Goal: Task Accomplishment & Management: Manage account settings

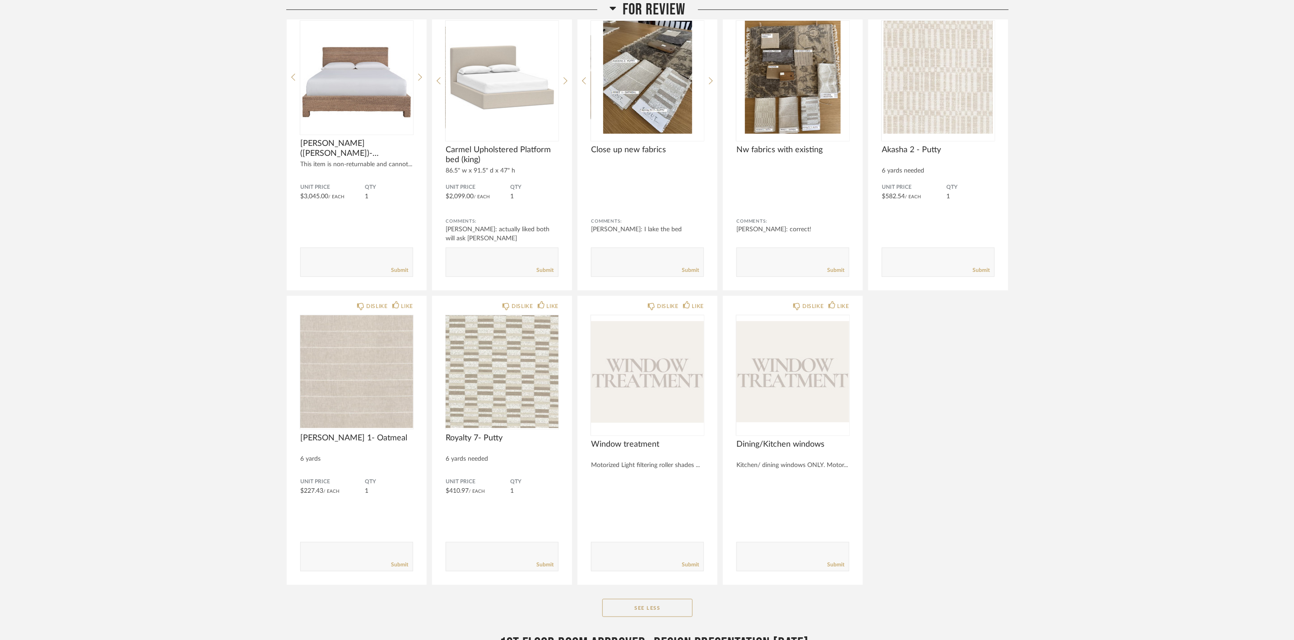
scroll to position [68, 0]
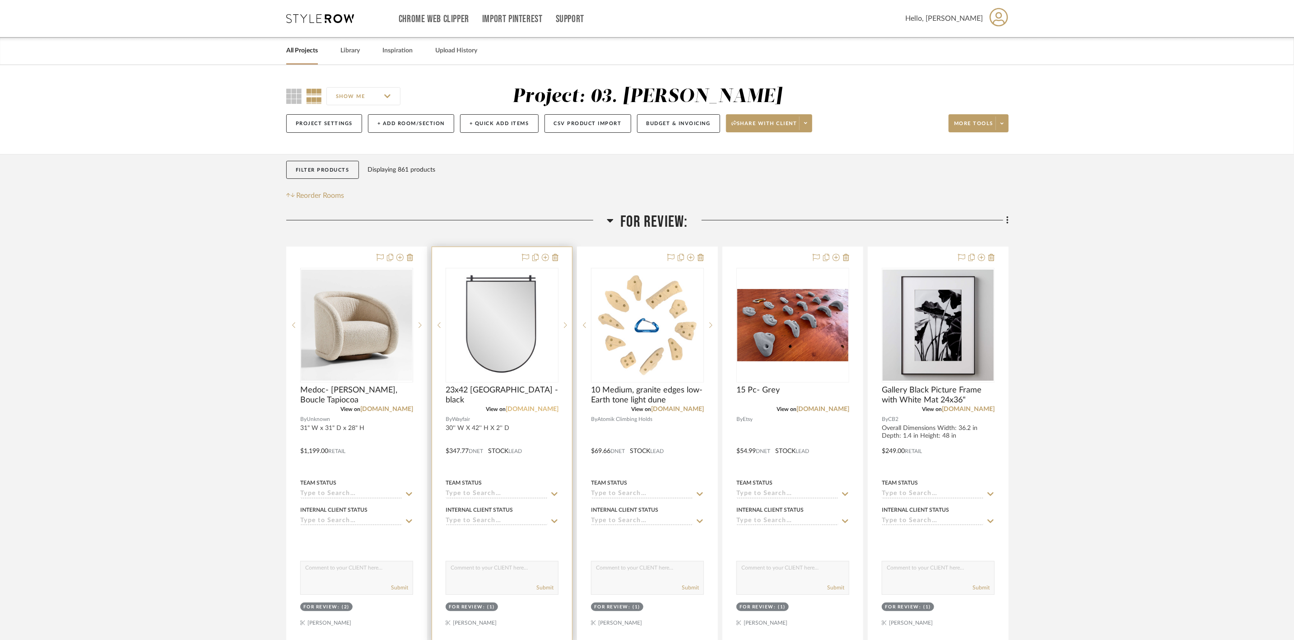
click at [538, 409] on link "wayfair.com" at bounding box center [532, 409] width 53 height 6
click at [502, 339] on img "0" at bounding box center [502, 325] width 111 height 111
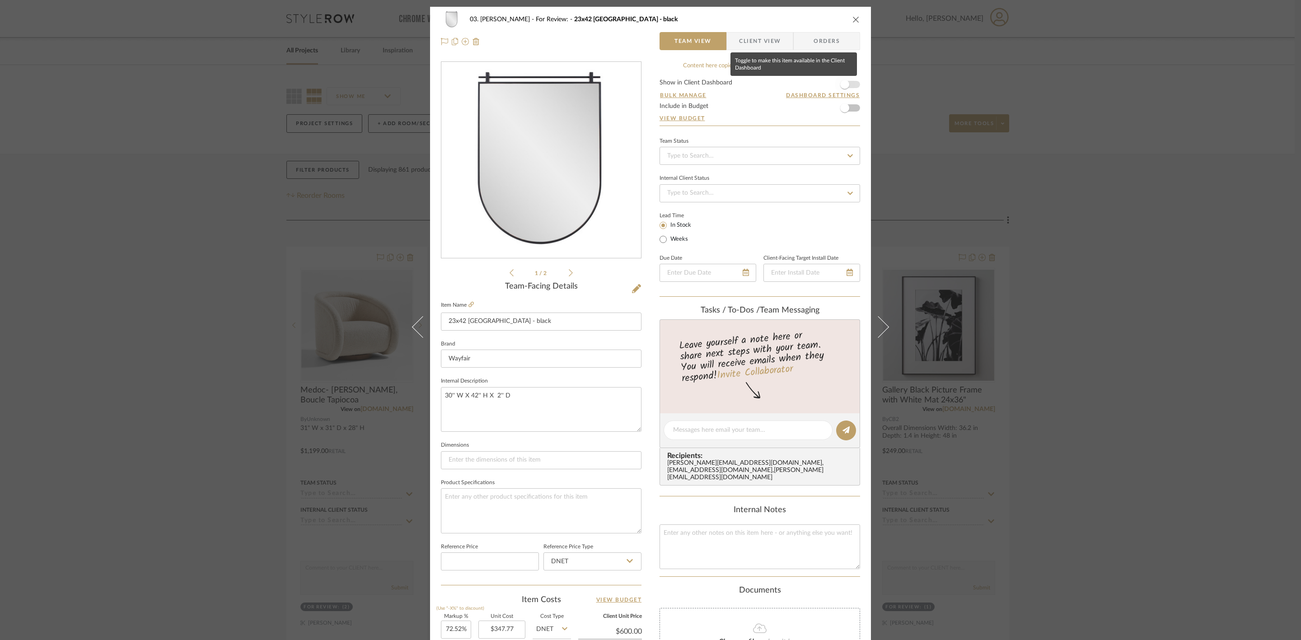
click at [847, 87] on span "button" at bounding box center [845, 85] width 20 height 20
click at [767, 48] on span "Client View" at bounding box center [760, 41] width 42 height 18
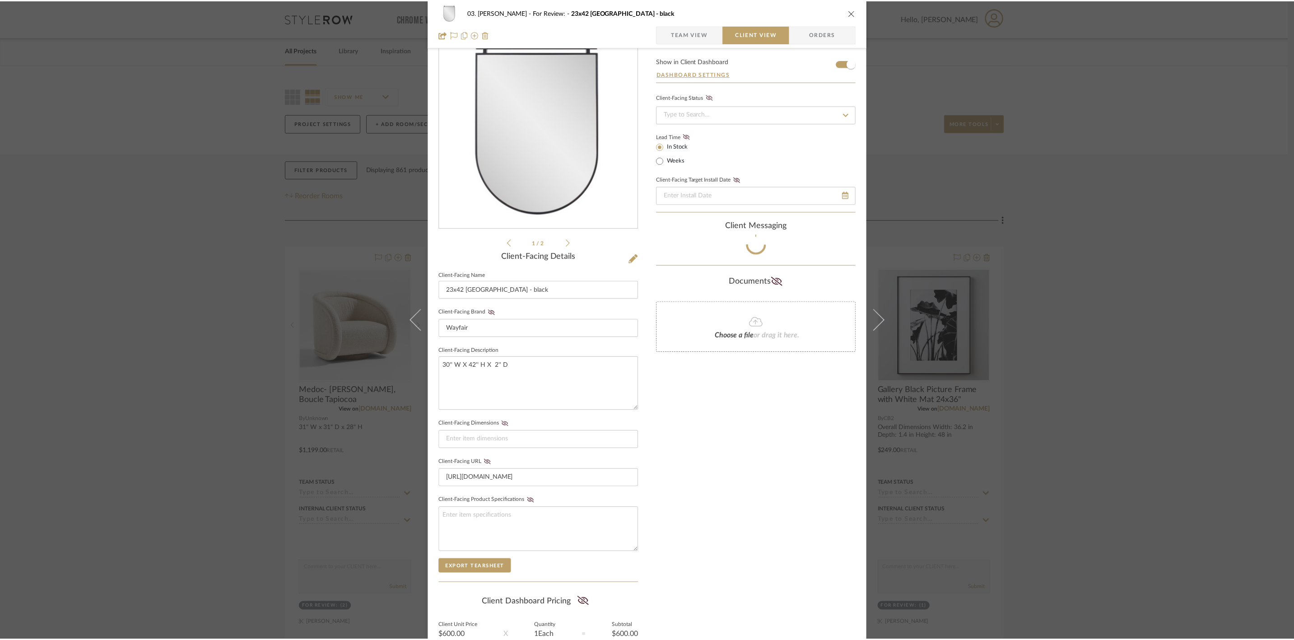
scroll to position [122, 0]
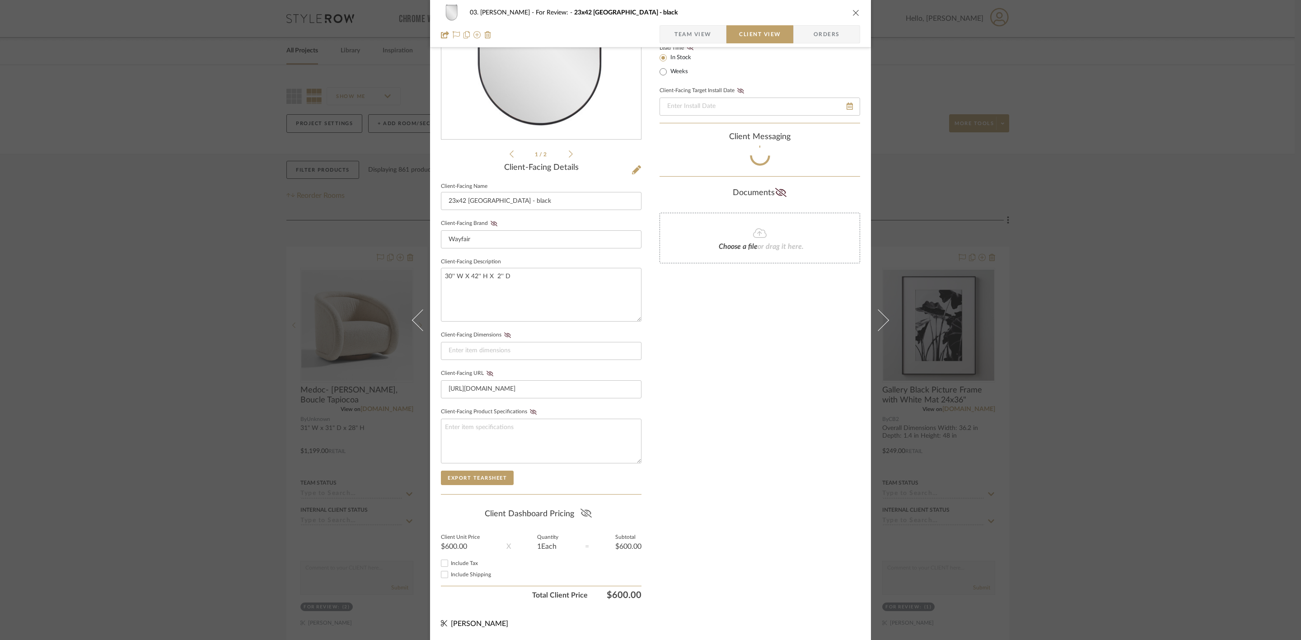
click at [585, 513] on icon at bounding box center [585, 512] width 11 height 9
click at [1135, 386] on div "03. Jennifer For Review: 23x42 Veneto - black Team View Client View Orders 1 / …" at bounding box center [650, 320] width 1301 height 640
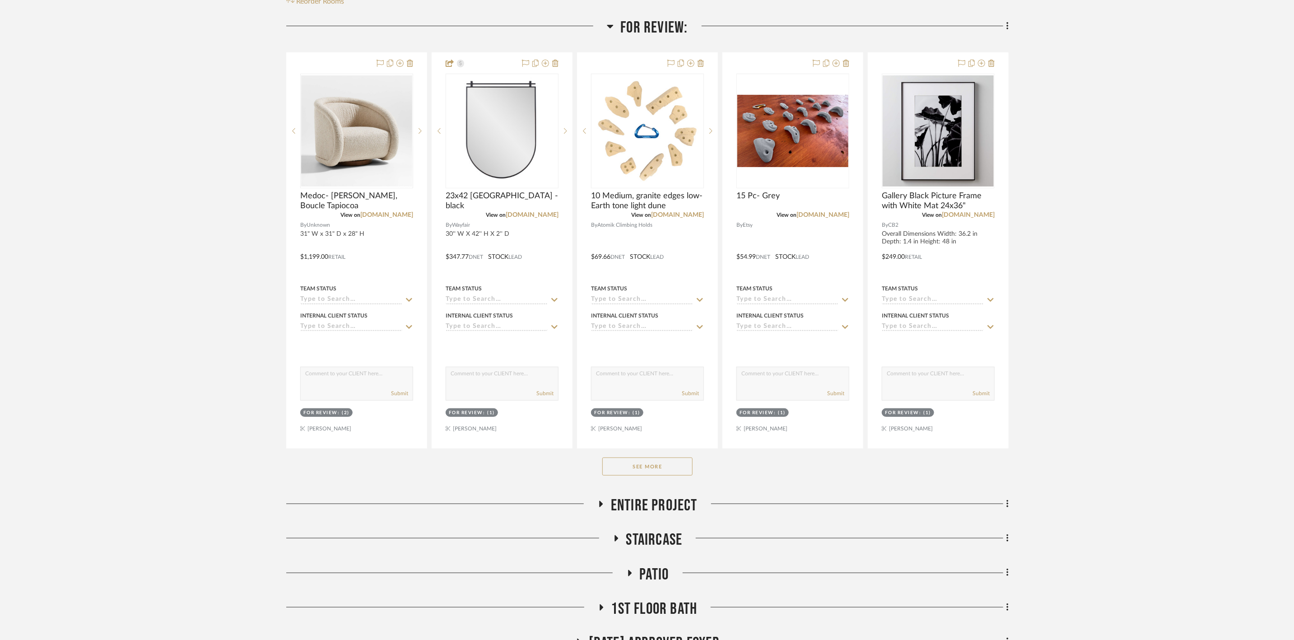
scroll to position [203, 0]
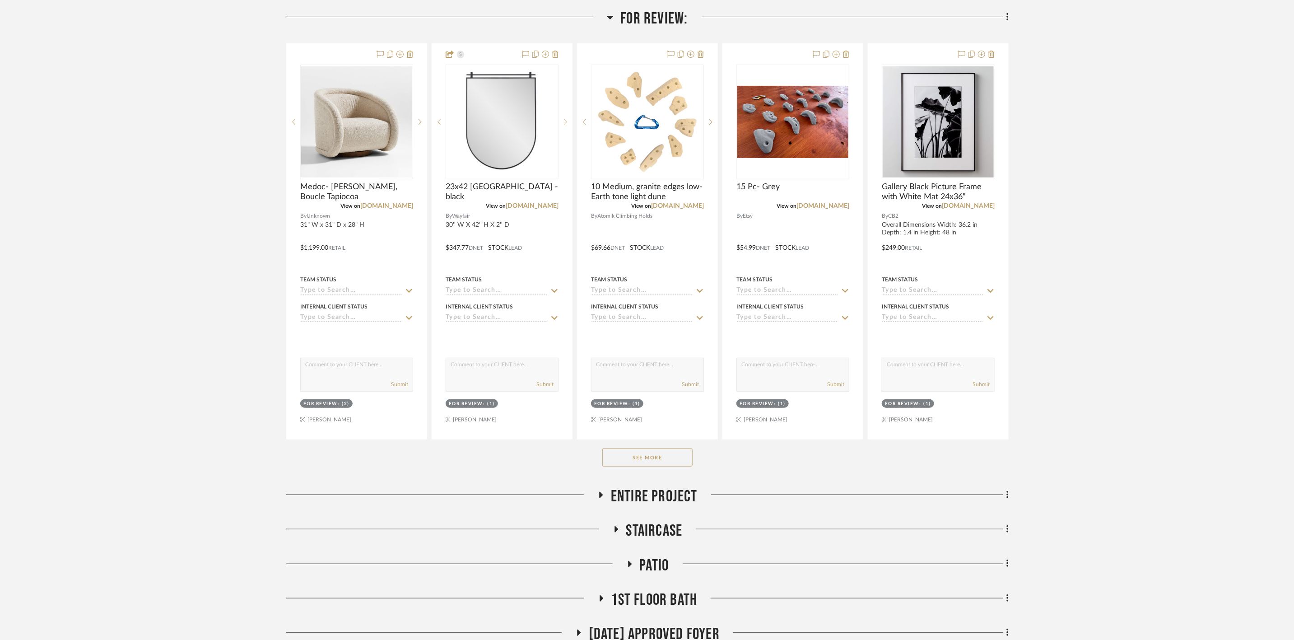
click at [673, 469] on div "See More" at bounding box center [647, 457] width 723 height 36
click at [671, 461] on button "See More" at bounding box center [647, 457] width 90 height 18
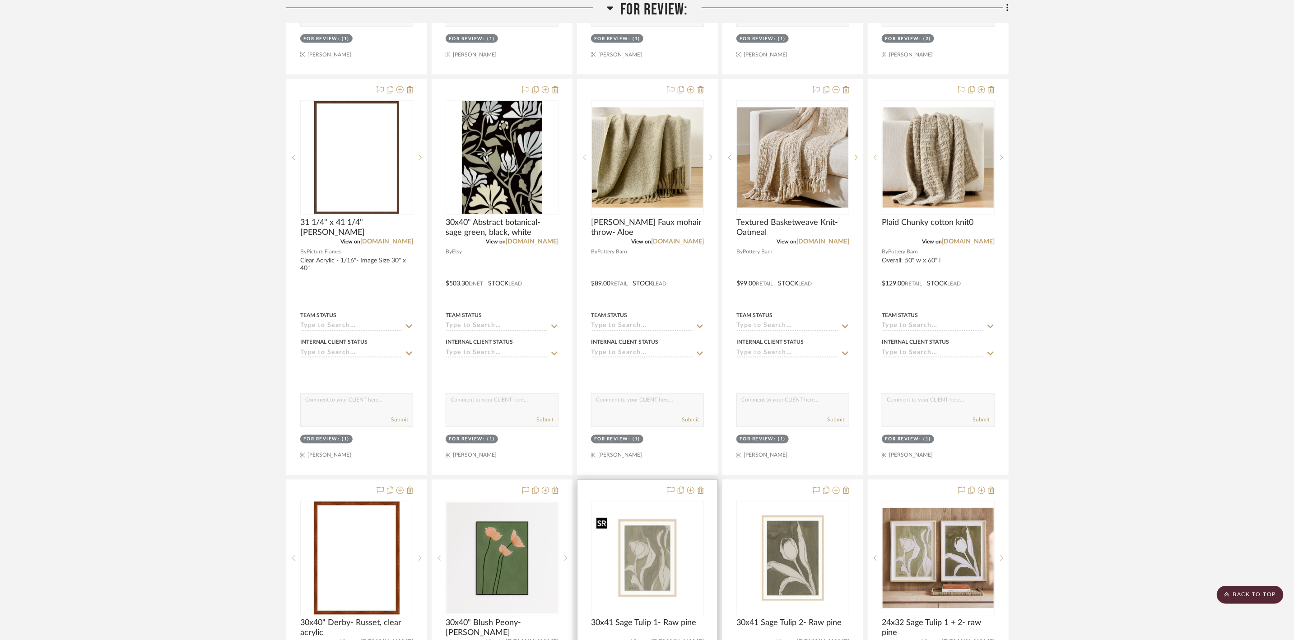
scroll to position [1016, 0]
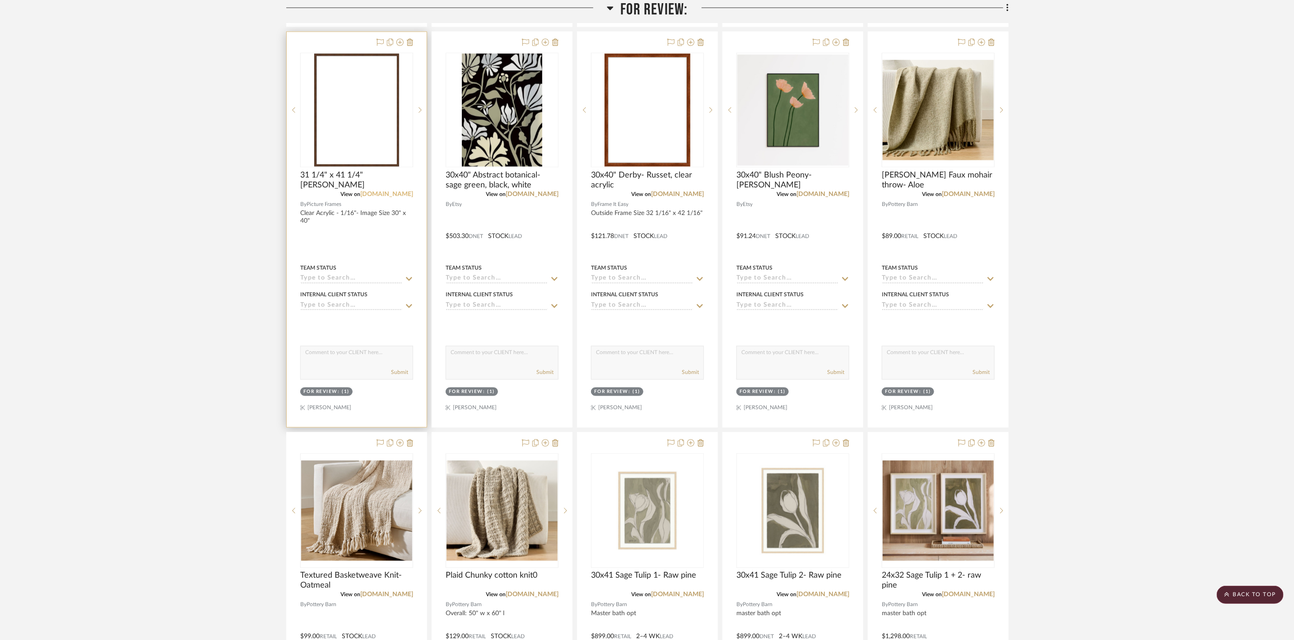
click at [387, 194] on link "pictureframes.com" at bounding box center [386, 194] width 53 height 6
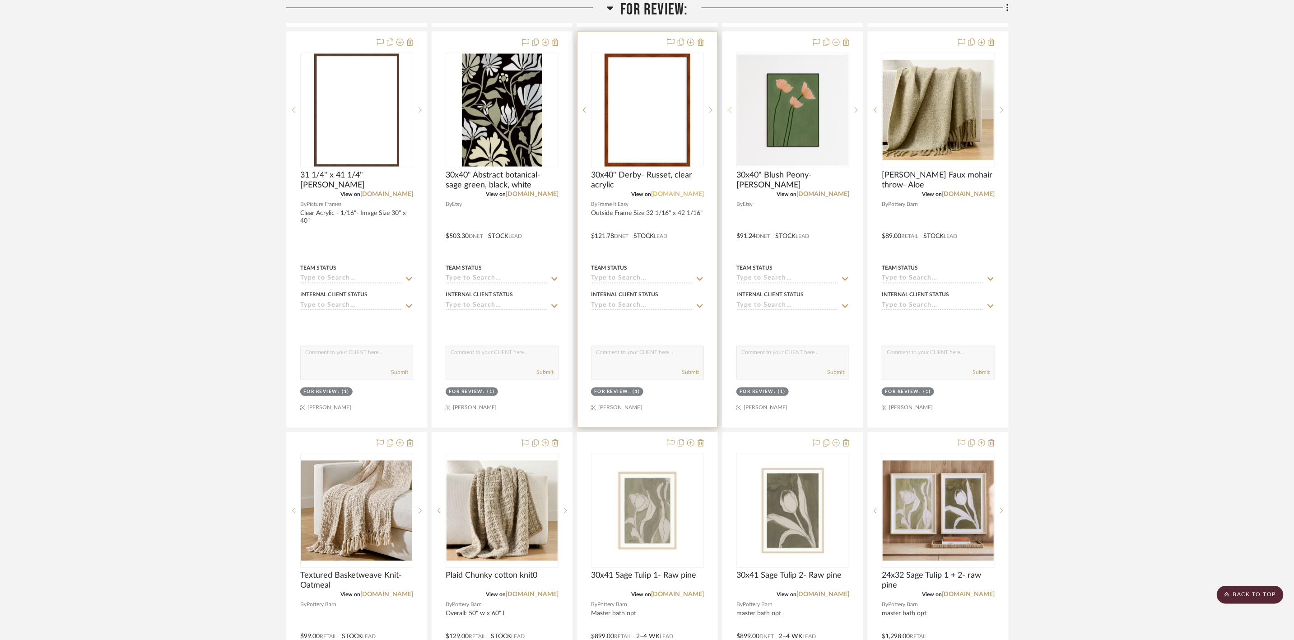
click at [674, 196] on link "frameiteasy.com" at bounding box center [677, 194] width 53 height 6
click at [641, 112] on img "0" at bounding box center [648, 110] width 86 height 113
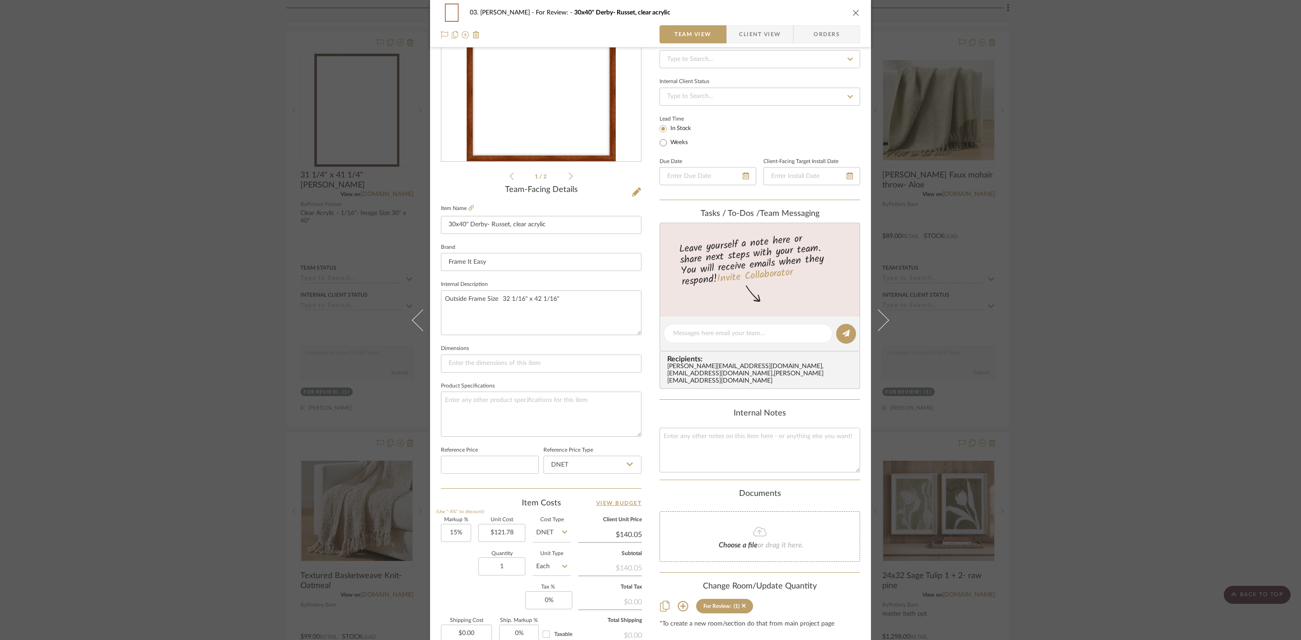
scroll to position [135, 0]
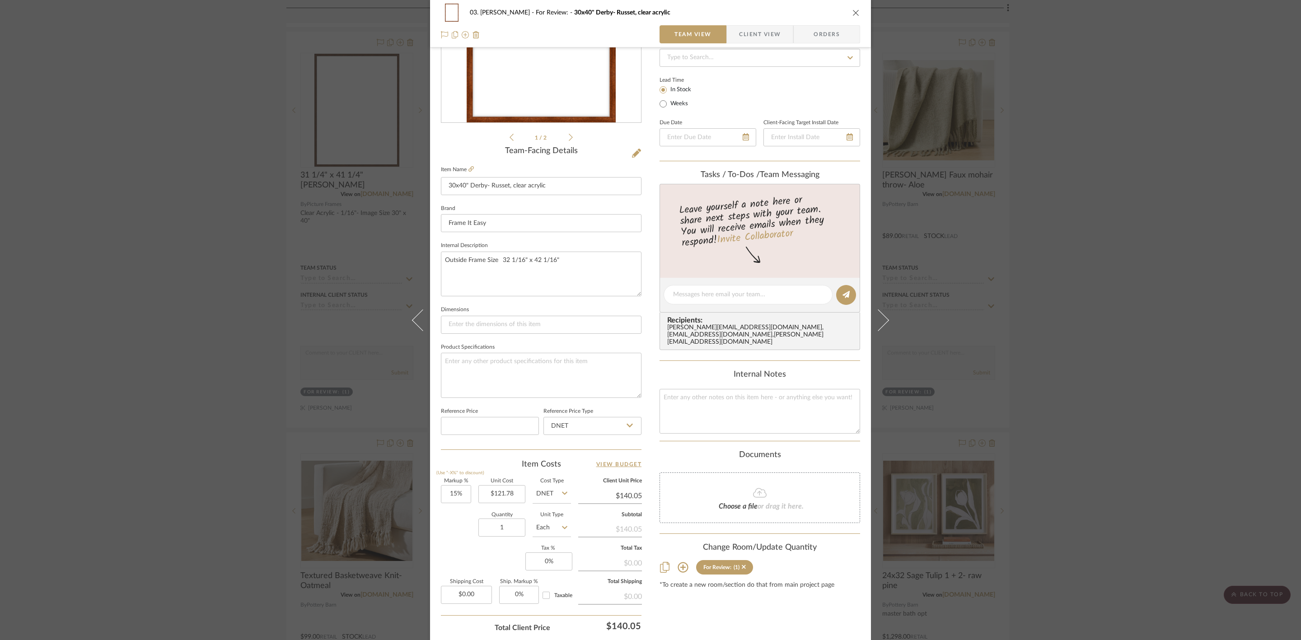
click at [1119, 294] on div "03. Jennifer For Review: 30x40" Derby- Russet, clear acrylic Team View Client V…" at bounding box center [650, 320] width 1301 height 640
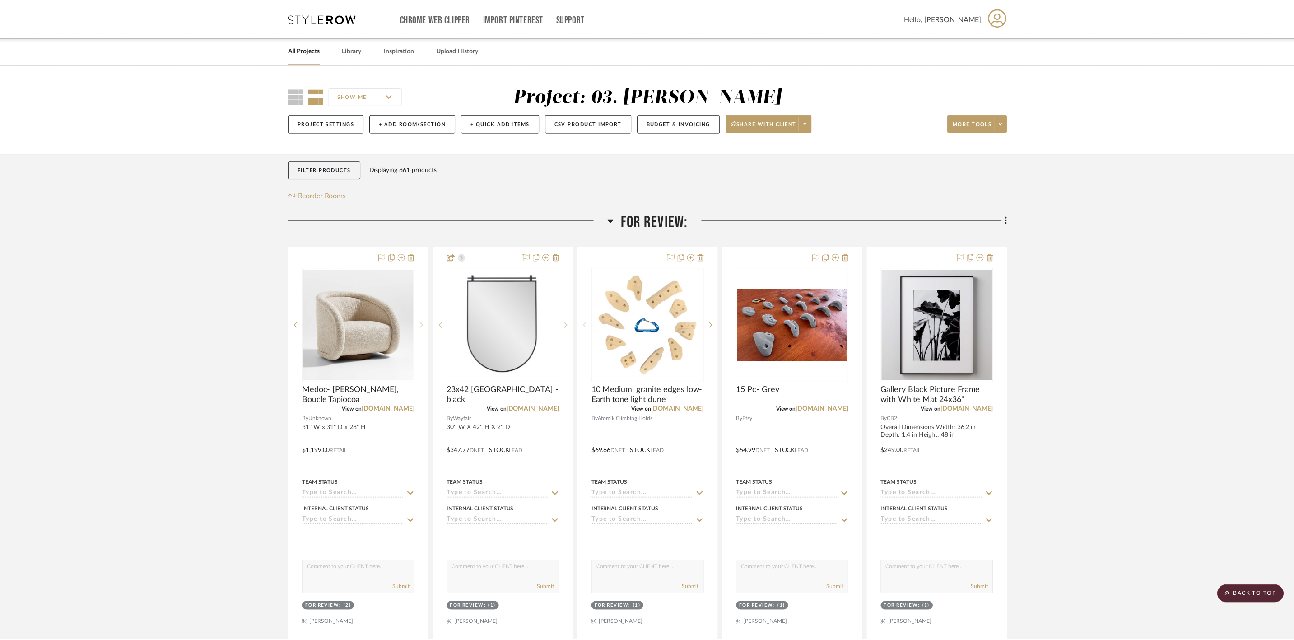
scroll to position [1016, 0]
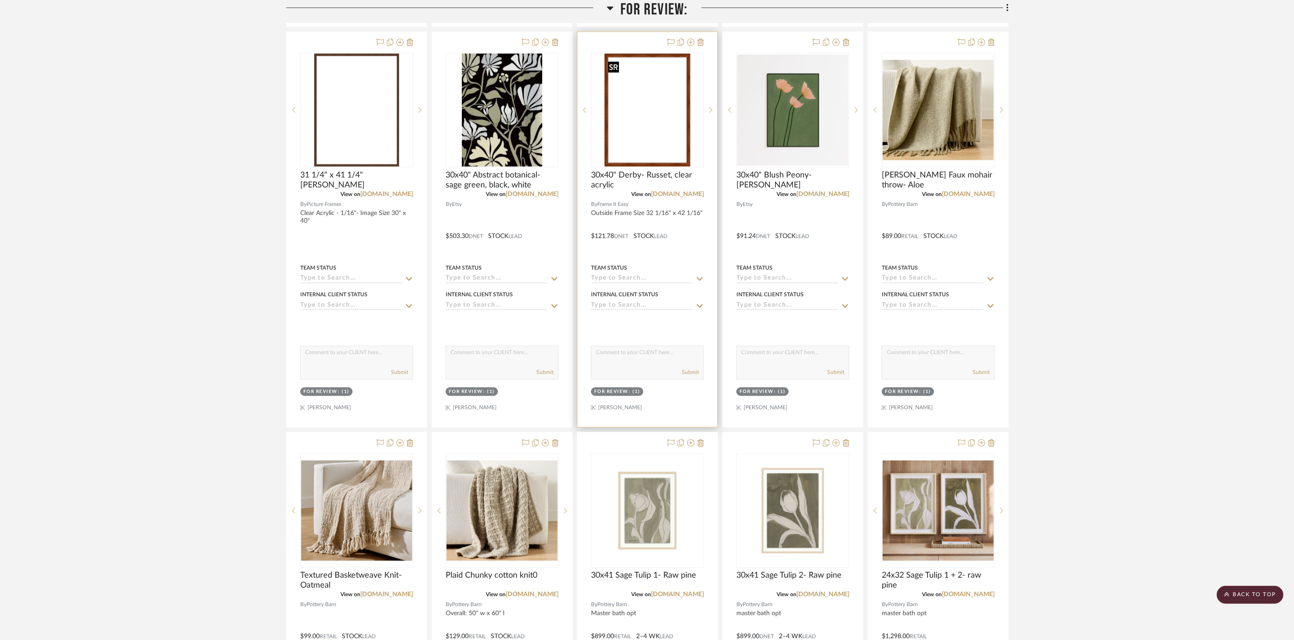
click at [640, 104] on img "0" at bounding box center [648, 110] width 86 height 113
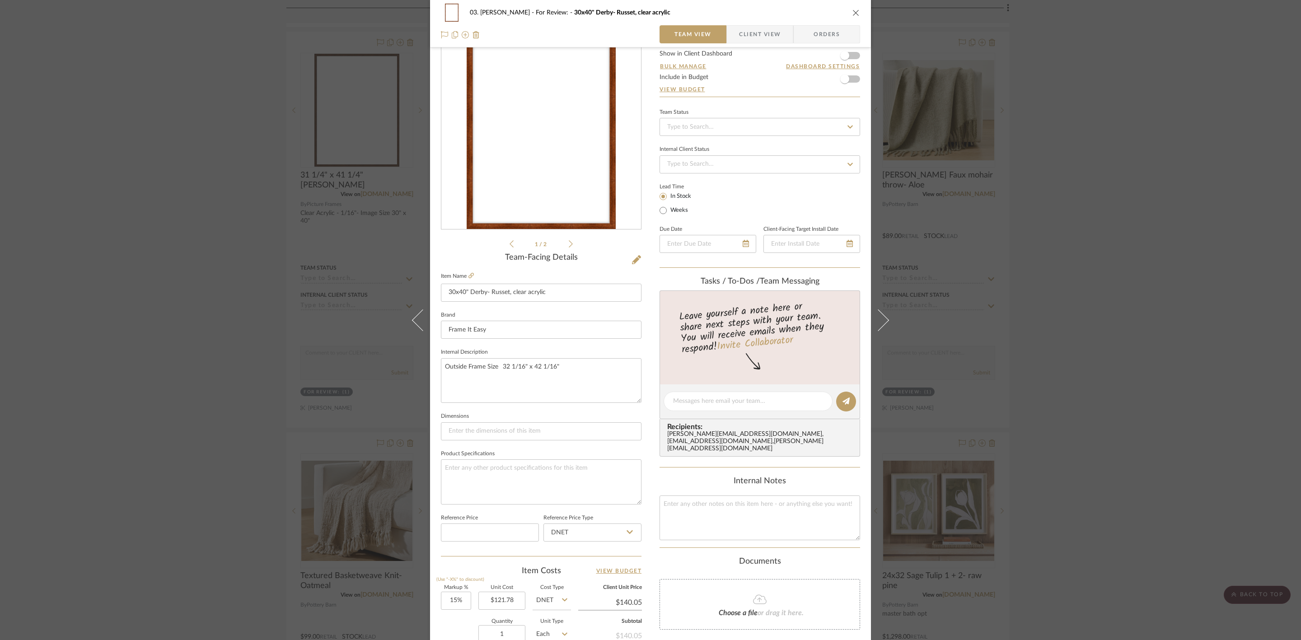
scroll to position [68, 0]
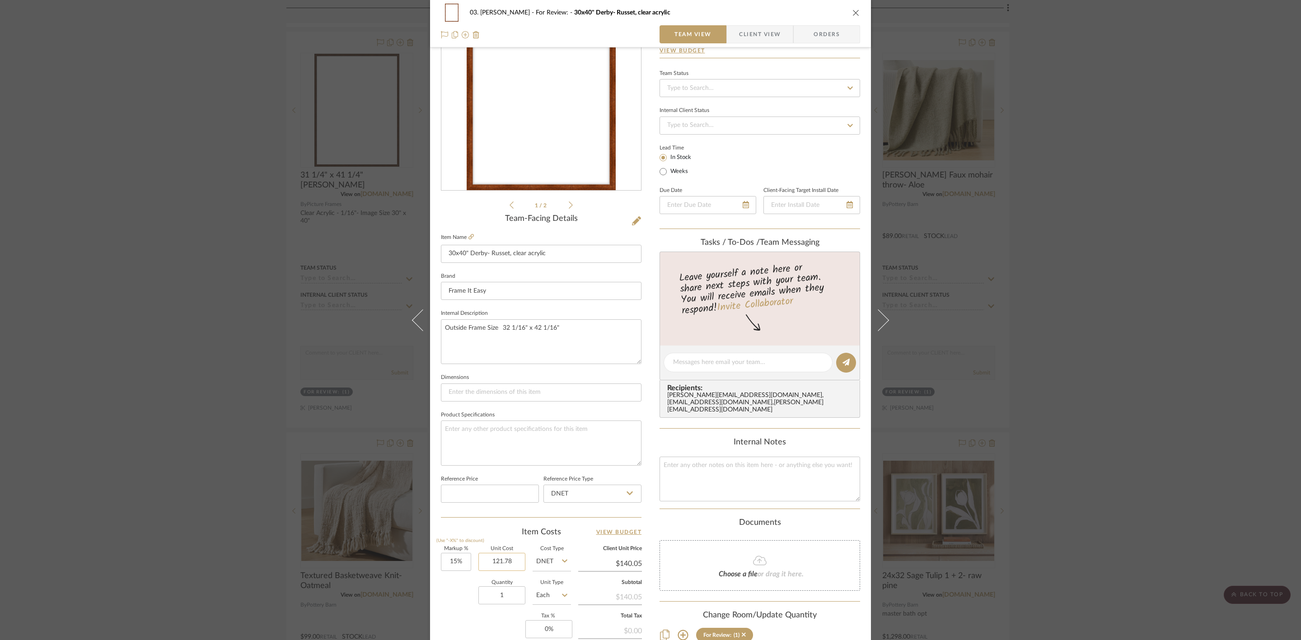
click at [498, 568] on input "121.78" at bounding box center [501, 562] width 47 height 18
click at [499, 561] on input "121.78" at bounding box center [501, 562] width 47 height 18
type input "$131.78"
click at [653, 541] on div "03. Jennifer For Review: 30x40" Derby- Russet, clear acrylic Team View Client V…" at bounding box center [650, 356] width 441 height 834
type input "$151.55"
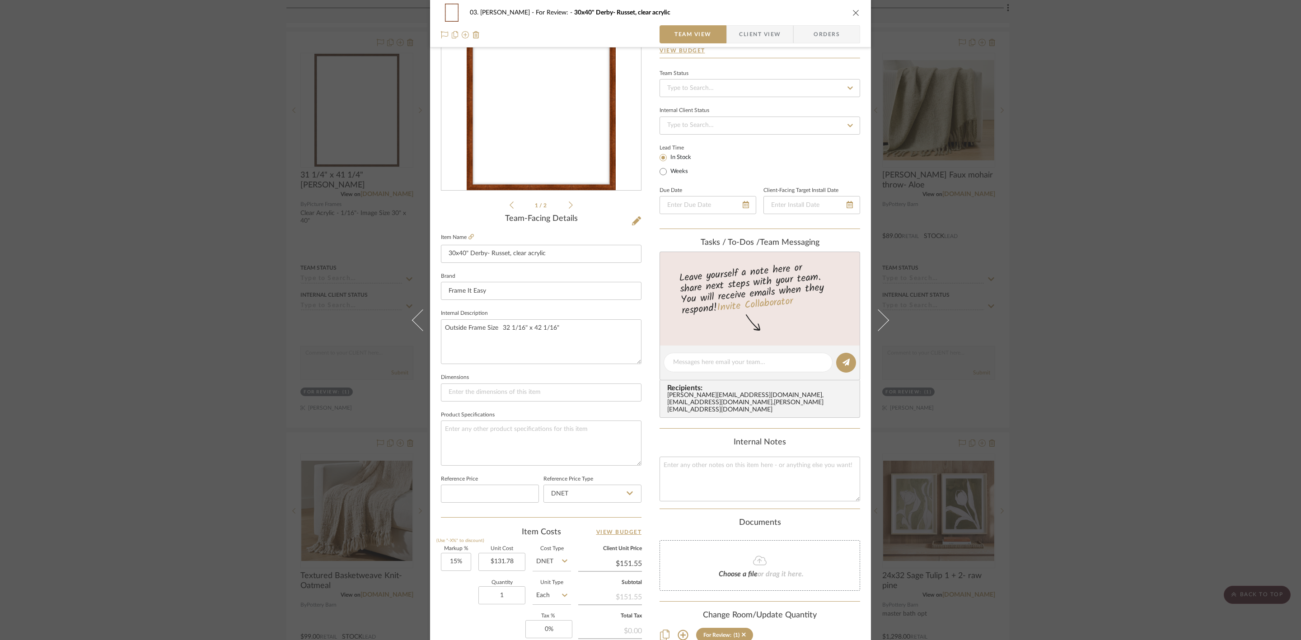
click at [1141, 321] on div "03. Jennifer For Review: 30x40" Derby- Russet, clear acrylic Team View Client V…" at bounding box center [650, 320] width 1301 height 640
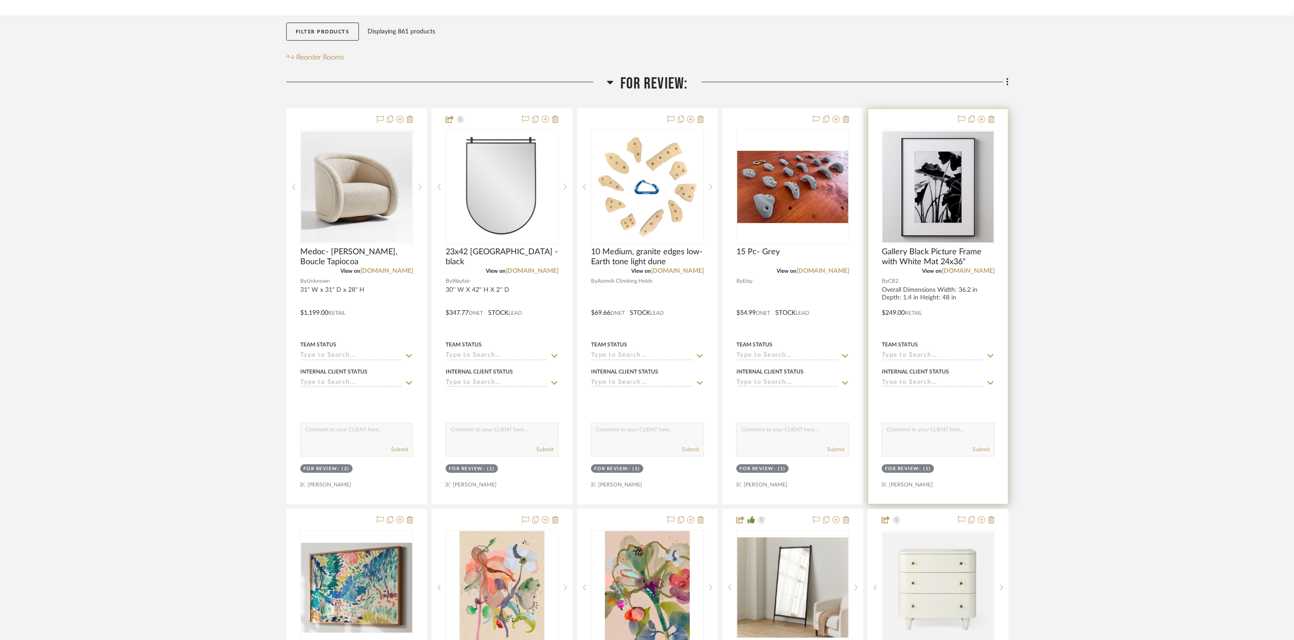
scroll to position [135, 0]
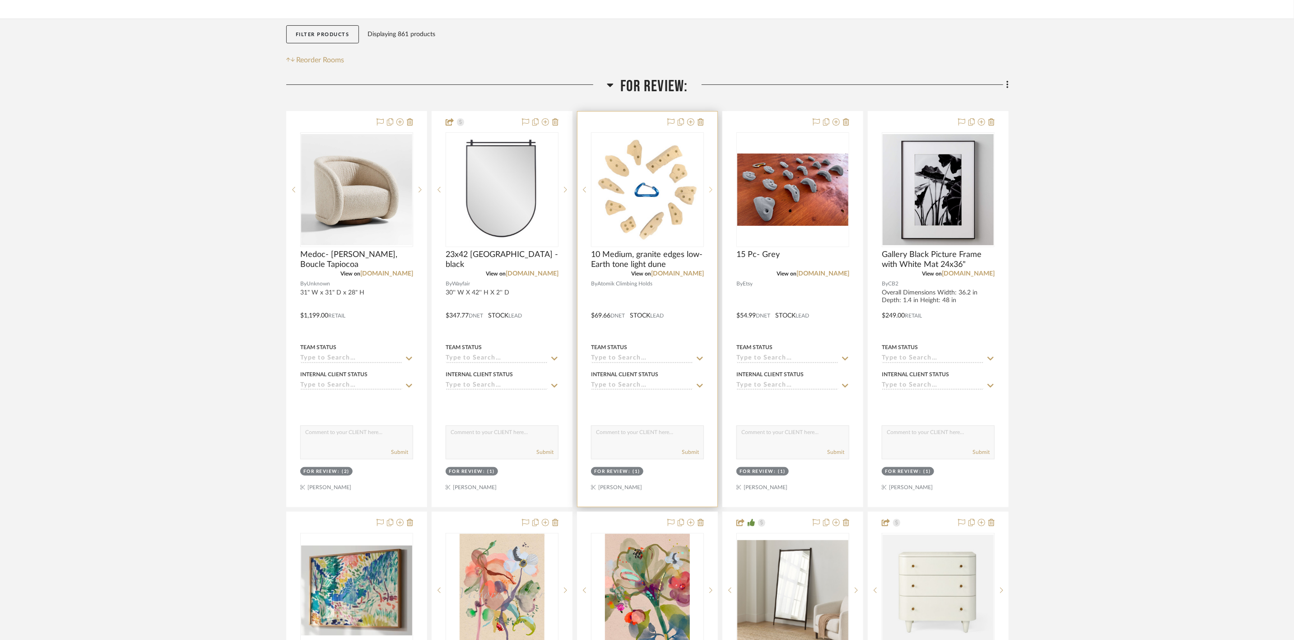
click at [708, 187] on sr-next-btn at bounding box center [711, 190] width 14 height 6
click at [691, 275] on link "atomikclimbingholds.com" at bounding box center [677, 274] width 53 height 6
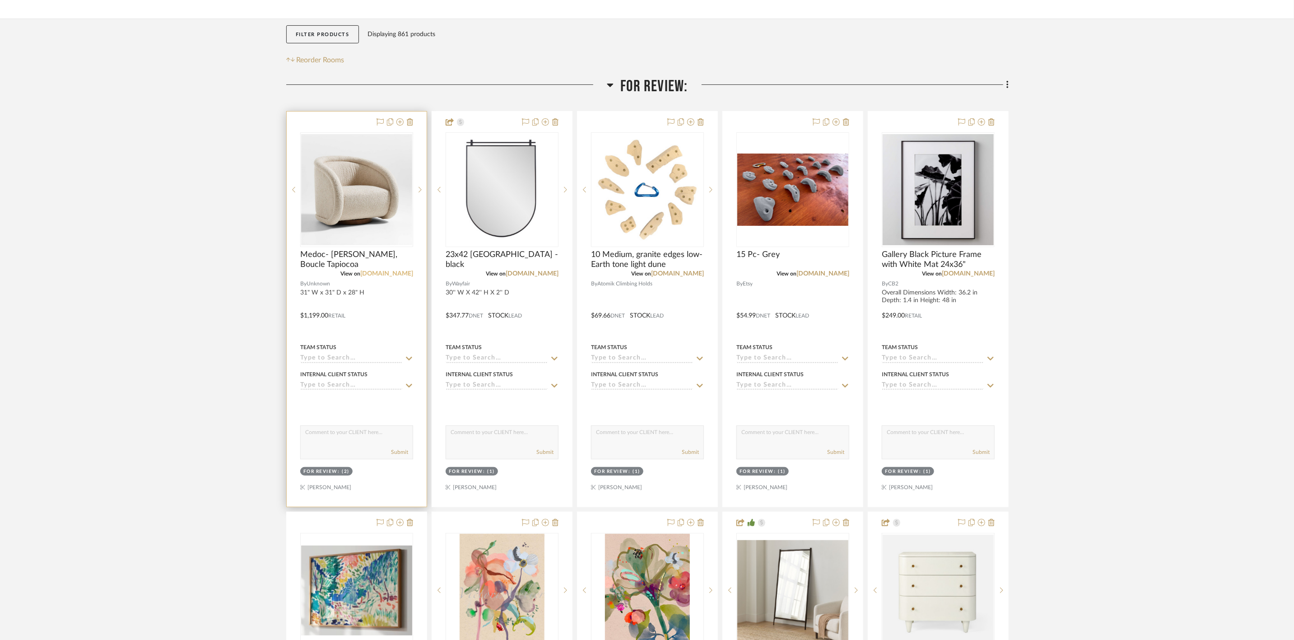
click at [396, 274] on link "crateandbarrel.com" at bounding box center [386, 274] width 53 height 6
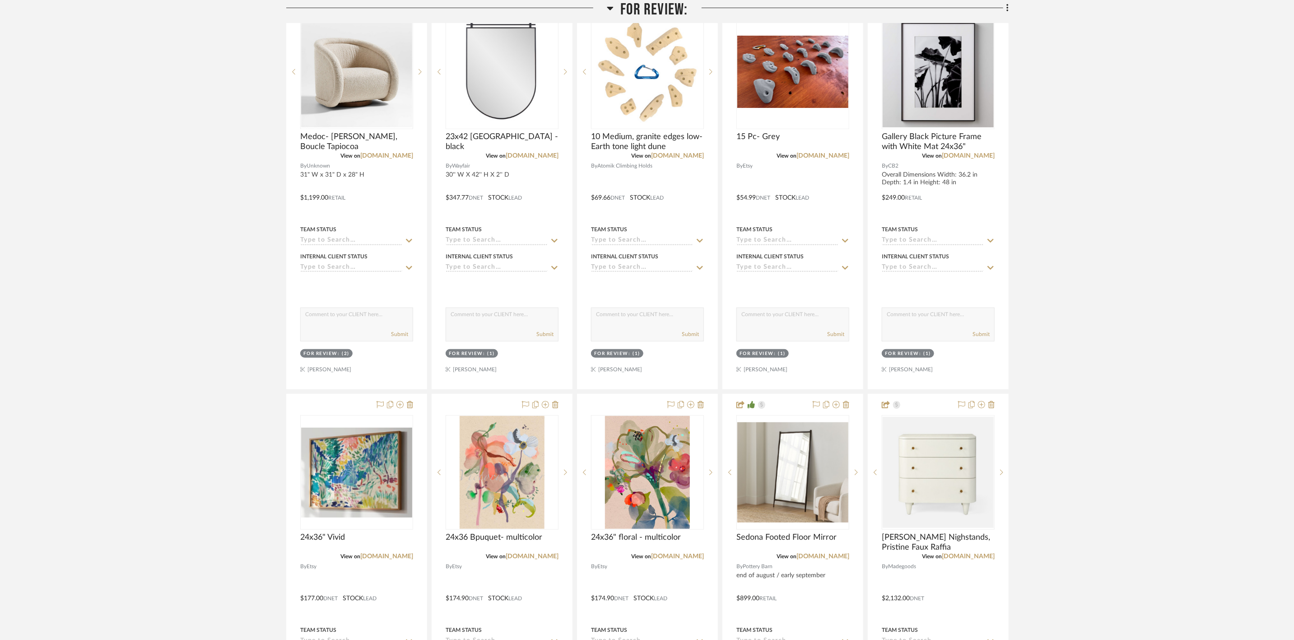
scroll to position [271, 0]
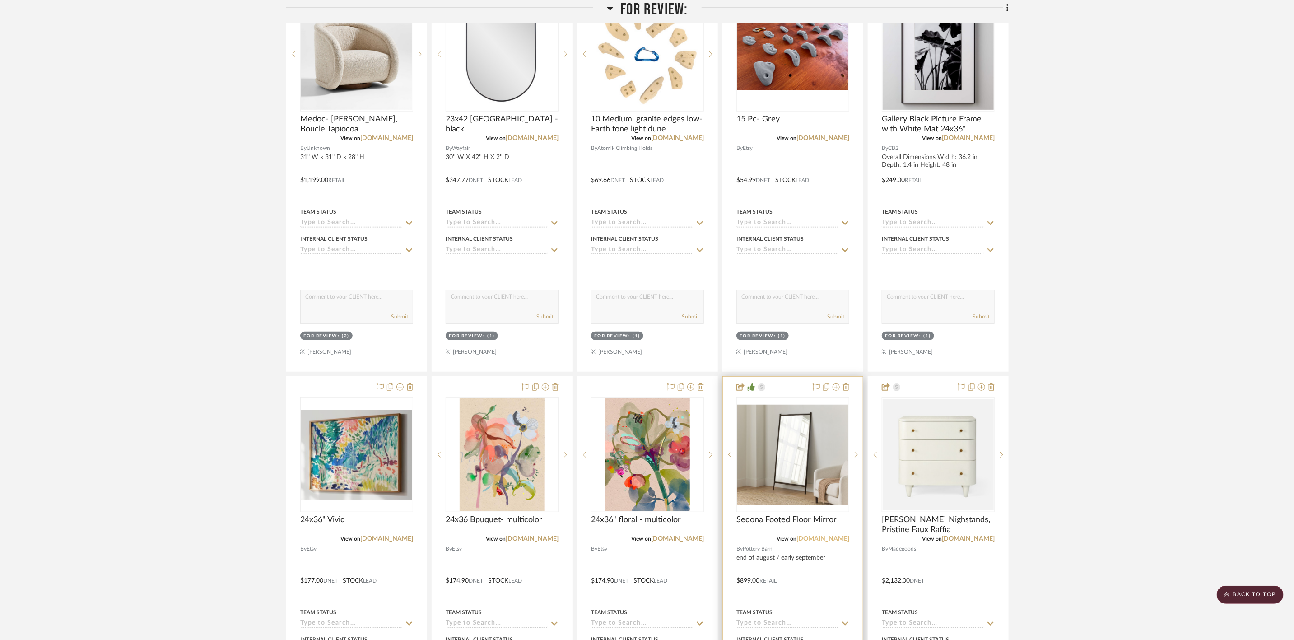
click at [826, 541] on link "potterybarn.com" at bounding box center [823, 539] width 53 height 6
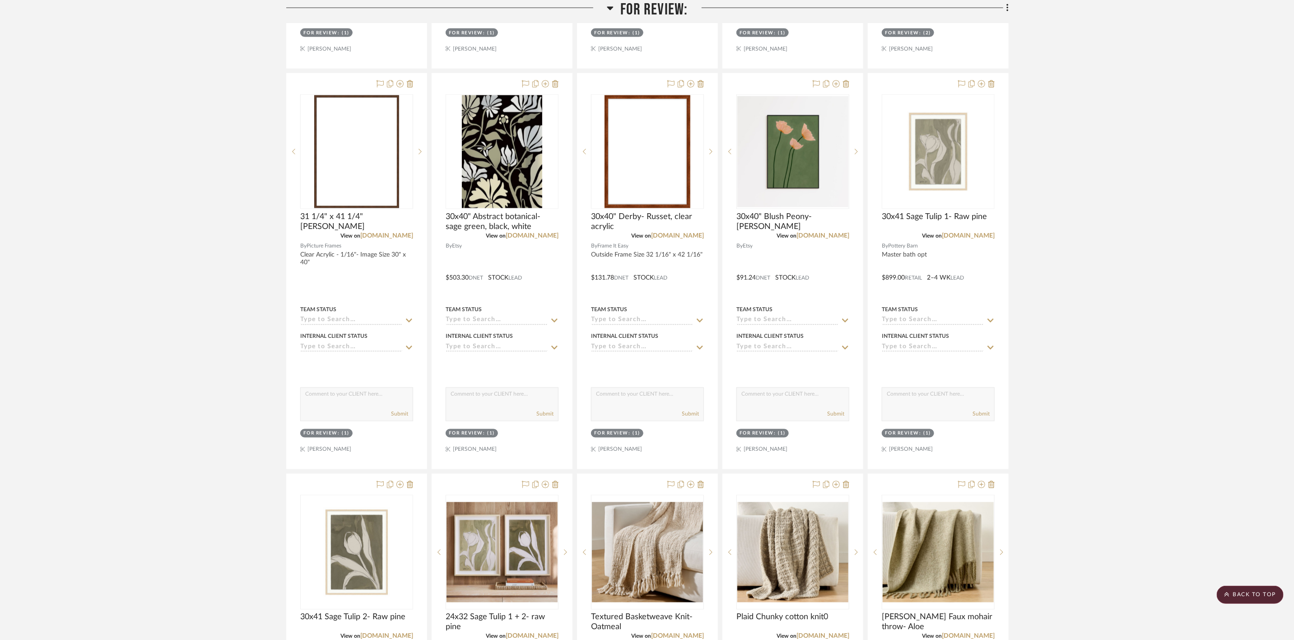
scroll to position [1152, 0]
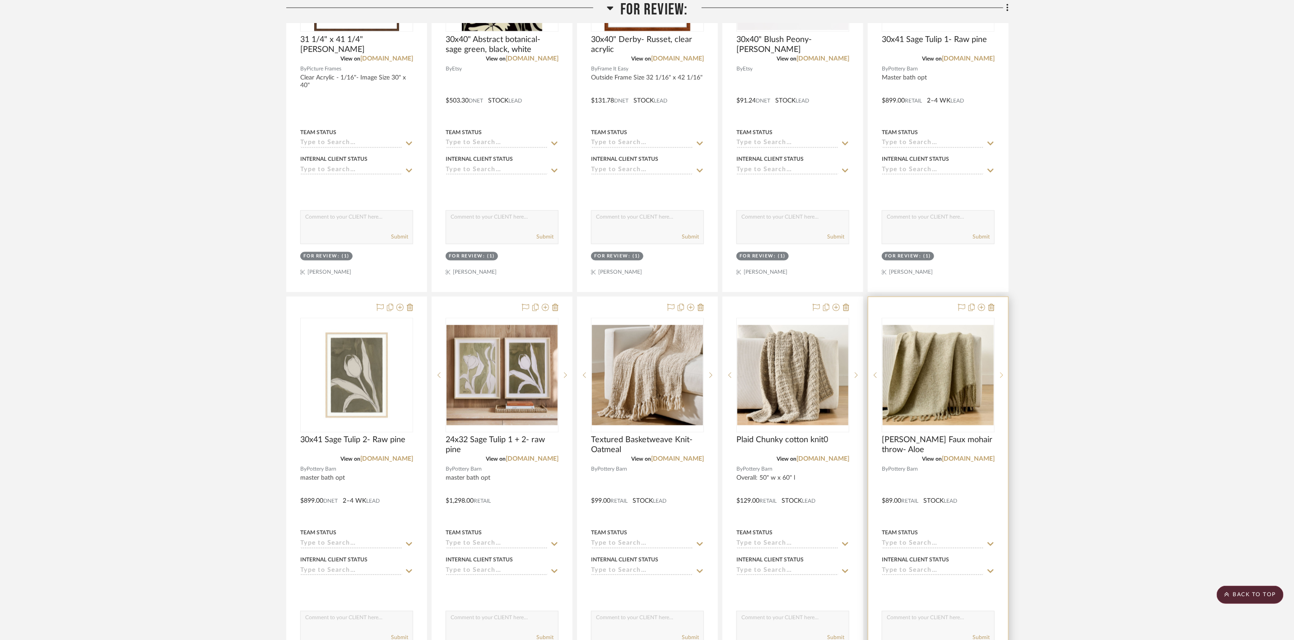
click at [1000, 378] on icon at bounding box center [1001, 375] width 3 height 6
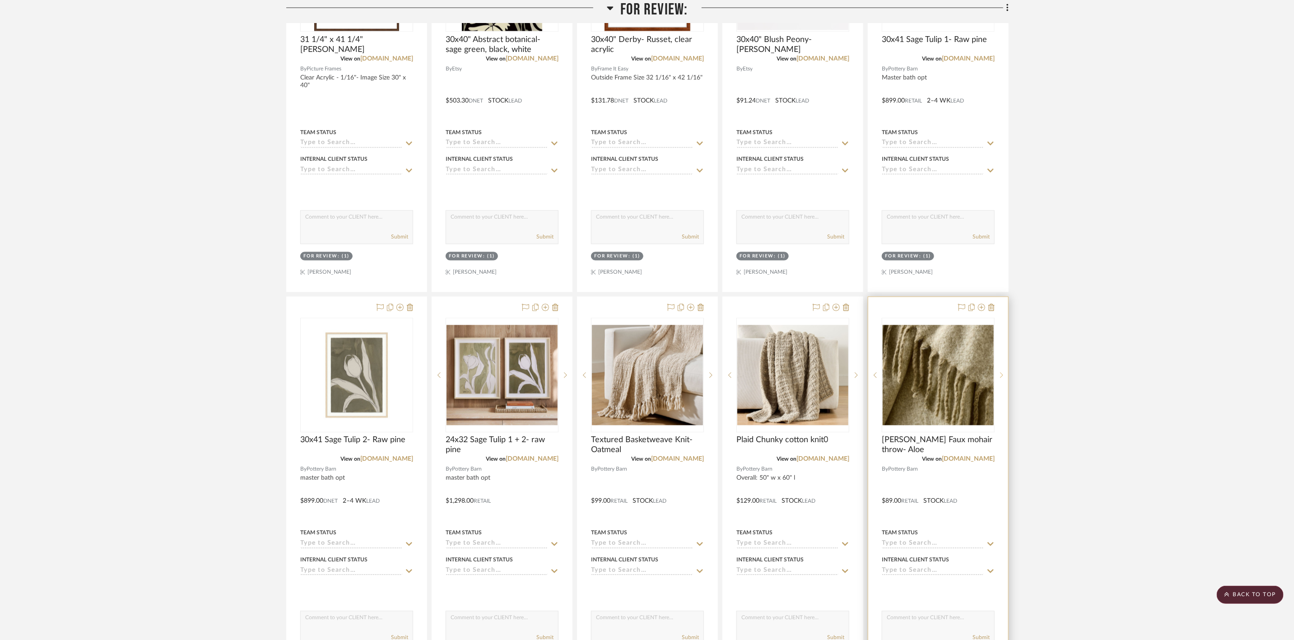
click at [1000, 378] on icon at bounding box center [1001, 375] width 3 height 6
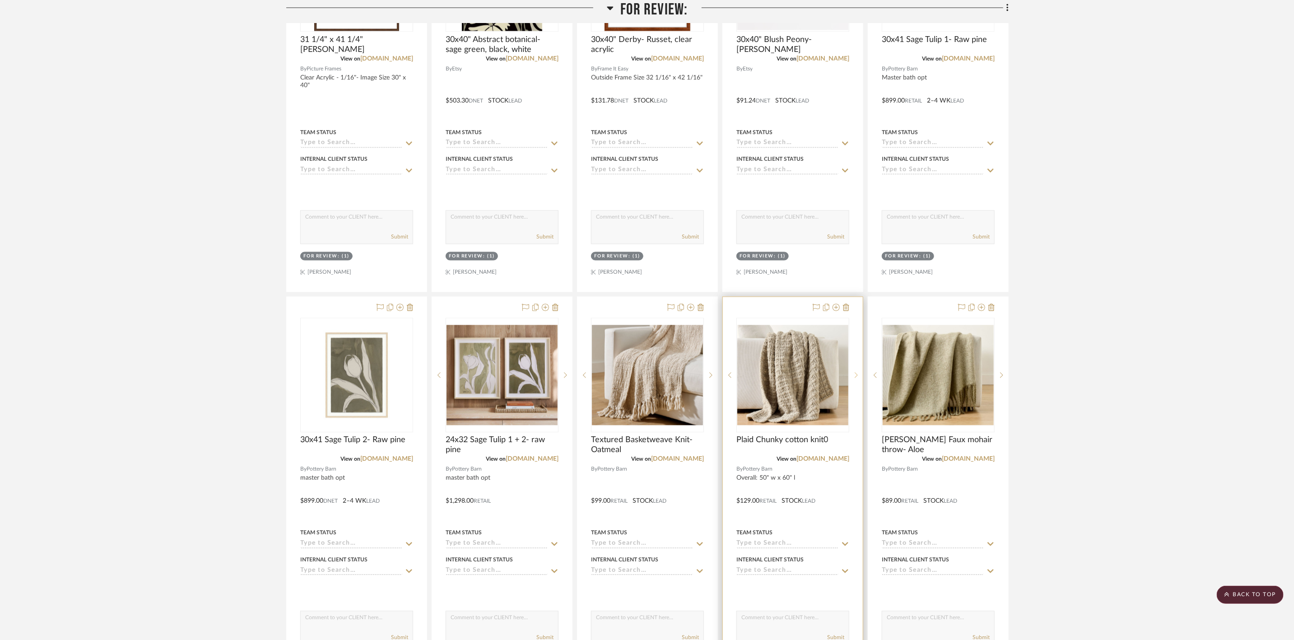
click at [856, 378] on icon at bounding box center [856, 375] width 3 height 6
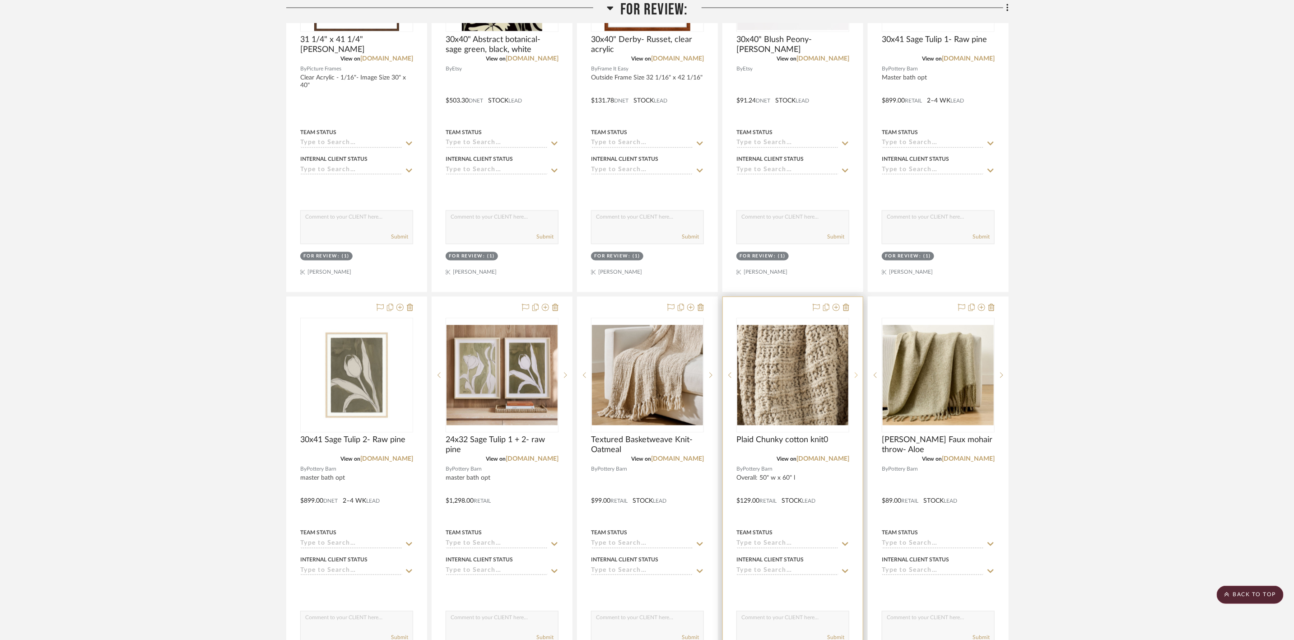
click at [856, 378] on icon at bounding box center [856, 375] width 3 height 6
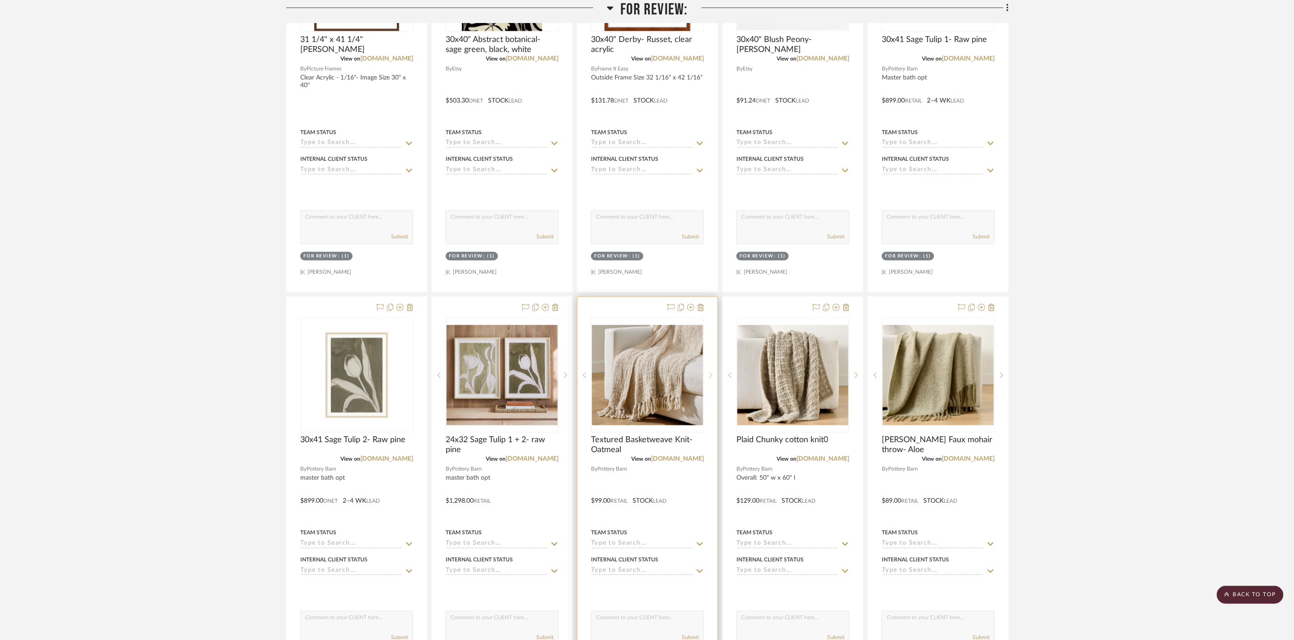
click at [711, 378] on icon at bounding box center [710, 375] width 3 height 6
click at [710, 378] on icon at bounding box center [710, 375] width 3 height 6
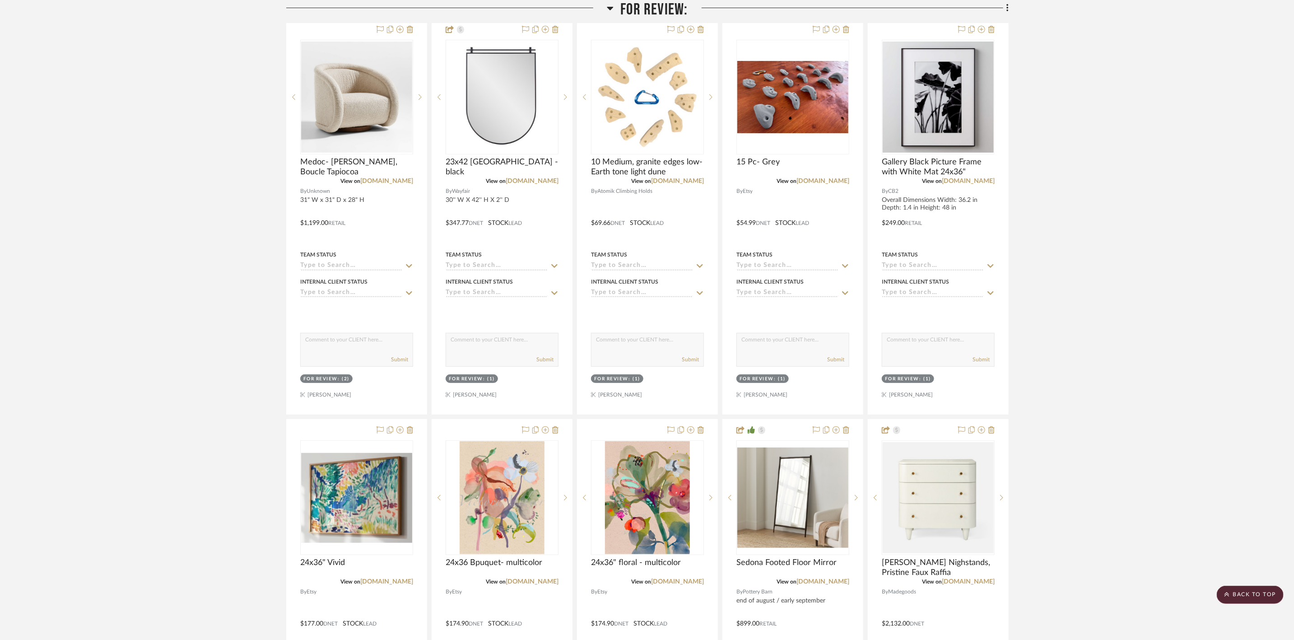
scroll to position [135, 0]
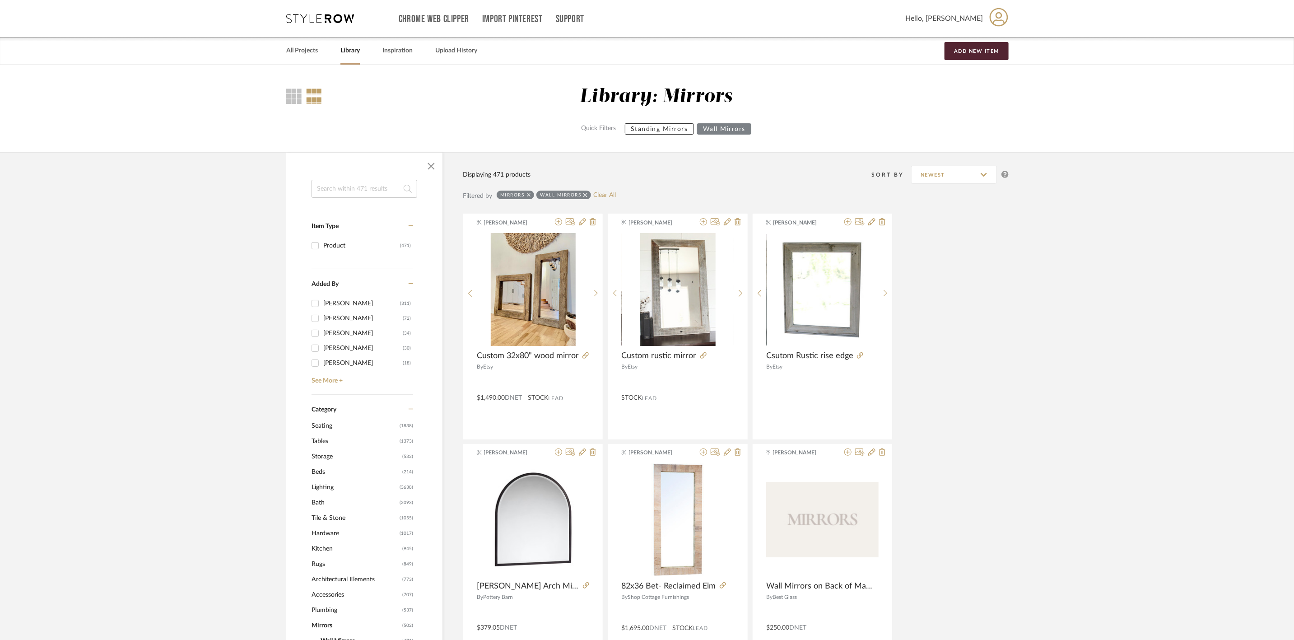
click at [530, 193] on icon at bounding box center [529, 195] width 4 height 6
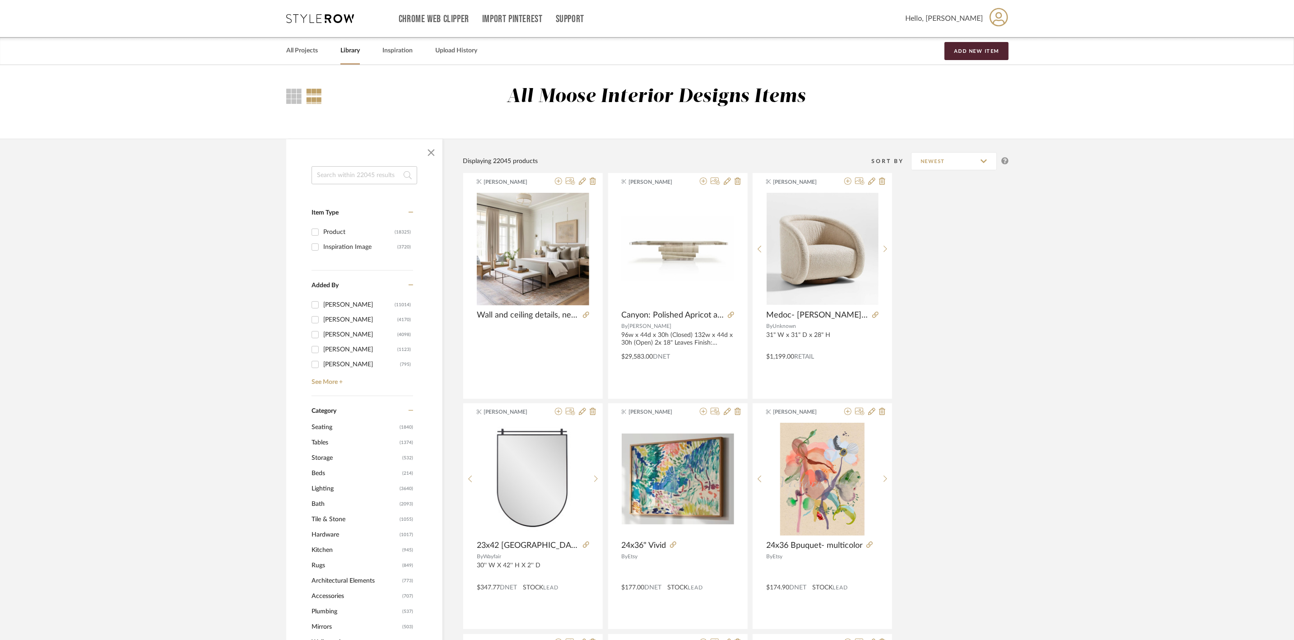
scroll to position [6499, 0]
click at [327, 430] on span "Seating" at bounding box center [355, 427] width 86 height 15
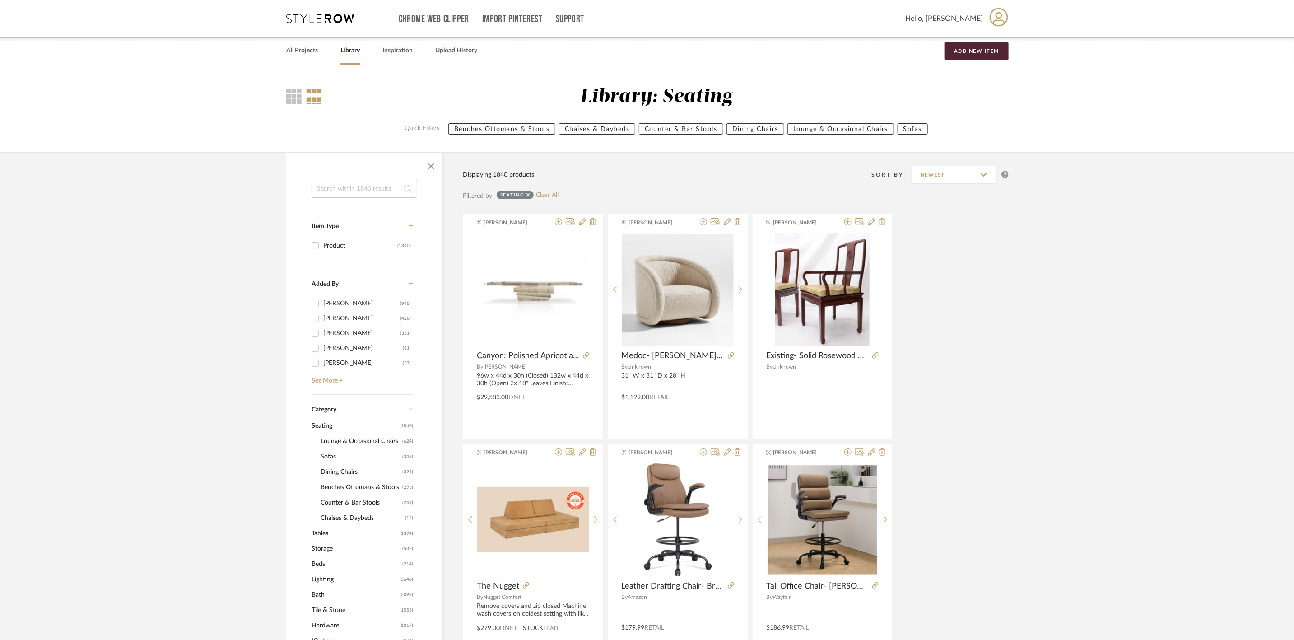
scroll to position [1019, 0]
click at [371, 440] on span "Lounge & Occasional Chairs" at bounding box center [360, 441] width 79 height 15
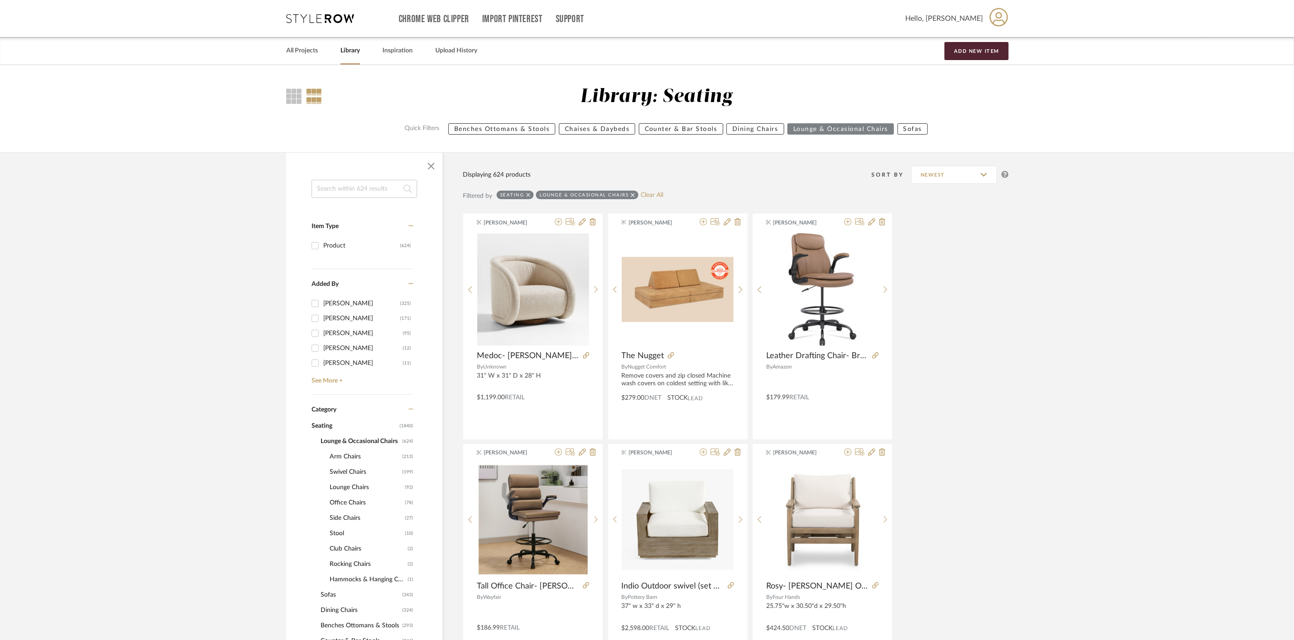
scroll to position [497, 0]
click at [352, 471] on span "Swivel Chairs" at bounding box center [365, 471] width 70 height 15
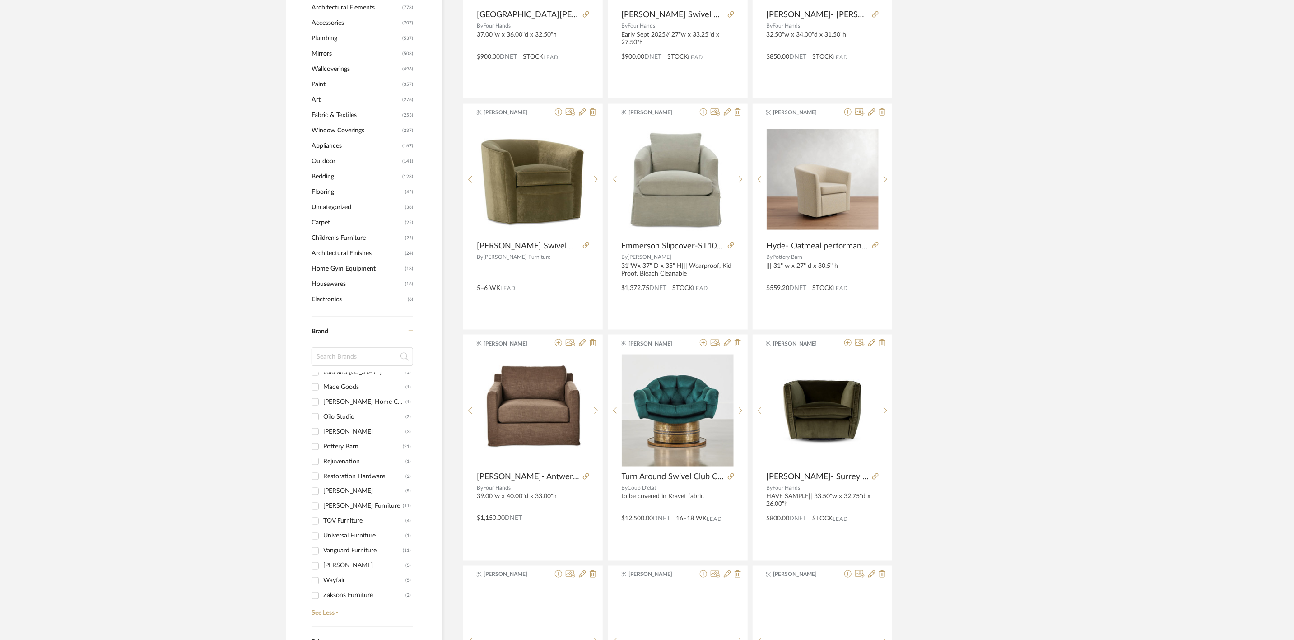
scroll to position [813, 0]
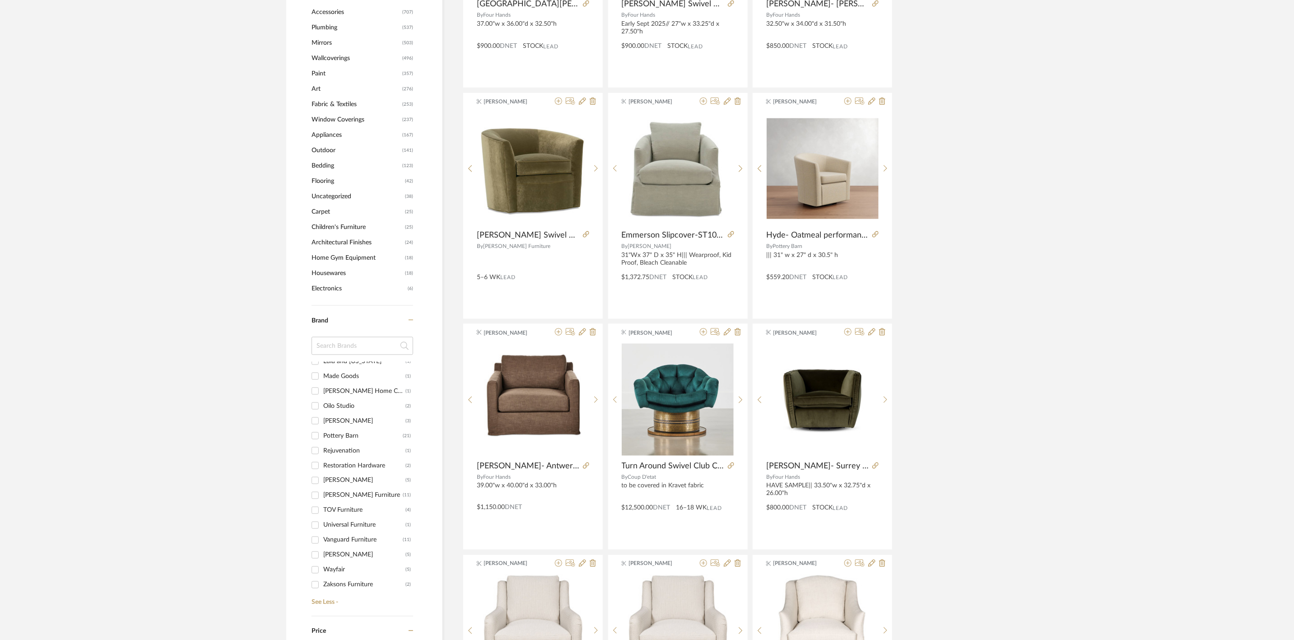
click at [348, 347] on input at bounding box center [363, 346] width 102 height 18
type input "fou"
click at [343, 368] on div "Four Hands" at bounding box center [362, 369] width 79 height 14
click at [322, 368] on input "Four Hands (96)" at bounding box center [315, 369] width 14 height 14
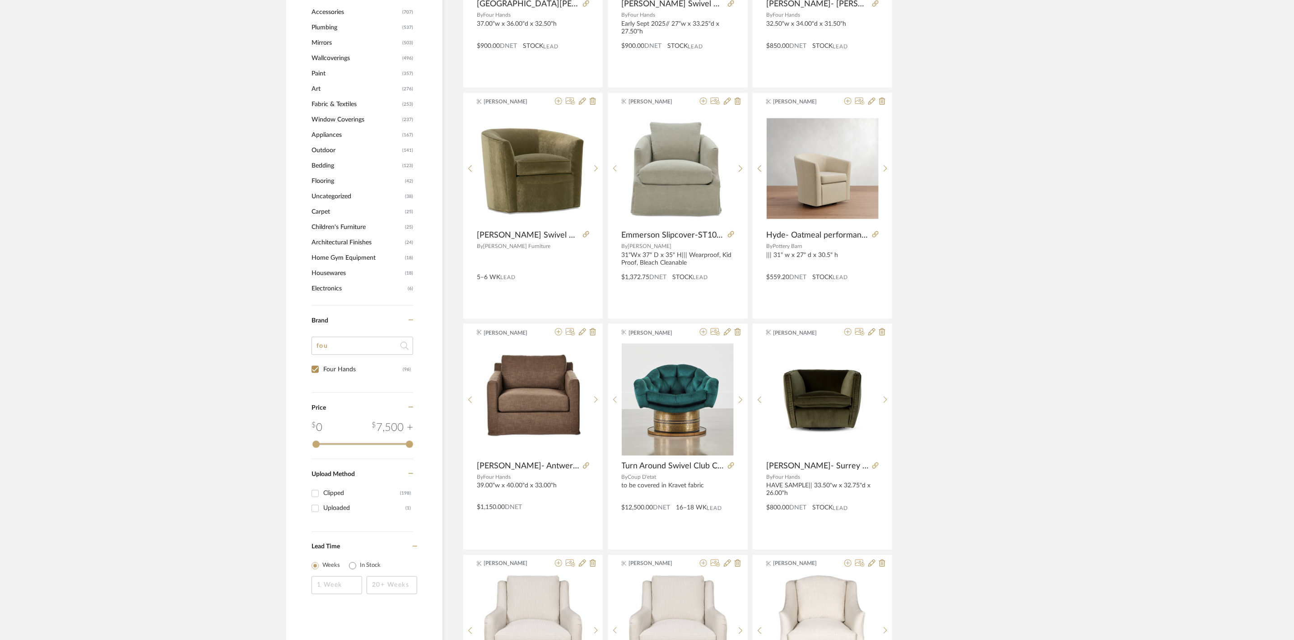
checkbox input "true"
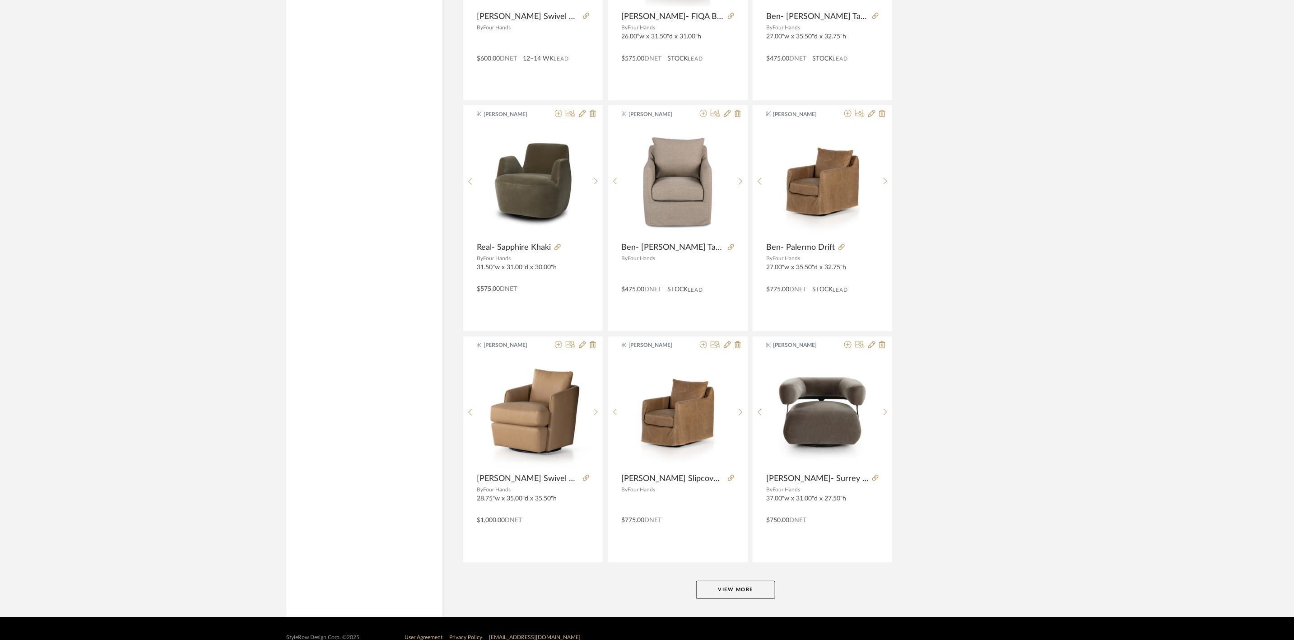
scroll to position [2440, 0]
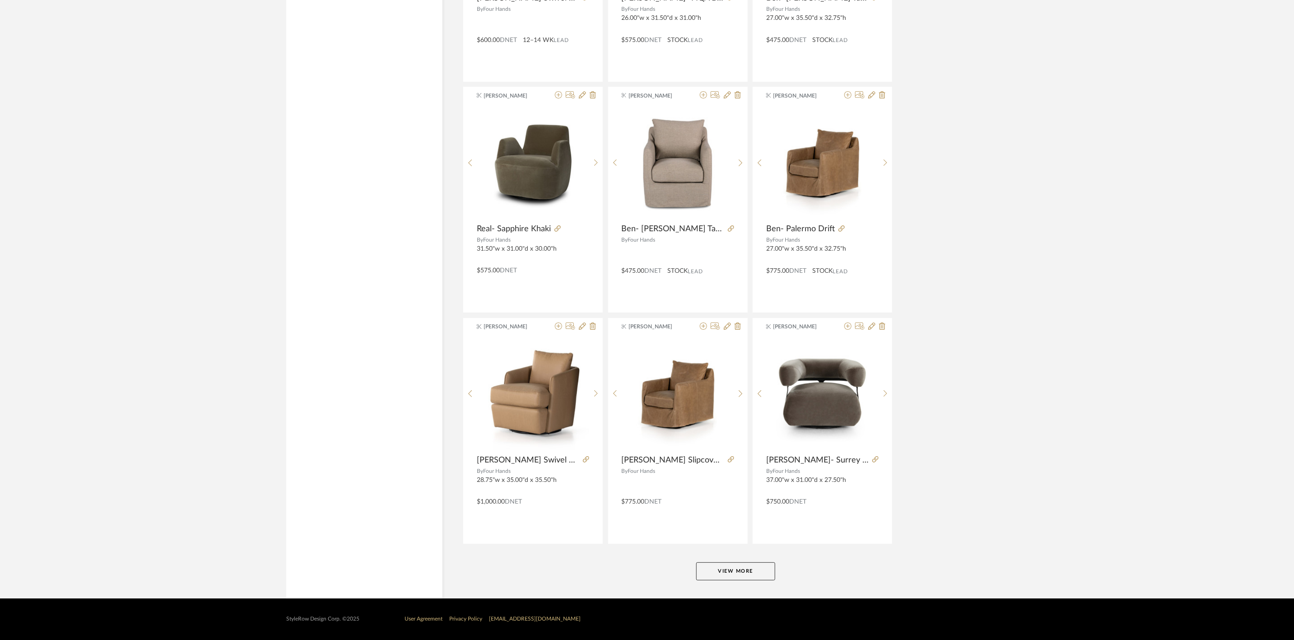
click at [736, 493] on button "View More" at bounding box center [735, 571] width 79 height 18
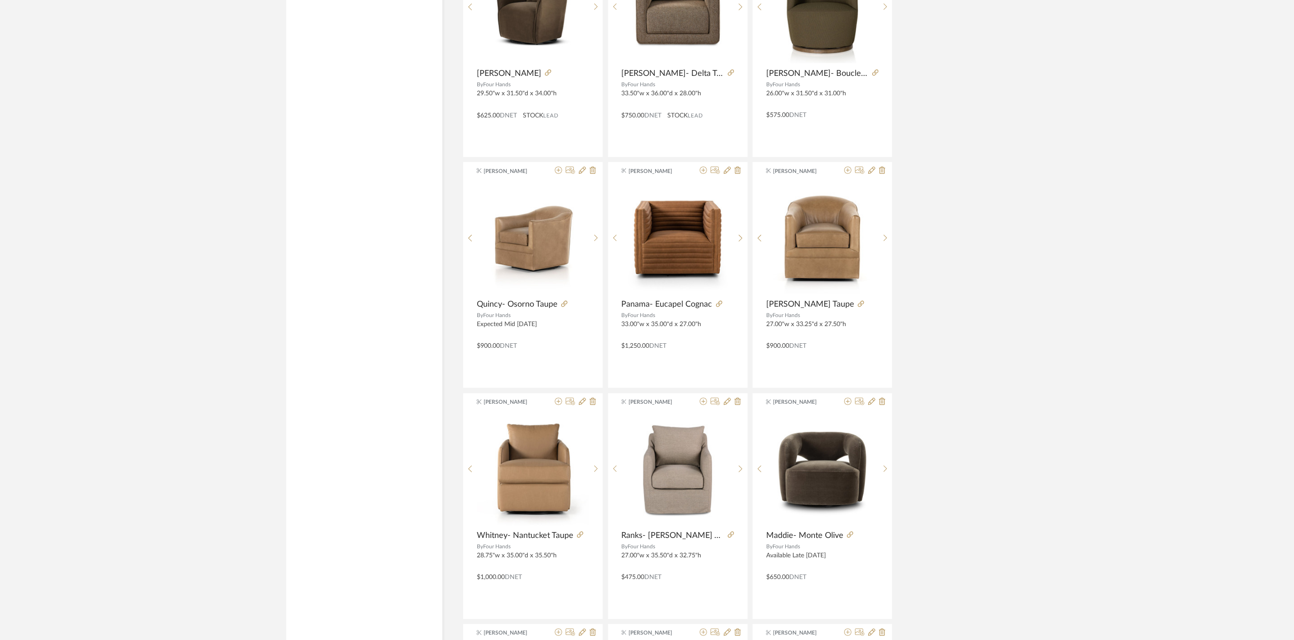
scroll to position [3321, 0]
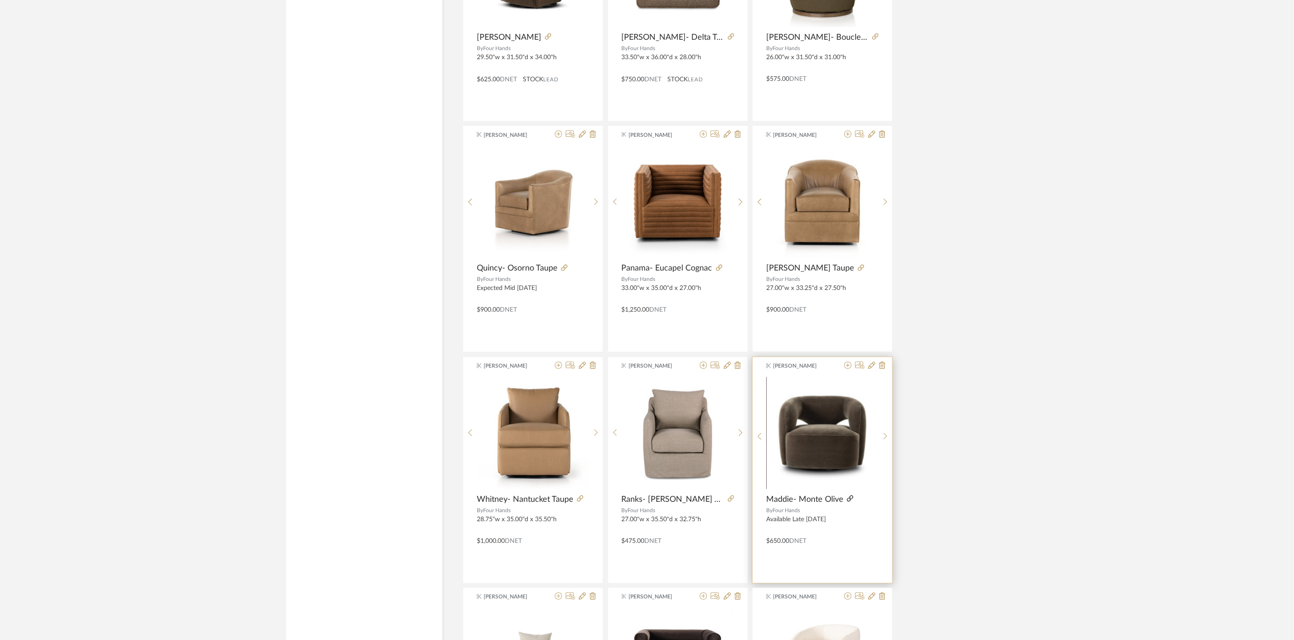
click at [849, 493] on icon at bounding box center [850, 498] width 6 height 6
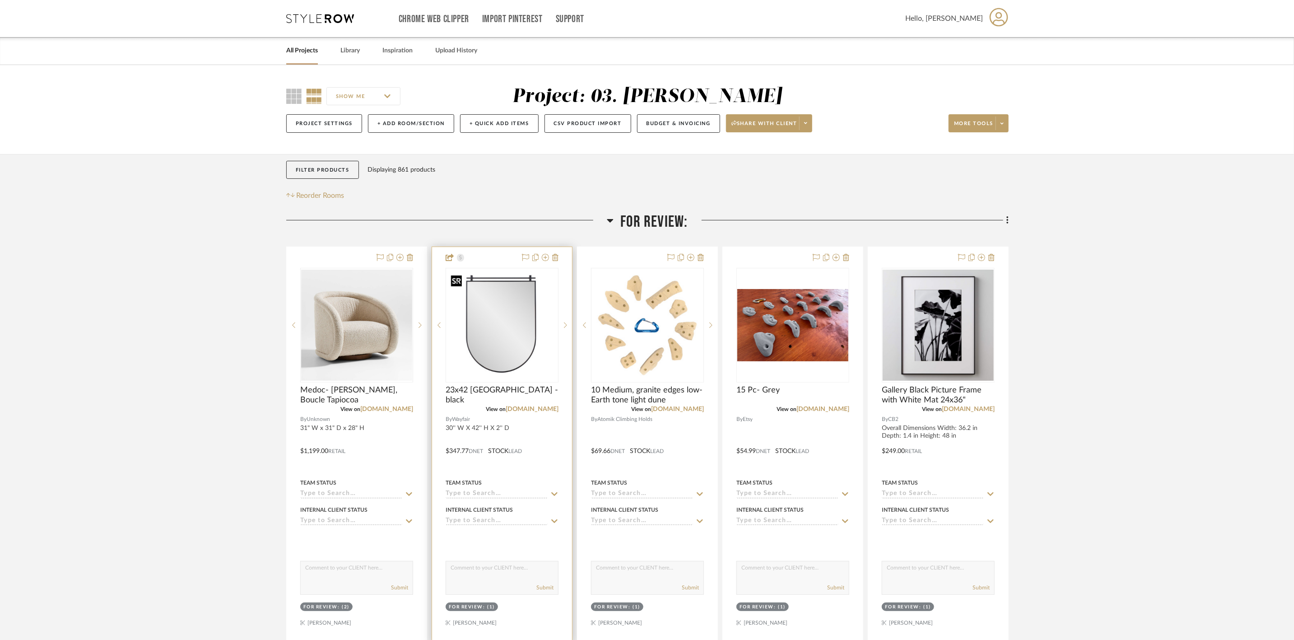
click at [526, 313] on img "0" at bounding box center [502, 325] width 111 height 111
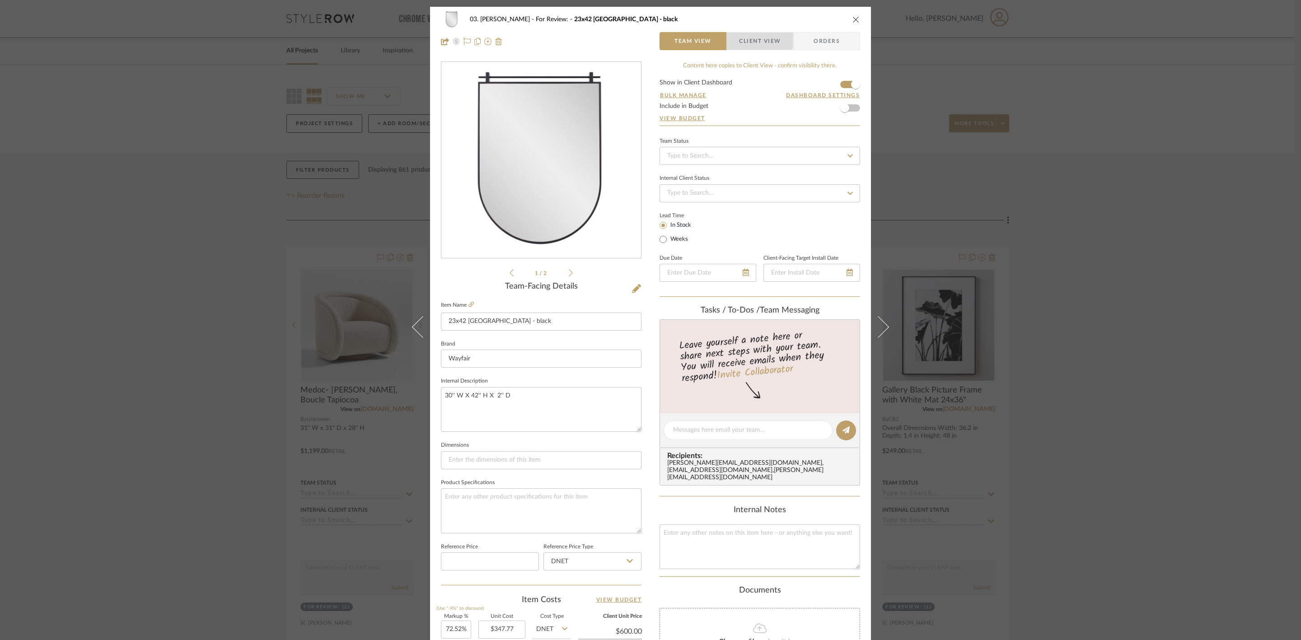
click at [754, 41] on span "Client View" at bounding box center [760, 41] width 42 height 18
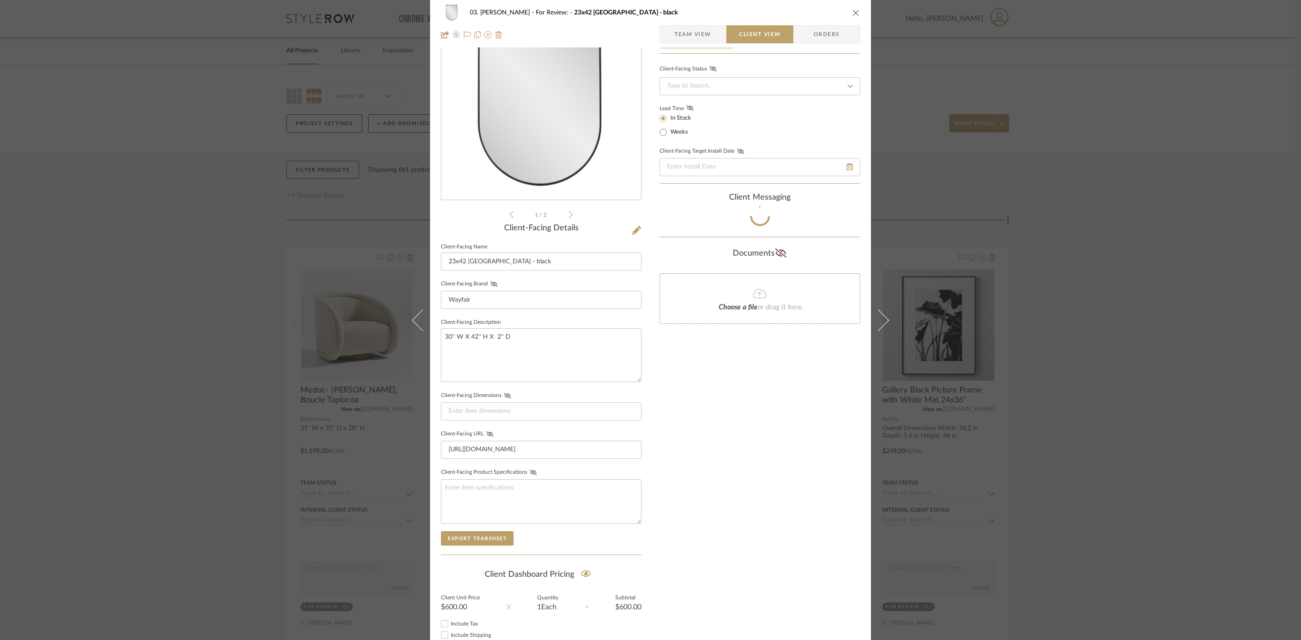
scroll to position [68, 0]
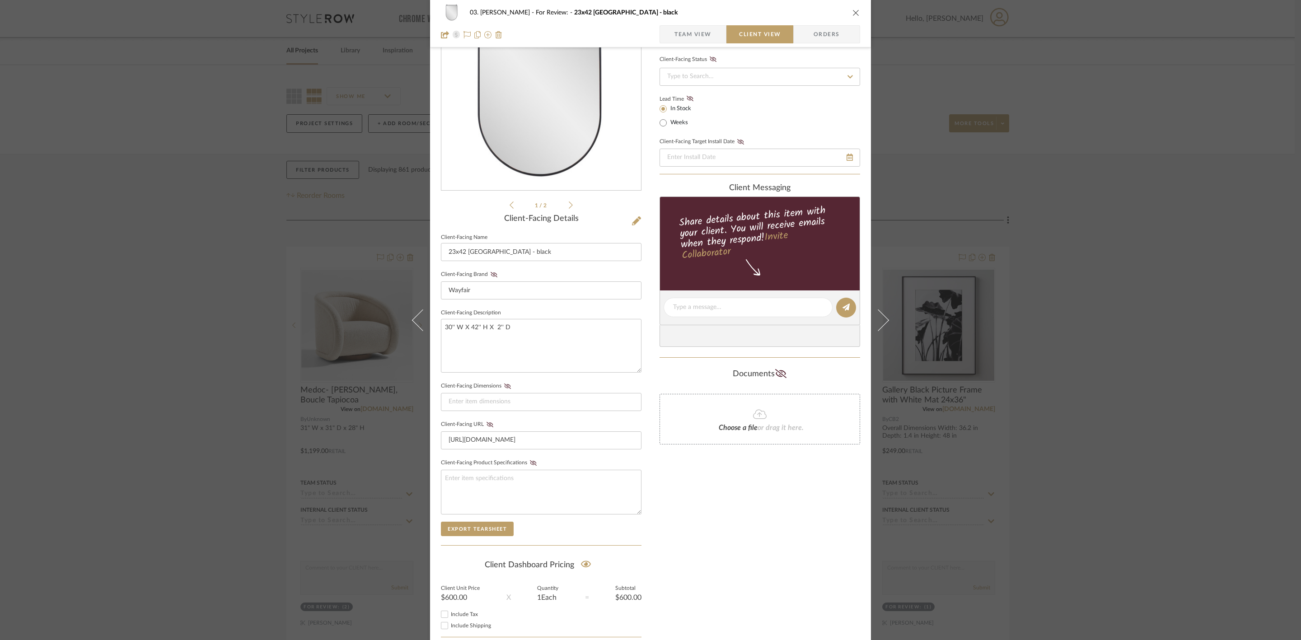
click at [1054, 334] on div "03. Jennifer For Review: 23x42 Veneto - black Team View Client View Orders 1 / …" at bounding box center [650, 320] width 1301 height 640
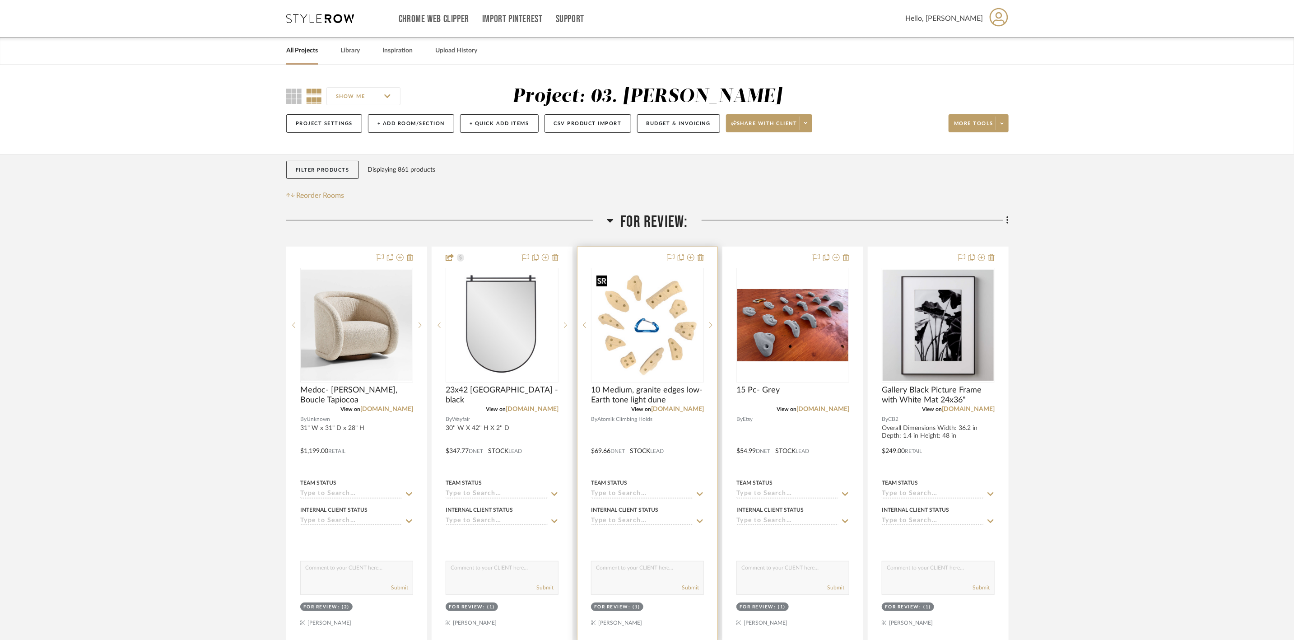
click at [676, 345] on img "0" at bounding box center [647, 325] width 111 height 111
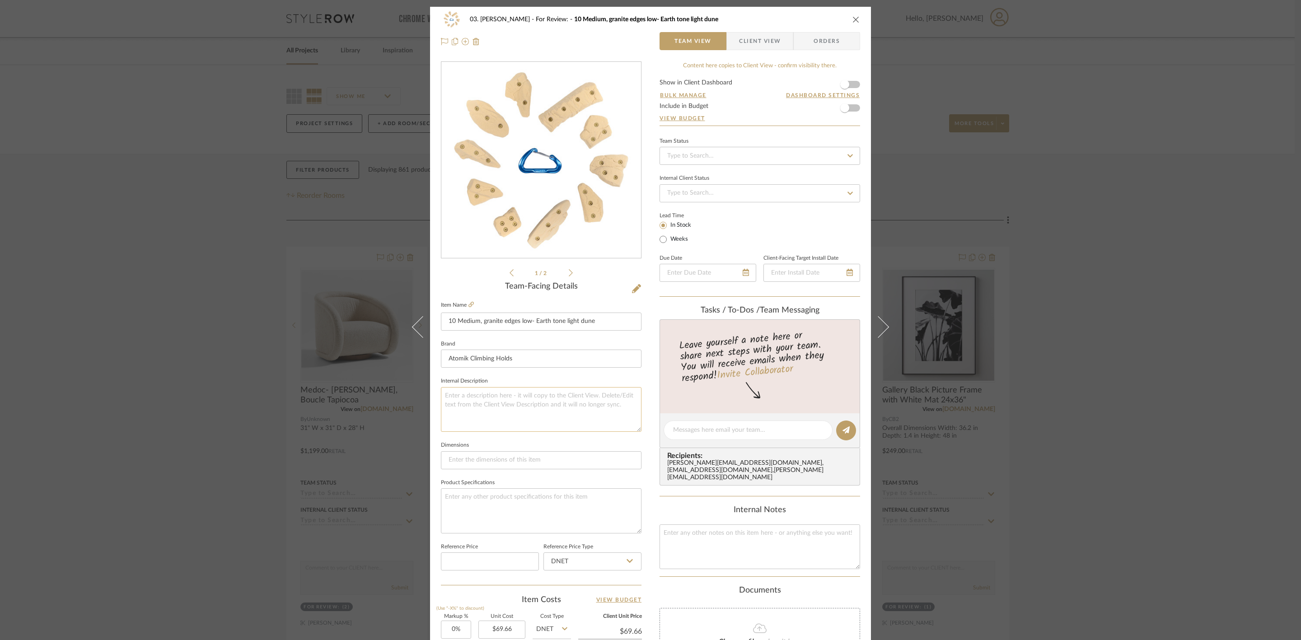
click at [505, 401] on textarea at bounding box center [541, 409] width 201 height 45
type textarea "need to confirm qty"
click at [648, 451] on div "03. Jennifer For Review: 10 Medium, granite edges low- Earth tone light dune Te…" at bounding box center [650, 424] width 441 height 834
click at [1143, 389] on div "03. Jennifer For Review: 10 Medium, granite edges low- Earth tone light dune Te…" at bounding box center [650, 320] width 1301 height 640
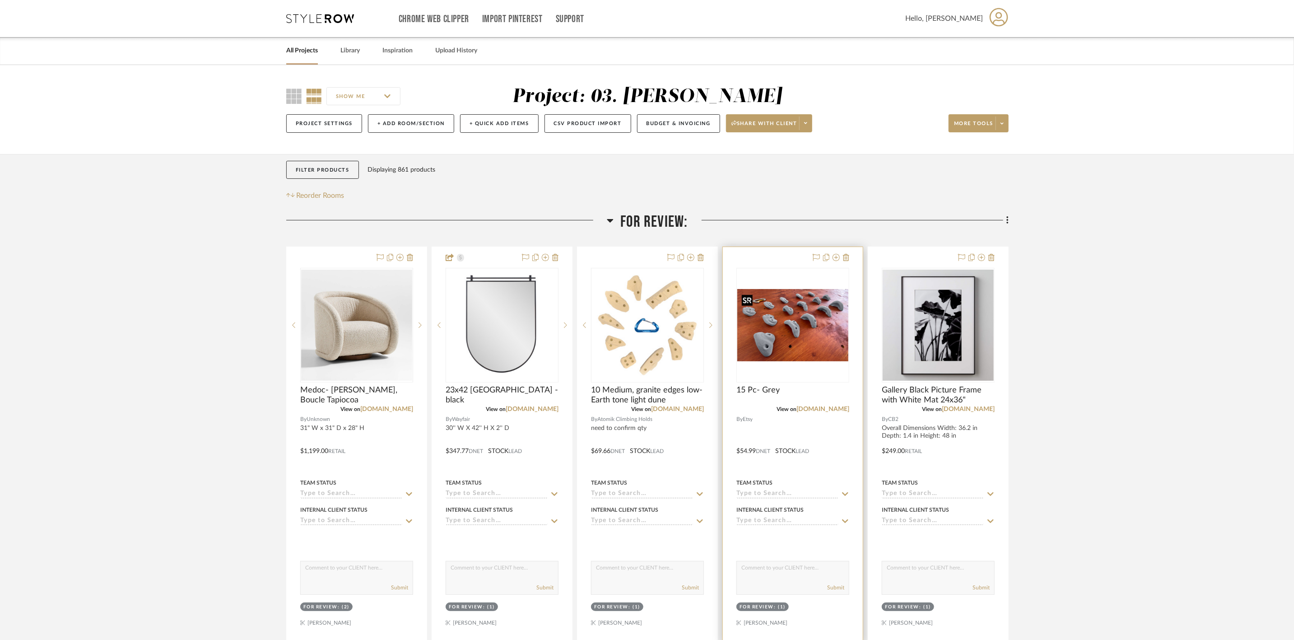
click at [756, 338] on img "0" at bounding box center [792, 325] width 111 height 72
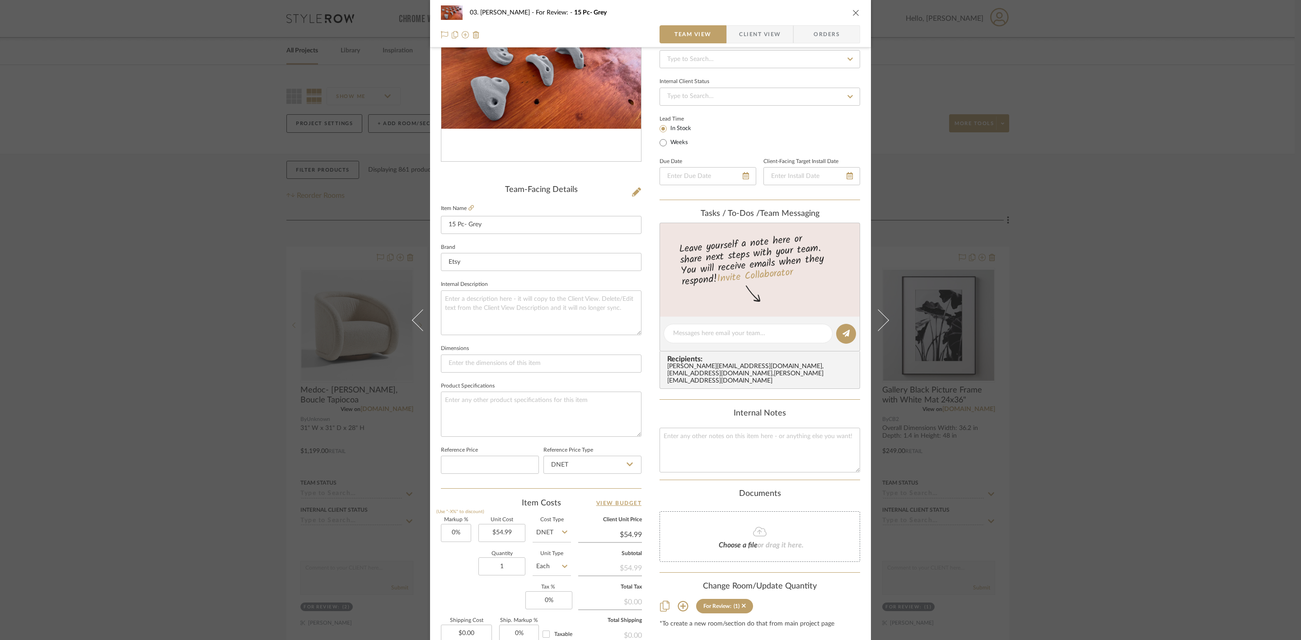
scroll to position [135, 0]
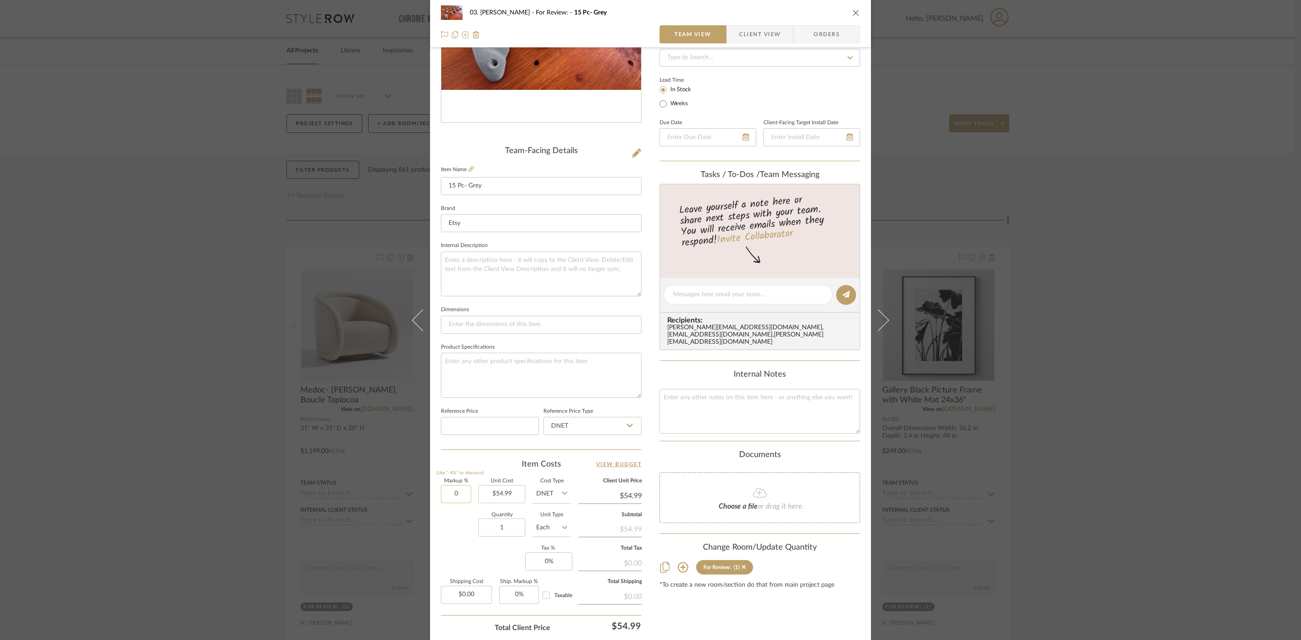
click at [447, 490] on input "0" at bounding box center [456, 494] width 30 height 18
type input "15%"
click at [807, 615] on div "Content here copies to Client View - confirm visibility there. Show in Client D…" at bounding box center [759, 297] width 201 height 743
type input "$63.24"
click at [557, 282] on textarea at bounding box center [541, 274] width 201 height 45
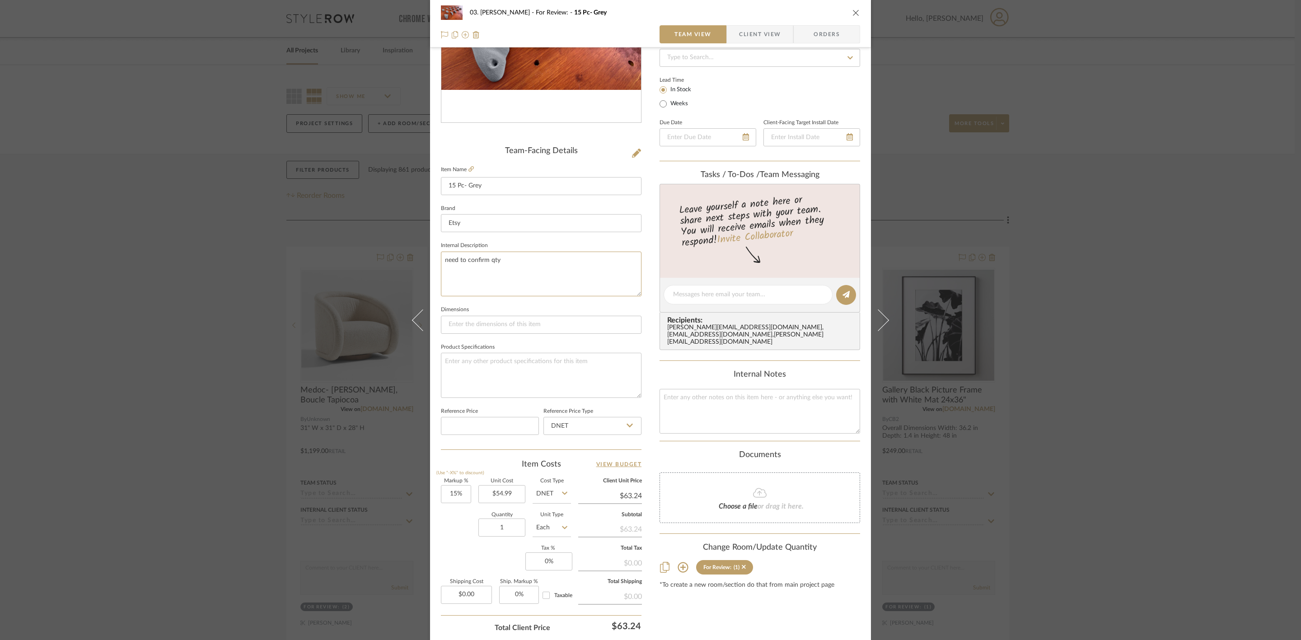
type textarea "need to confirm qty"
click at [644, 303] on div "03. Jennifer For Review: 15 Pc- Grey Team View Client View Orders Team-Facing D…" at bounding box center [650, 288] width 441 height 834
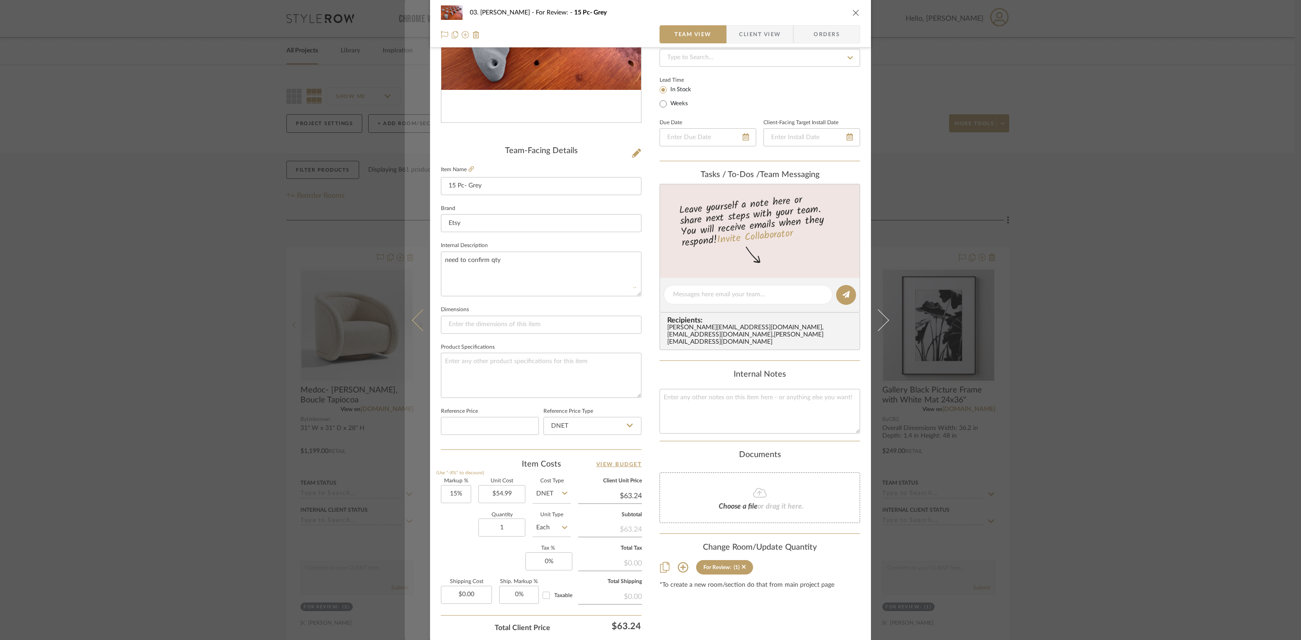
click at [410, 322] on button at bounding box center [417, 320] width 25 height 640
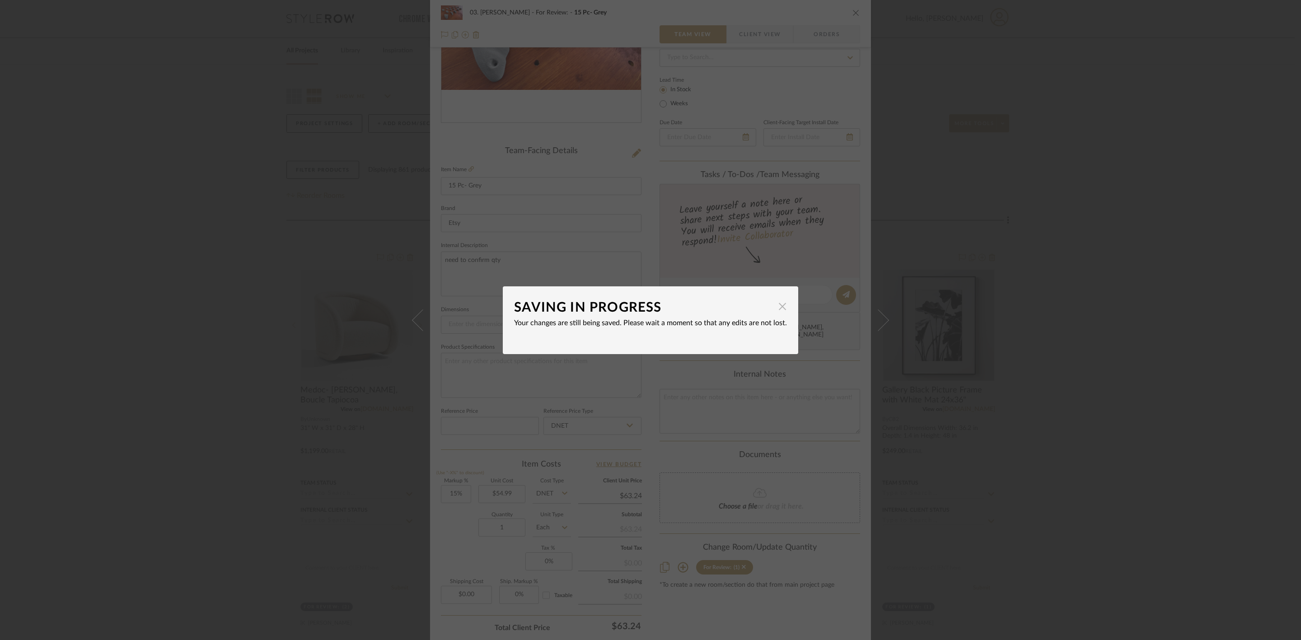
click at [778, 303] on span "button" at bounding box center [782, 307] width 18 height 18
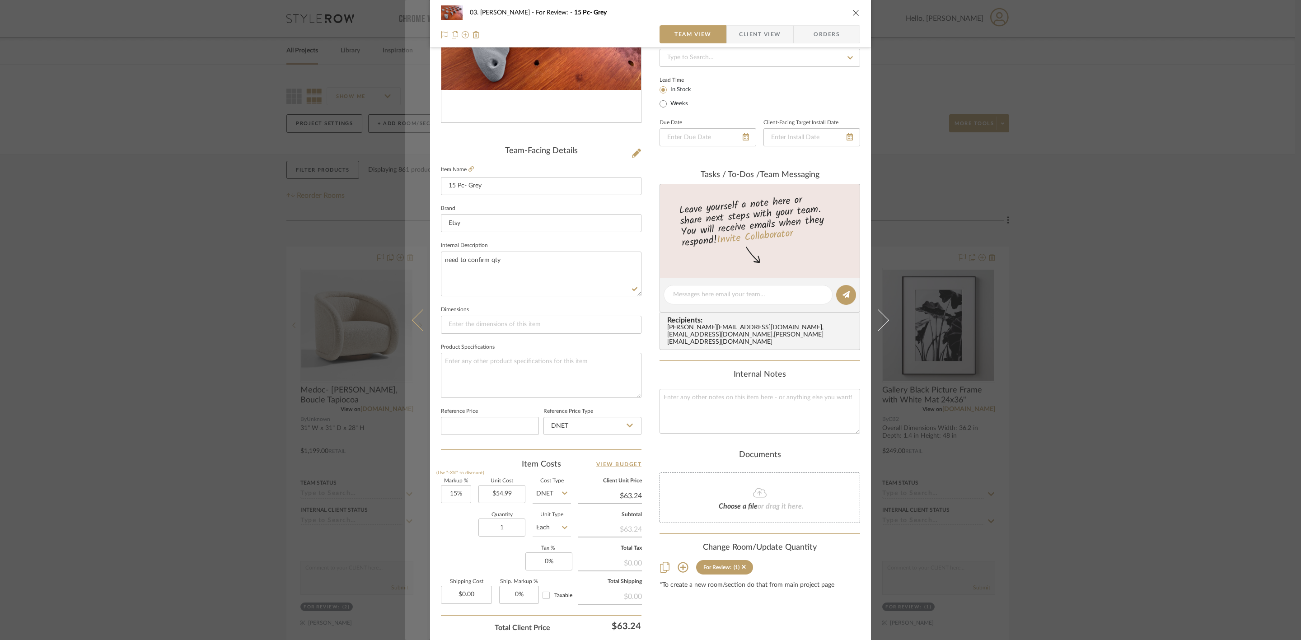
click at [410, 324] on button at bounding box center [417, 320] width 25 height 640
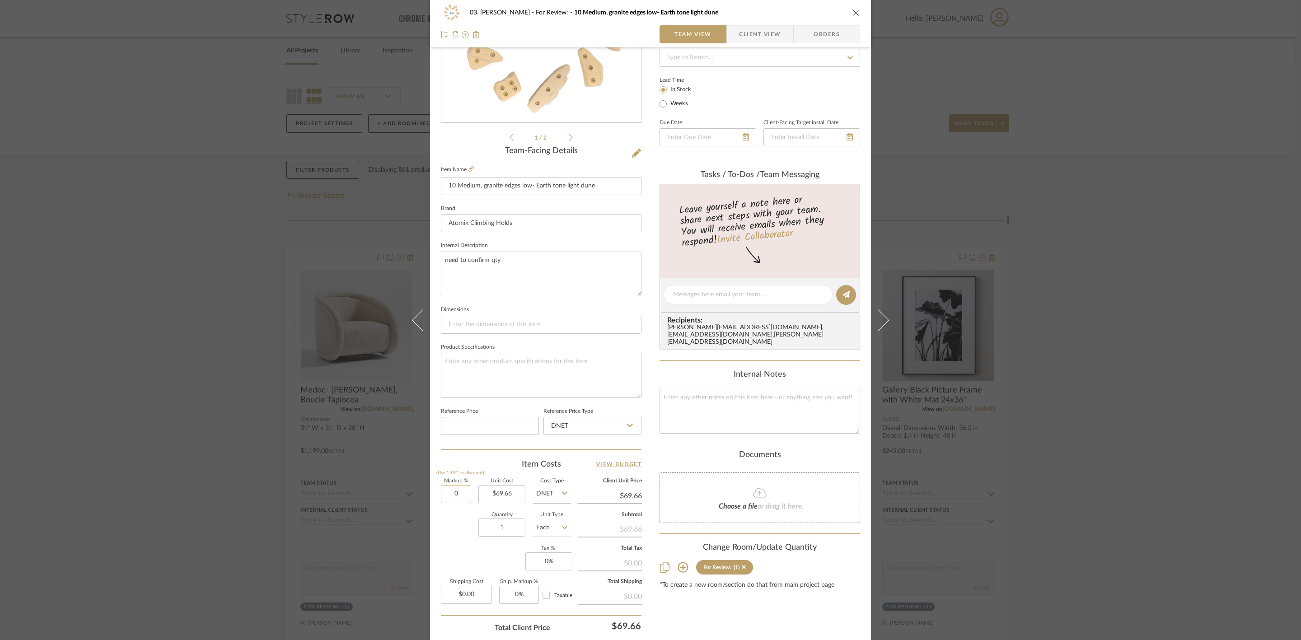
click at [453, 498] on input "0" at bounding box center [456, 494] width 30 height 18
type input "15%"
click at [734, 605] on div "Content here copies to Client View - confirm visibility there. Show in Client D…" at bounding box center [759, 297] width 201 height 743
type input "$80.11"
click at [1104, 320] on div "03. Jennifer For Review: 10 Medium, granite edges low- Earth tone light dune Te…" at bounding box center [650, 320] width 1301 height 640
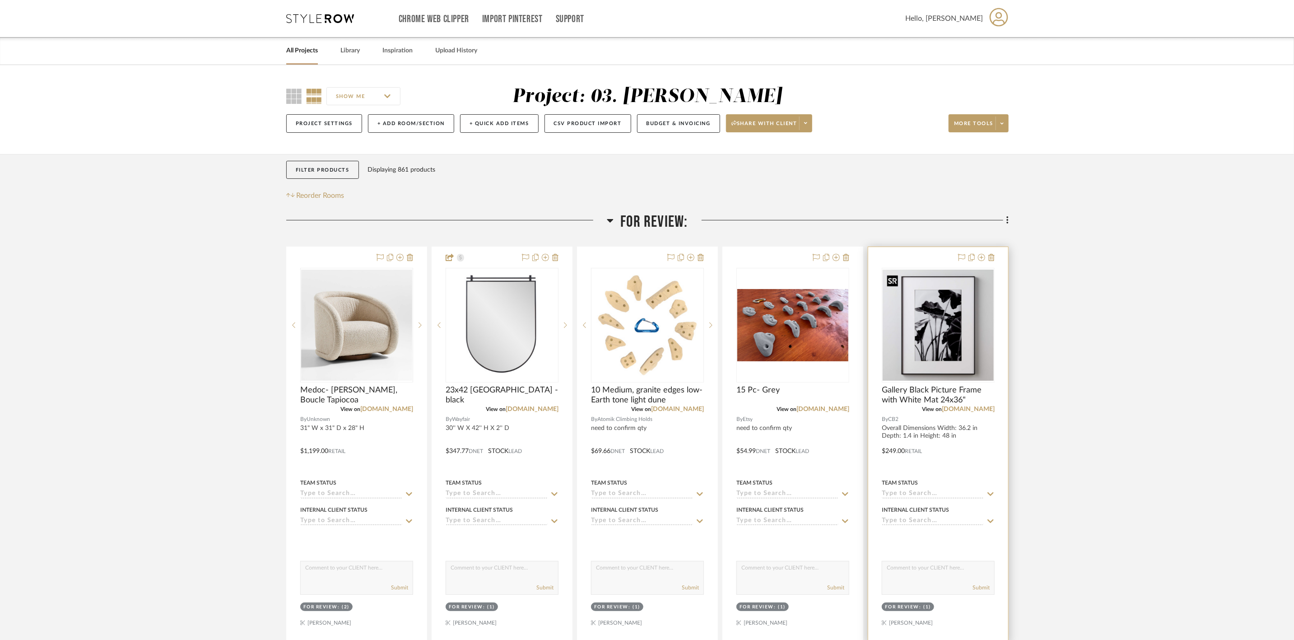
click at [942, 331] on img "0" at bounding box center [938, 325] width 111 height 111
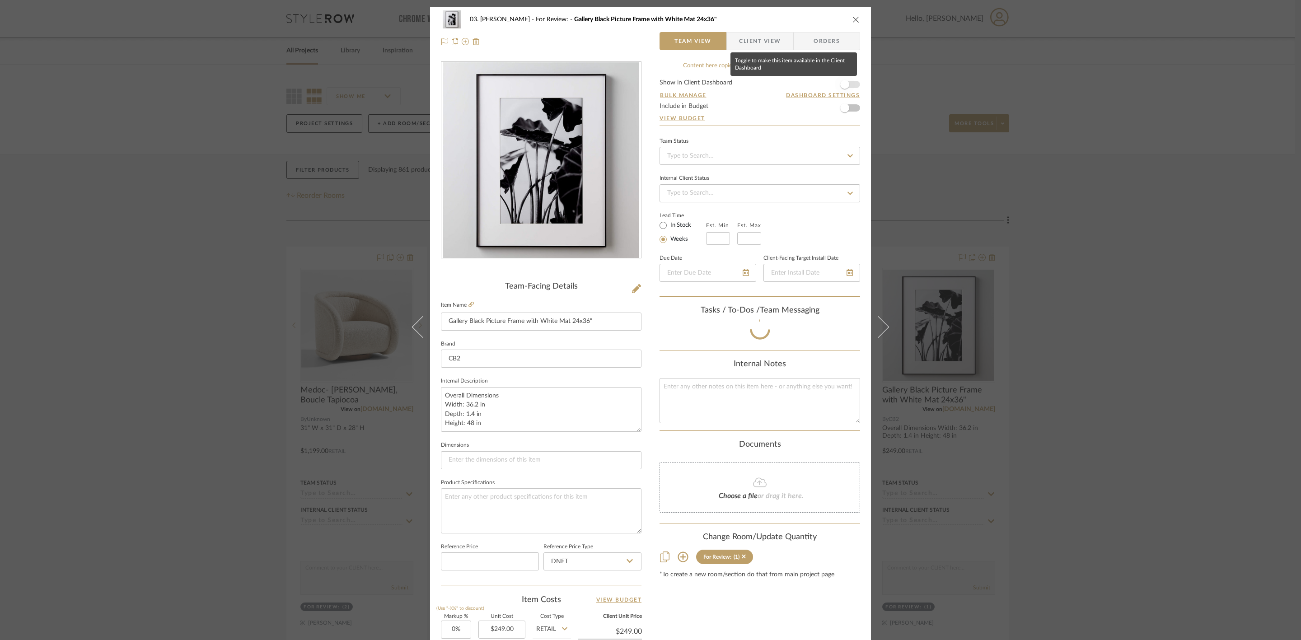
click at [840, 82] on span "button" at bounding box center [844, 84] width 9 height 9
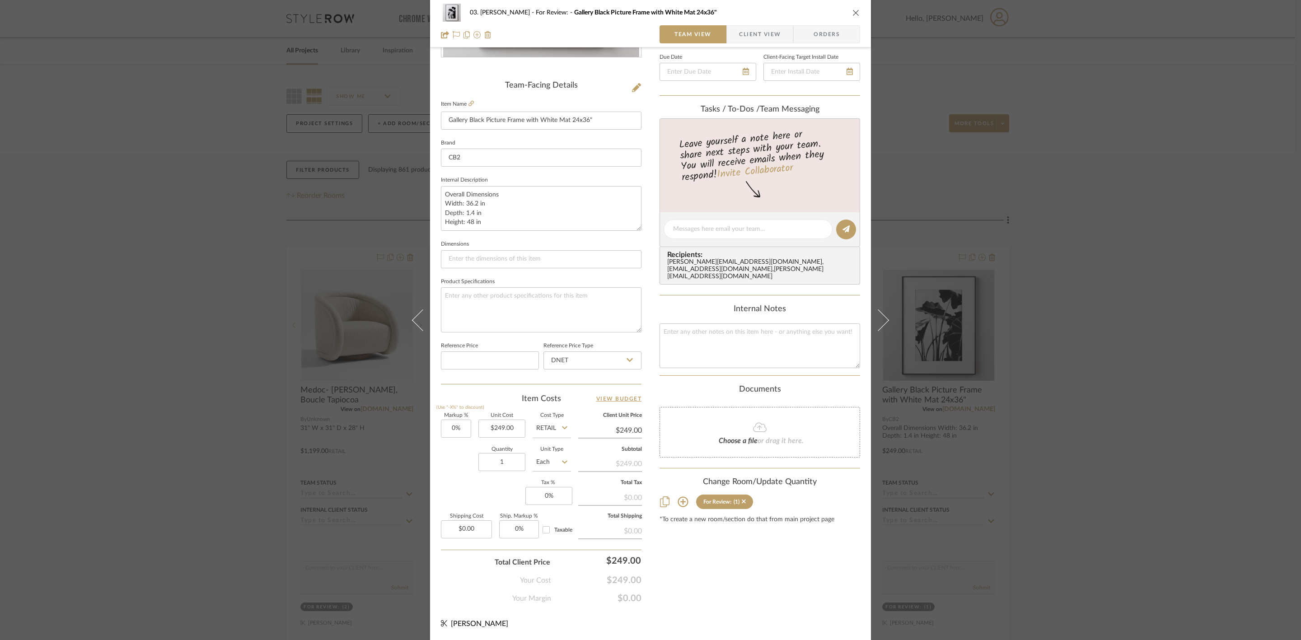
scroll to position [0, 0]
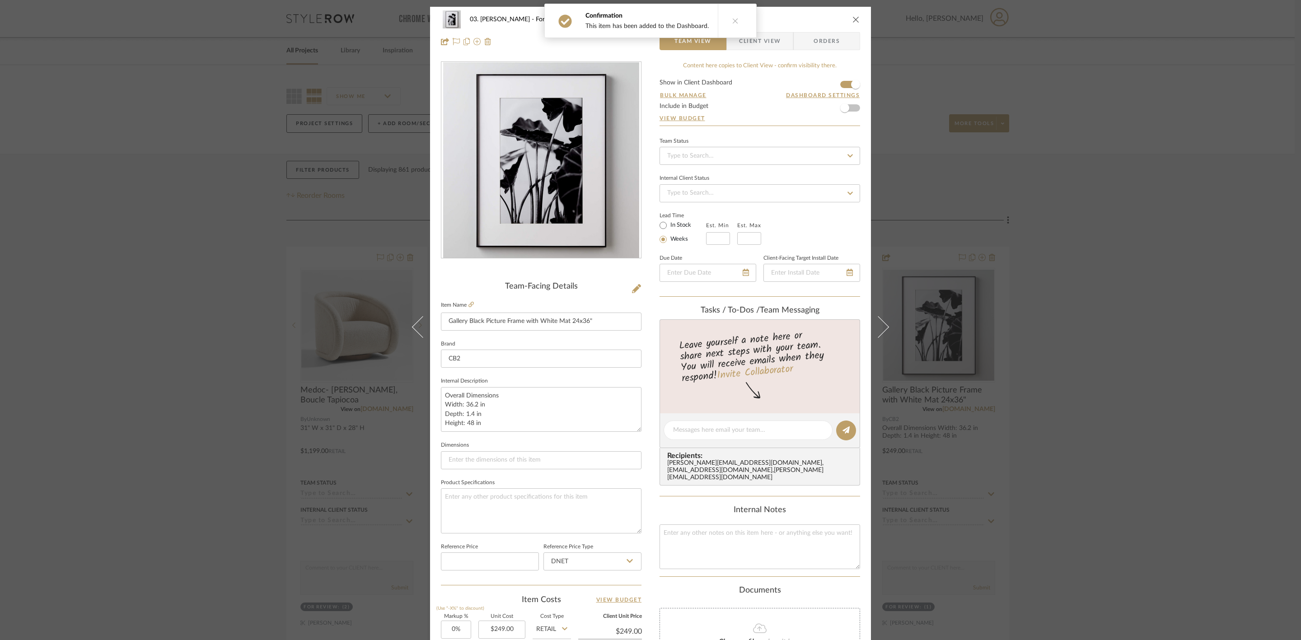
click at [754, 35] on div "Confirmation This item has been added to the Dashboard." at bounding box center [650, 21] width 219 height 42
click at [741, 26] on button at bounding box center [735, 20] width 35 height 33
click at [761, 36] on span "Client View" at bounding box center [760, 41] width 42 height 18
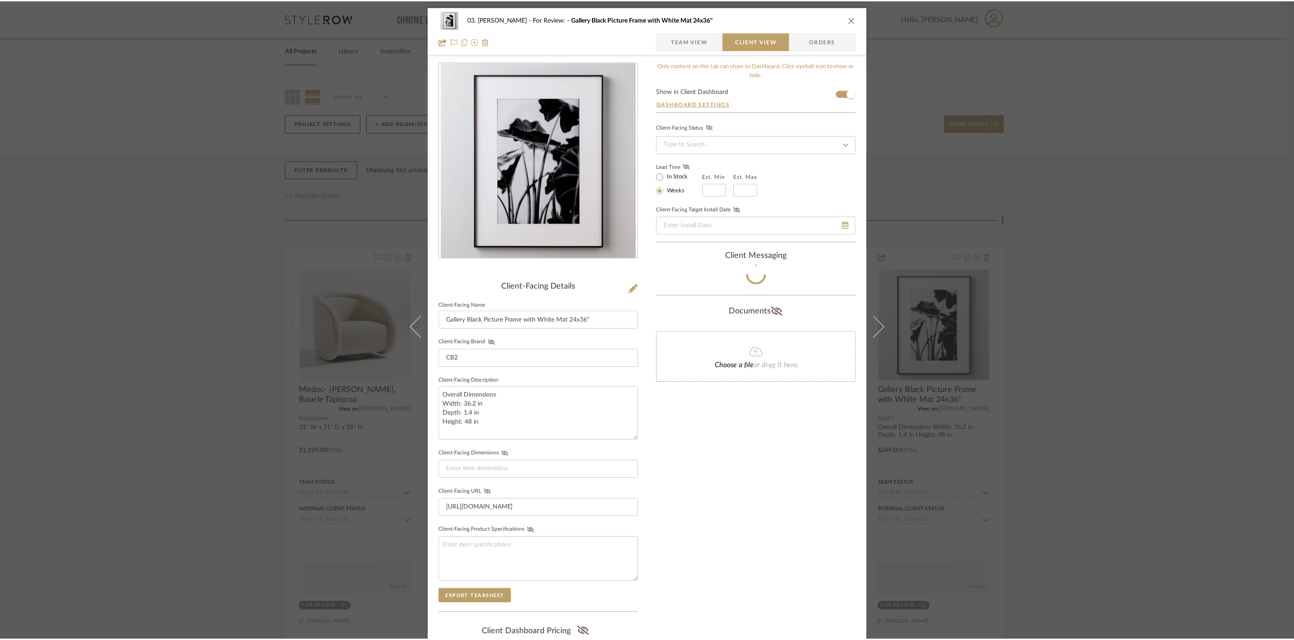
scroll to position [122, 0]
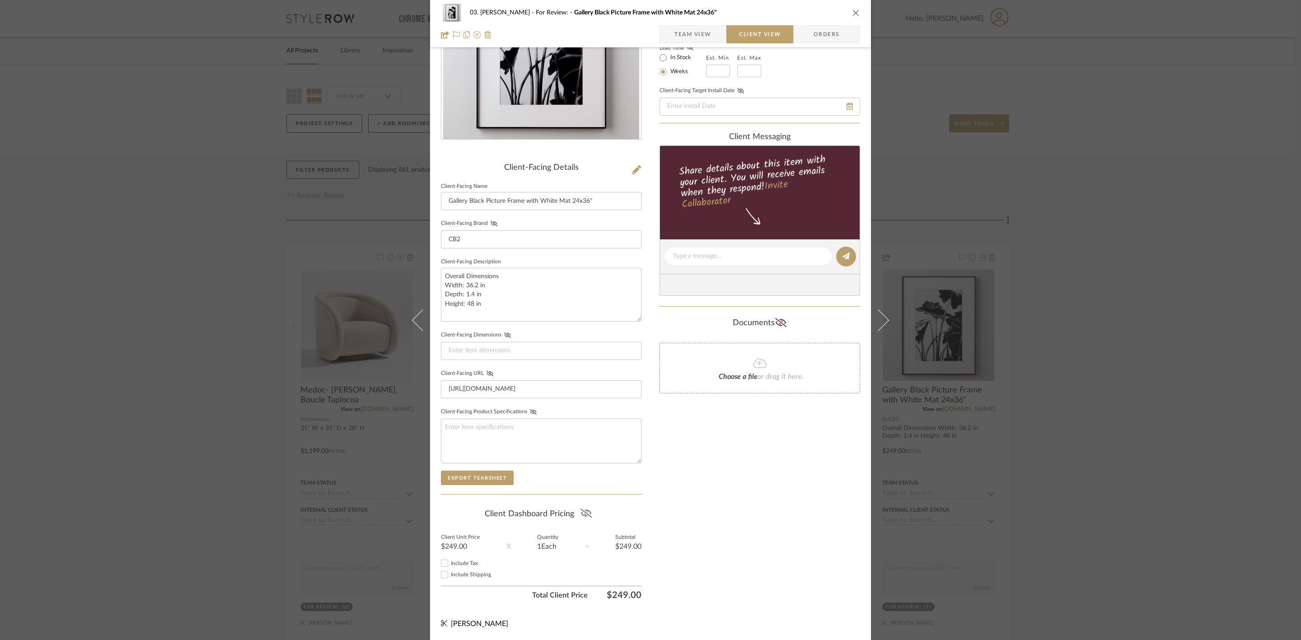
click at [583, 515] on icon at bounding box center [585, 512] width 11 height 9
click at [1099, 309] on div "03. Jennifer For Review: Gallery Black Picture Frame with White Mat 24x36" Team…" at bounding box center [650, 320] width 1301 height 640
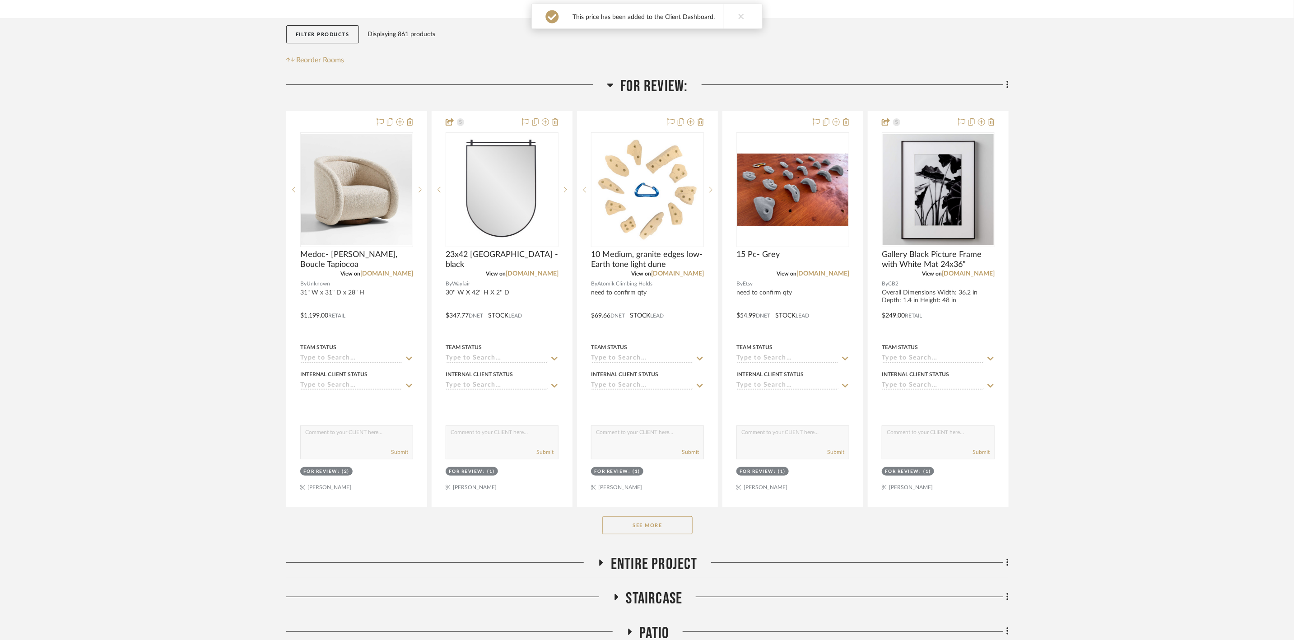
scroll to position [203, 0]
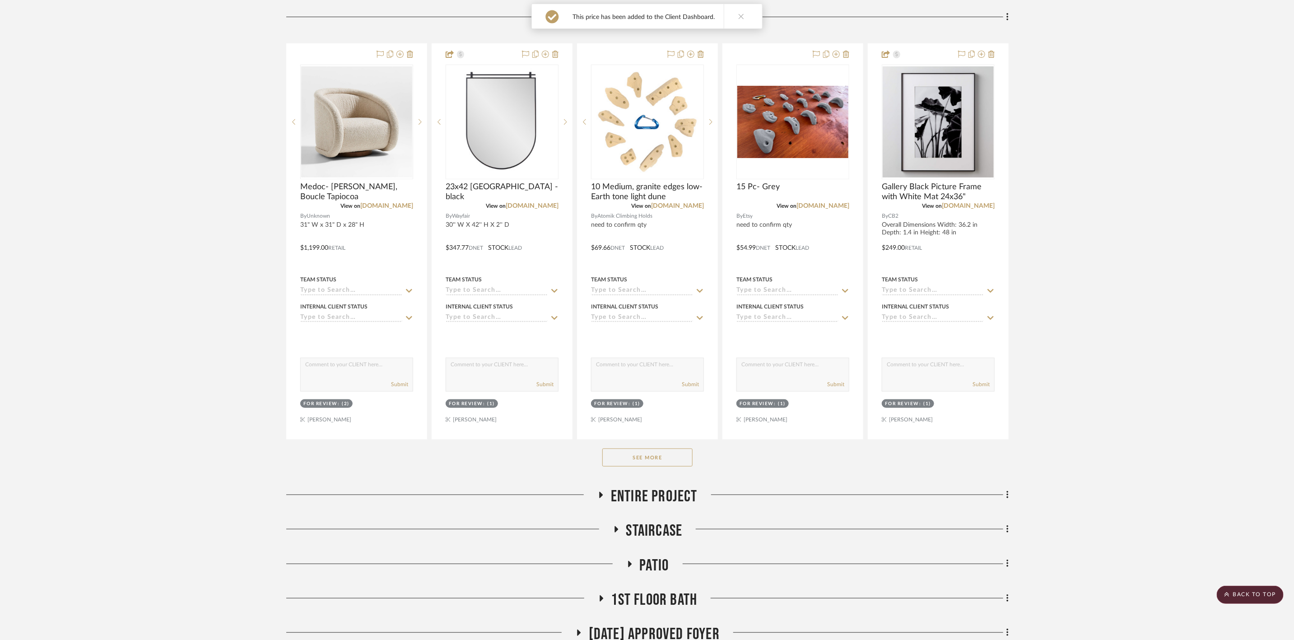
click at [629, 455] on button "See More" at bounding box center [647, 457] width 90 height 18
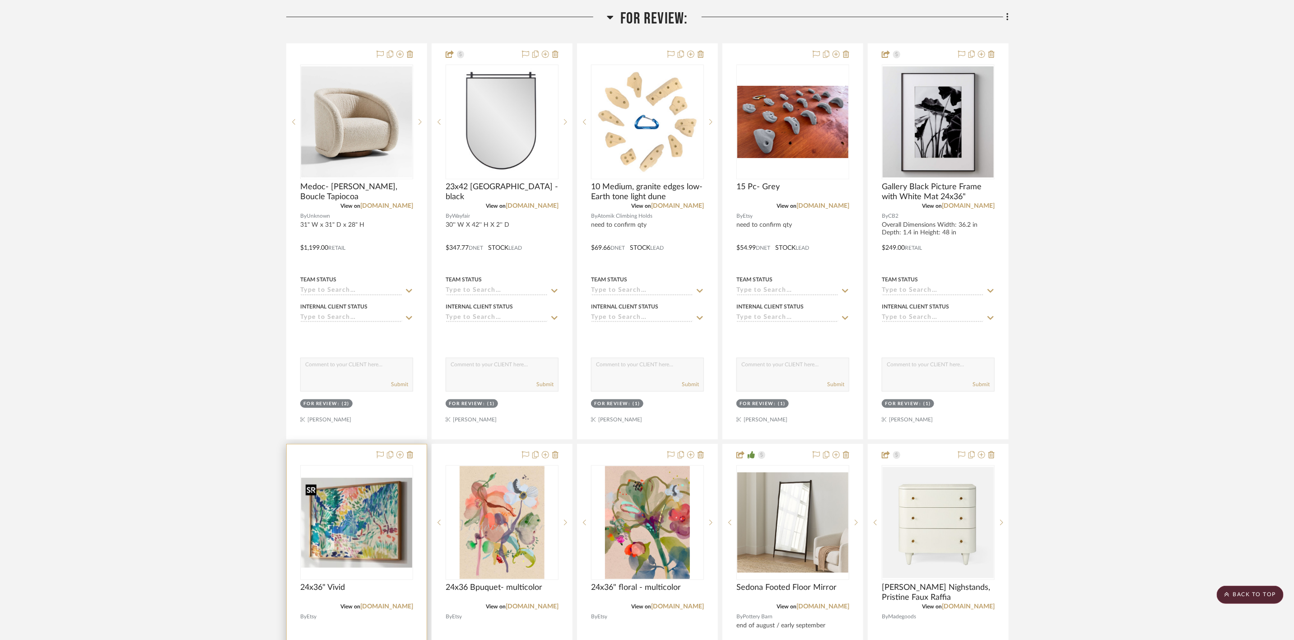
click at [374, 534] on img "0" at bounding box center [356, 523] width 111 height 90
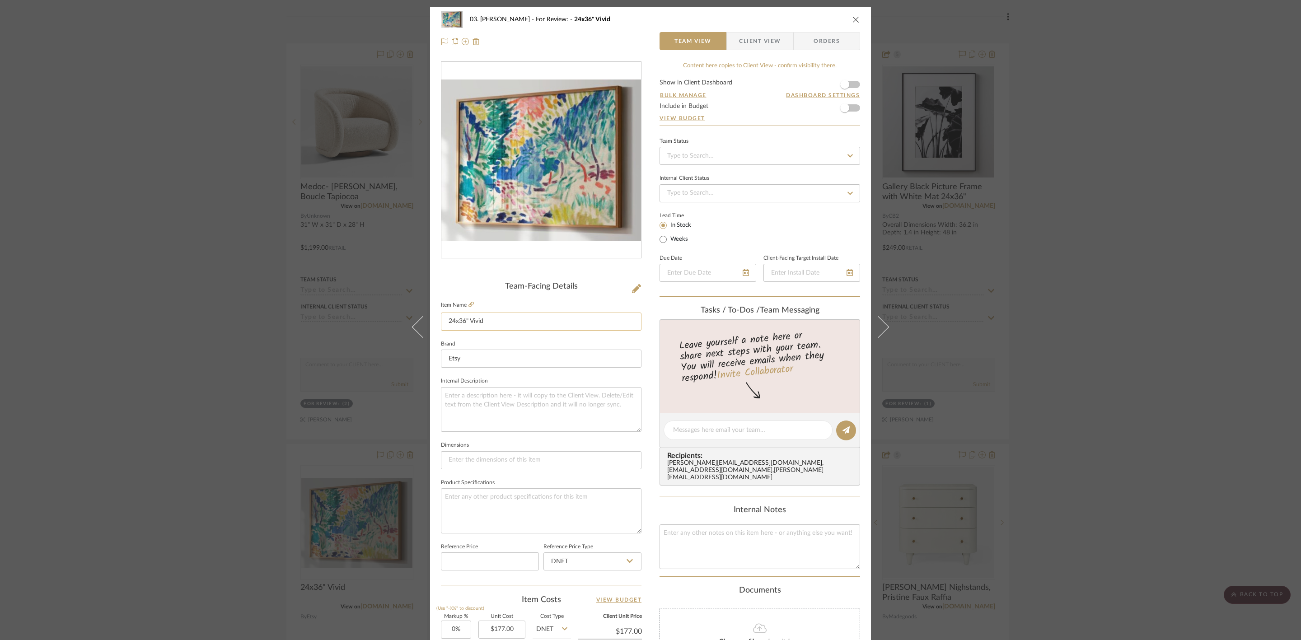
click at [493, 325] on input "24x36" Vivid" at bounding box center [541, 322] width 201 height 18
type input "24x36" Vivid Print"
click at [647, 378] on div "03. Jennifer For Review: 24x36" Vivid Team View Client View Orders Team-Facing …" at bounding box center [650, 424] width 441 height 834
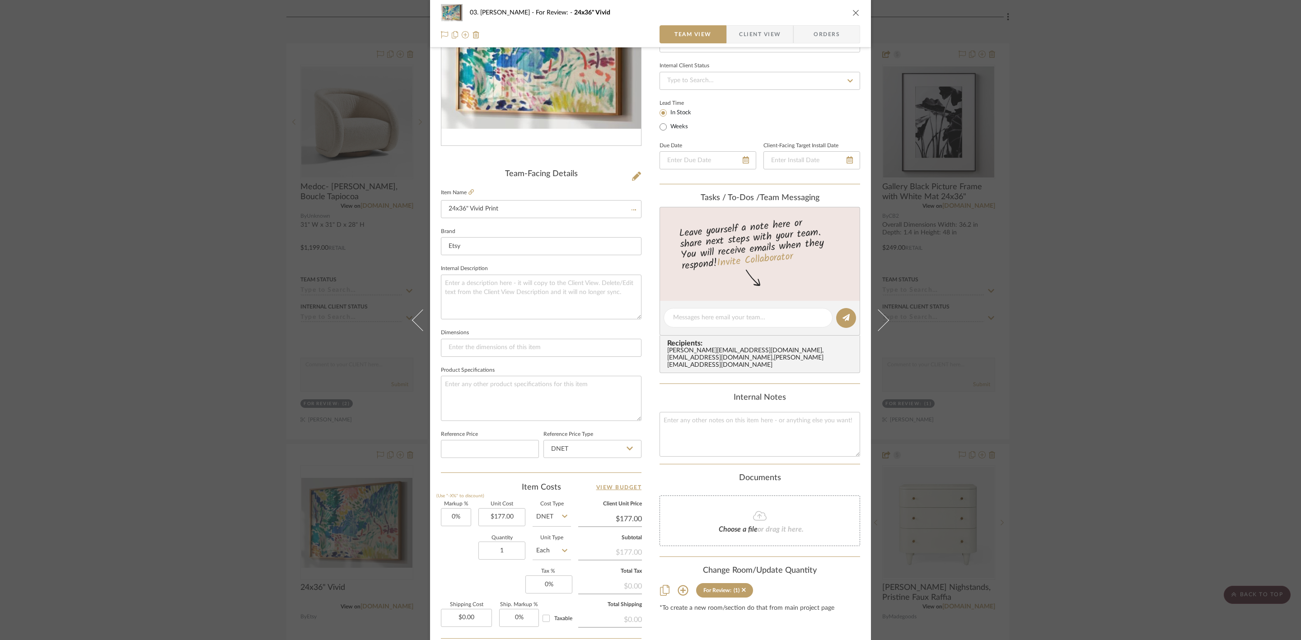
scroll to position [135, 0]
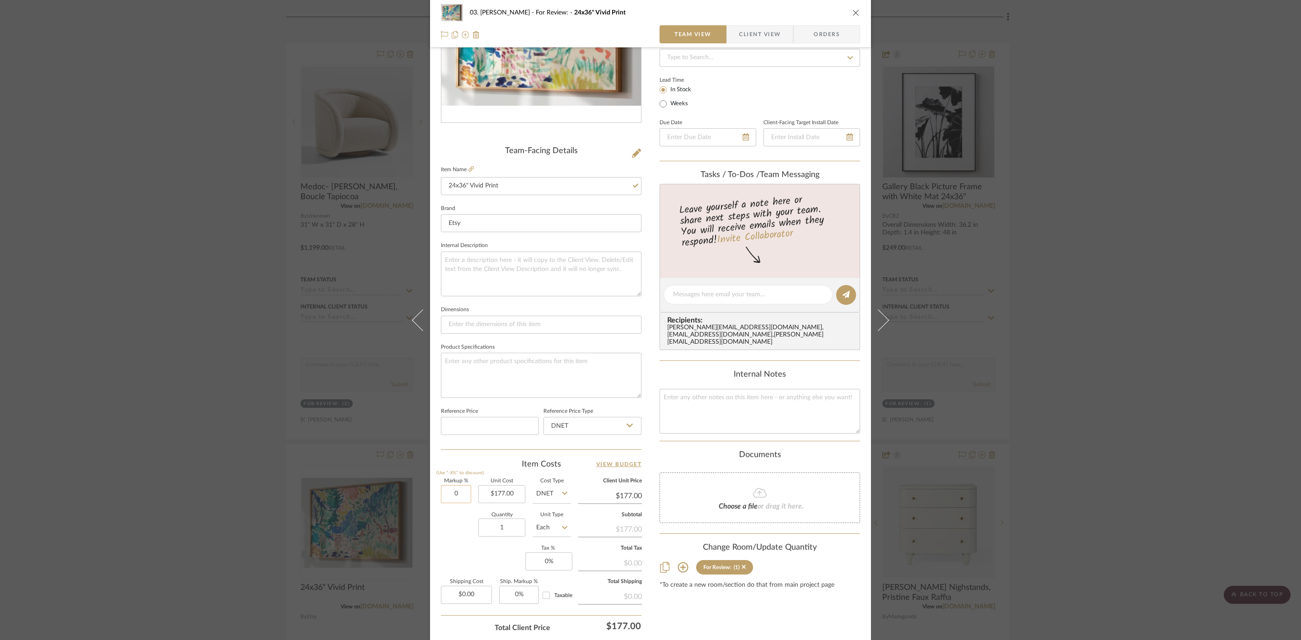
click at [458, 496] on input "0" at bounding box center [456, 494] width 30 height 18
type input "15%"
click at [755, 595] on div "Content here copies to Client View - confirm visibility there. Show in Client D…" at bounding box center [759, 297] width 201 height 743
type input "$203.55"
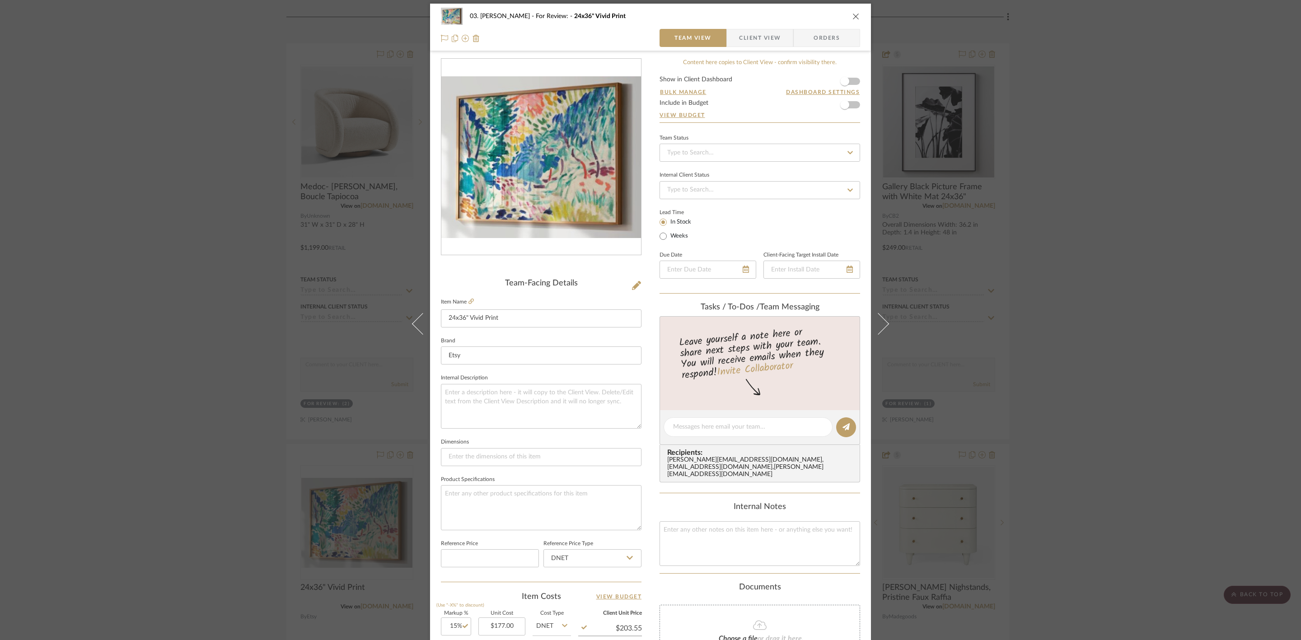
scroll to position [0, 0]
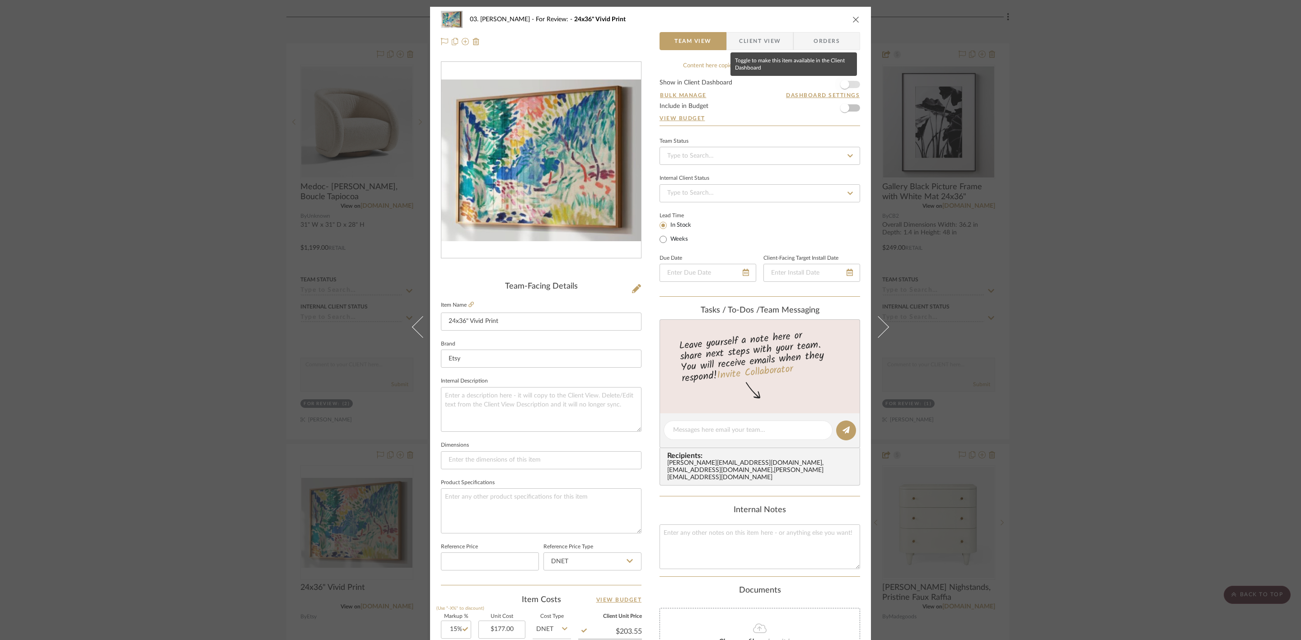
click at [844, 83] on span "button" at bounding box center [844, 84] width 9 height 9
click at [755, 40] on span "Client View" at bounding box center [760, 41] width 42 height 18
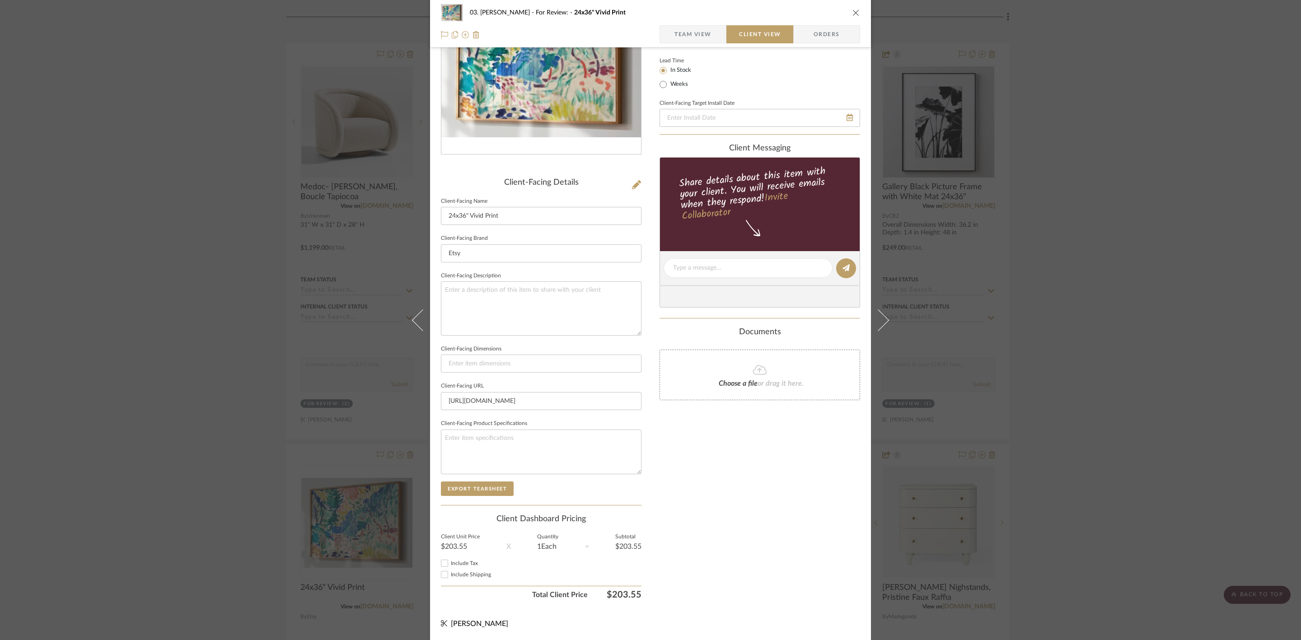
scroll to position [122, 0]
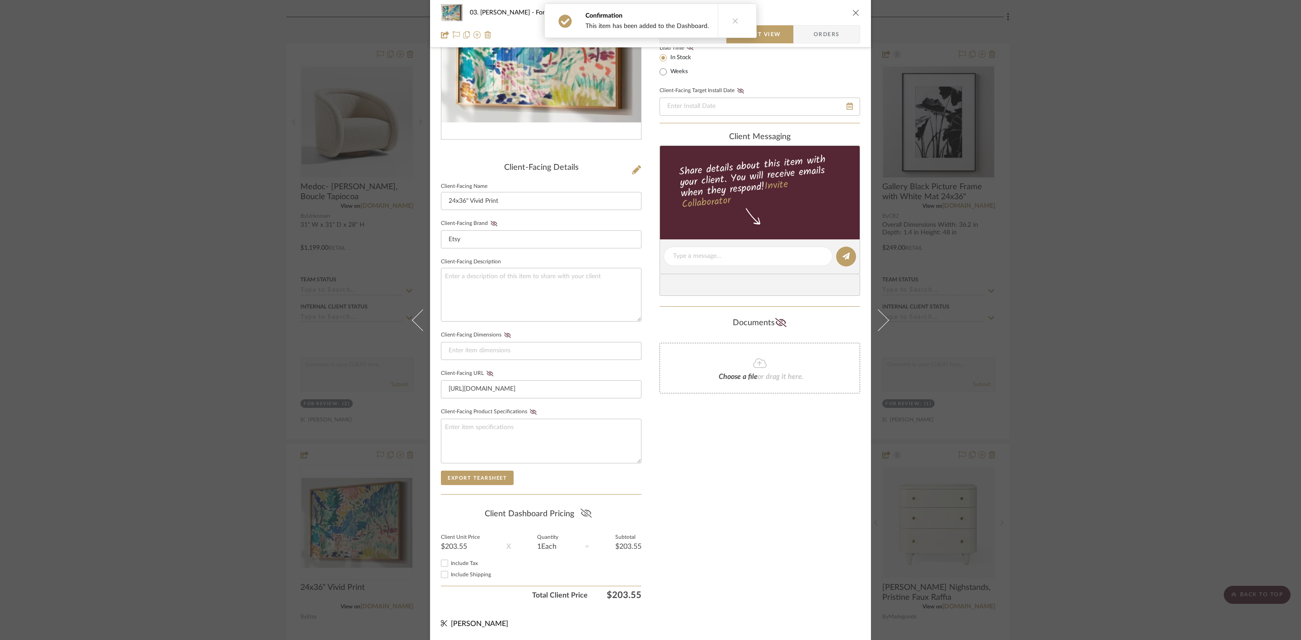
click at [587, 513] on icon at bounding box center [585, 512] width 11 height 9
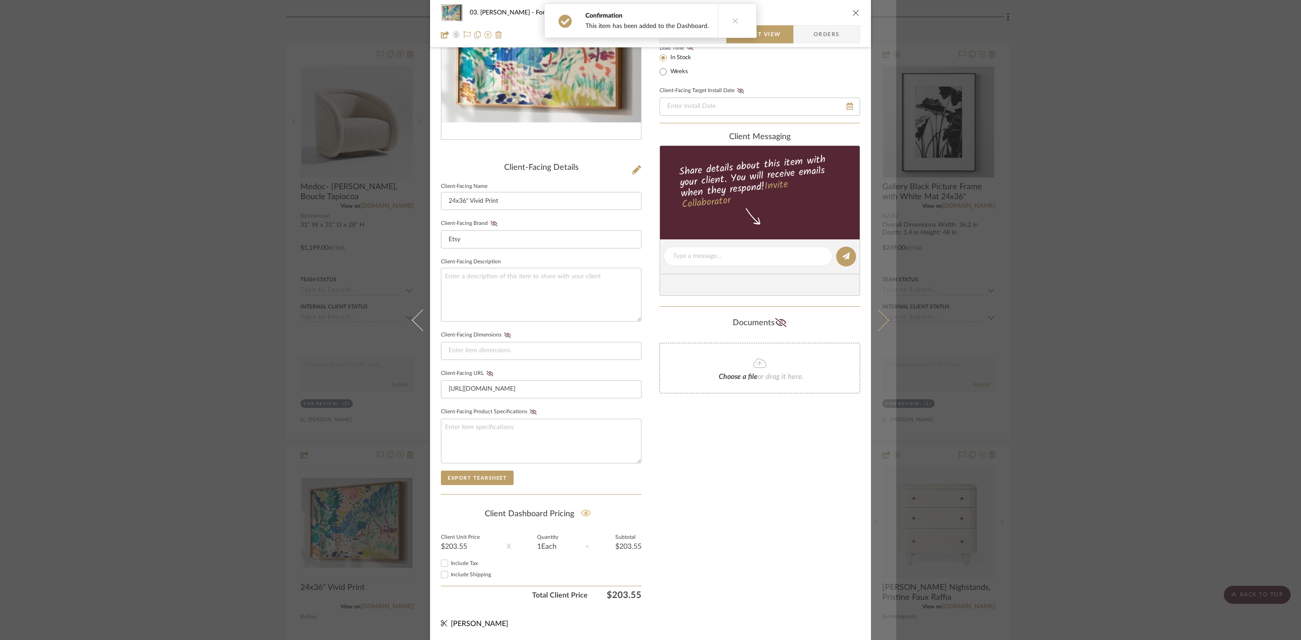
click at [886, 330] on button at bounding box center [883, 320] width 25 height 640
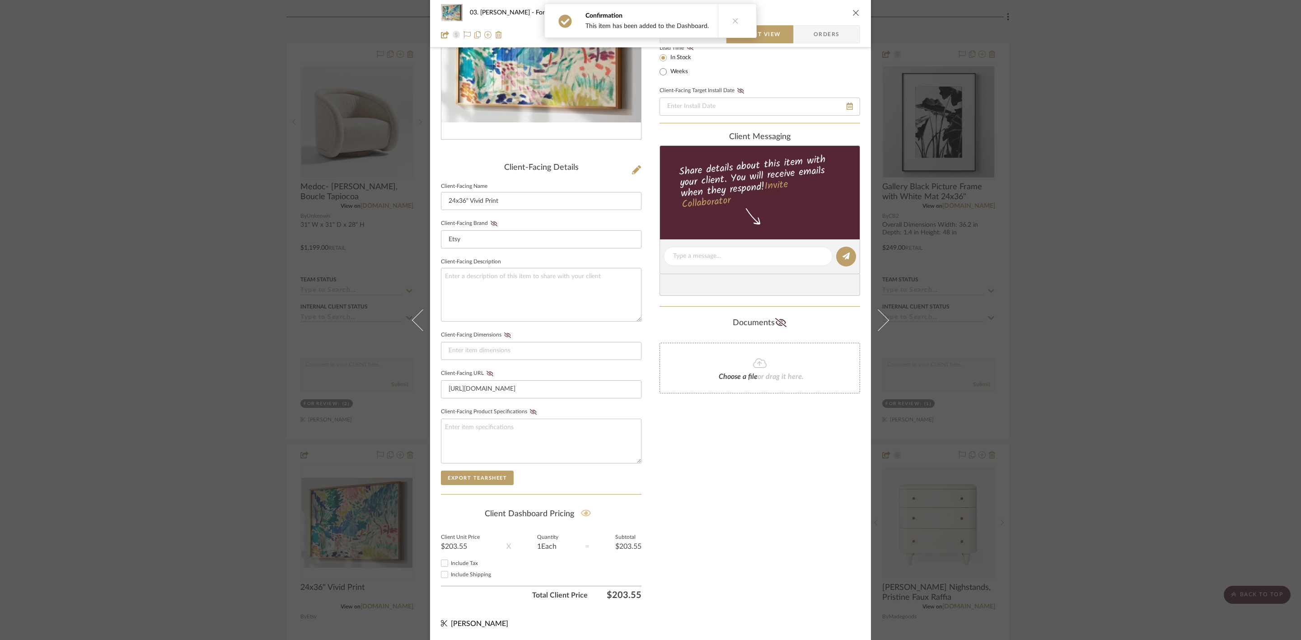
scroll to position [0, 0]
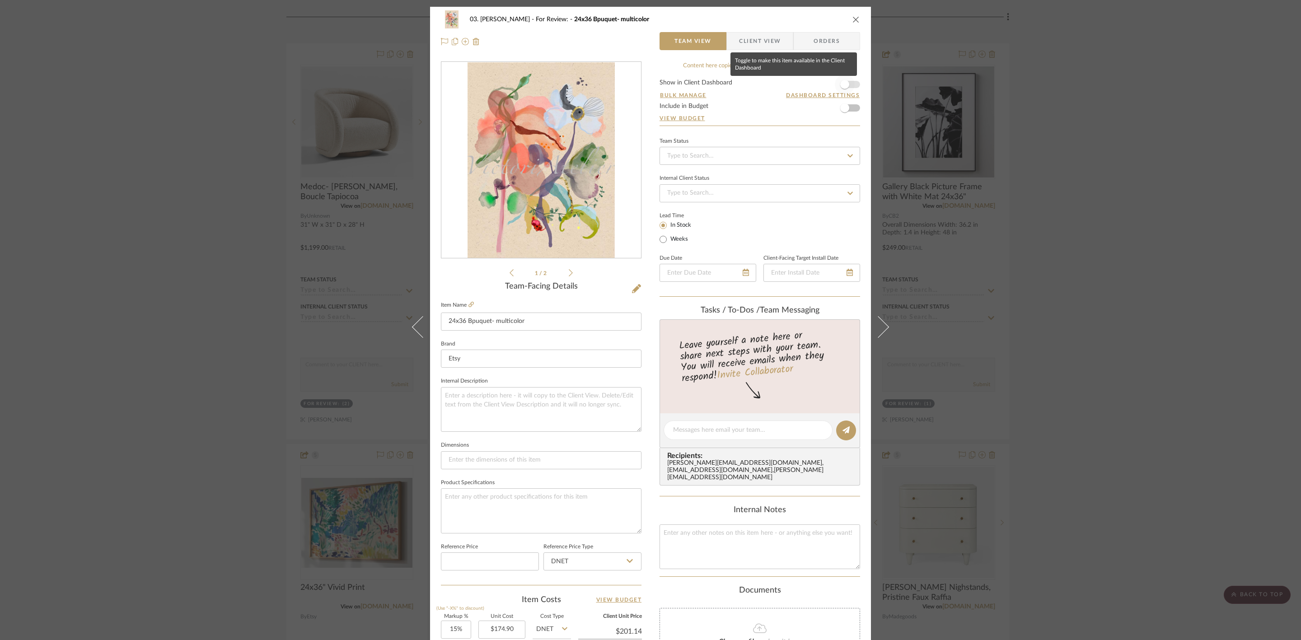
click at [851, 84] on span "button" at bounding box center [845, 85] width 20 height 20
click at [573, 322] on input "24x36 Bpuquet- multicolor" at bounding box center [541, 322] width 201 height 18
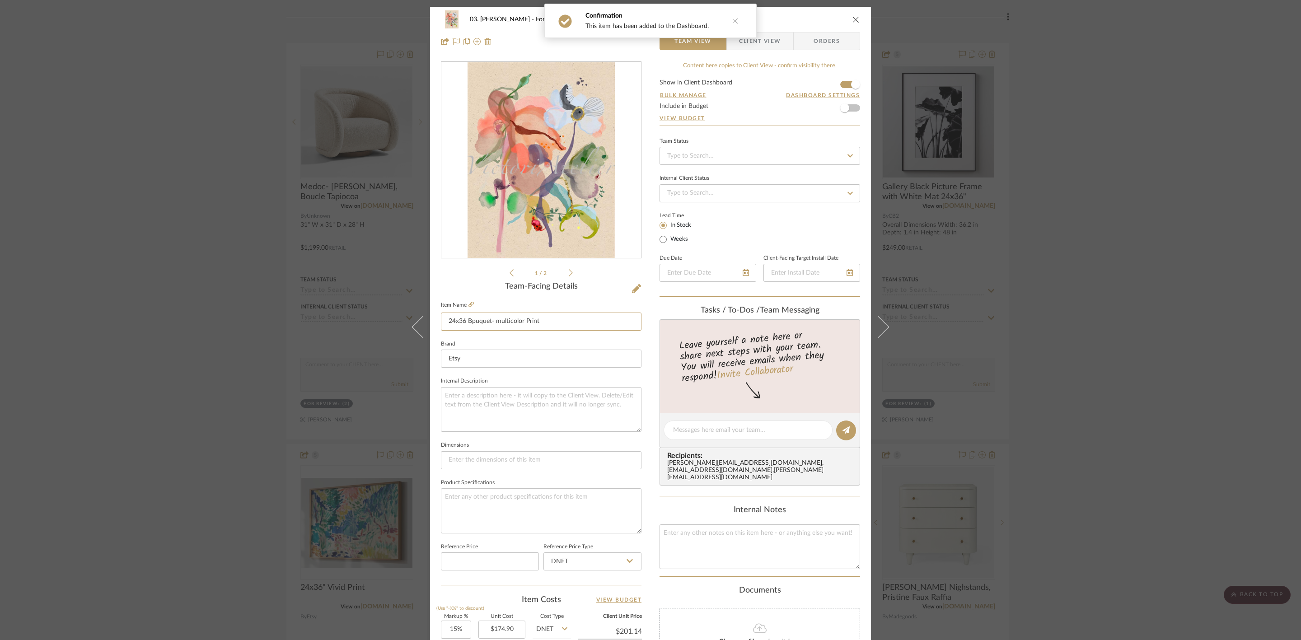
type input "24x36 Bpuquet- multicolor Print"
click at [732, 23] on button at bounding box center [735, 20] width 35 height 33
click at [753, 42] on span "Client View" at bounding box center [760, 41] width 42 height 18
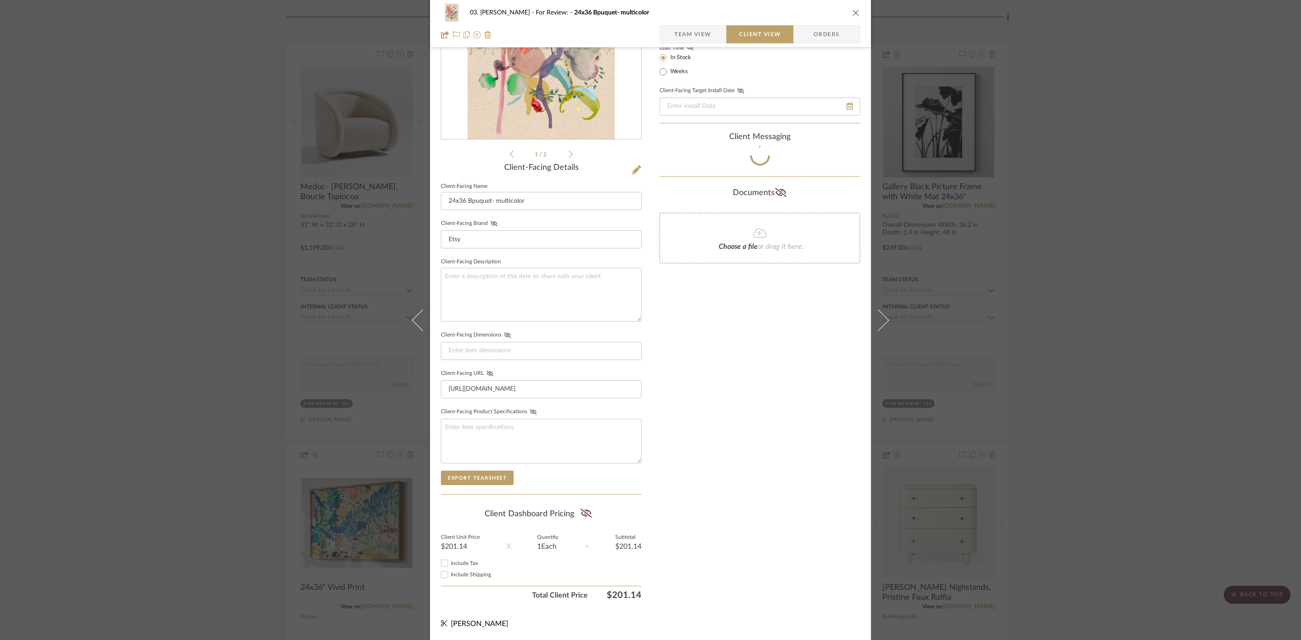
scroll to position [122, 0]
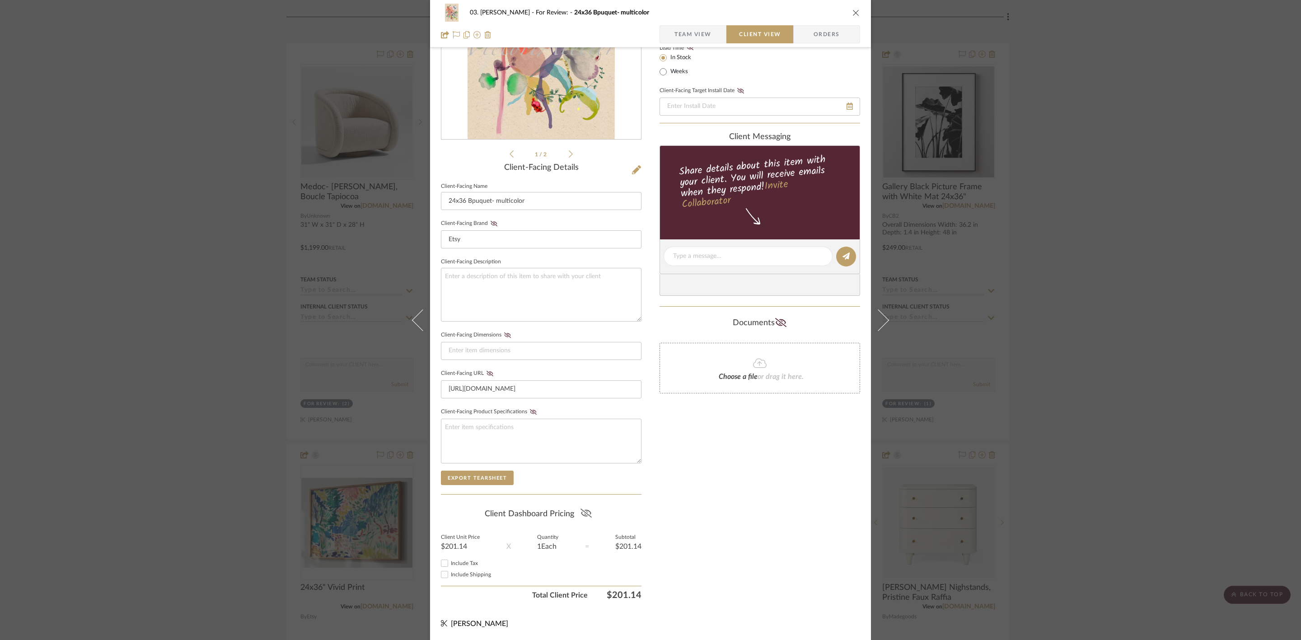
click at [582, 513] on icon at bounding box center [585, 512] width 11 height 9
type input "24x36 Bpuquet- multicolor Print"
type input "24x36 Bpuquet- multicolor"
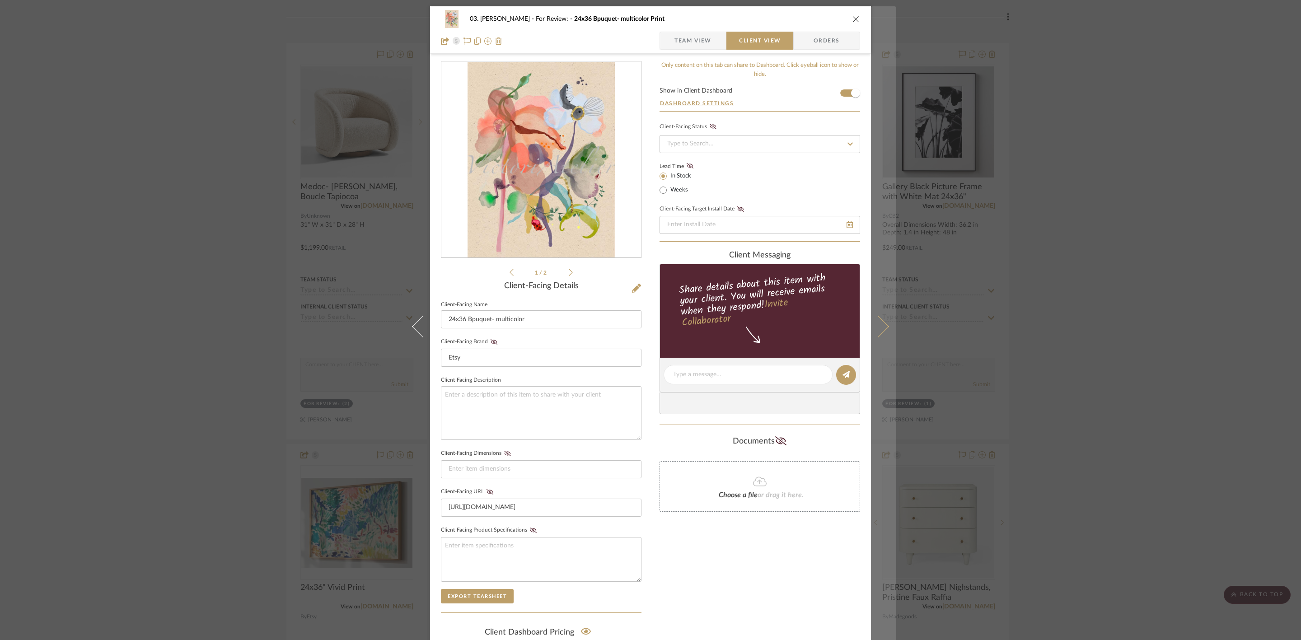
scroll to position [0, 0]
click at [873, 331] on icon at bounding box center [878, 327] width 22 height 22
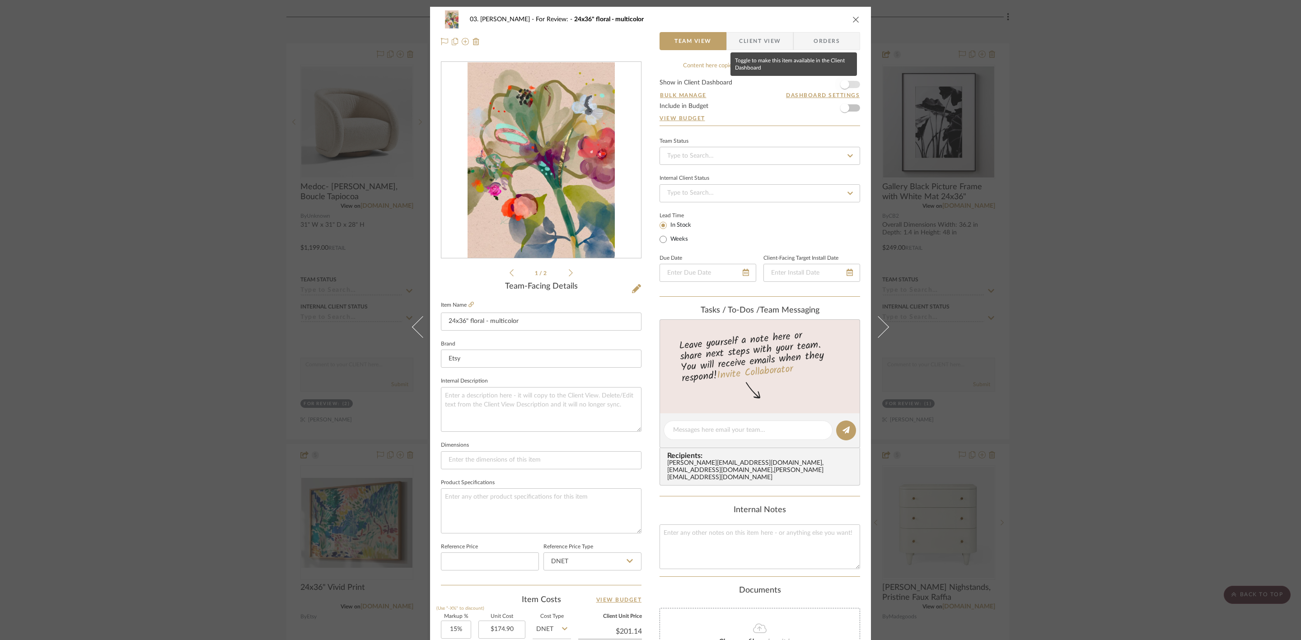
click at [841, 83] on span "button" at bounding box center [844, 84] width 9 height 9
click at [756, 34] on span "Client View" at bounding box center [760, 41] width 42 height 18
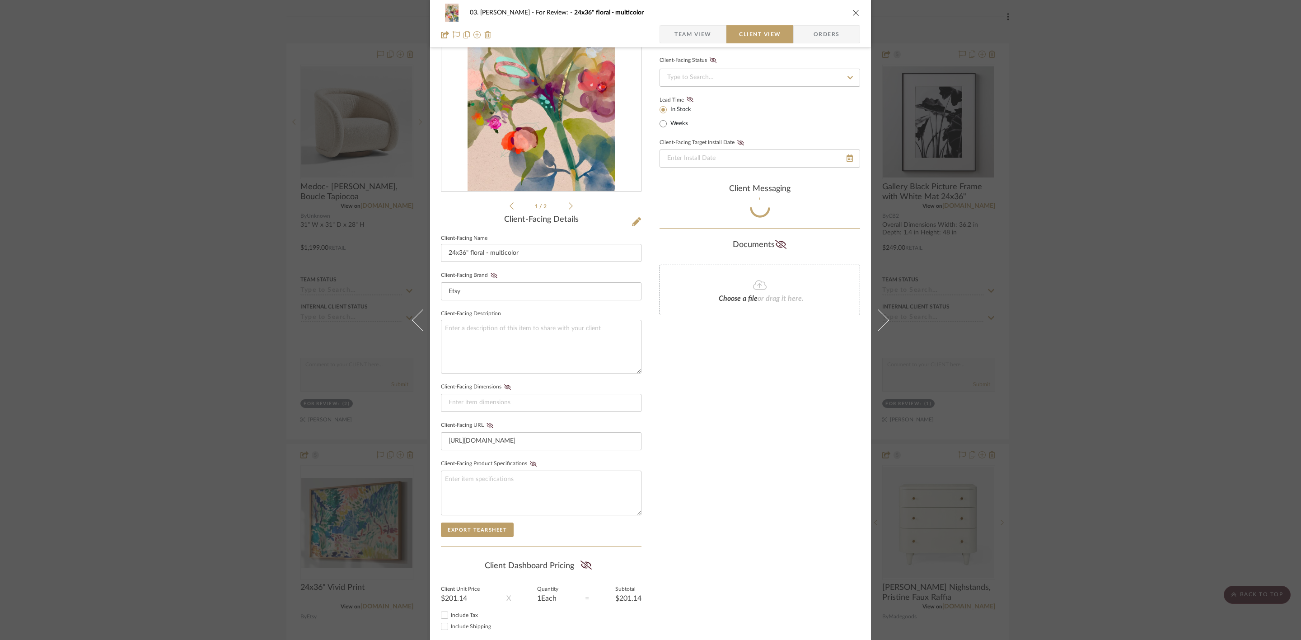
scroll to position [68, 0]
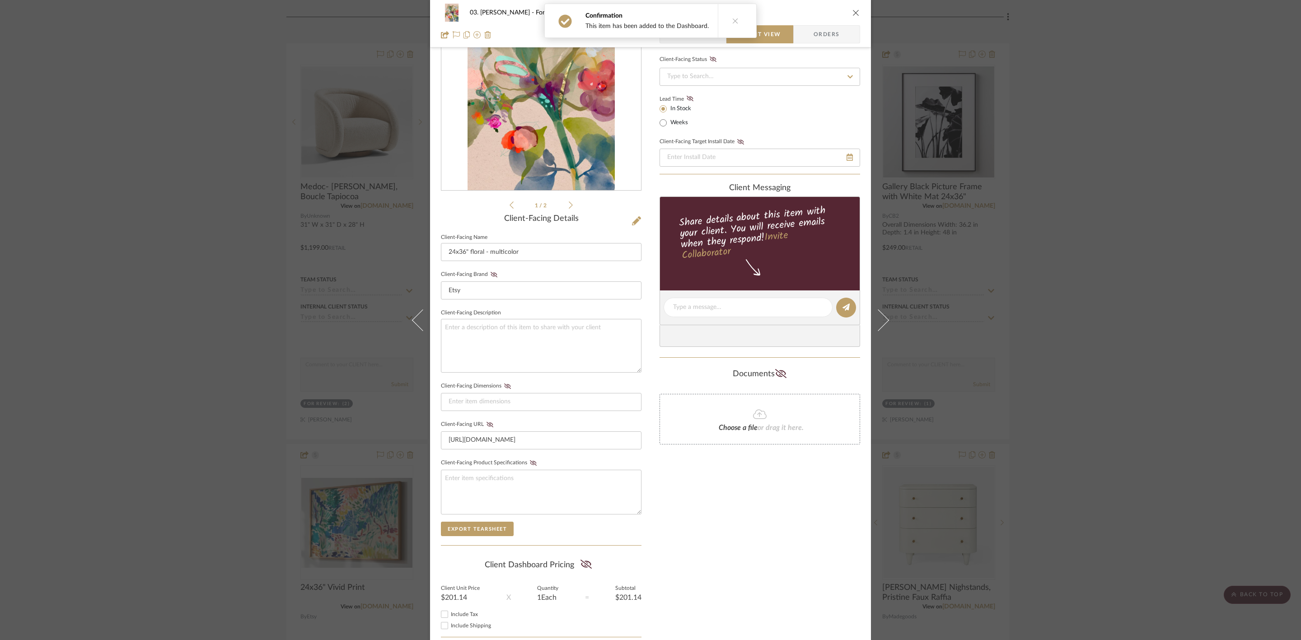
click at [583, 566] on icon at bounding box center [585, 564] width 11 height 9
click at [568, 248] on input "24x36" floral - multicolor" at bounding box center [541, 252] width 201 height 18
click at [489, 255] on input "24x36" floral - multicolor Print" at bounding box center [541, 252] width 201 height 18
click at [469, 255] on input "24x36" floral -Mmulticolor Print" at bounding box center [541, 252] width 201 height 18
type input "24x36" Floral -Mmulticolor Print"
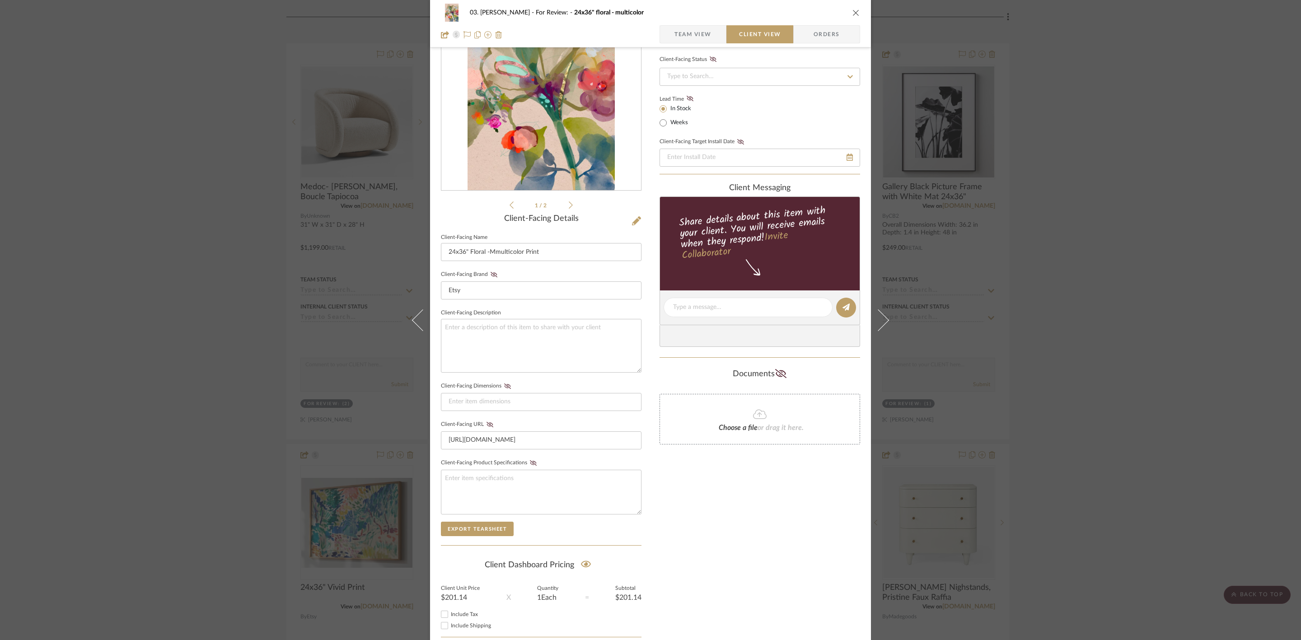
click at [729, 504] on div "Only content on this tab can share to Dashboard. Click eyeball icon to show or …" at bounding box center [759, 324] width 201 height 661
click at [497, 254] on input "24x36" Floral -Mmulticolor Print" at bounding box center [541, 252] width 201 height 18
type input "24x36" Floral -Multicolor Print"
click at [751, 527] on div "Only content on this tab can share to Dashboard. Click eyeball icon to show or …" at bounding box center [759, 324] width 201 height 661
click at [484, 252] on input "24x36" Floral -Multicolor Print" at bounding box center [541, 252] width 201 height 18
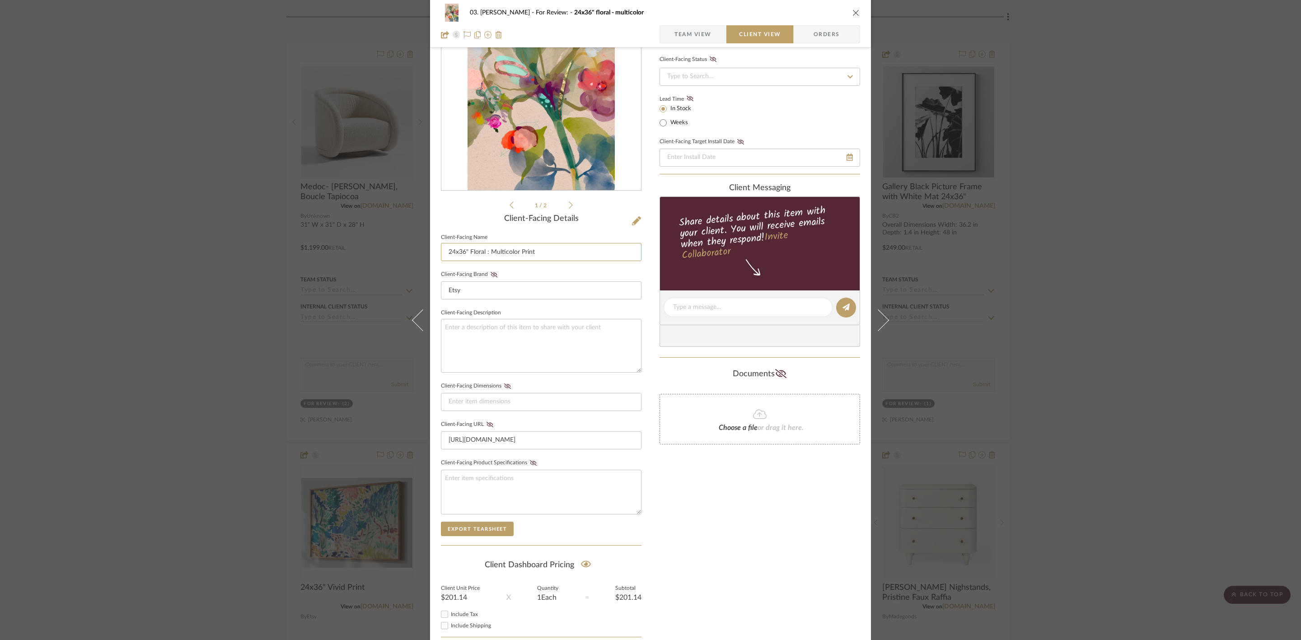
type input "24x36" Floral : Multicolor Print"
click at [737, 507] on div "Only content on this tab can share to Dashboard. Click eyeball icon to show or …" at bounding box center [759, 324] width 201 height 661
click at [1163, 274] on div "03. Jennifer For Review: 24x36" floral - multicolor Team View Client View Order…" at bounding box center [650, 320] width 1301 height 640
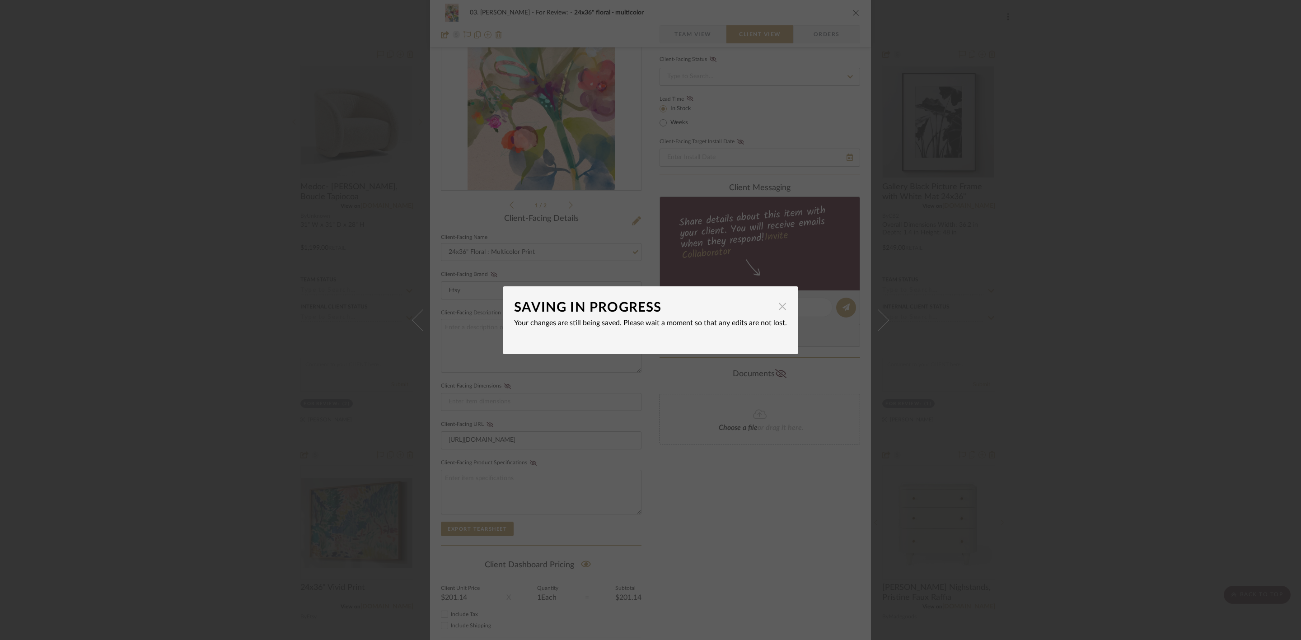
click at [781, 305] on span "button" at bounding box center [782, 307] width 18 height 18
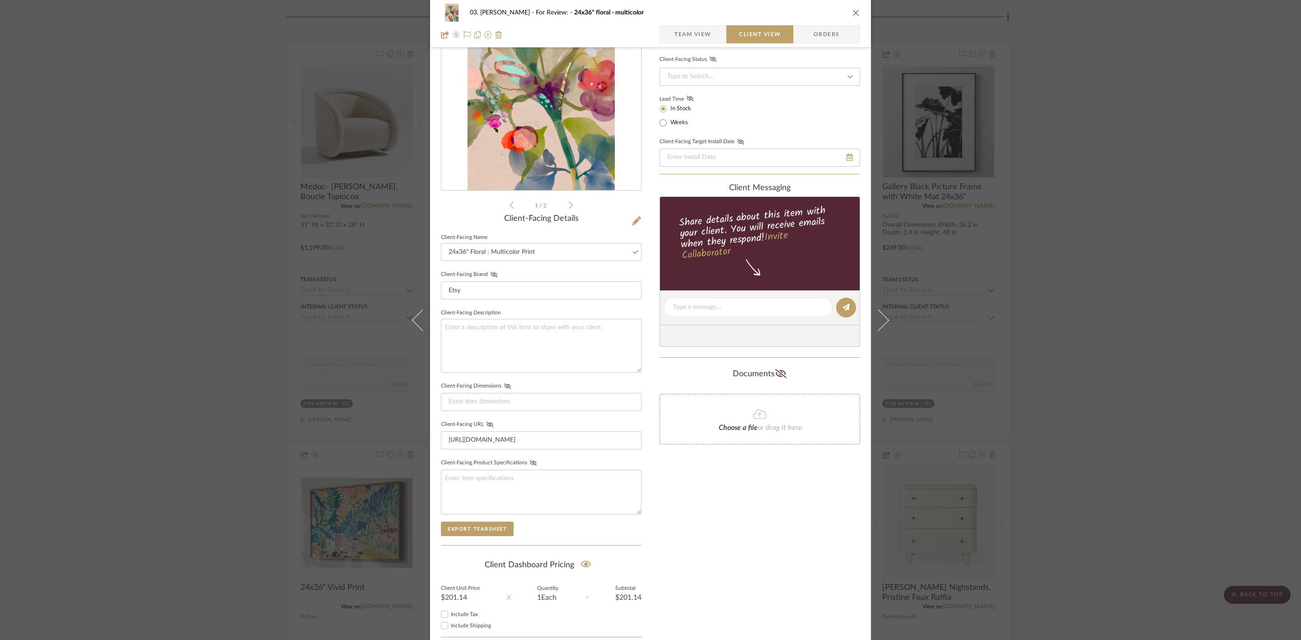
click at [1099, 369] on div "03. Jennifer For Review: 24x36" floral - multicolor Team View Client View Order…" at bounding box center [650, 320] width 1301 height 640
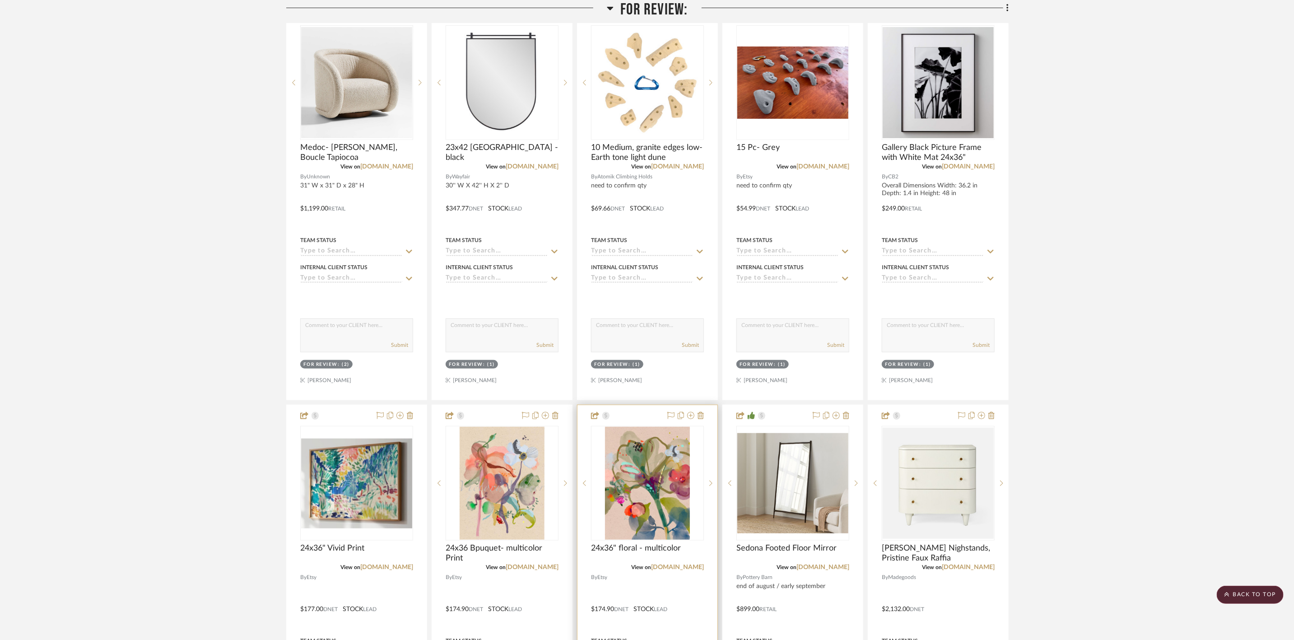
scroll to position [271, 0]
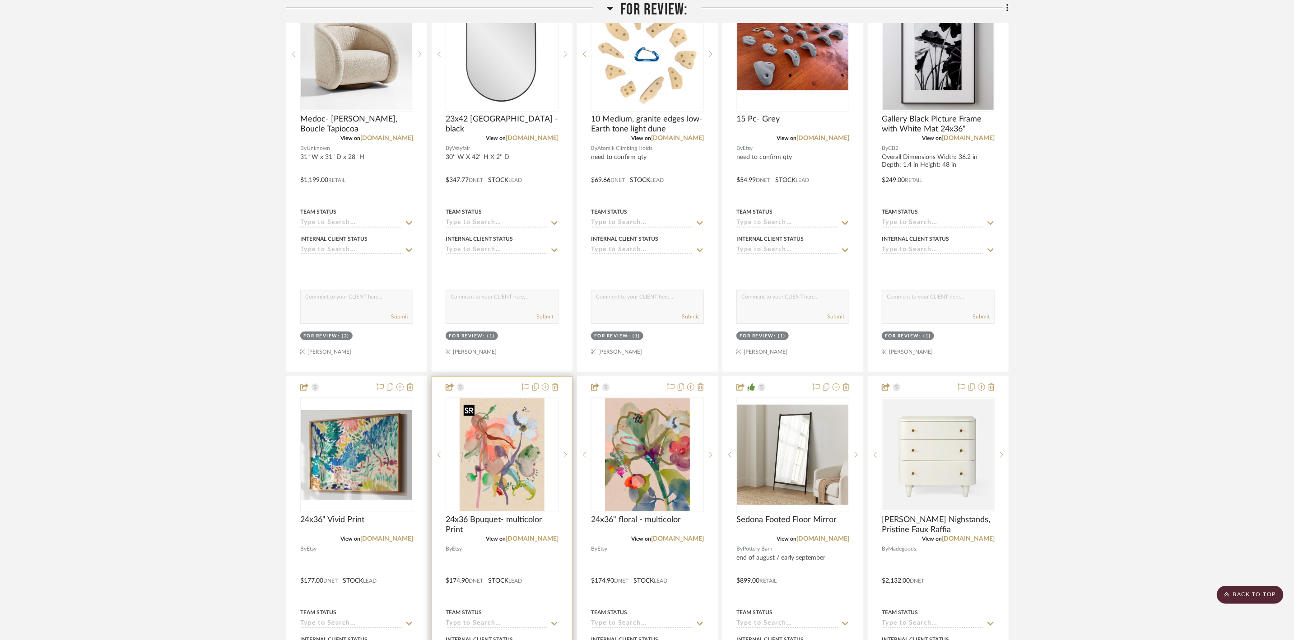
click at [500, 469] on img "0" at bounding box center [502, 454] width 84 height 113
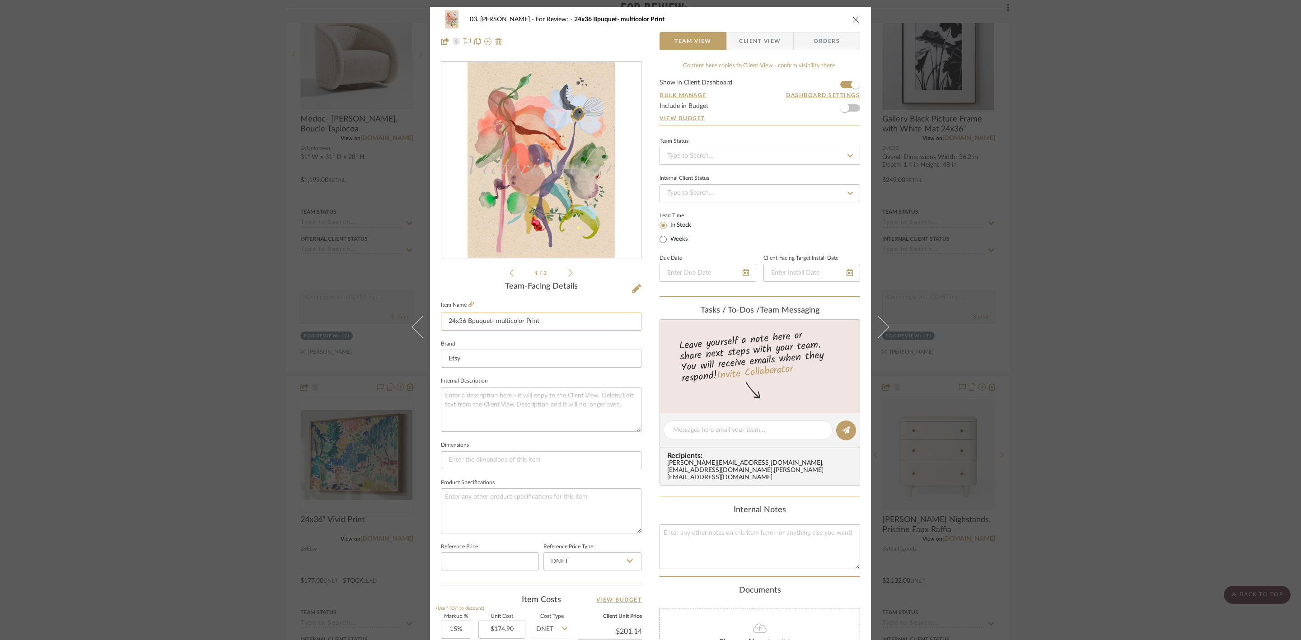
click at [496, 325] on input "24x36 Bpuquet- multicolor Print" at bounding box center [541, 322] width 201 height 18
type input "24x36 Bpuquet, Multicolor Print"
click at [650, 381] on div "03. Jennifer For Review: 24x36 Bpuquet- multicolor Print Team View Client View …" at bounding box center [650, 424] width 441 height 834
click at [1099, 332] on div "03. Jennifer For Review: 24x36 Bpuquet, Multicolor Print Team View Client View …" at bounding box center [650, 320] width 1301 height 640
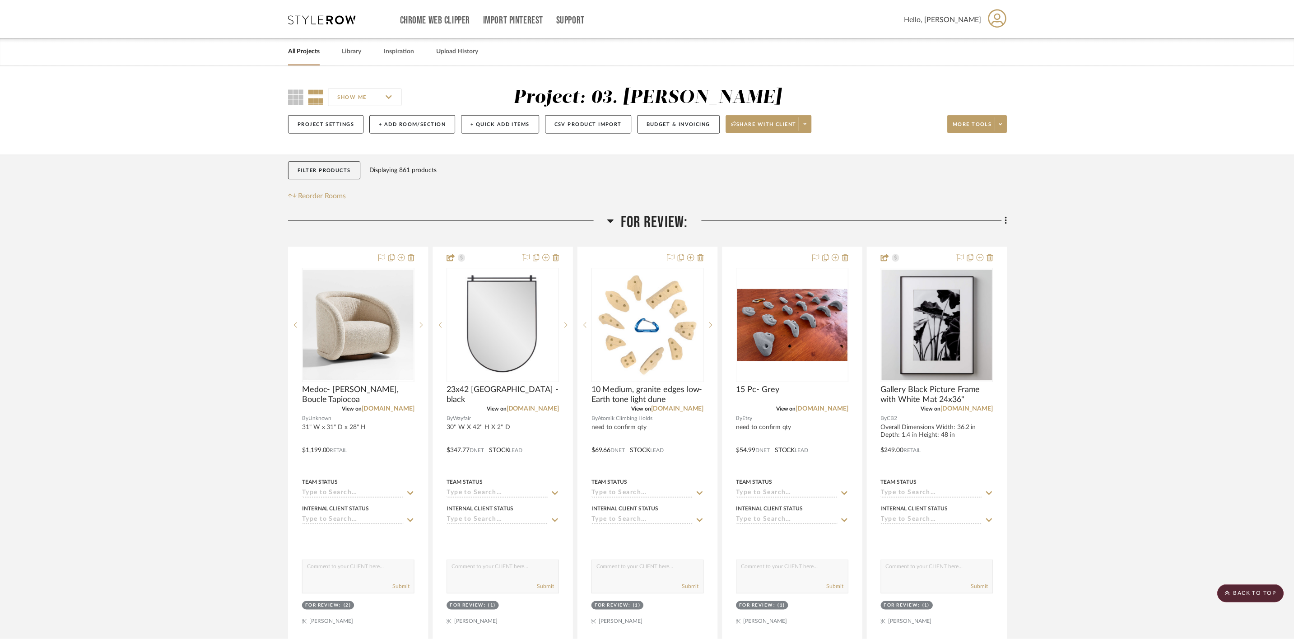
scroll to position [271, 0]
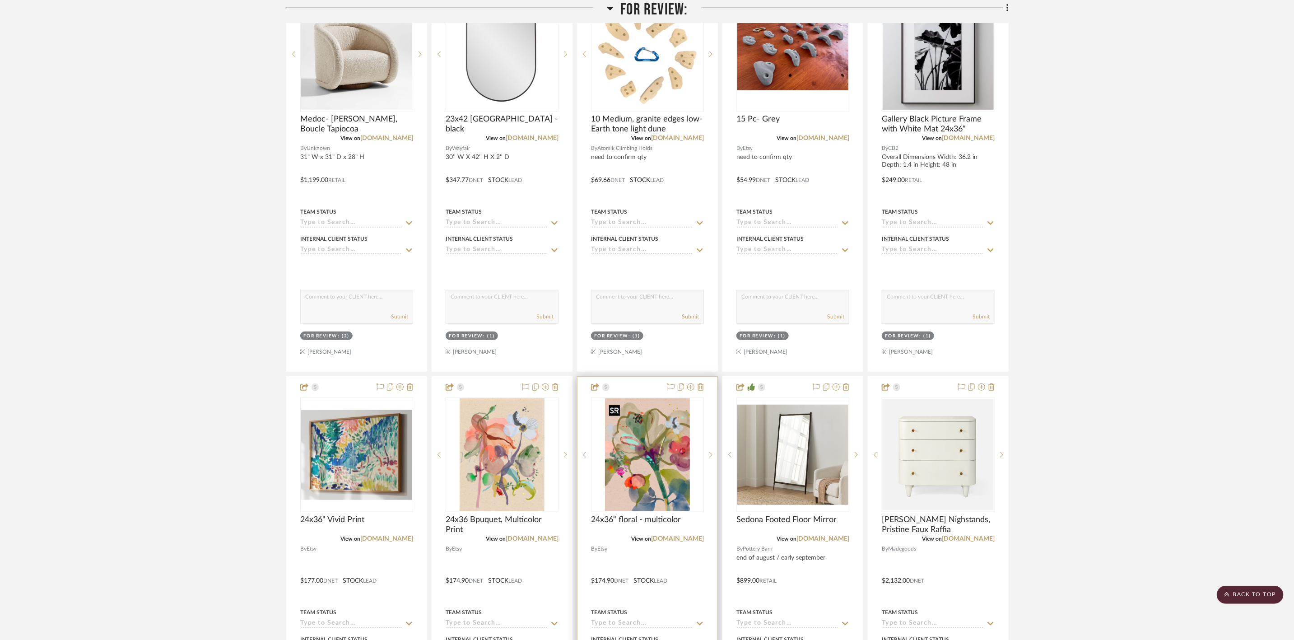
click at [642, 466] on img "0" at bounding box center [647, 454] width 84 height 113
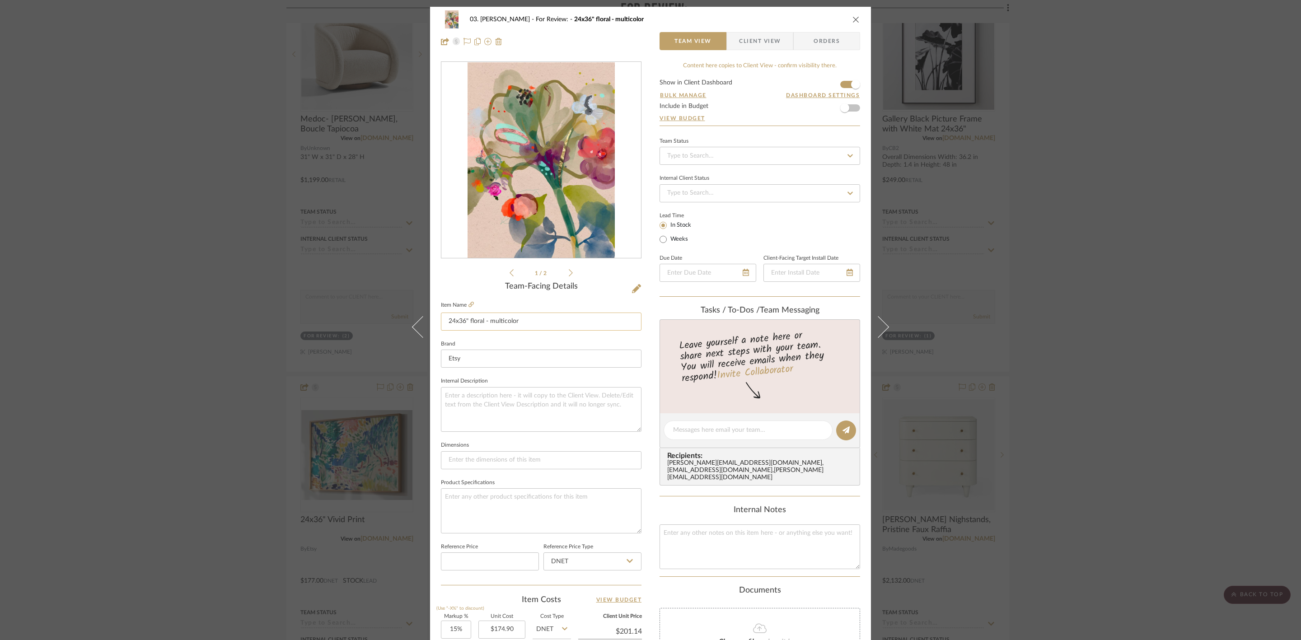
click at [488, 321] on input "24x36" floral - multicolor" at bounding box center [541, 322] width 201 height 18
click at [526, 321] on input "24x36" floral , Multicolor" at bounding box center [541, 322] width 201 height 18
click at [469, 322] on input "24x36" floral , Multicolor Print" at bounding box center [541, 322] width 201 height 18
type input "24x36" Floral , Multicolor Print"
click at [762, 47] on span "Client View" at bounding box center [760, 41] width 42 height 18
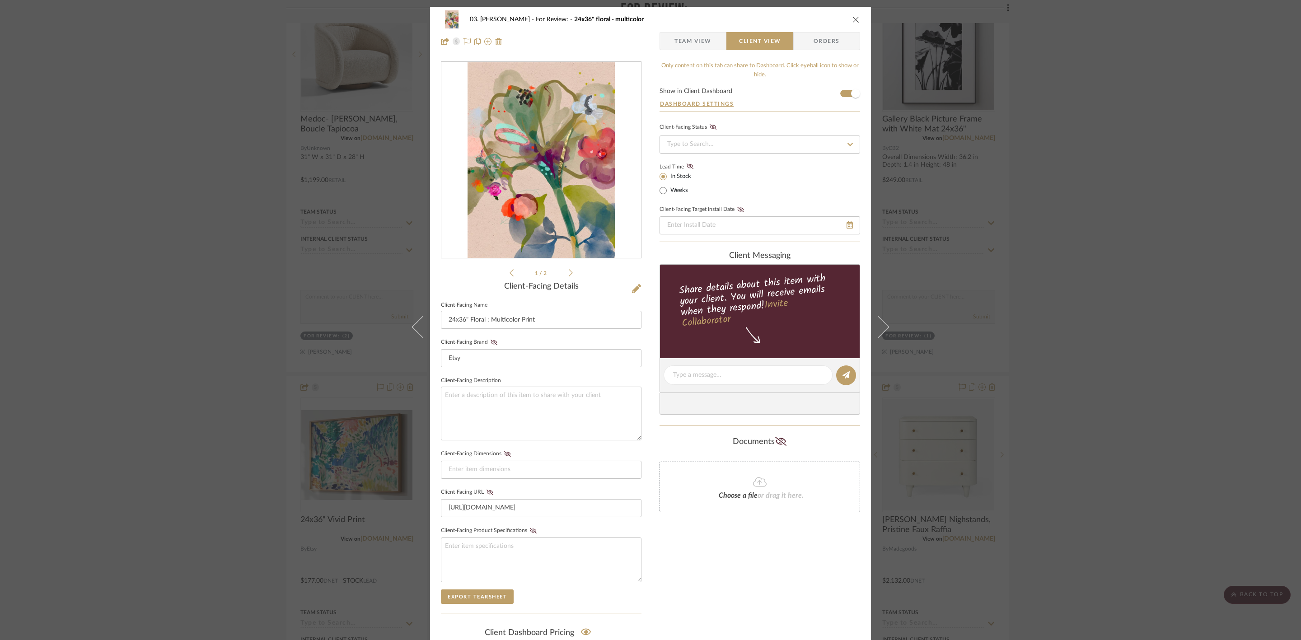
click at [1269, 419] on div "03. Jennifer For Review: 24x36" floral - multicolor Team View Client View Order…" at bounding box center [650, 320] width 1301 height 640
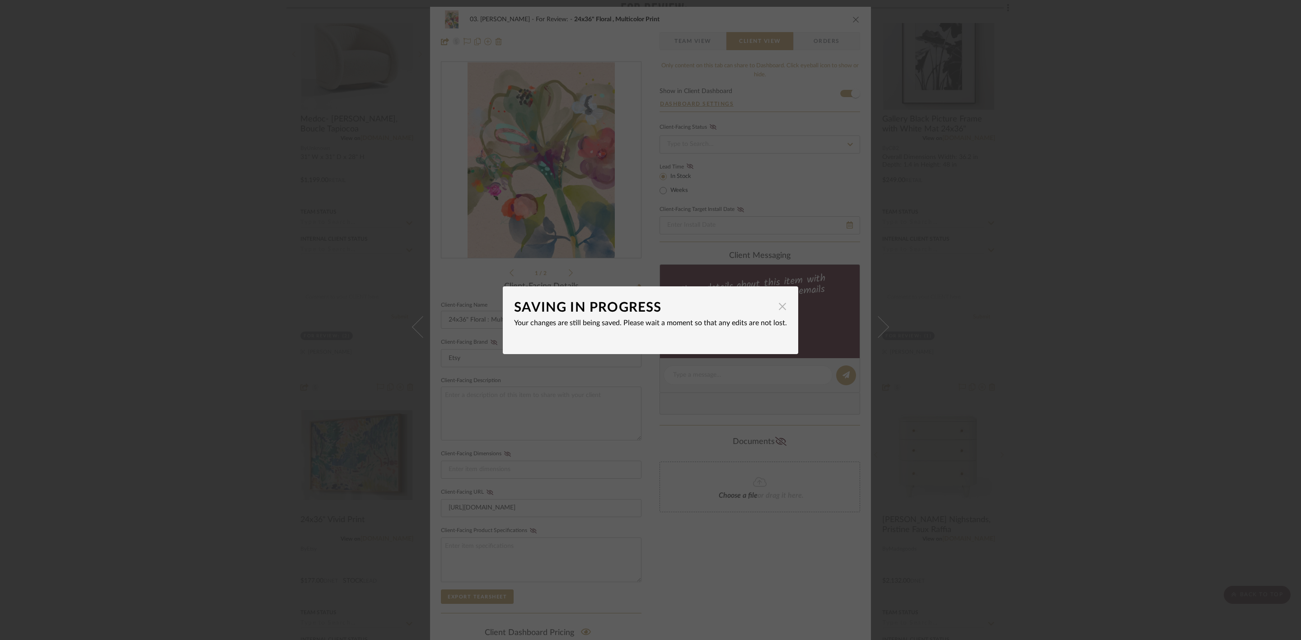
click at [780, 309] on span "button" at bounding box center [782, 307] width 18 height 18
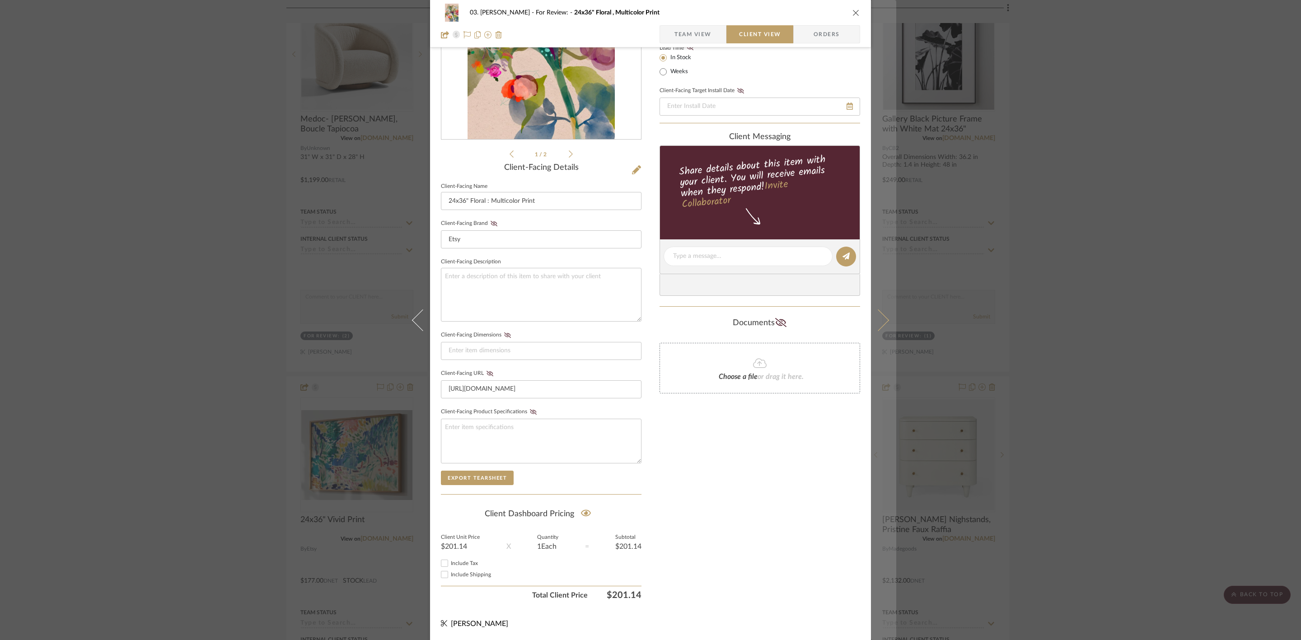
scroll to position [122, 0]
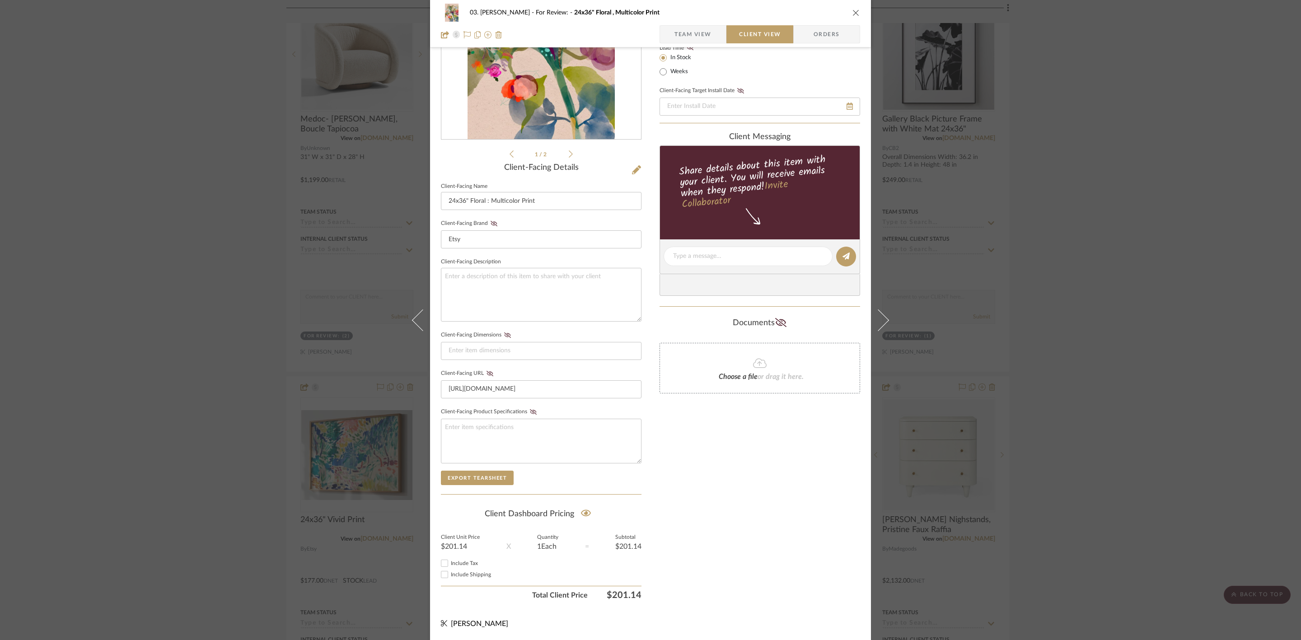
click at [1105, 475] on div "03. Jennifer For Review: 24x36" Floral , Multicolor Print Team View Client View…" at bounding box center [650, 320] width 1301 height 640
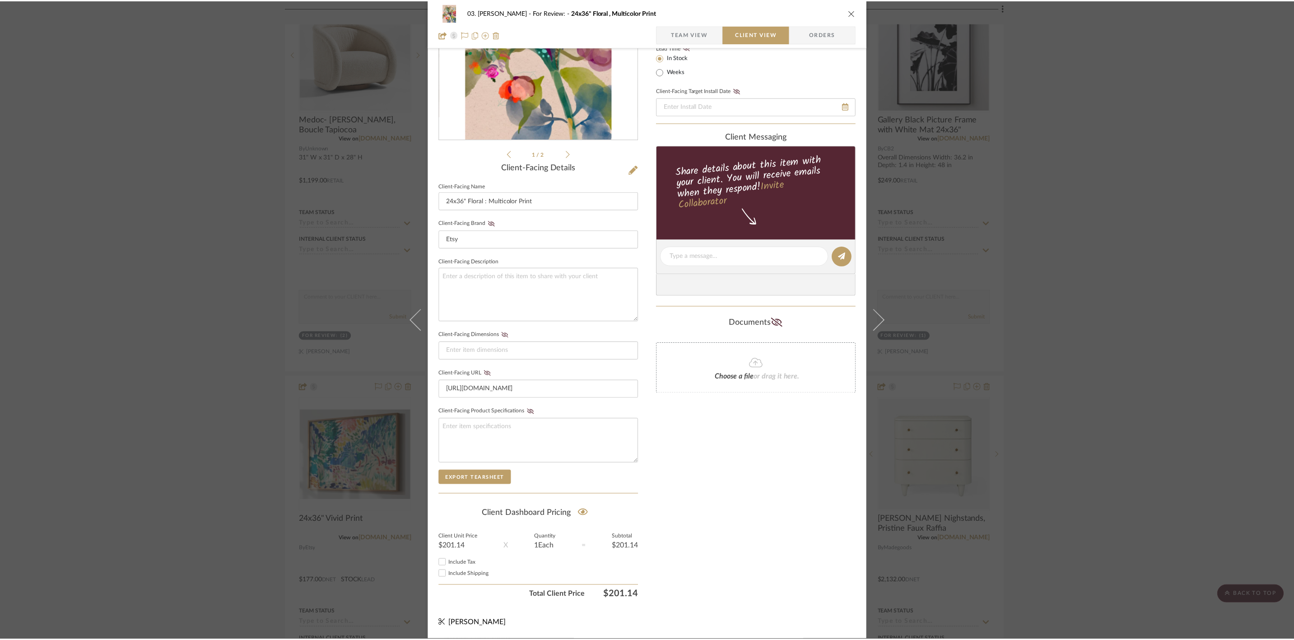
scroll to position [271, 0]
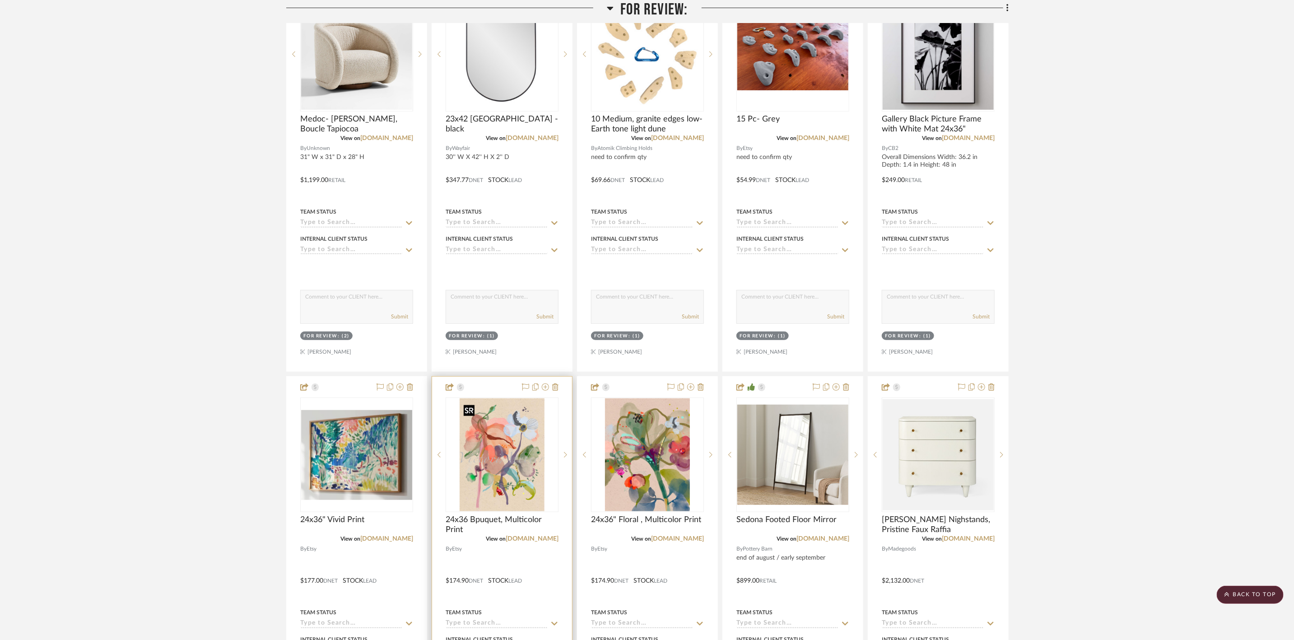
click at [503, 454] on img "0" at bounding box center [502, 454] width 84 height 113
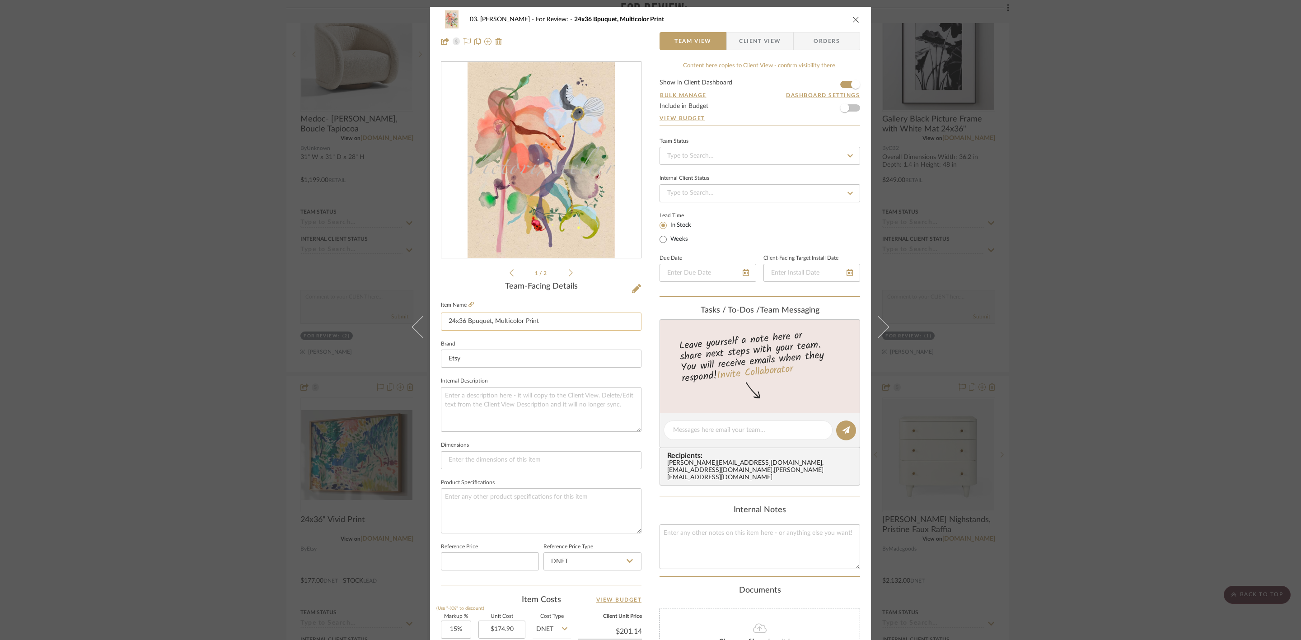
click at [487, 324] on input "24x36 Bpuquet, Multicolor Print" at bounding box center [541, 322] width 201 height 18
type input "24x36 Bpuquet , Multicolor Print"
click at [643, 341] on div "03. Jennifer For Review: 24x36 Bpuquet, Multicolor Print Team View Client View …" at bounding box center [650, 424] width 441 height 834
click at [468, 302] on icon at bounding box center [470, 304] width 5 height 5
click at [471, 320] on input "24x36 Bpuquet , Multicolor Print" at bounding box center [541, 322] width 201 height 18
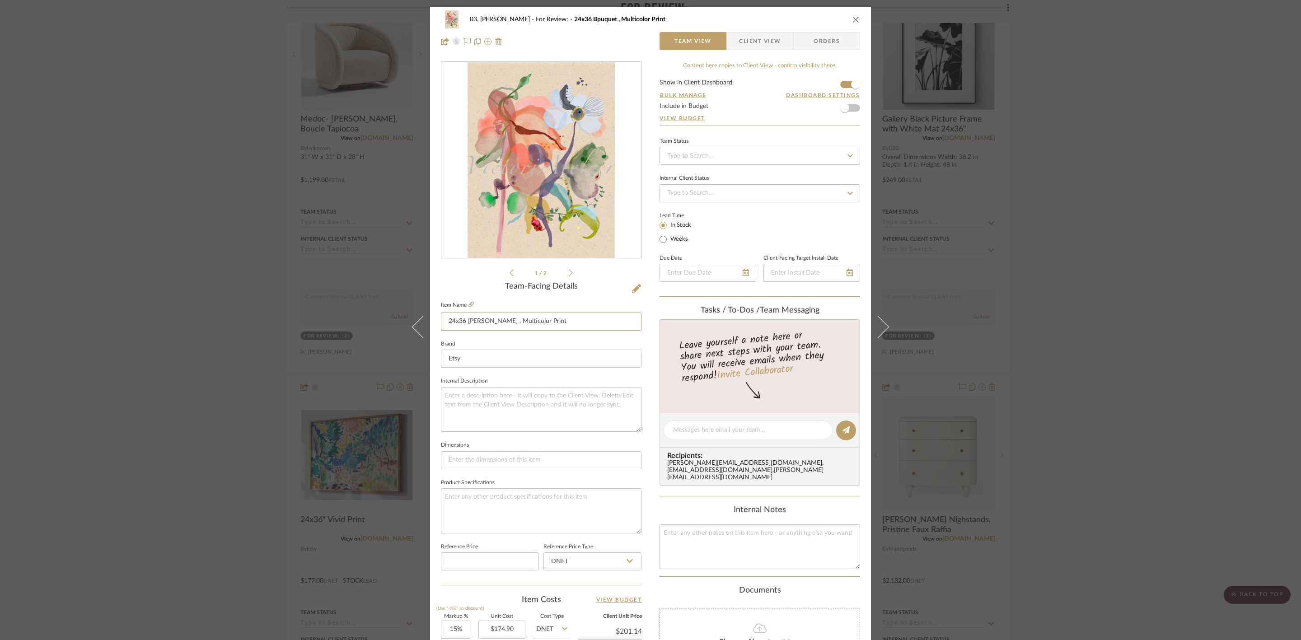
type input "24x36 Buquet , Multicolor Print"
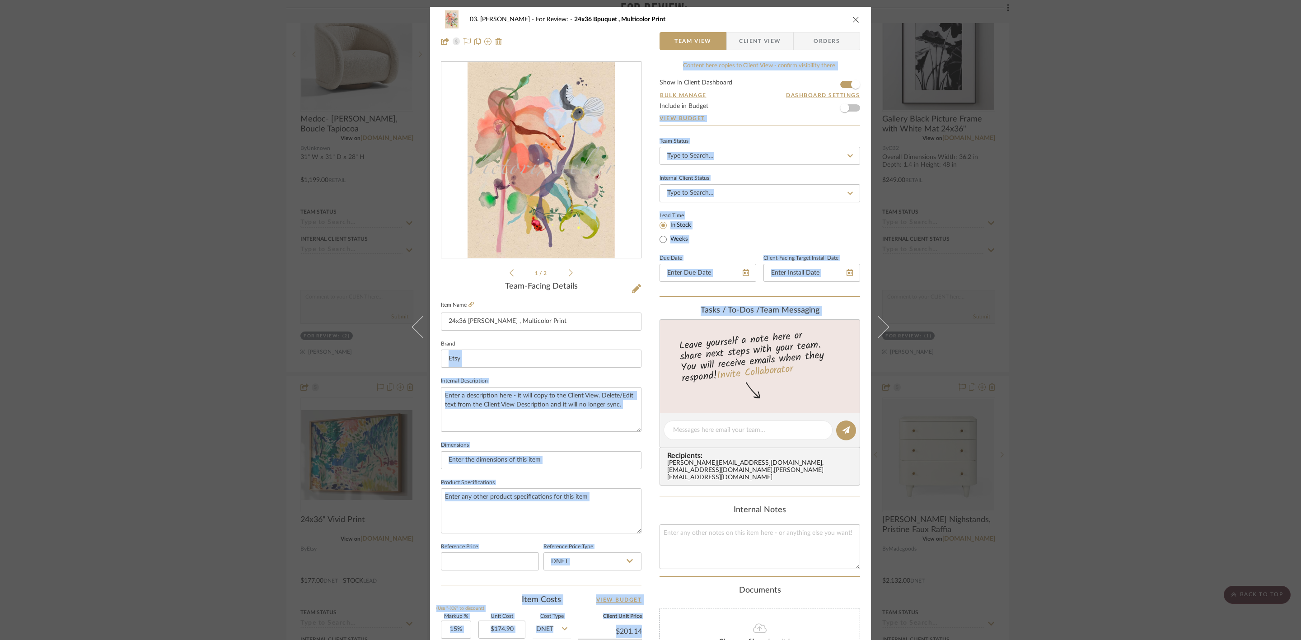
click at [648, 368] on div "03. Jennifer For Review: 24x36 Bpuquet , Multicolor Print Team View Client View…" at bounding box center [650, 424] width 441 height 834
click at [655, 341] on div "03. Jennifer For Review: 24x36 Buquet , Multicolor Print Team View Client View …" at bounding box center [650, 424] width 441 height 834
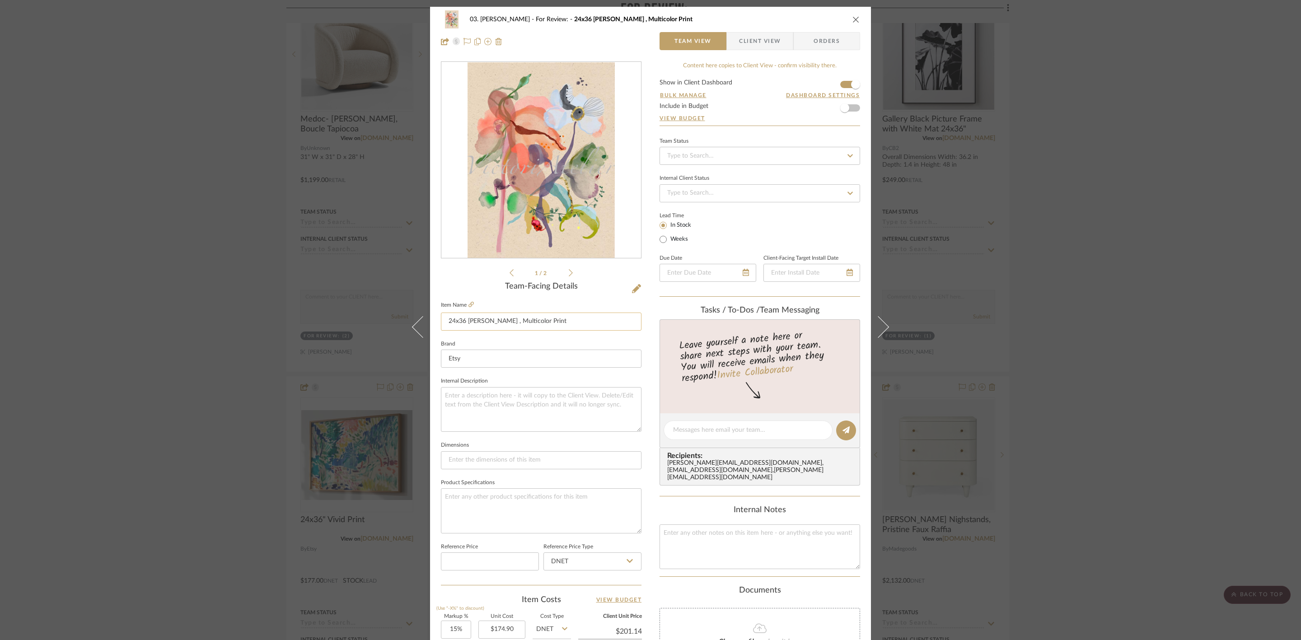
click at [472, 320] on input "24x36 Buquet , Multicolor Print" at bounding box center [541, 322] width 201 height 18
type input "24x36 Bouquet , Multicolor Print"
click at [648, 366] on div "03. Jennifer For Review: 24x36 Buquet , Multicolor Print Team View Client View …" at bounding box center [650, 424] width 441 height 834
click at [1134, 368] on div "03. Jennifer For Review: 24x36 Bouquet , Multicolor Print Team View Client View…" at bounding box center [650, 320] width 1301 height 640
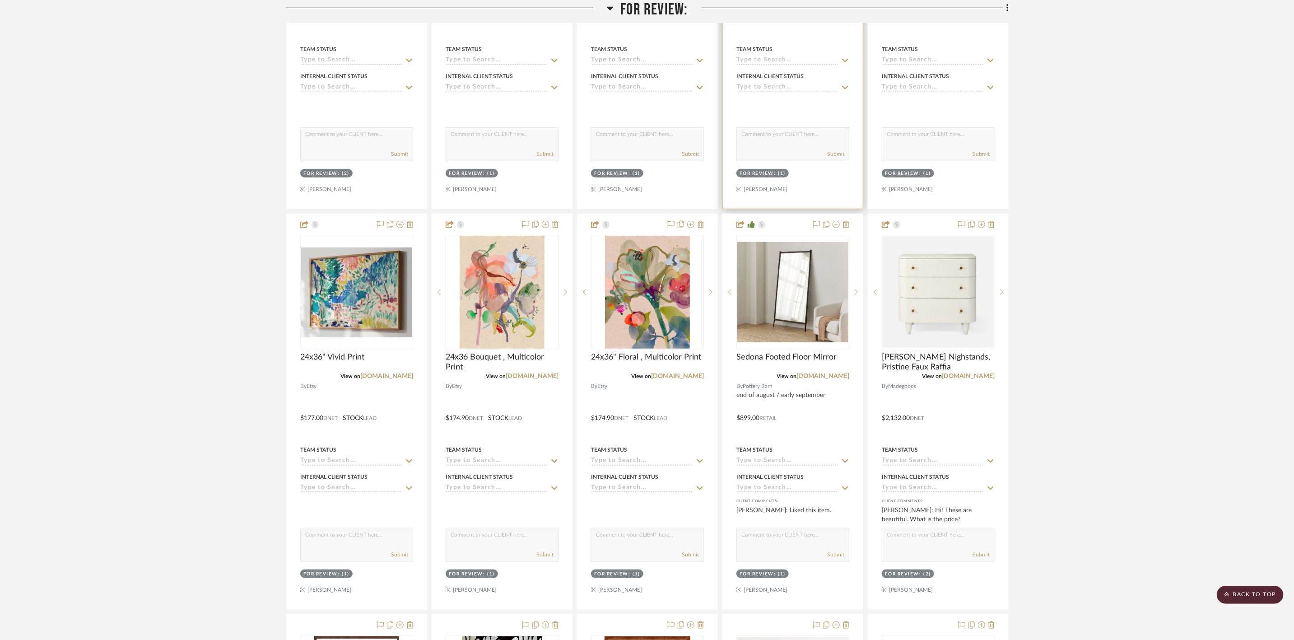
scroll to position [203, 0]
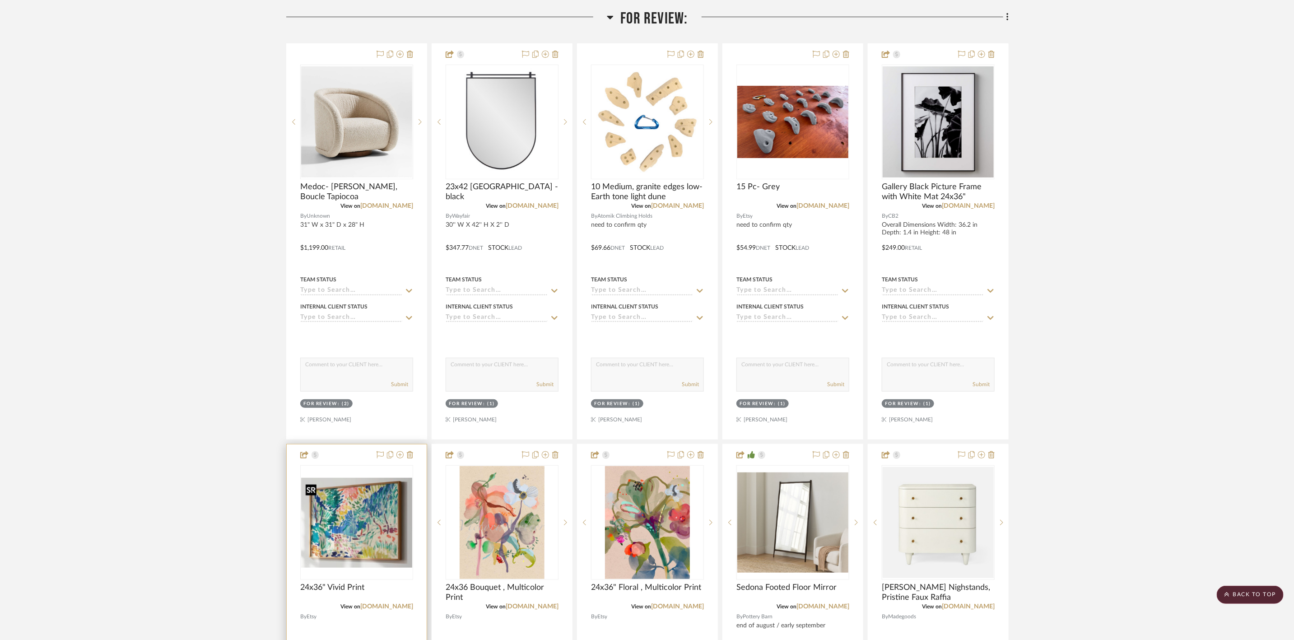
click at [343, 535] on img "0" at bounding box center [356, 523] width 111 height 90
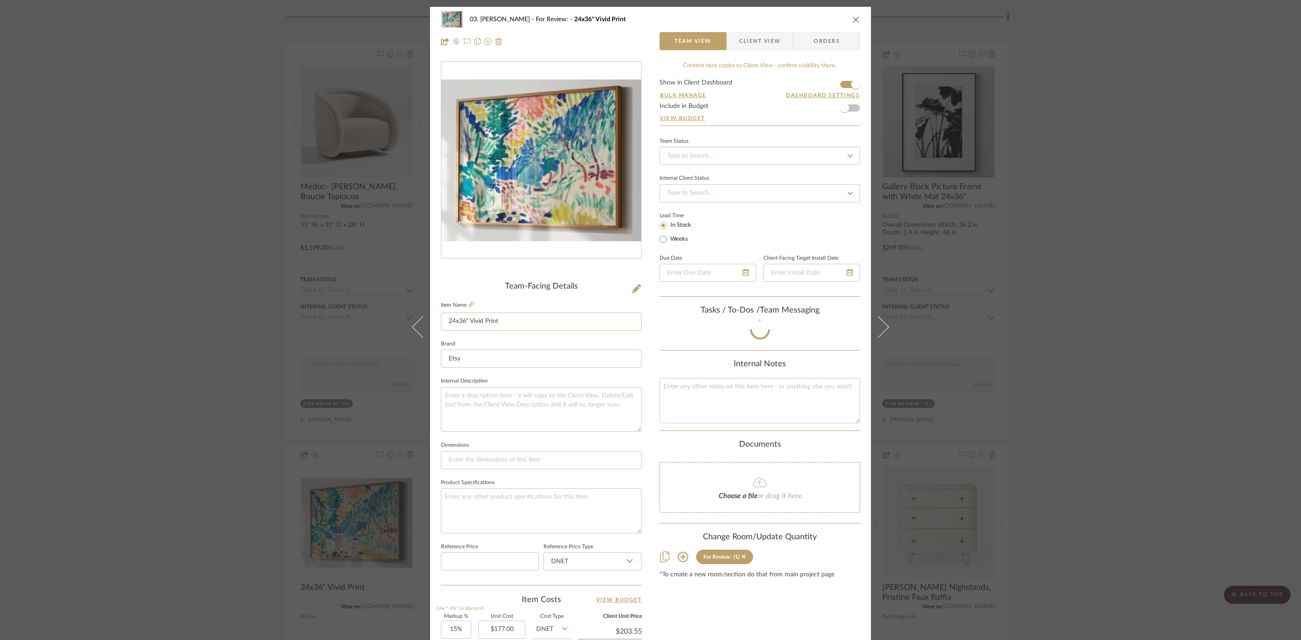
click at [583, 322] on input "24x36" Vivid Print" at bounding box center [541, 322] width 201 height 18
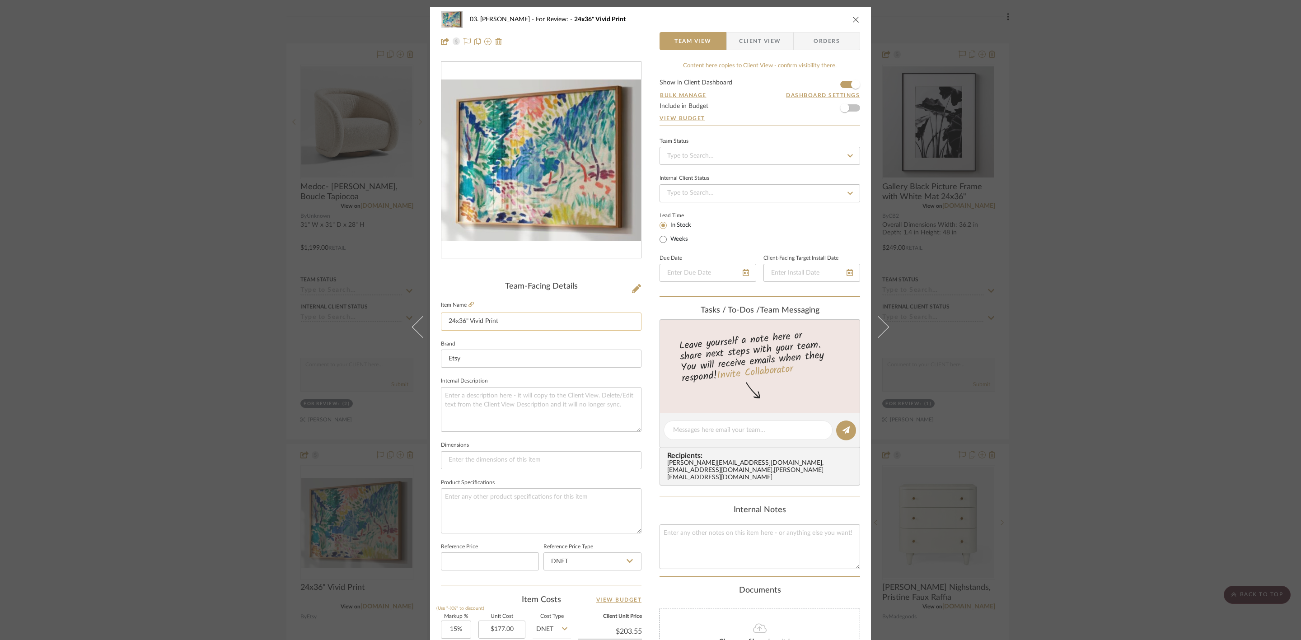
type input "24x36" Vivid Print"
click at [580, 404] on textarea at bounding box center [541, 409] width 201 height 45
type textarea "need fra"
type textarea "n"
type textarea "need frame"
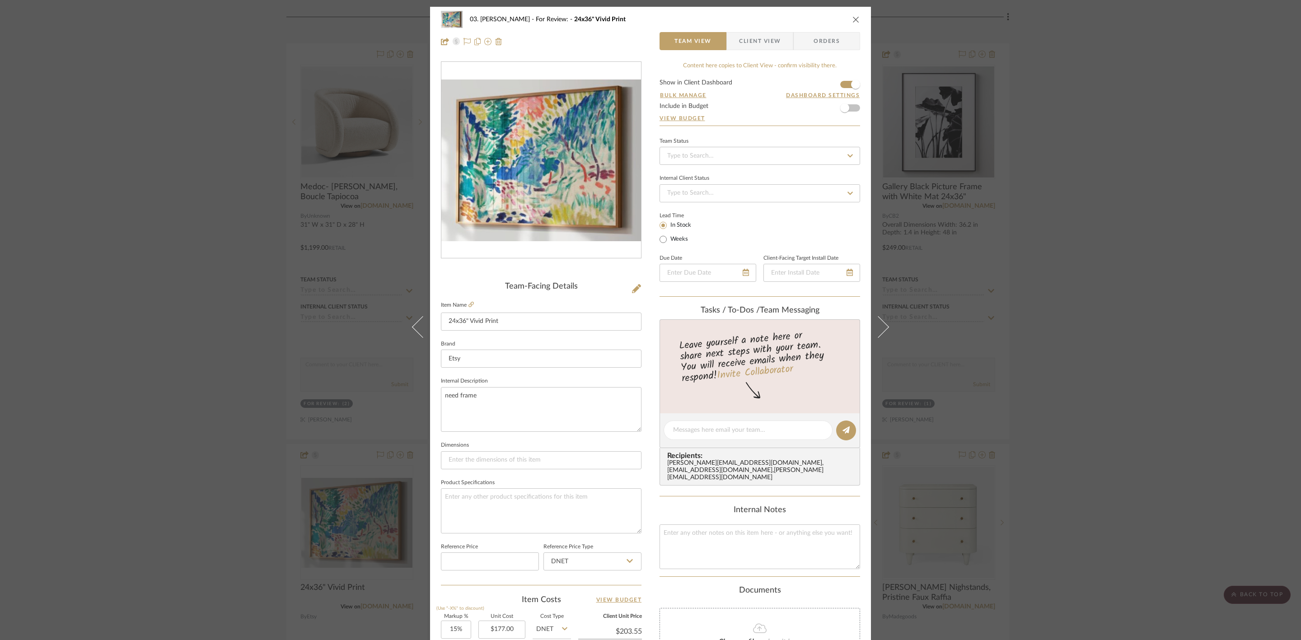
click at [650, 438] on div "03. Jennifer For Review: 24x36" Vivid Print Team View Client View Orders Team-F…" at bounding box center [650, 424] width 441 height 834
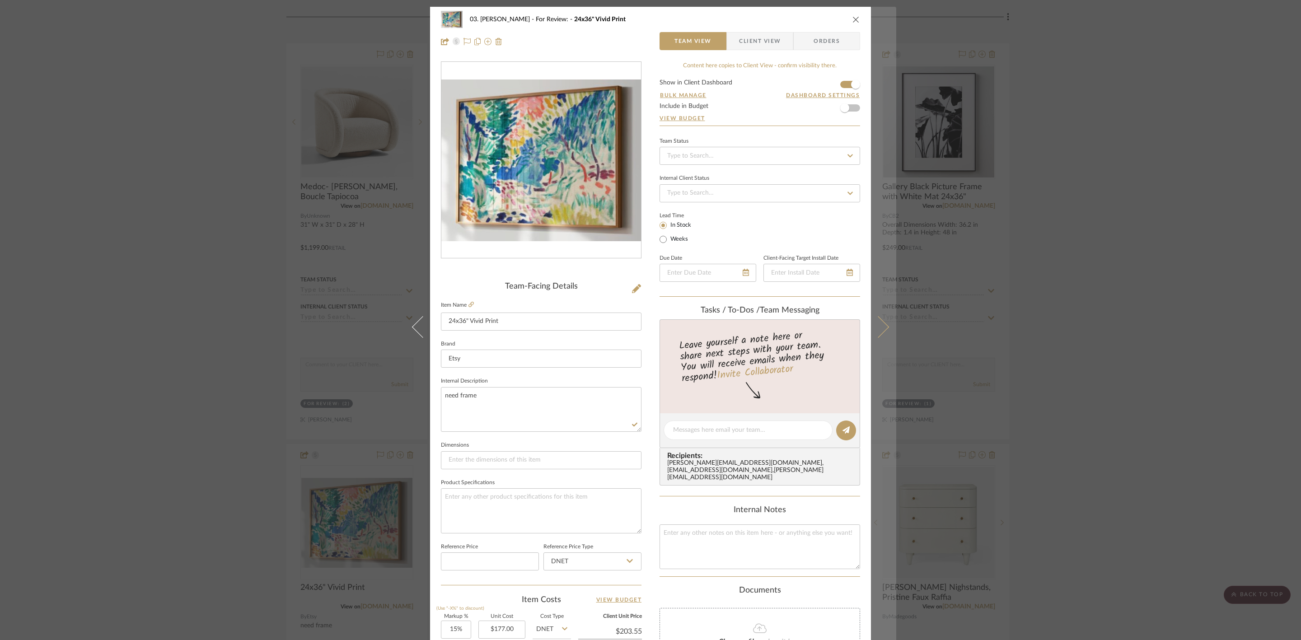
click at [875, 321] on icon at bounding box center [878, 327] width 22 height 22
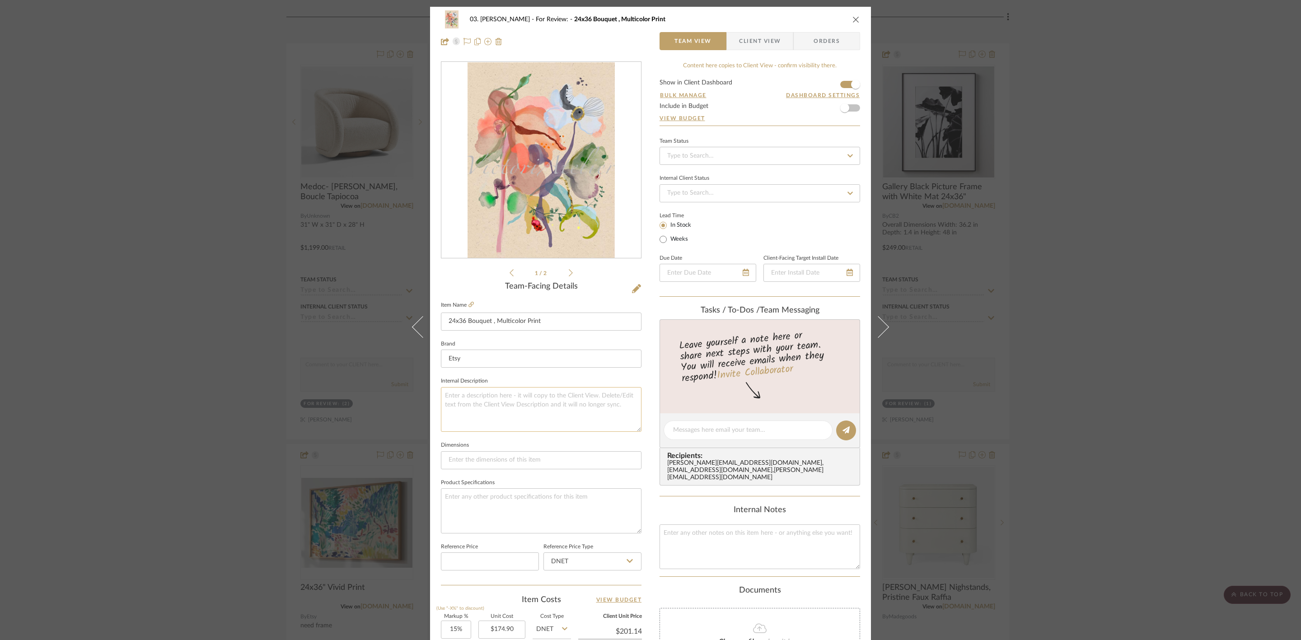
click at [607, 403] on textarea at bounding box center [541, 409] width 201 height 45
type textarea "need frame"
click at [645, 435] on div "03. Jennifer For Review: 24x36 Bouquet , Multicolor Print Team View Client View…" at bounding box center [650, 424] width 441 height 834
click at [1147, 380] on div "03. Jennifer For Review: 24x36 Bouquet , Multicolor Print Team View Client View…" at bounding box center [650, 320] width 1301 height 640
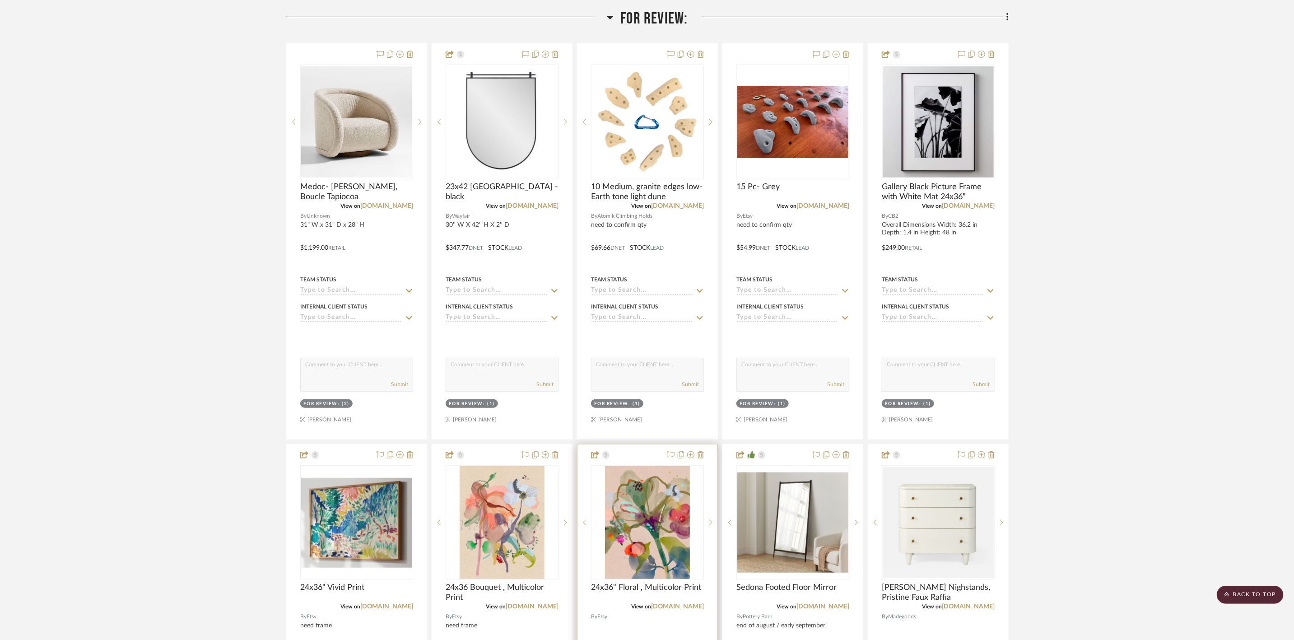
scroll to position [271, 0]
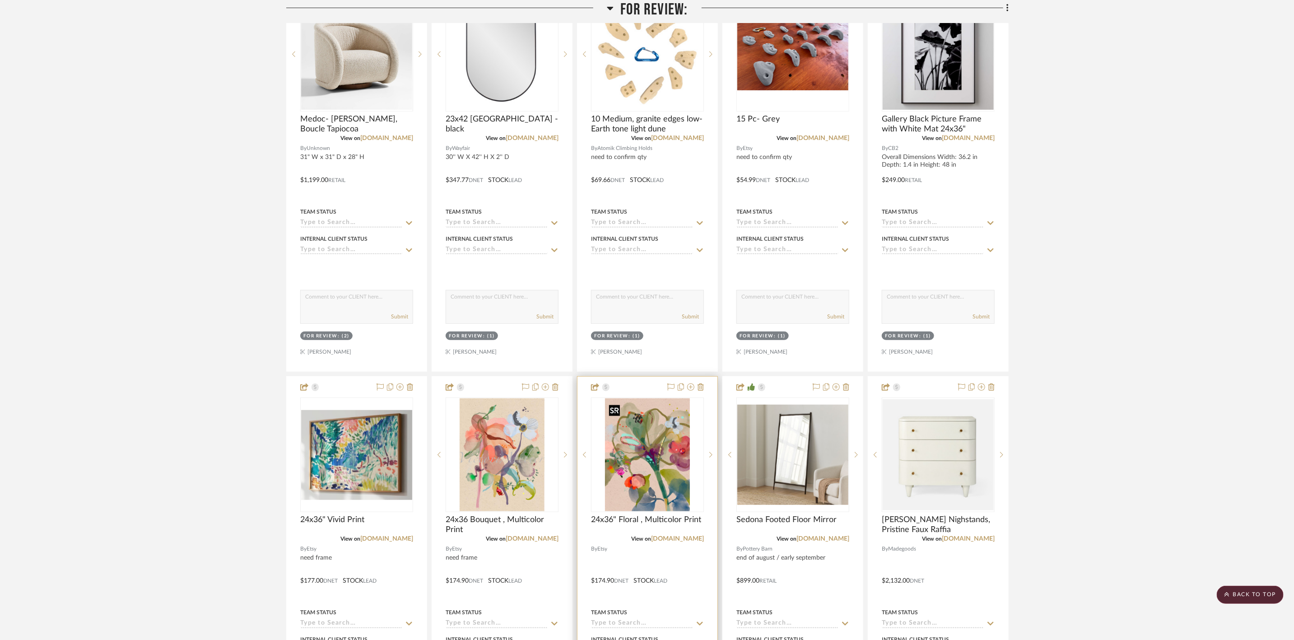
click at [648, 459] on img "0" at bounding box center [647, 454] width 84 height 113
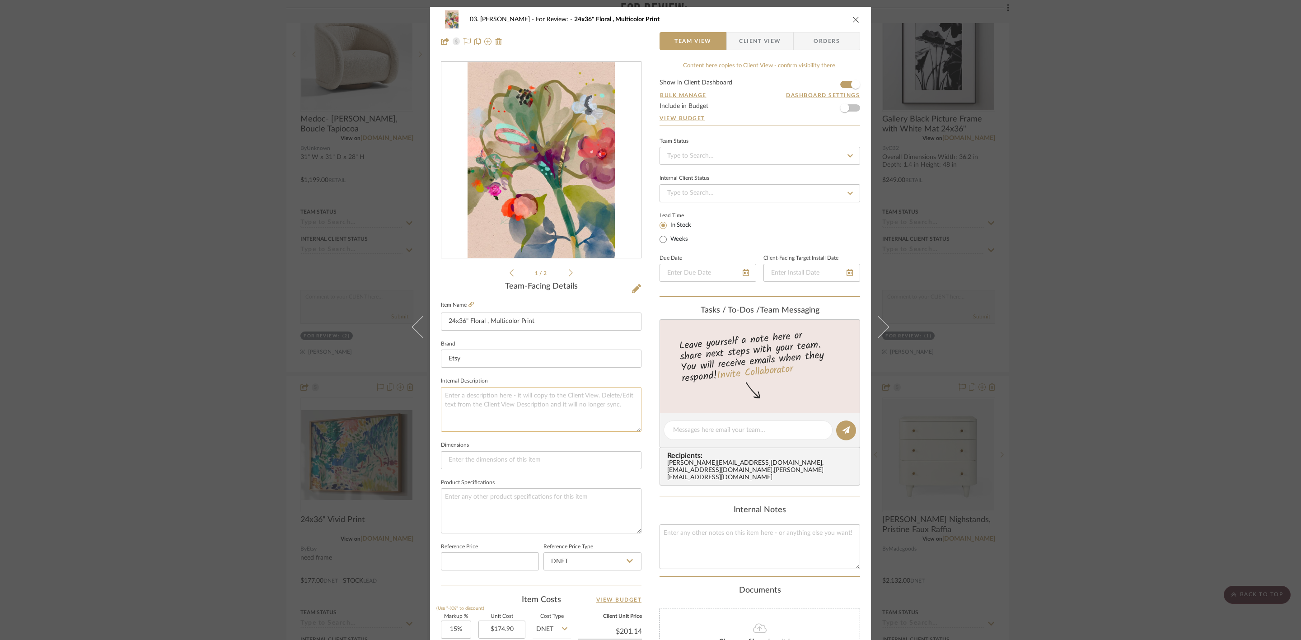
click at [526, 394] on textarea at bounding box center [541, 409] width 201 height 45
type textarea "need frame"
click at [644, 443] on div "03. Jennifer For Review: 24x36" Floral , Multicolor Print Team View Client View…" at bounding box center [650, 424] width 441 height 834
click at [1091, 431] on div "03. Jennifer For Review: 24x36" Floral , Multicolor Print Team View Client View…" at bounding box center [650, 320] width 1301 height 640
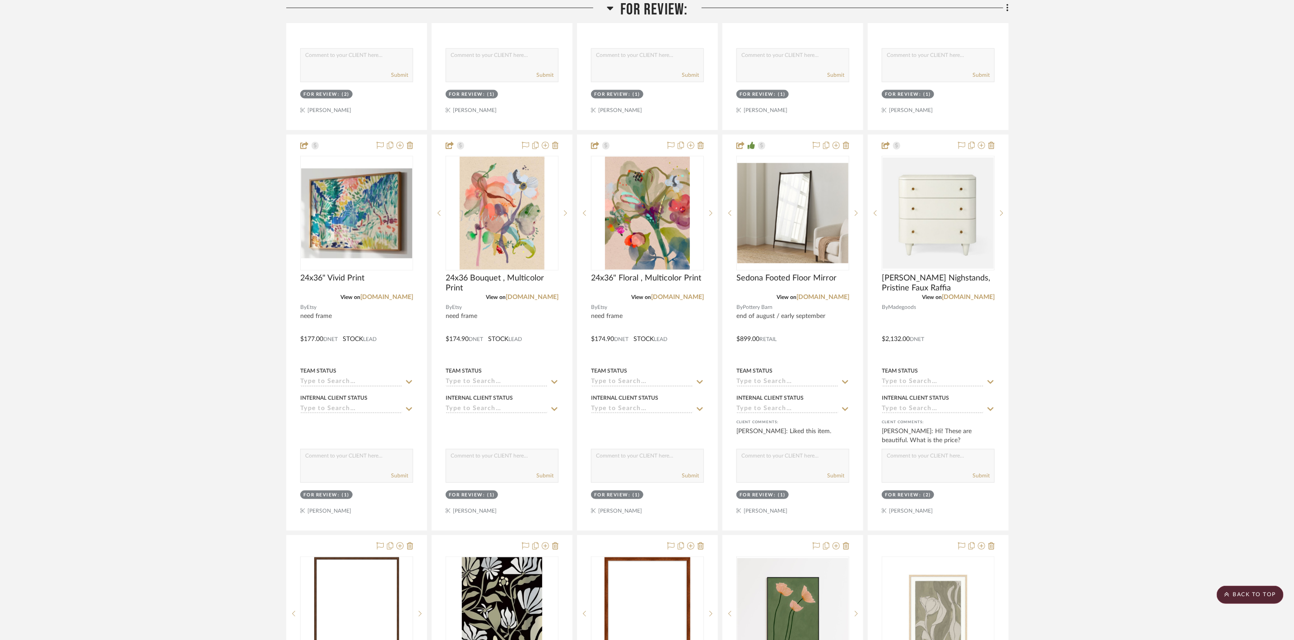
scroll to position [542, 0]
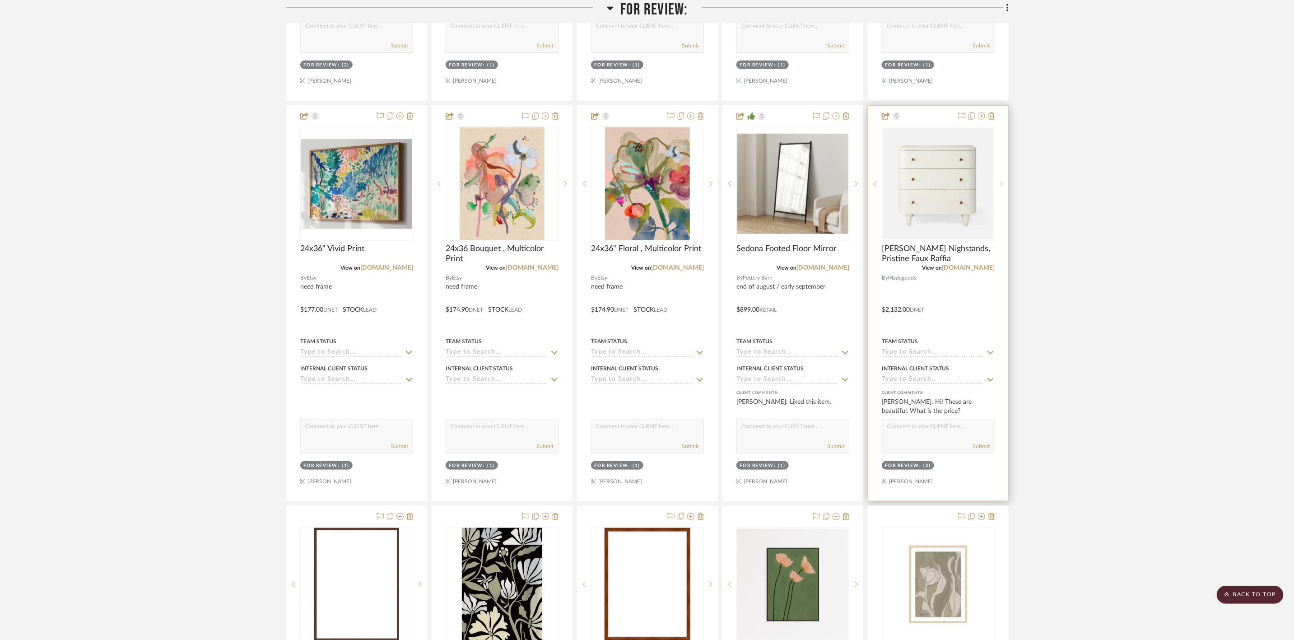
click at [999, 187] on sr-next-btn at bounding box center [1002, 184] width 14 height 6
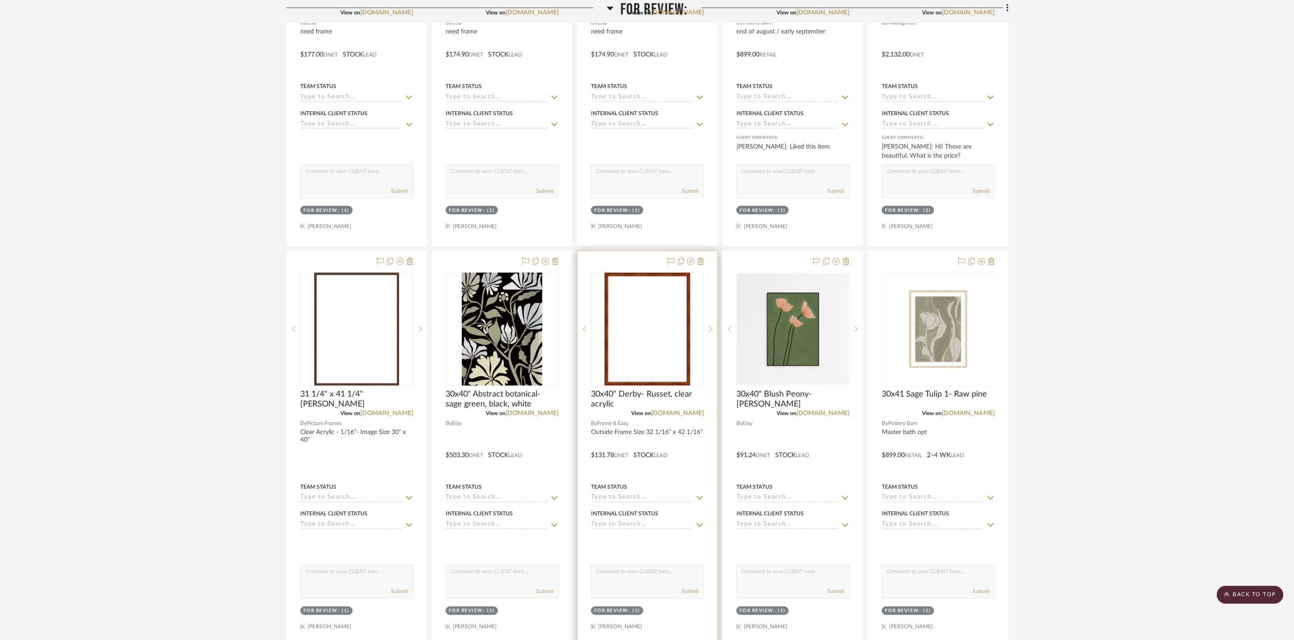
scroll to position [813, 0]
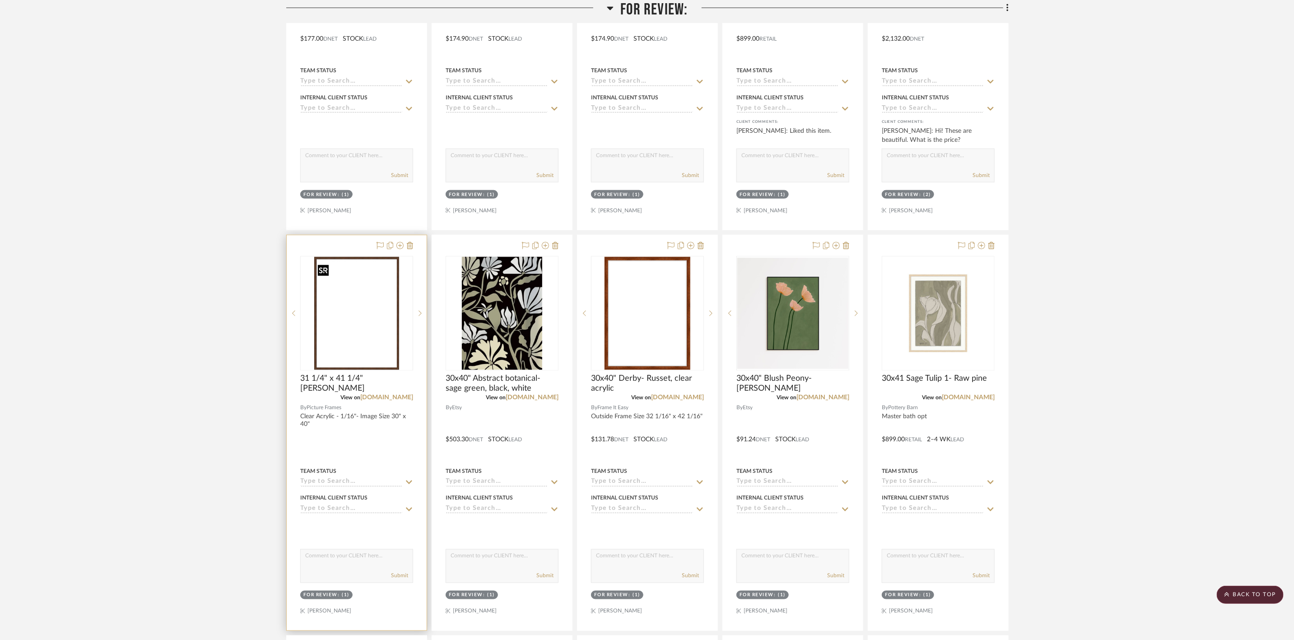
click at [347, 312] on img "0" at bounding box center [356, 313] width 85 height 113
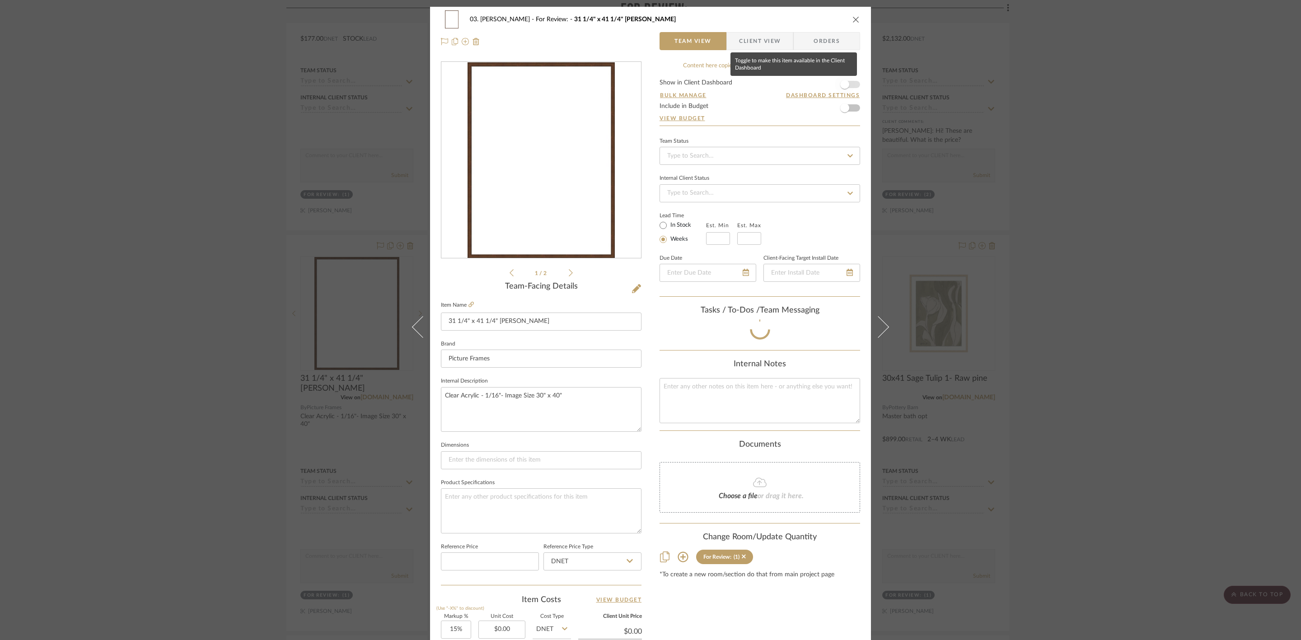
click at [843, 83] on span "button" at bounding box center [844, 84] width 9 height 9
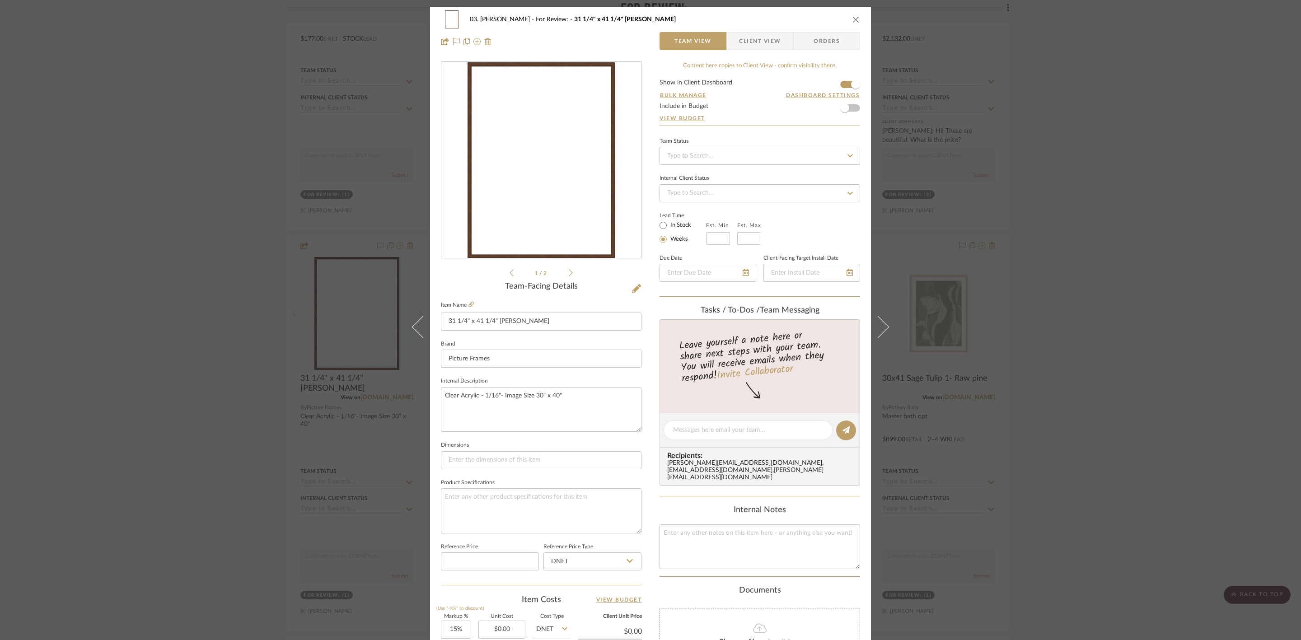
click at [742, 40] on span "Client View" at bounding box center [760, 41] width 42 height 18
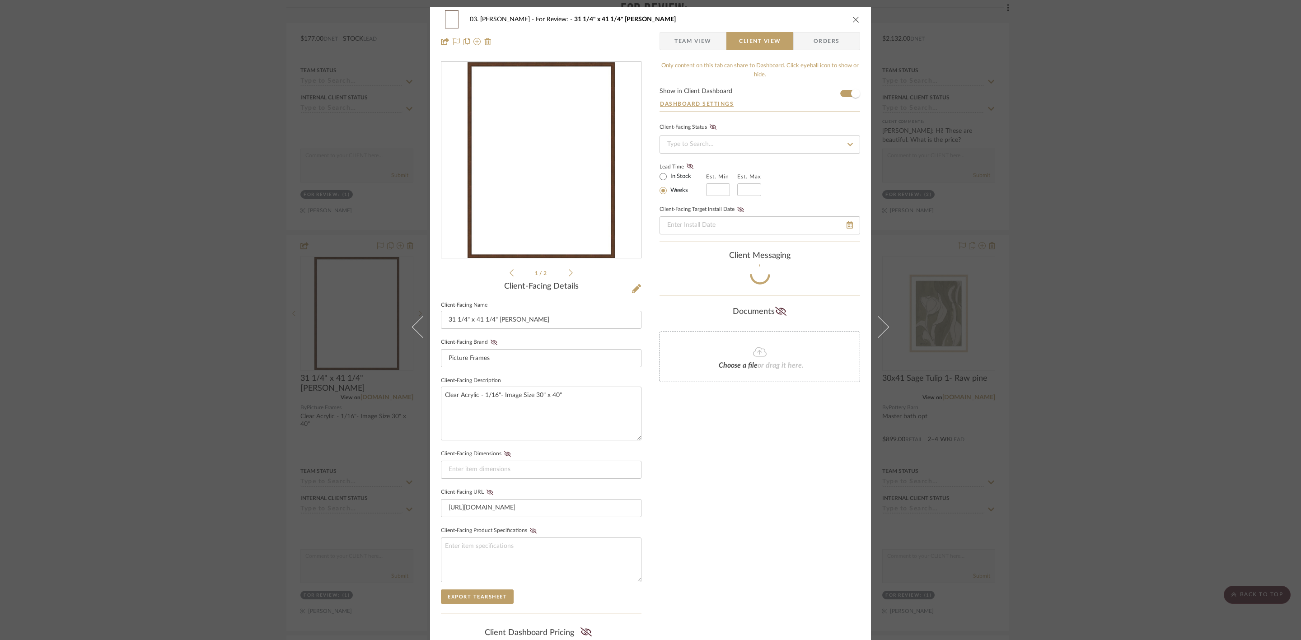
scroll to position [68, 0]
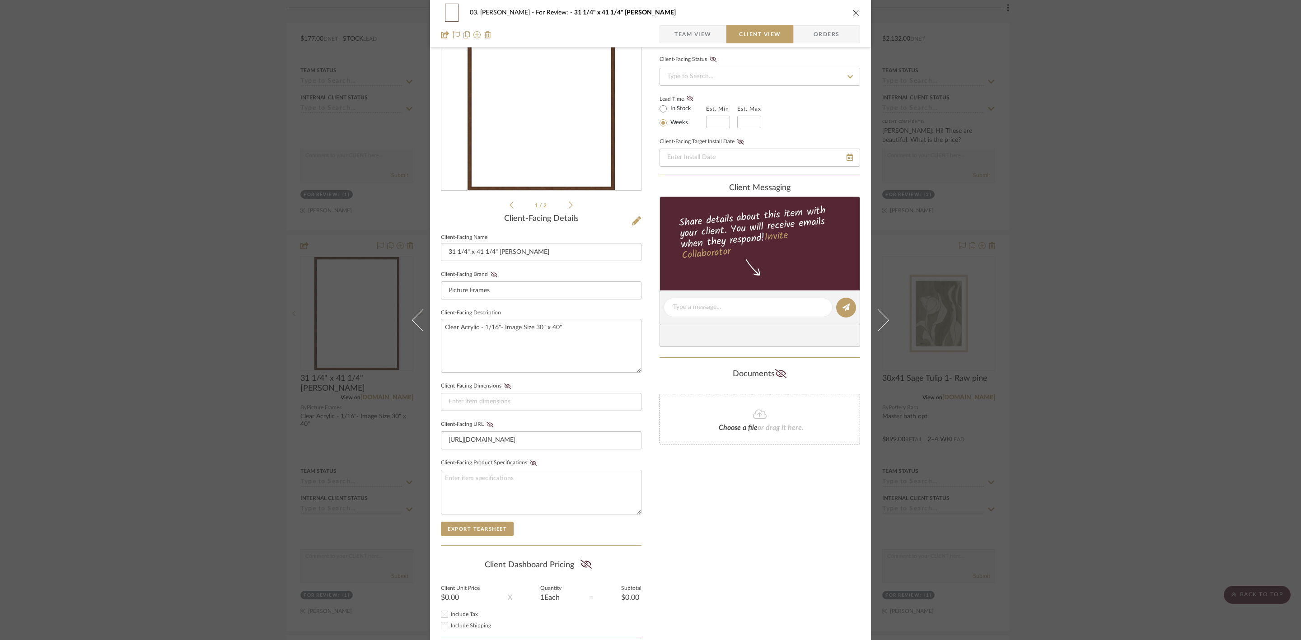
click at [1040, 293] on div "03. Jennifer For Review: 31 1/4" x 41 1/4" Caterina- Walnut Team View Client Vi…" at bounding box center [650, 320] width 1301 height 640
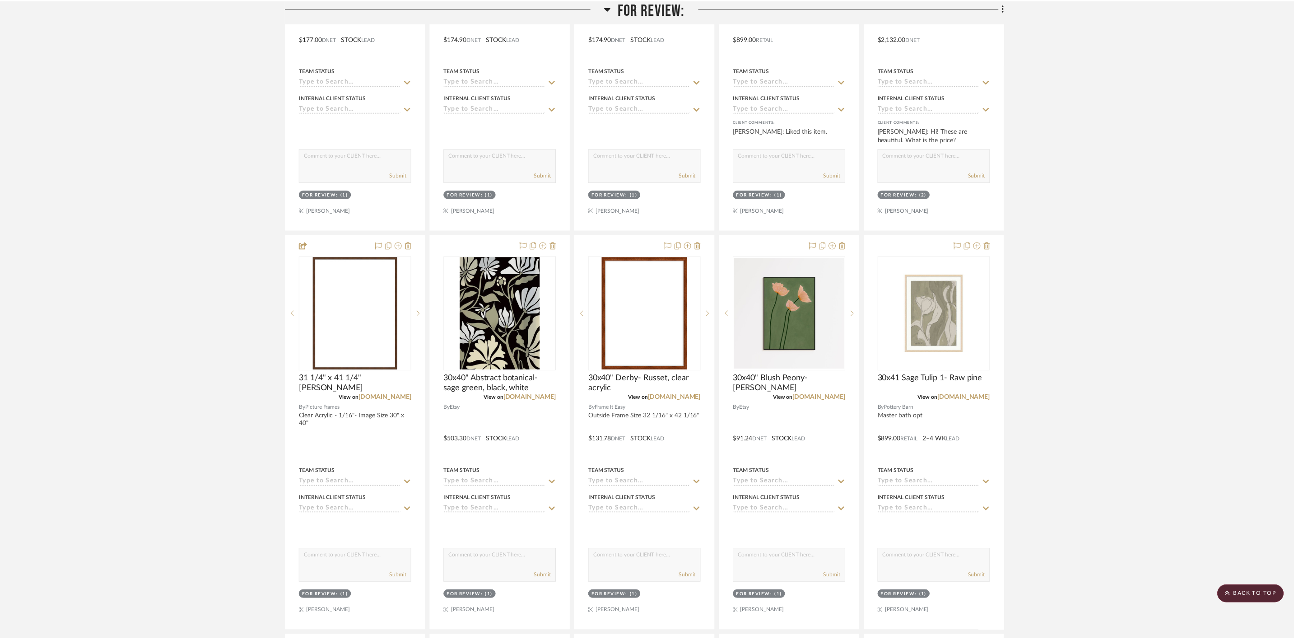
scroll to position [813, 0]
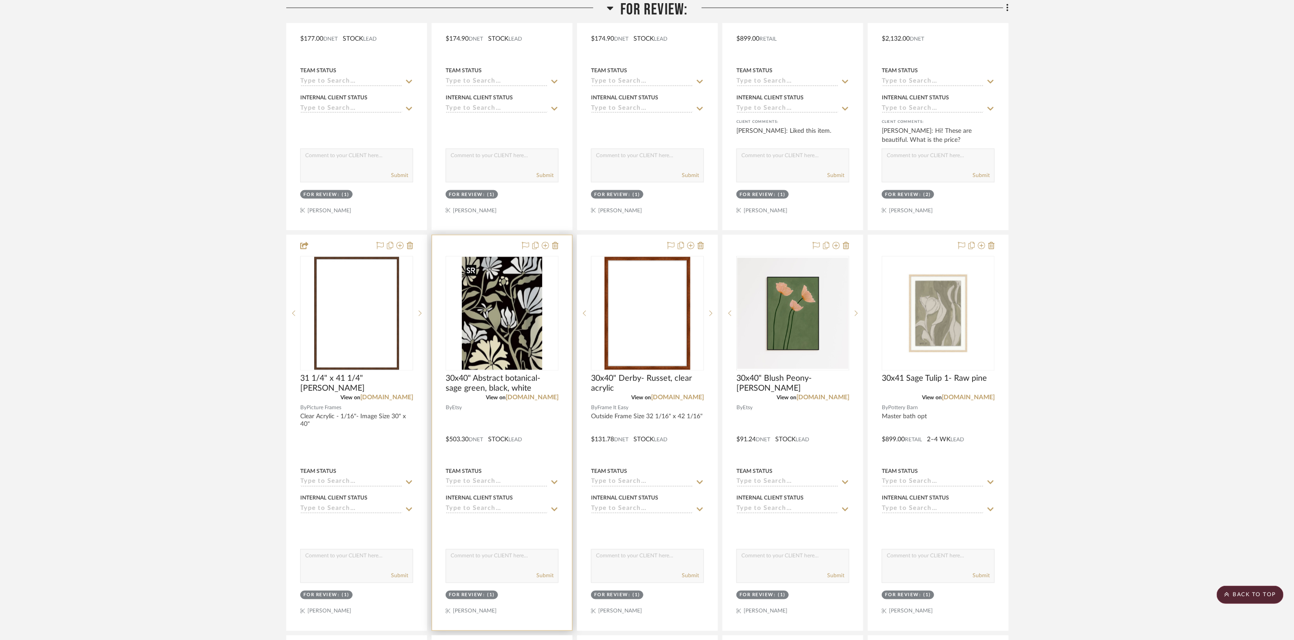
click at [481, 306] on img "0" at bounding box center [502, 313] width 81 height 113
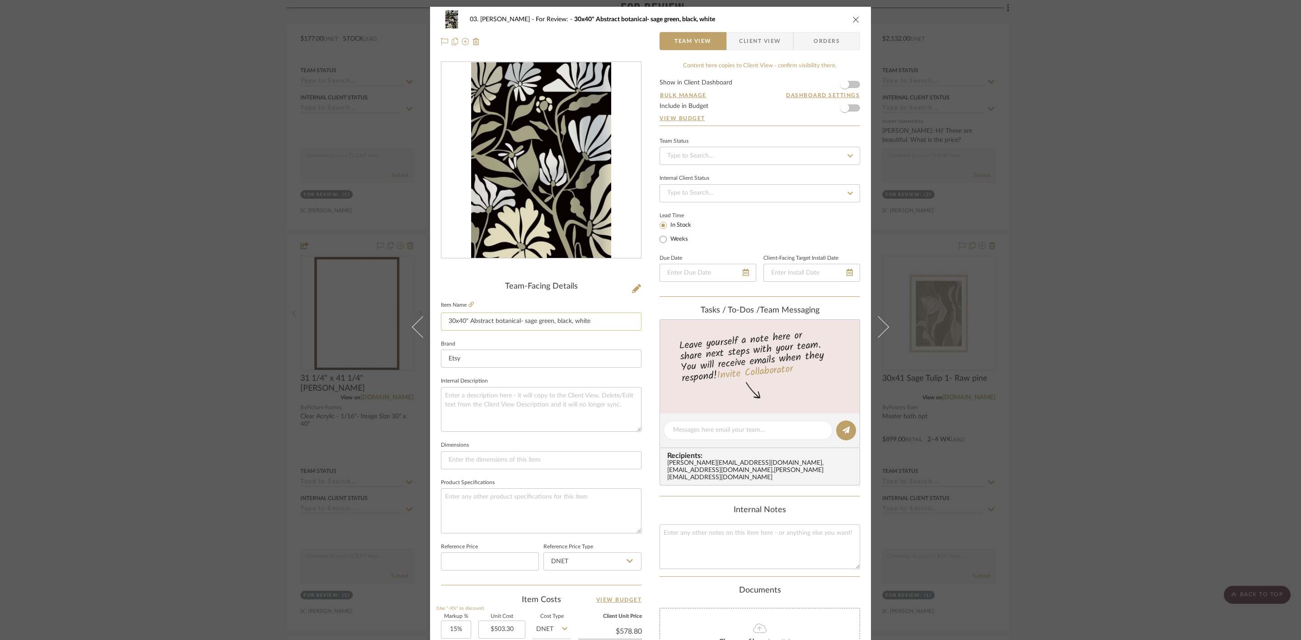
click at [597, 320] on input "30x40" Abstract botanical- sage green, black, white" at bounding box center [541, 322] width 201 height 18
click at [565, 397] on textarea at bounding box center [541, 409] width 201 height 45
type textarea "print only, need frame"
click at [644, 446] on div "03. Jennifer For Review: 30x40" Abstract botanical- sage green, black, white Te…" at bounding box center [650, 424] width 441 height 834
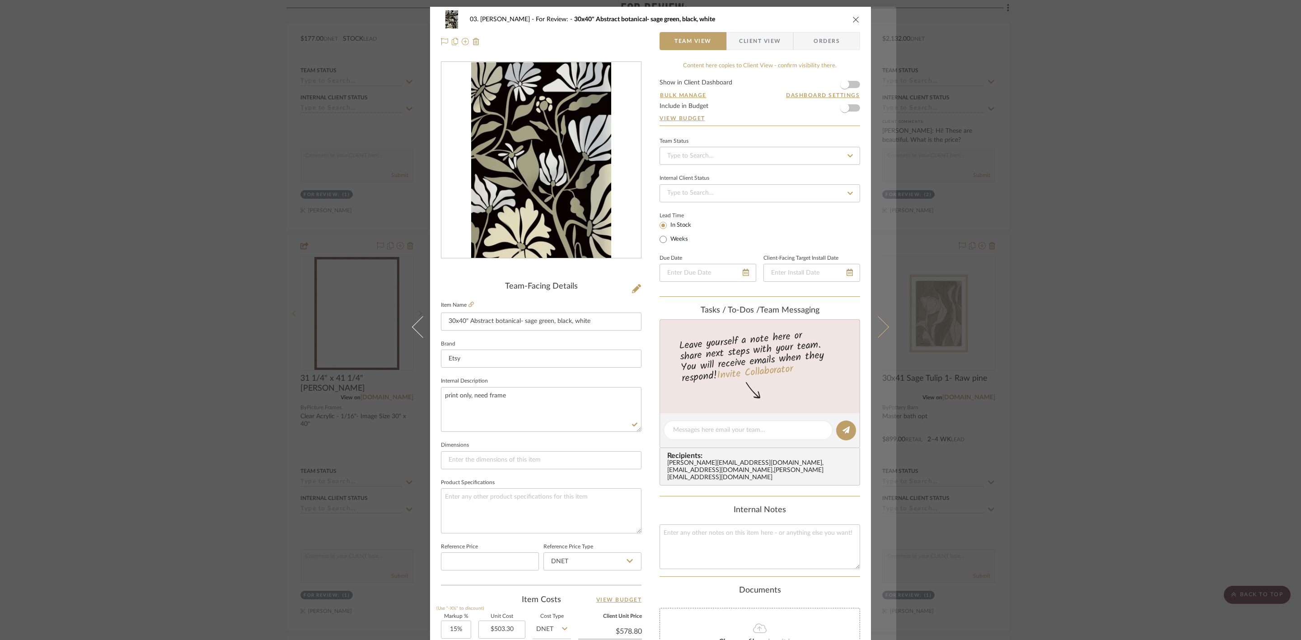
click at [879, 324] on icon at bounding box center [878, 327] width 22 height 22
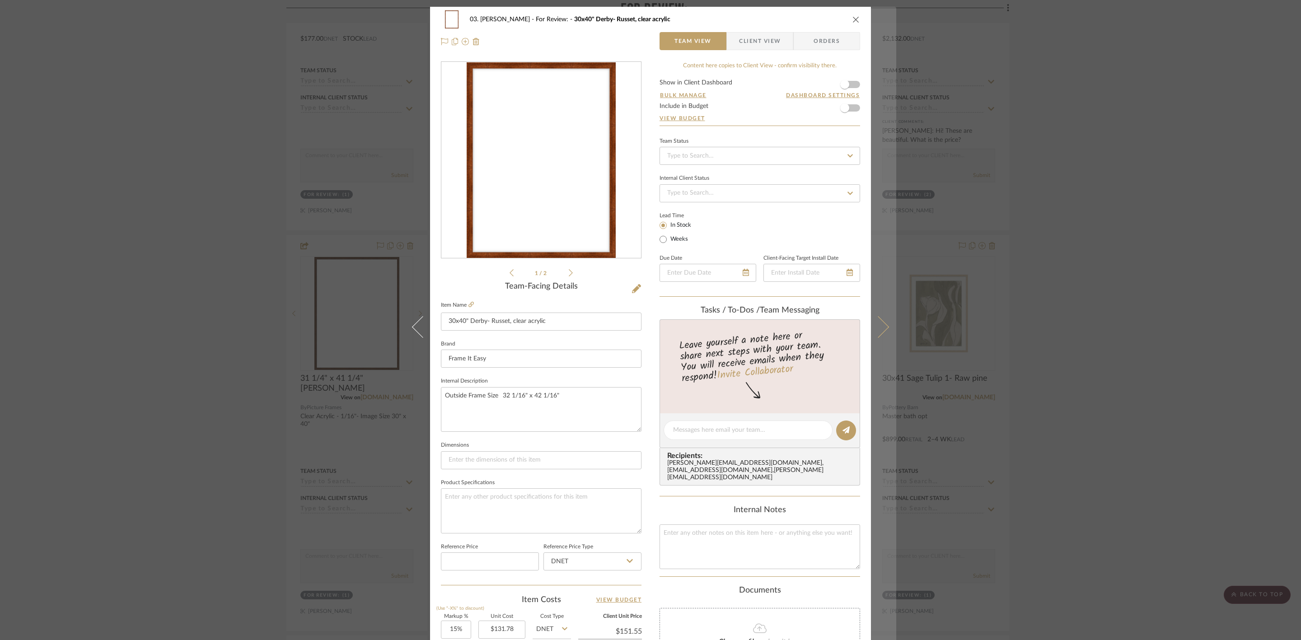
click at [874, 335] on icon at bounding box center [878, 327] width 22 height 22
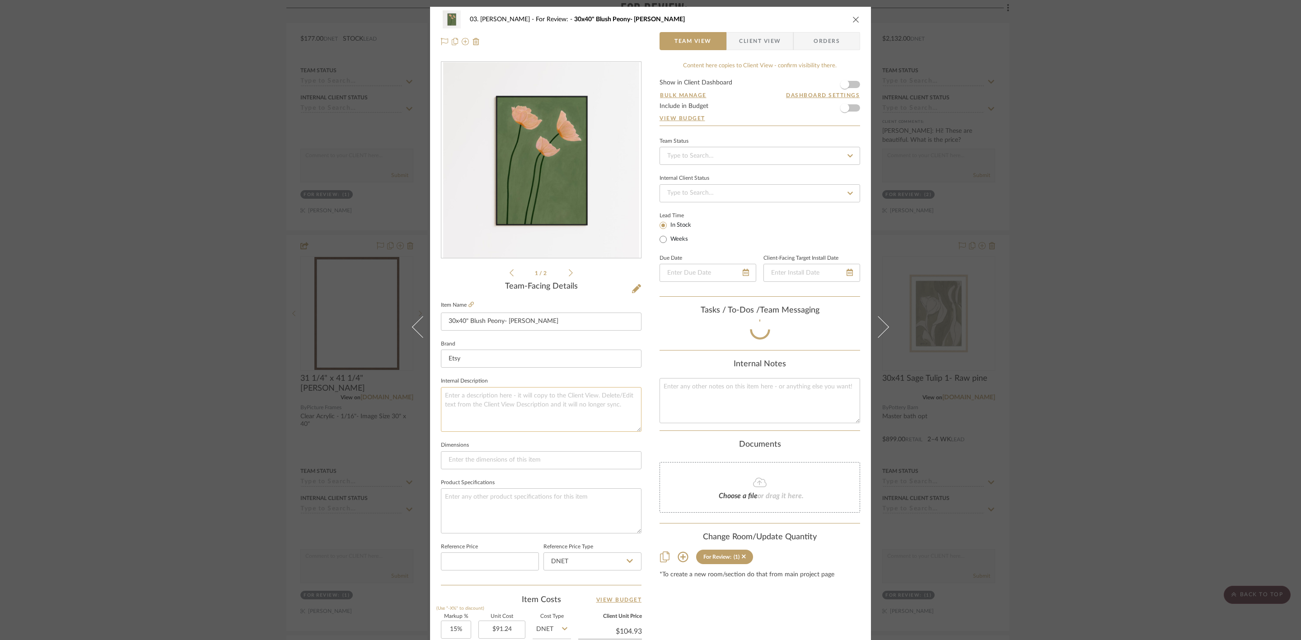
click at [466, 408] on textarea at bounding box center [541, 409] width 201 height 45
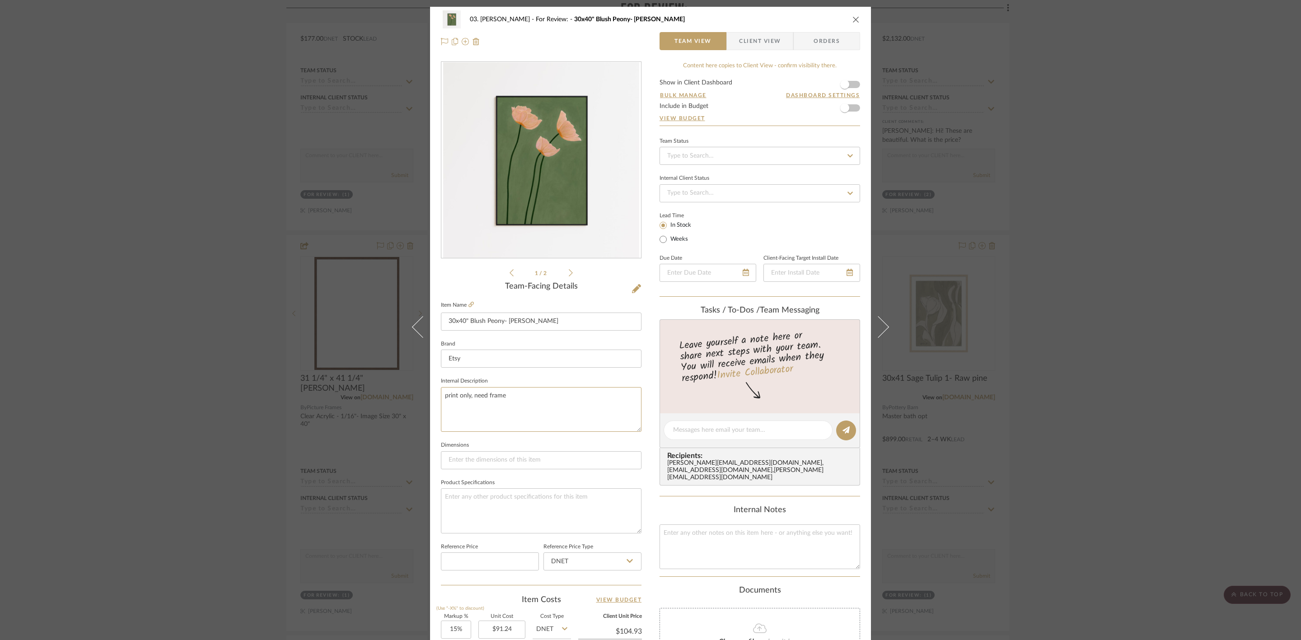
type textarea "print only, need frame"
click at [652, 462] on div "03. Jennifer For Review: 30x40" Blush Peony- Olive green Team View Client View …" at bounding box center [650, 424] width 441 height 834
click at [844, 84] on span "button" at bounding box center [844, 84] width 9 height 9
click at [762, 34] on span "Client View" at bounding box center [760, 41] width 42 height 18
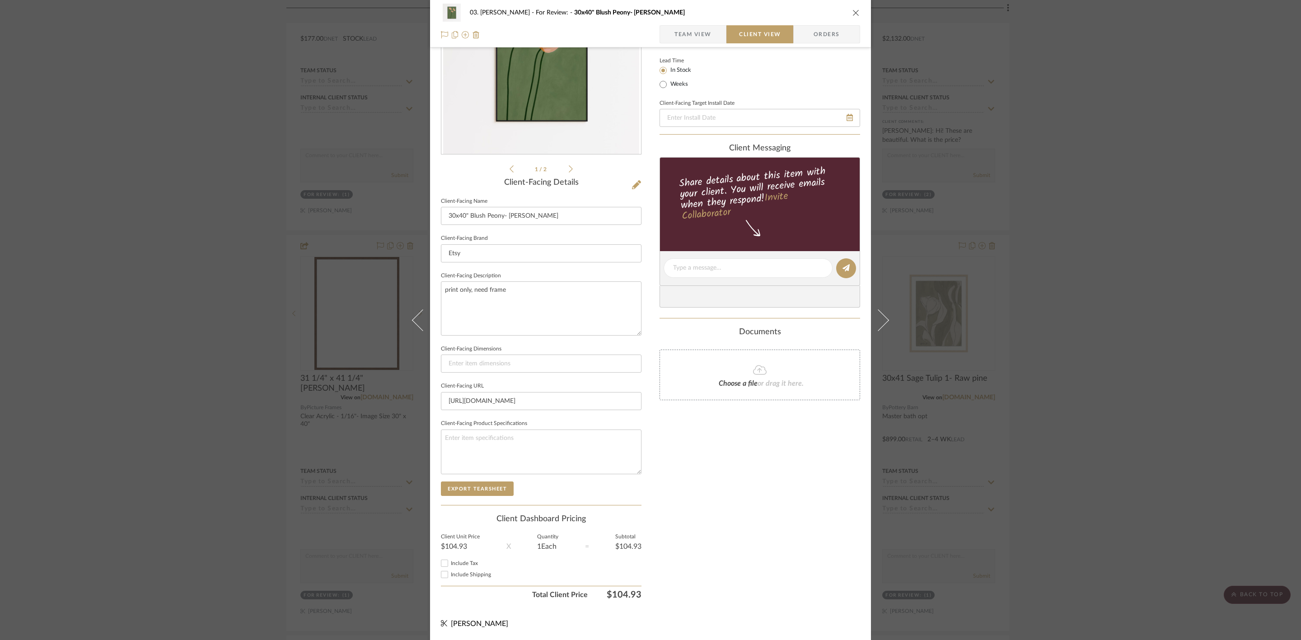
scroll to position [104, 0]
click at [584, 514] on div "1 / 2 Client-Facing Details Client-Facing Name 30x40" Blush Peony- Olive green …" at bounding box center [541, 281] width 201 height 646
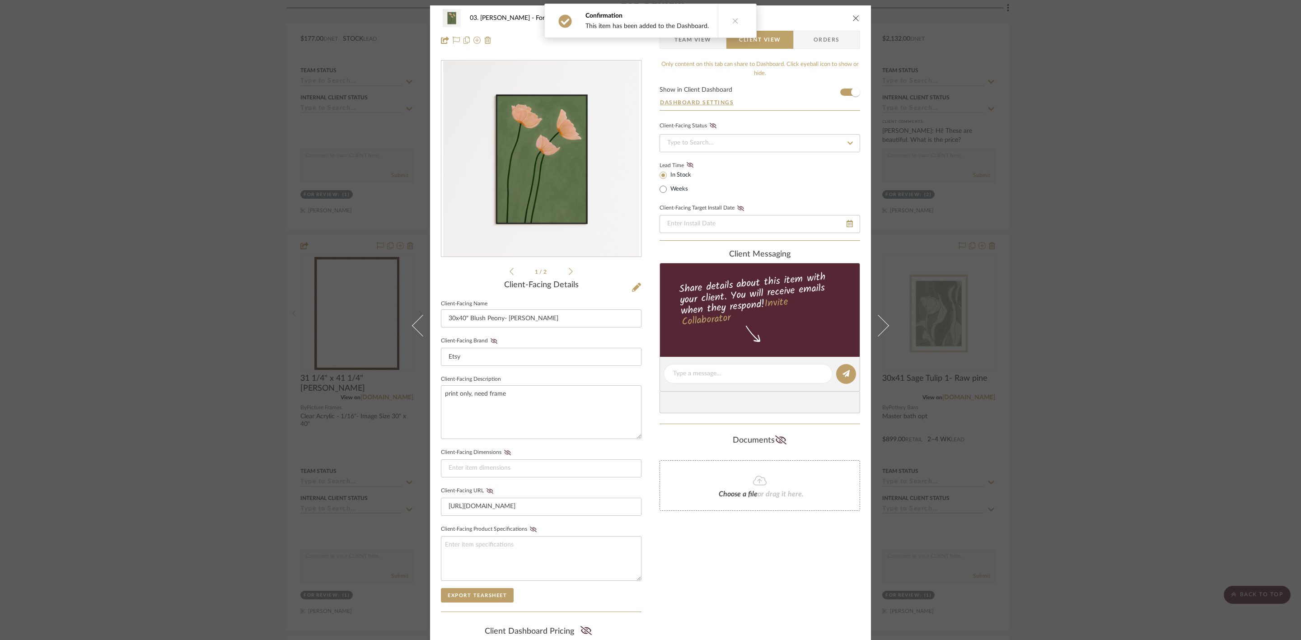
scroll to position [0, 0]
click at [737, 24] on button at bounding box center [735, 20] width 35 height 33
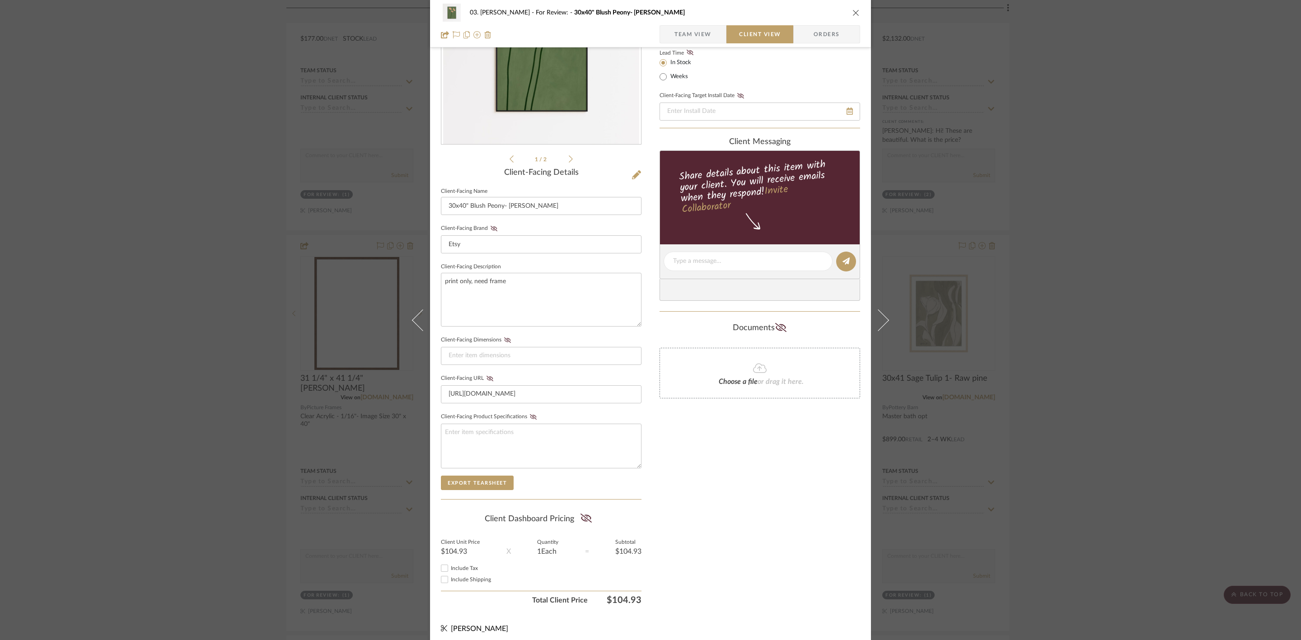
scroll to position [122, 0]
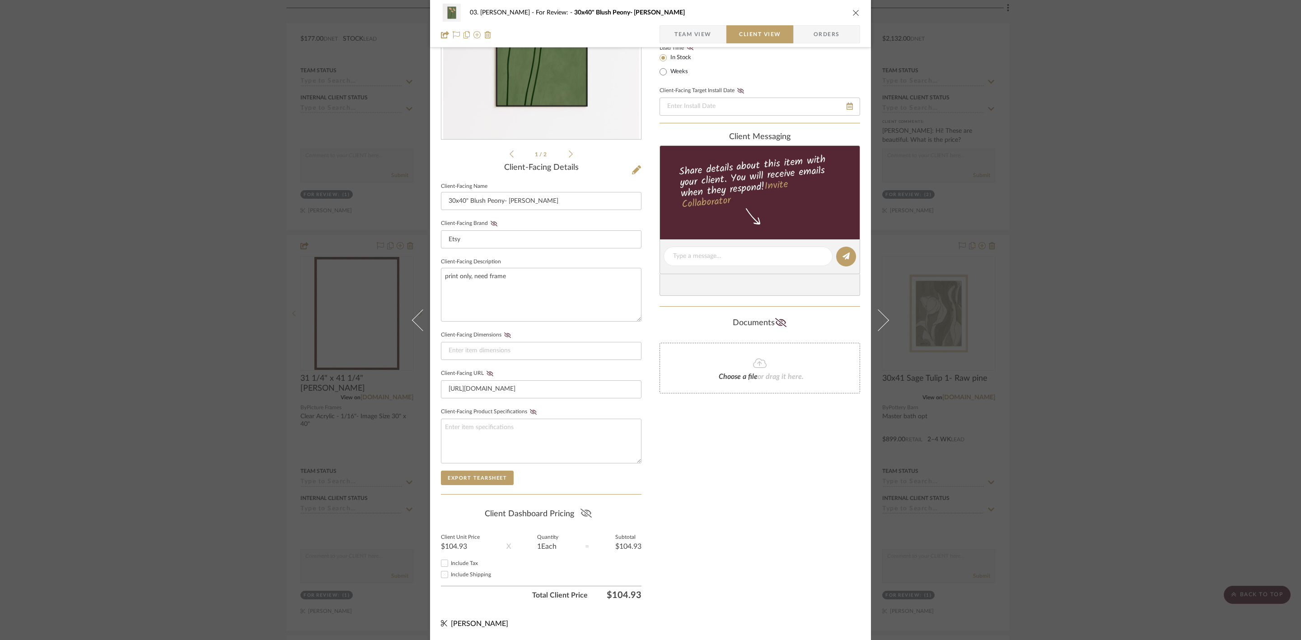
click at [586, 510] on icon at bounding box center [585, 512] width 11 height 9
click at [1115, 301] on div "03. Jennifer For Review: 30x40" Blush Peony- Olive green Team View Client View …" at bounding box center [650, 320] width 1301 height 640
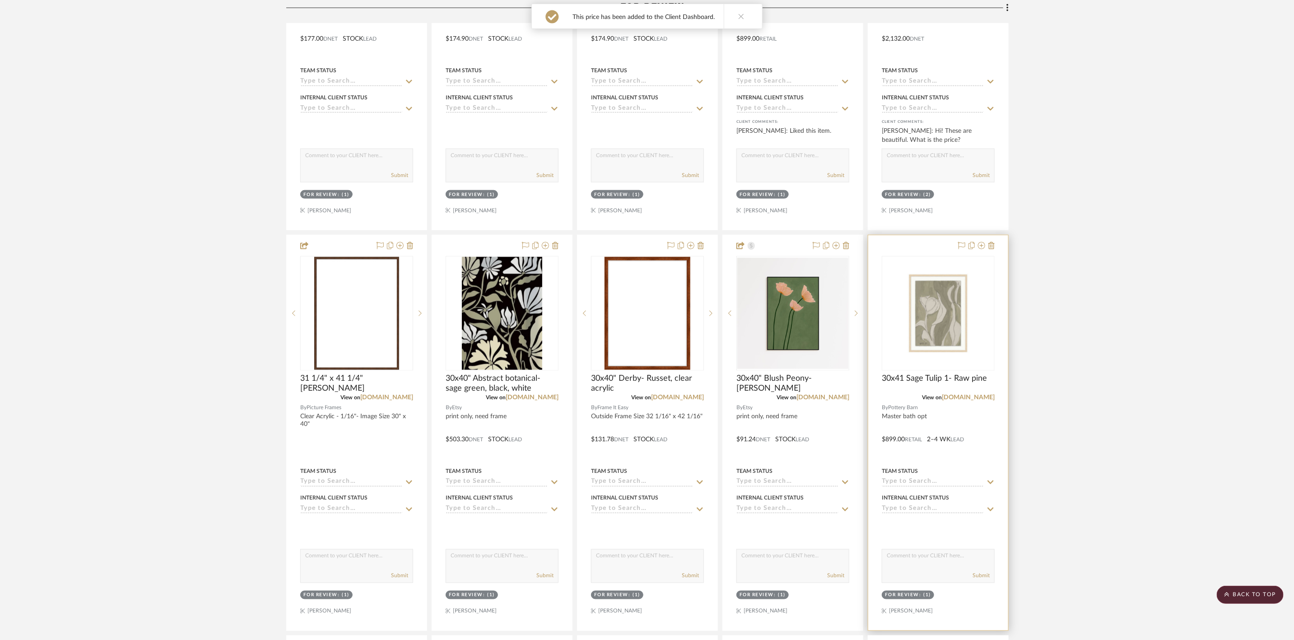
scroll to position [881, 0]
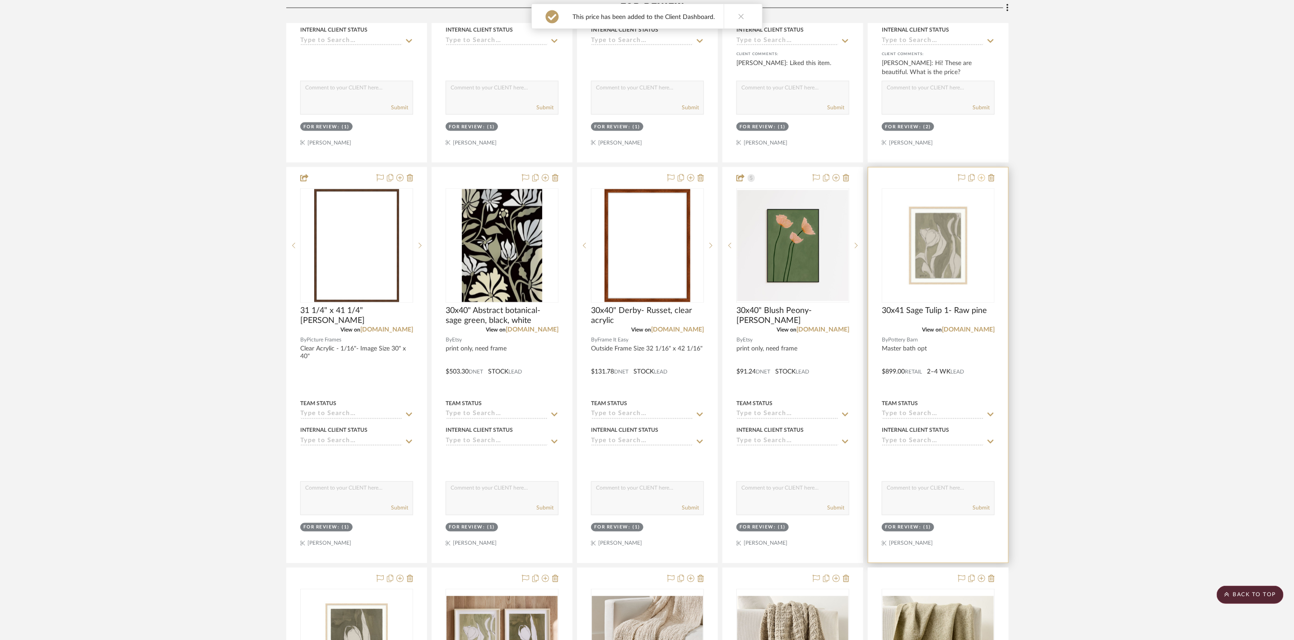
click at [980, 182] on icon at bounding box center [981, 177] width 7 height 7
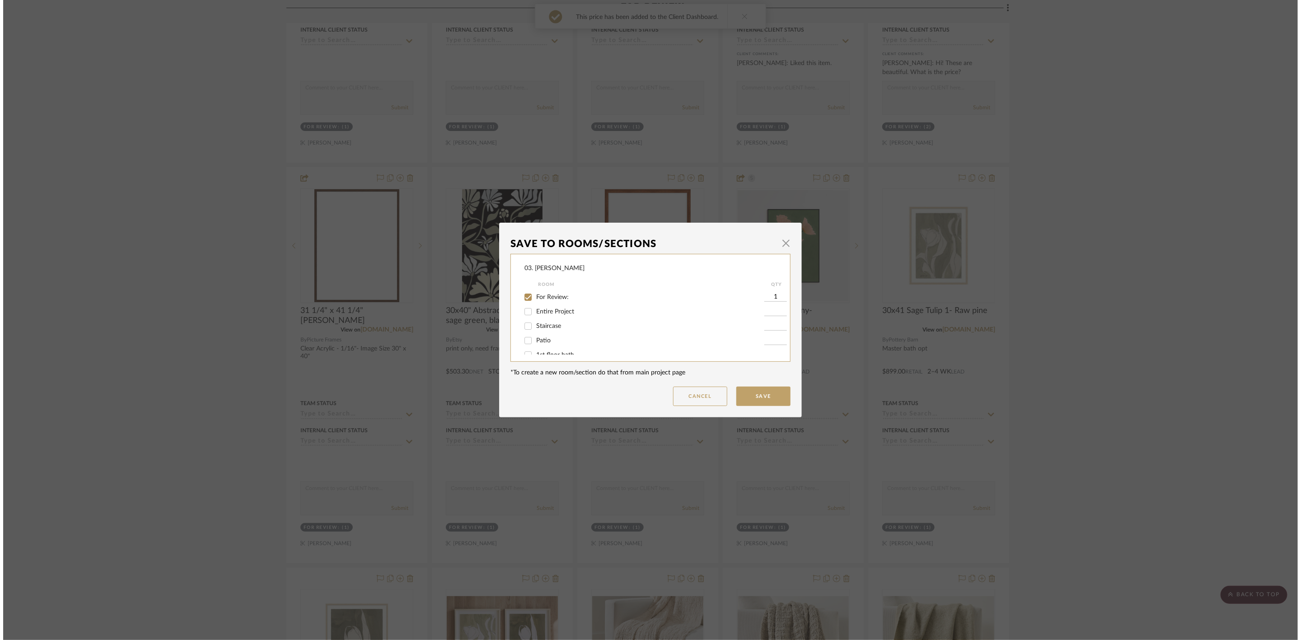
scroll to position [0, 0]
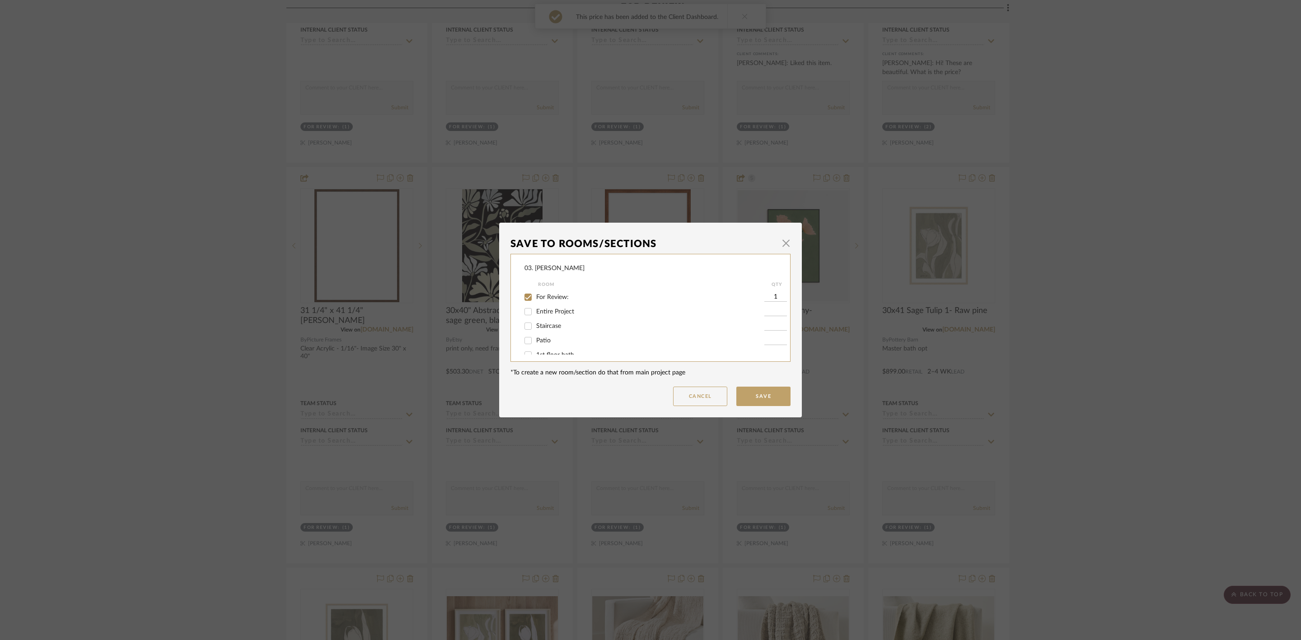
click at [549, 297] on span "For Review:" at bounding box center [552, 297] width 33 height 6
click at [535, 297] on input "For Review:" at bounding box center [528, 297] width 14 height 14
checkbox input "false"
click at [544, 348] on span "Will Not Use" at bounding box center [554, 345] width 36 height 6
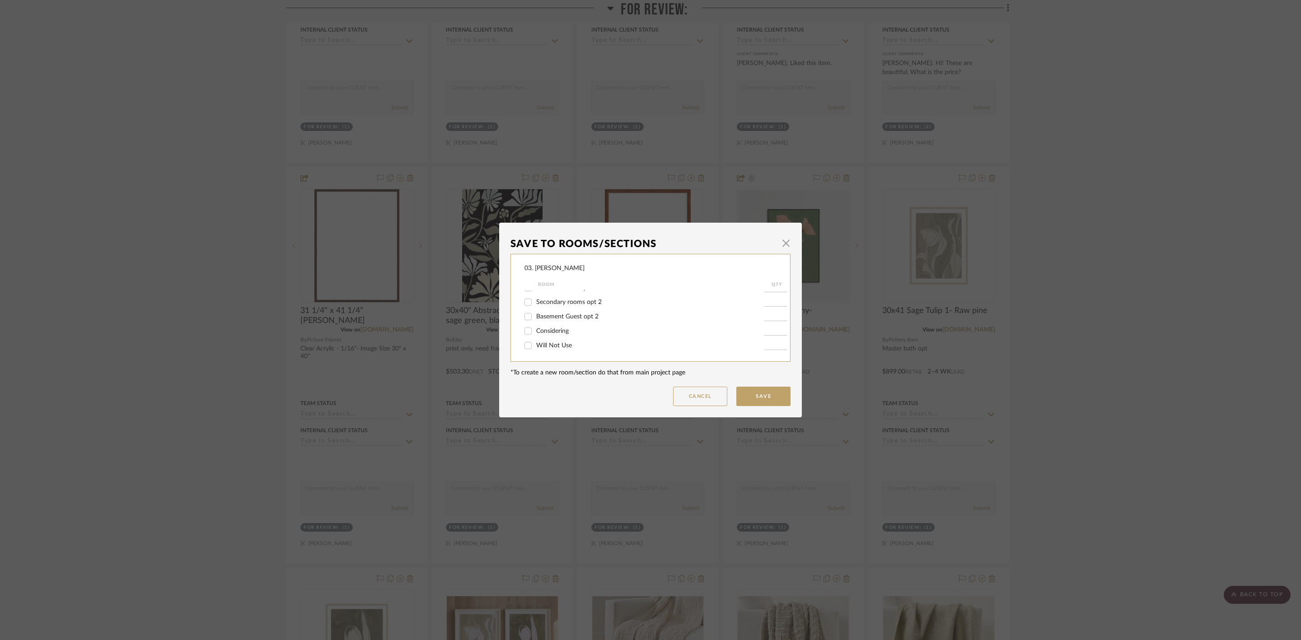
click at [535, 348] on input "Will Not Use" at bounding box center [528, 345] width 14 height 14
checkbox input "true"
type input "1"
click at [770, 400] on button "Save" at bounding box center [763, 396] width 54 height 19
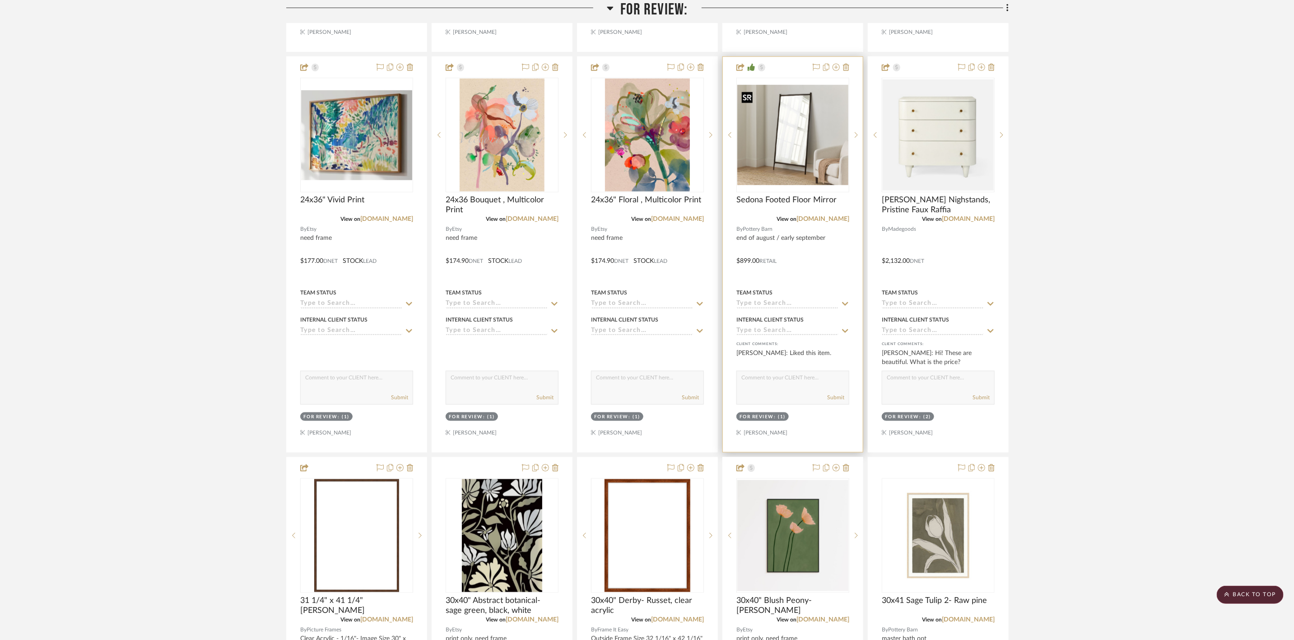
scroll to position [339, 0]
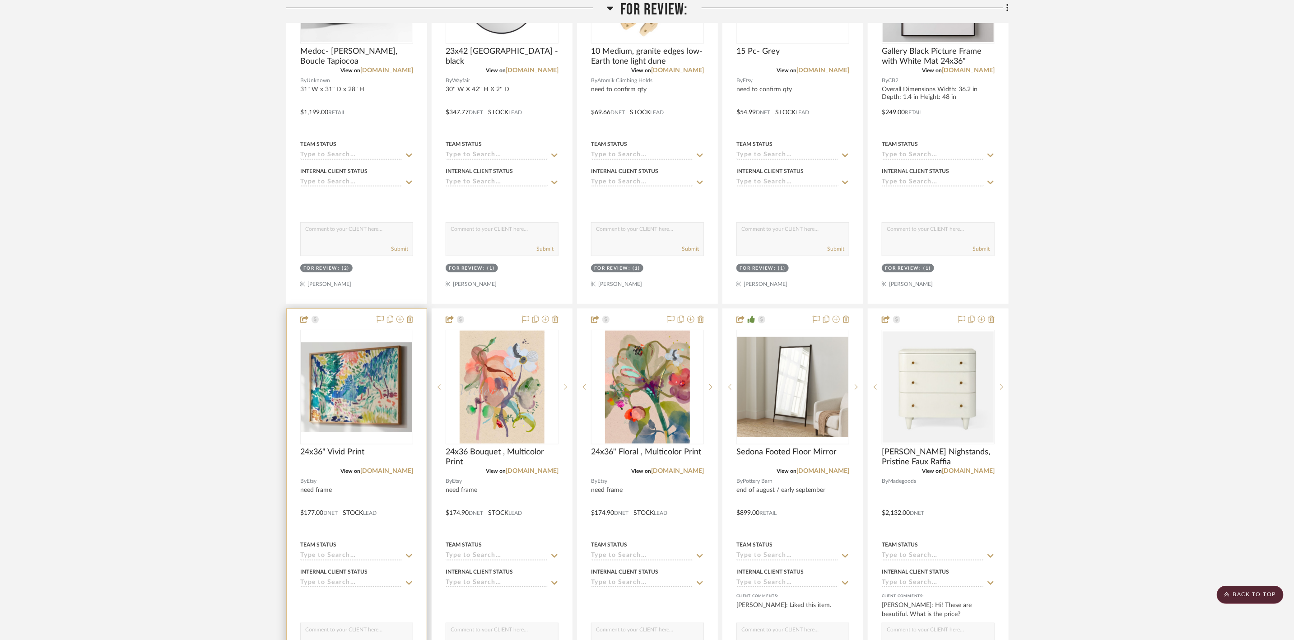
click at [377, 411] on img "0" at bounding box center [356, 387] width 111 height 90
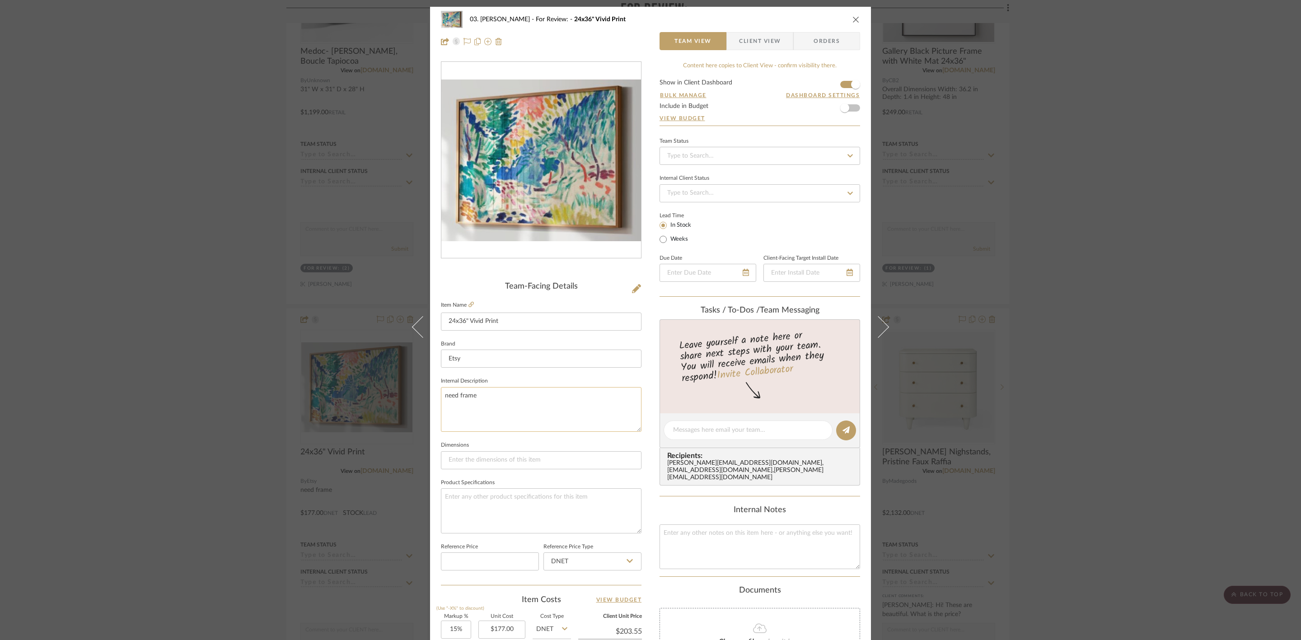
click at [441, 398] on textarea "need frame" at bounding box center [541, 409] width 201 height 45
type textarea "print only, need frame"
click at [646, 449] on div "03. Jennifer For Review: 24x36" Vivid Print Team View Client View Orders Team-F…" at bounding box center [650, 424] width 441 height 834
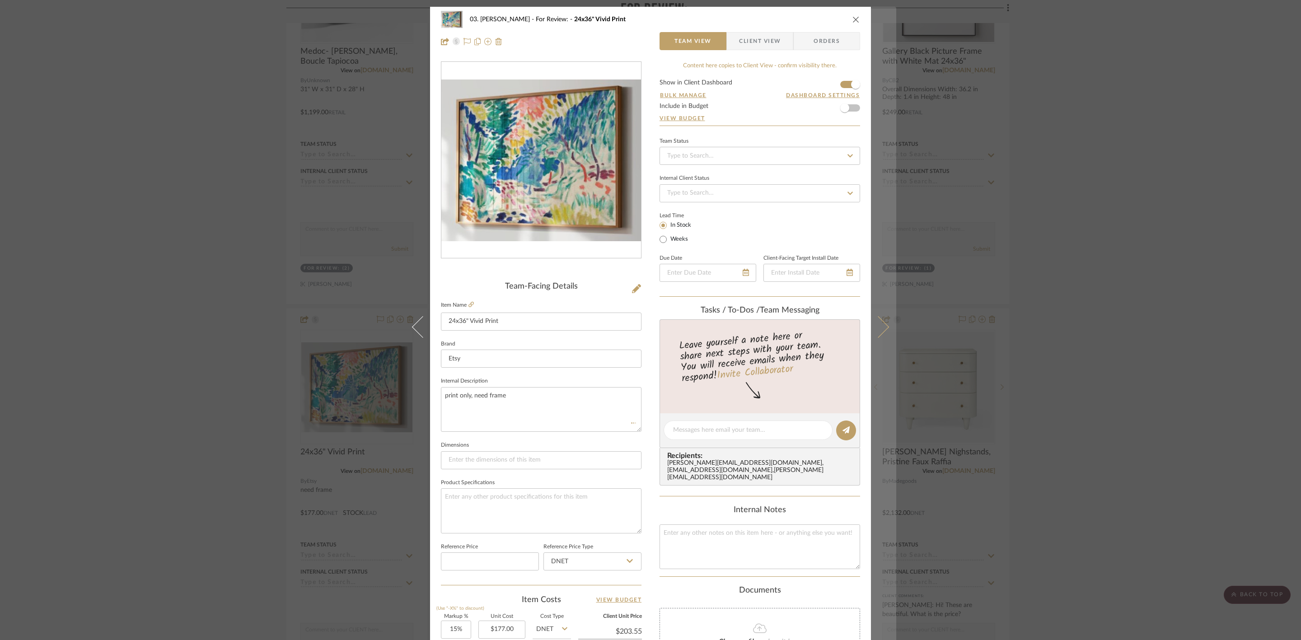
click at [880, 326] on icon at bounding box center [878, 327] width 22 height 22
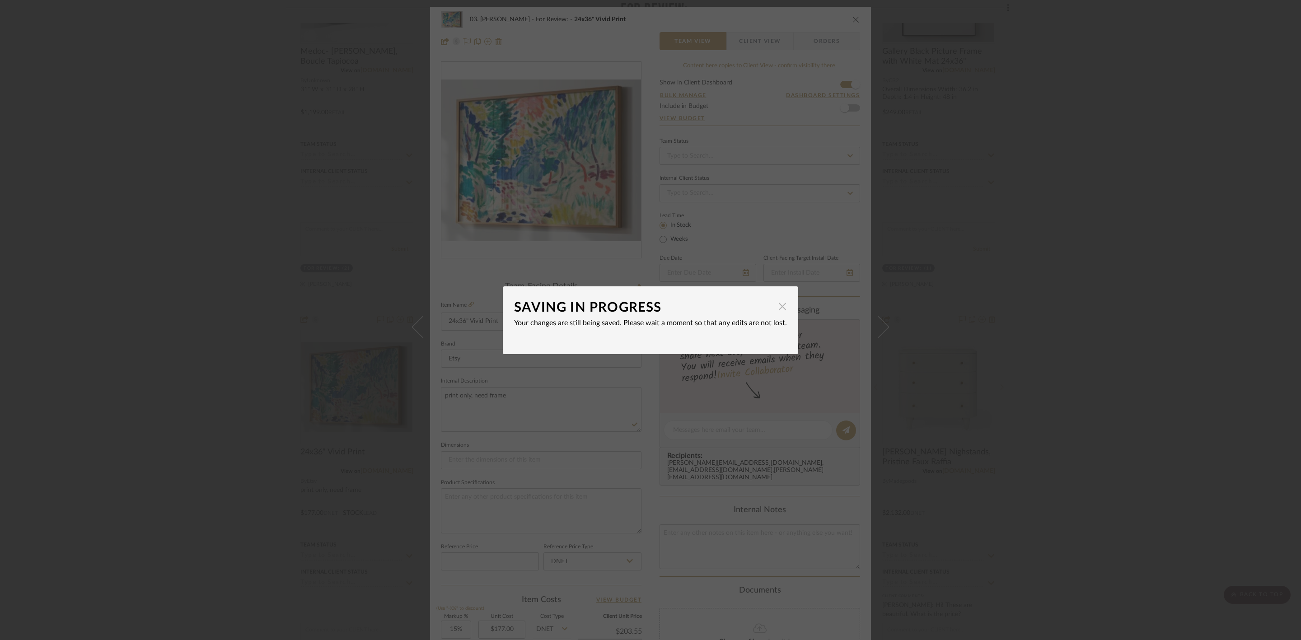
click at [778, 306] on span "button" at bounding box center [782, 307] width 18 height 18
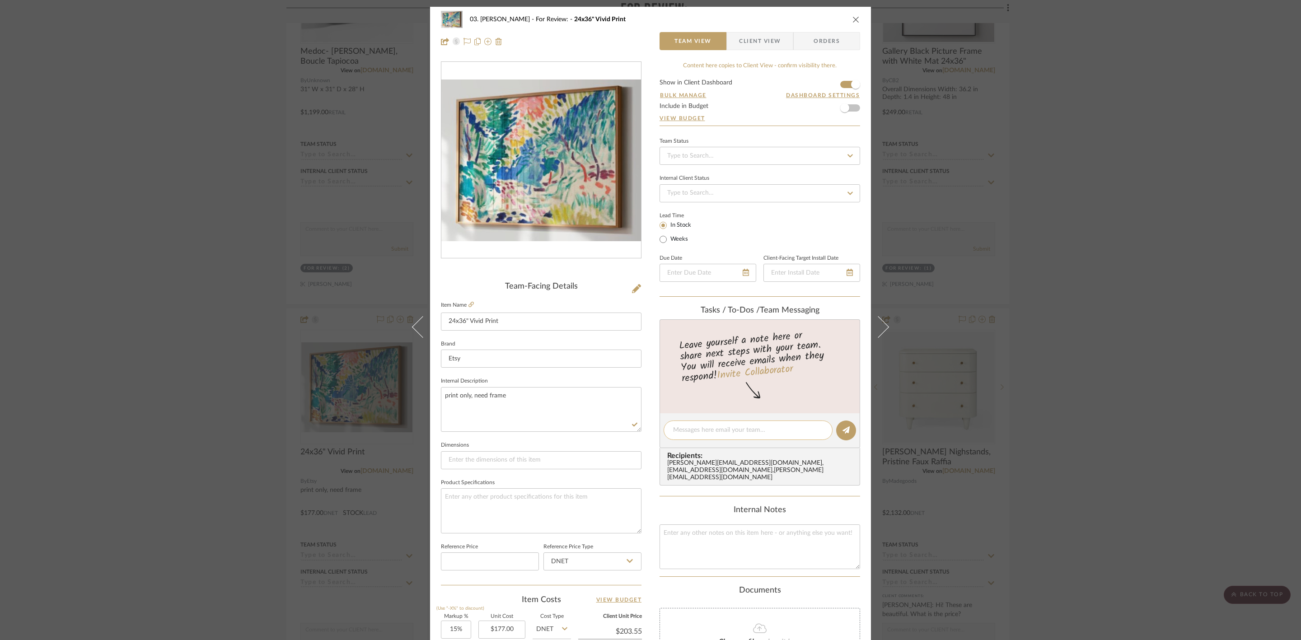
scroll to position [7, 0]
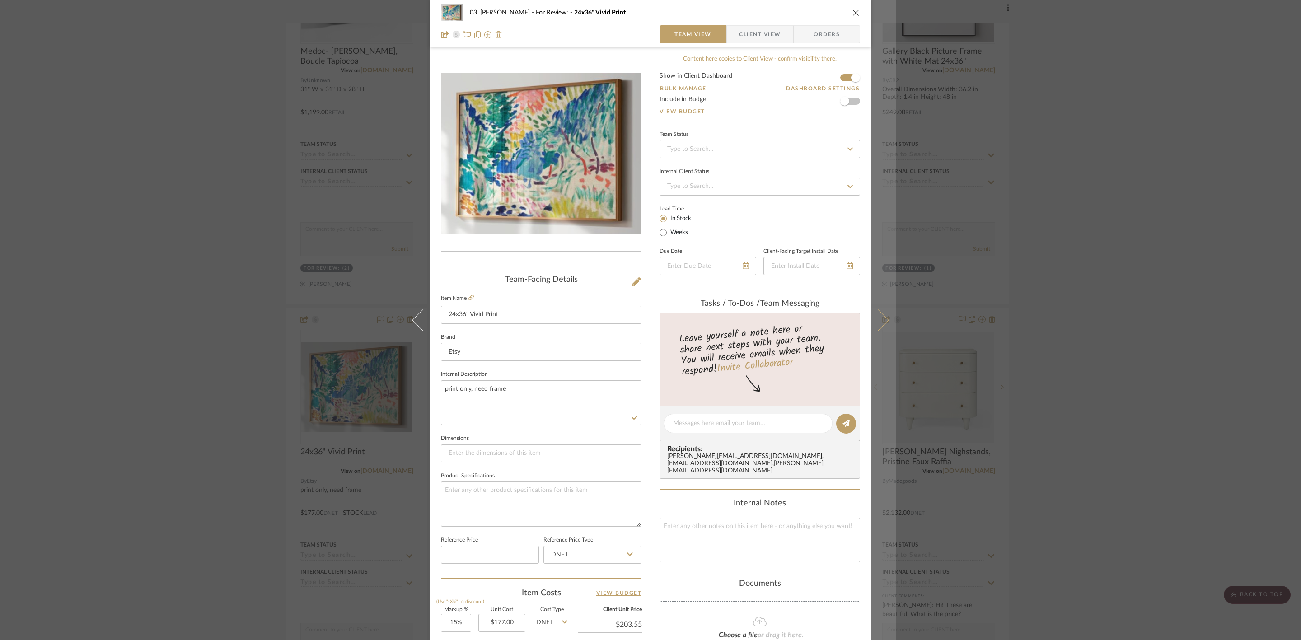
click at [880, 317] on icon at bounding box center [878, 320] width 22 height 22
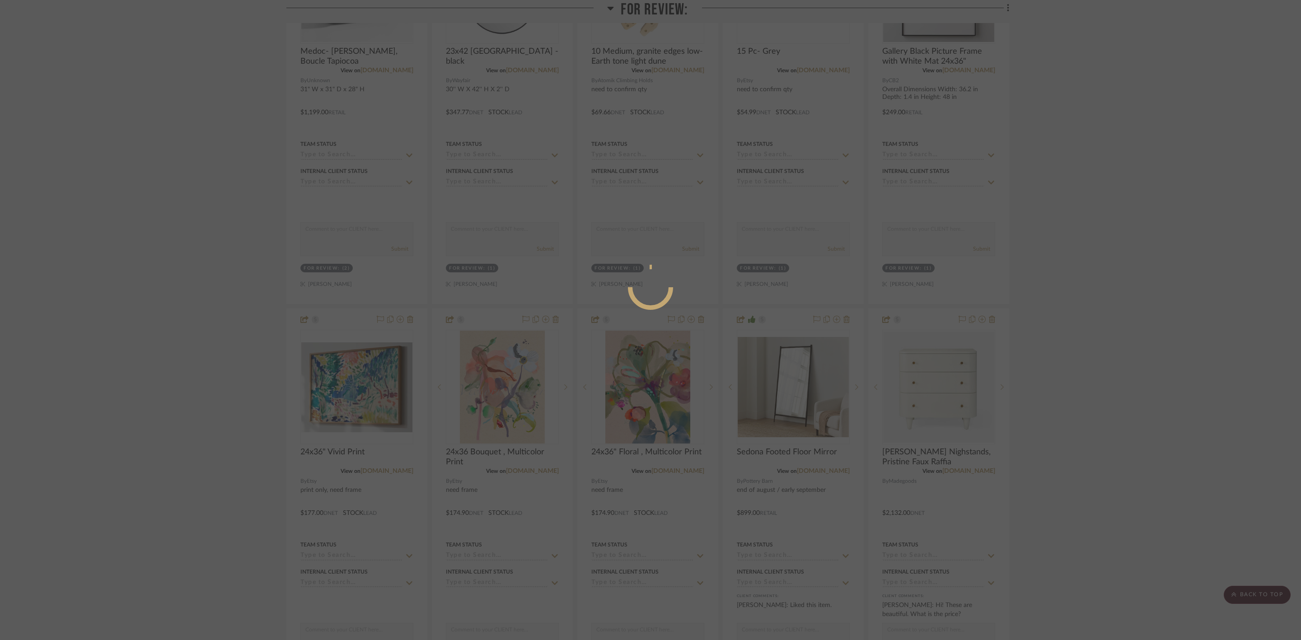
scroll to position [0, 0]
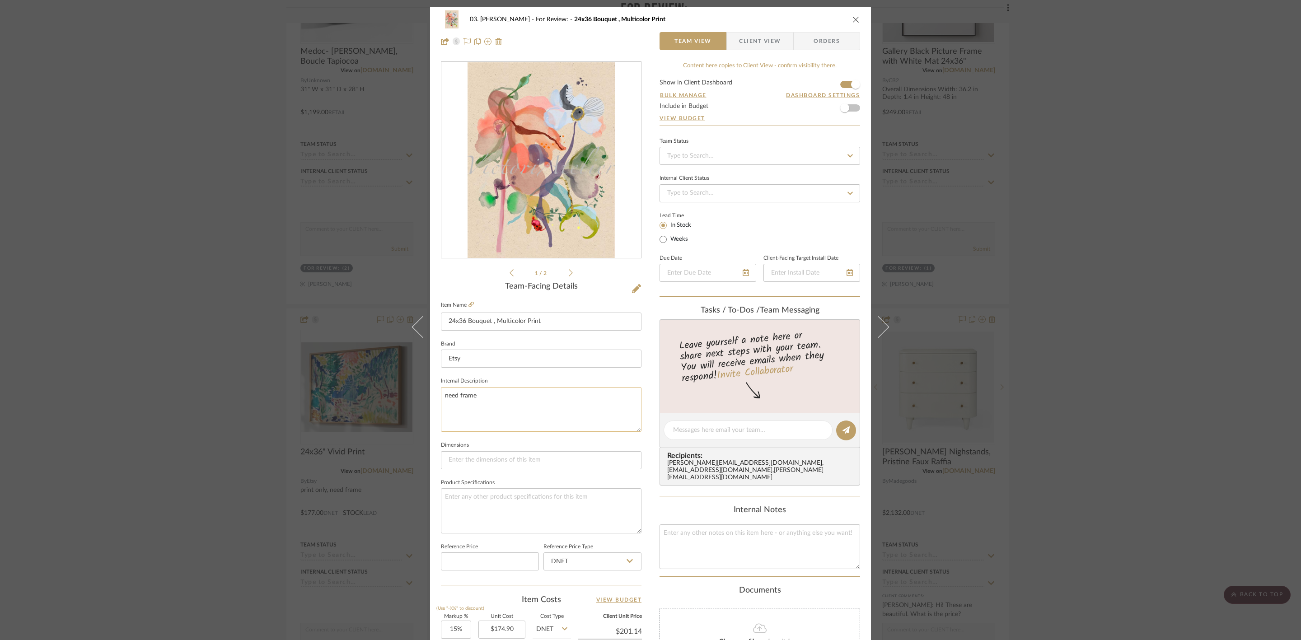
click at [442, 393] on textarea "need frame" at bounding box center [541, 409] width 201 height 45
type textarea "print only, need frame"
click at [649, 420] on div "03. Jennifer For Review: 24x36 Bouquet , Multicolor Print Team View Client View…" at bounding box center [650, 424] width 441 height 834
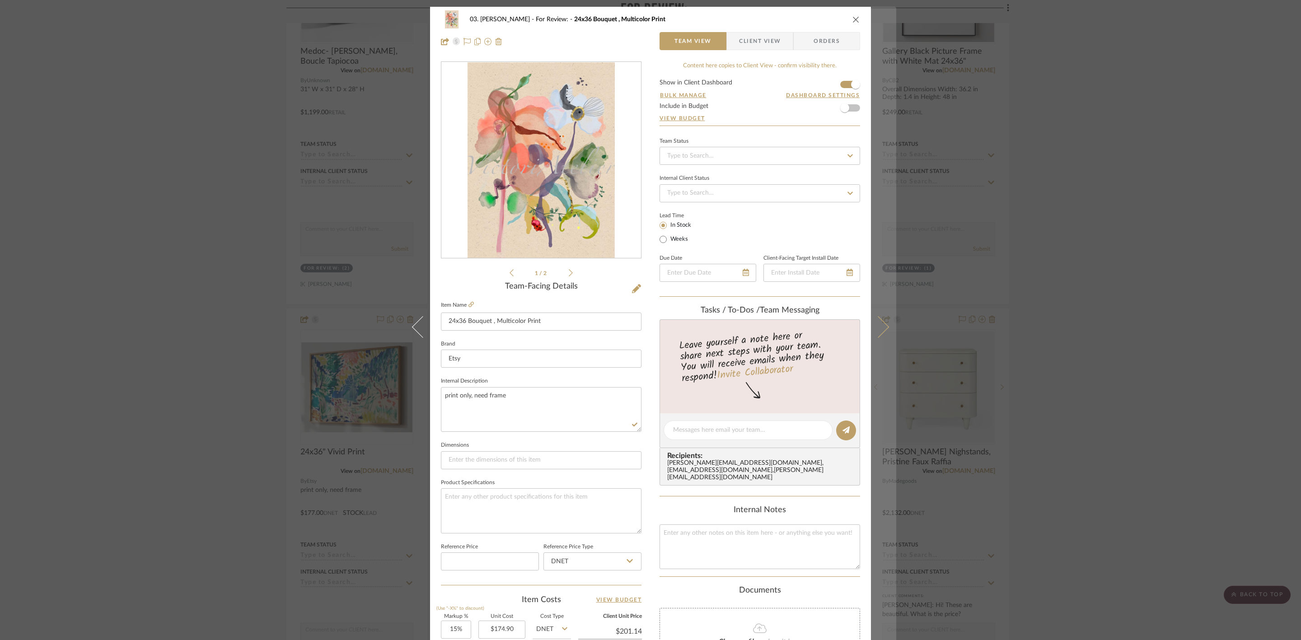
click at [884, 327] on icon at bounding box center [878, 327] width 22 height 22
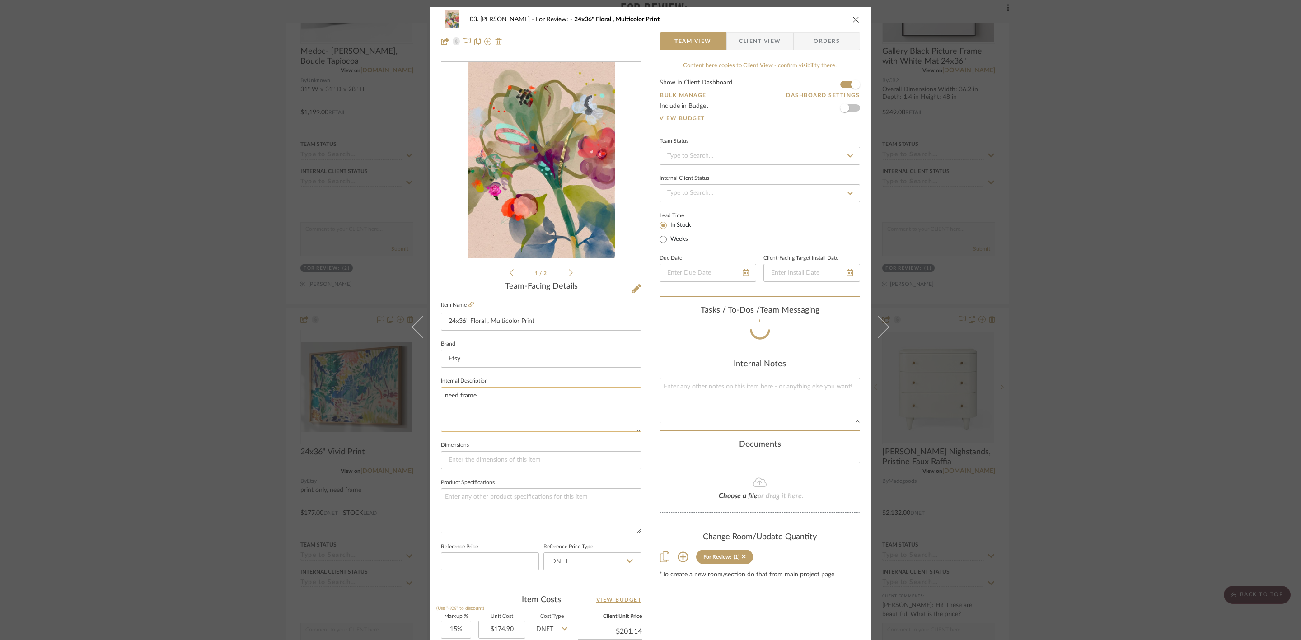
click at [441, 392] on textarea "need frame" at bounding box center [541, 409] width 201 height 45
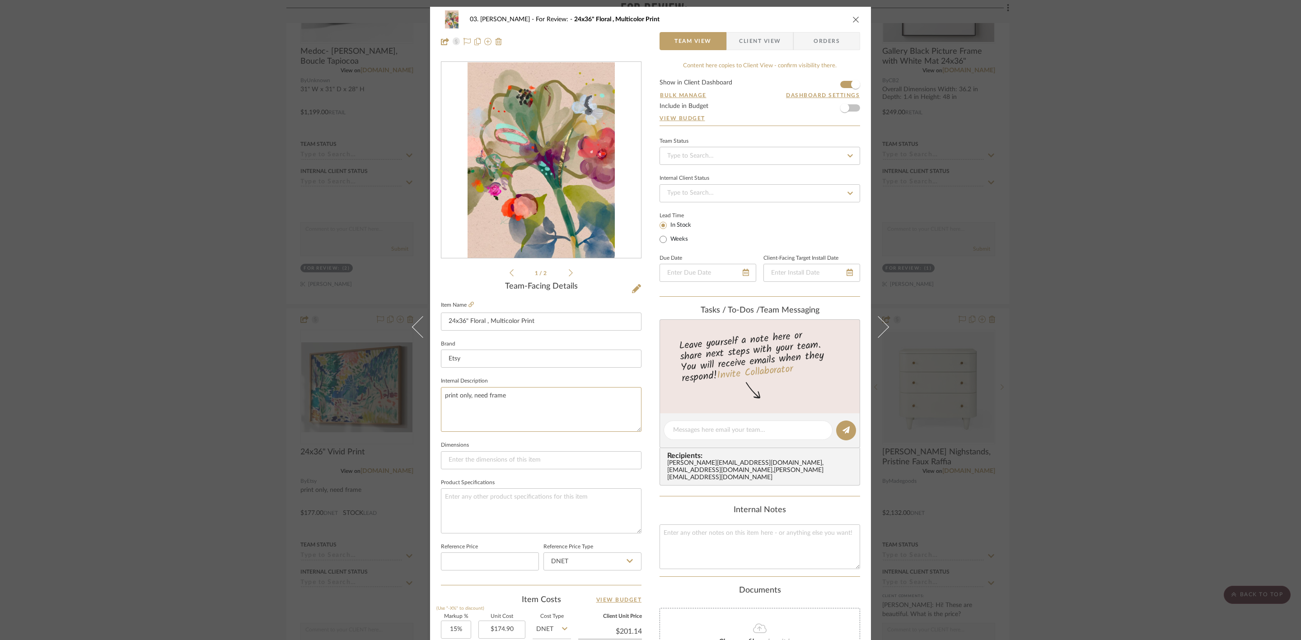
type textarea "print only, need frame"
click at [646, 458] on div "03. Jennifer For Review: 24x36" Floral , Multicolor Print Team View Client View…" at bounding box center [650, 424] width 441 height 834
click at [1136, 393] on div "03. Jennifer For Review: 24x36" Floral , Multicolor Print Team View Client View…" at bounding box center [650, 320] width 1301 height 640
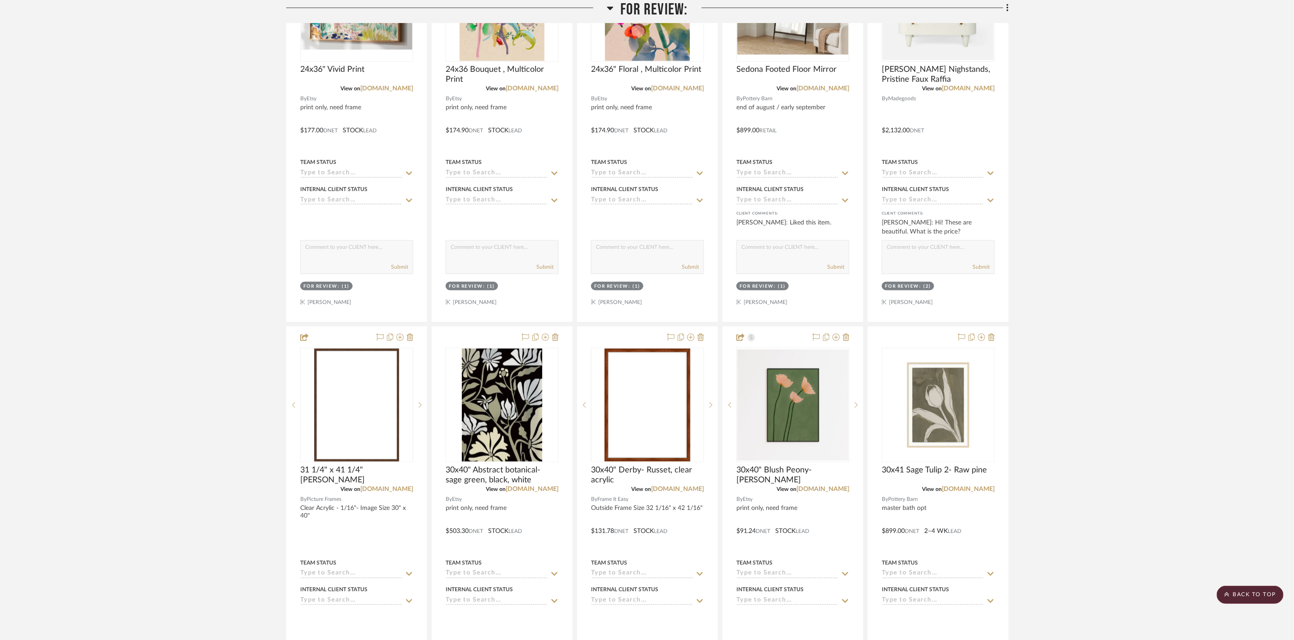
scroll to position [745, 0]
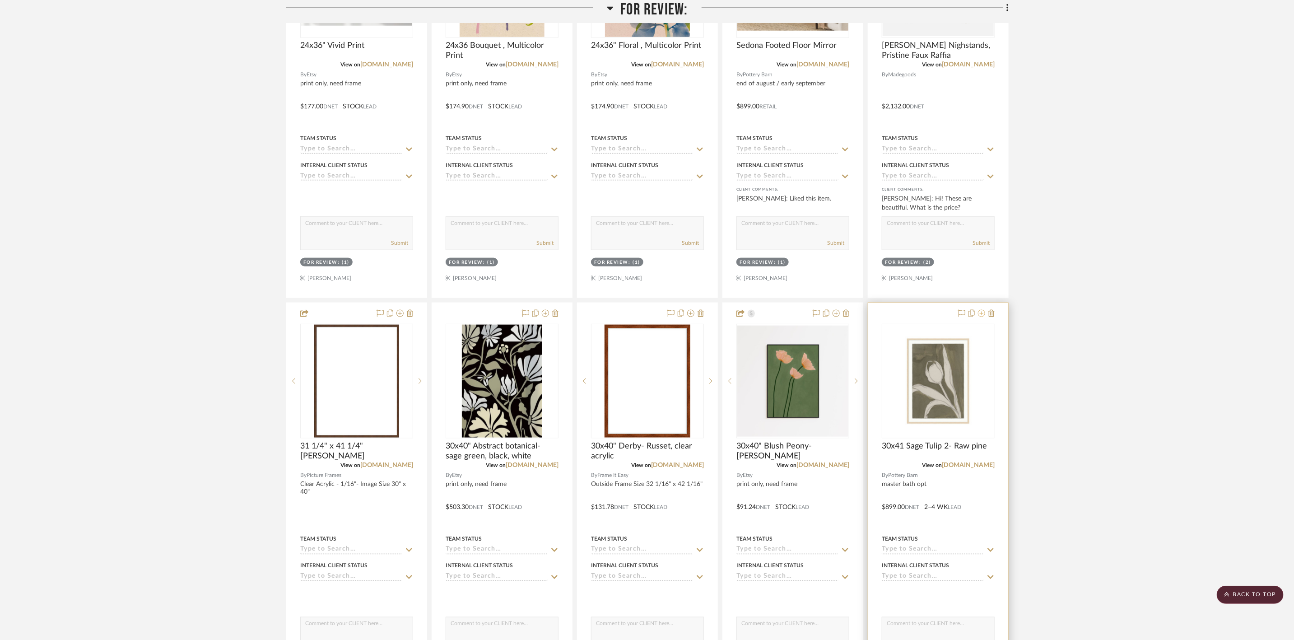
click at [981, 313] on icon at bounding box center [981, 313] width 7 height 7
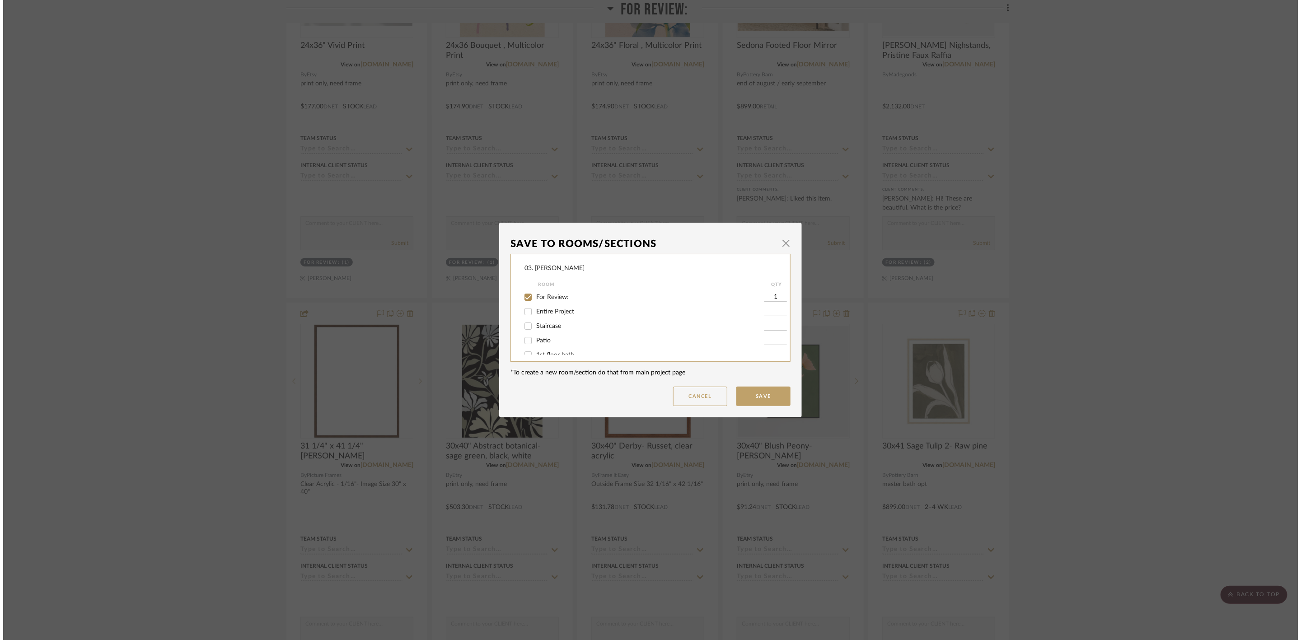
scroll to position [0, 0]
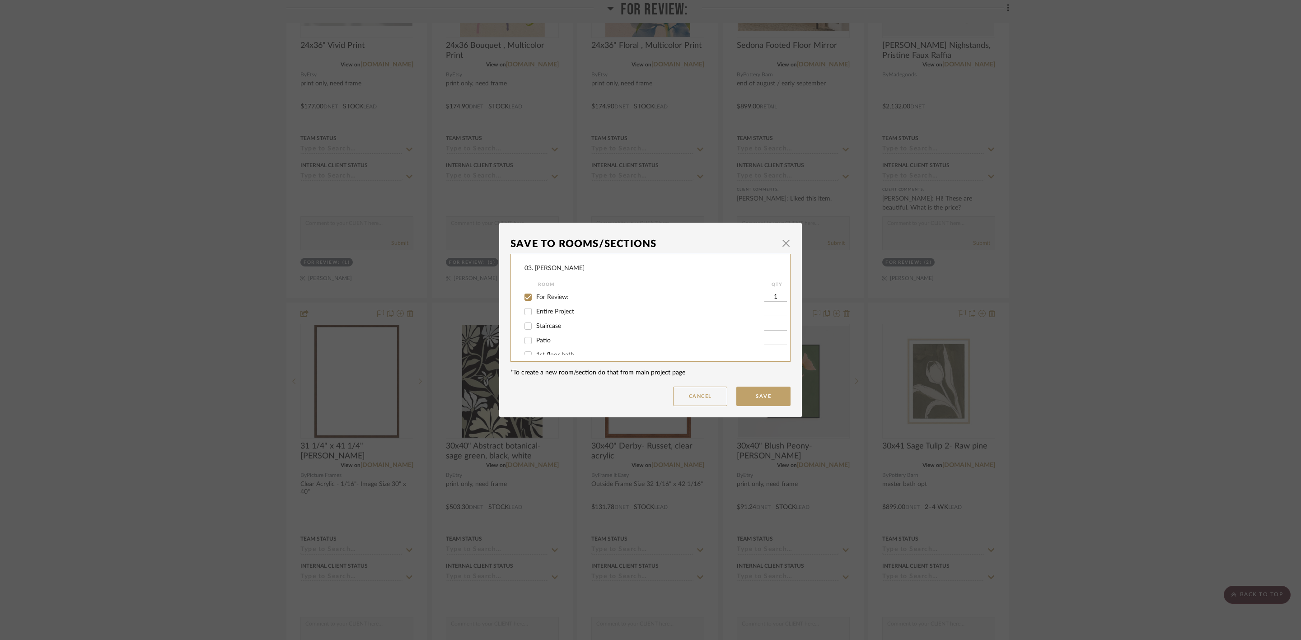
click at [550, 296] on span "For Review:" at bounding box center [552, 297] width 33 height 6
click at [535, 296] on input "For Review:" at bounding box center [528, 297] width 14 height 14
checkbox input "false"
click at [557, 347] on span "Will Not Use" at bounding box center [554, 345] width 36 height 6
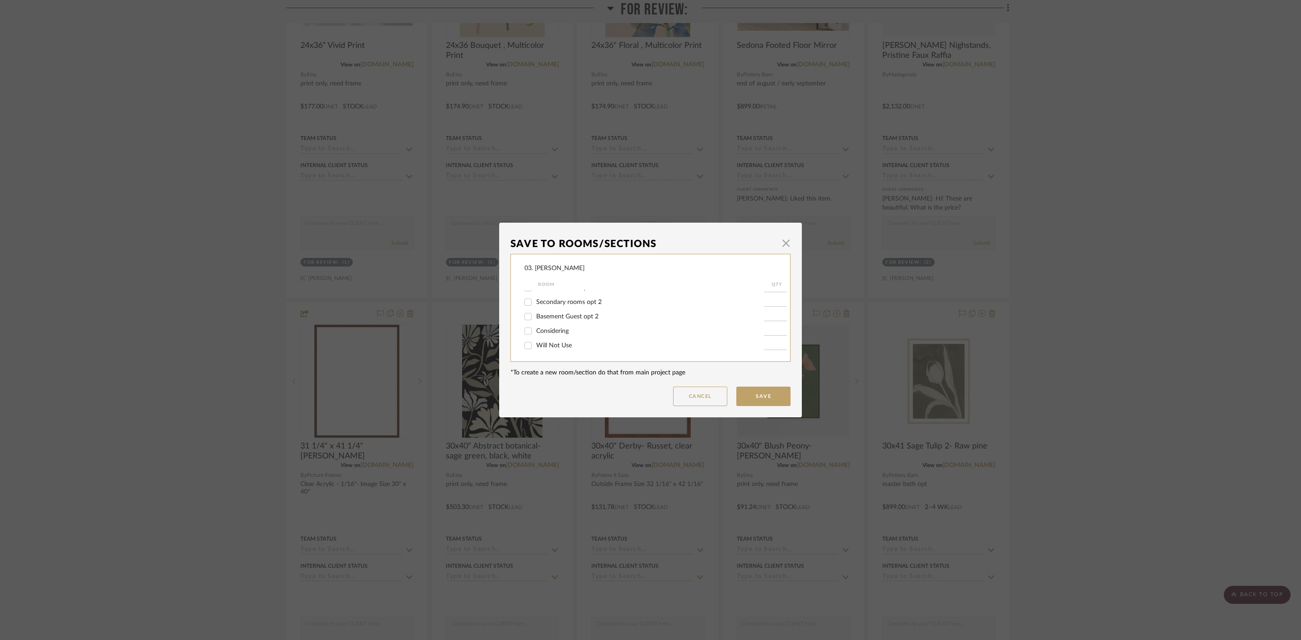
click at [535, 347] on input "Will Not Use" at bounding box center [528, 345] width 14 height 14
checkbox input "true"
type input "1"
click at [751, 395] on button "Save" at bounding box center [763, 396] width 54 height 19
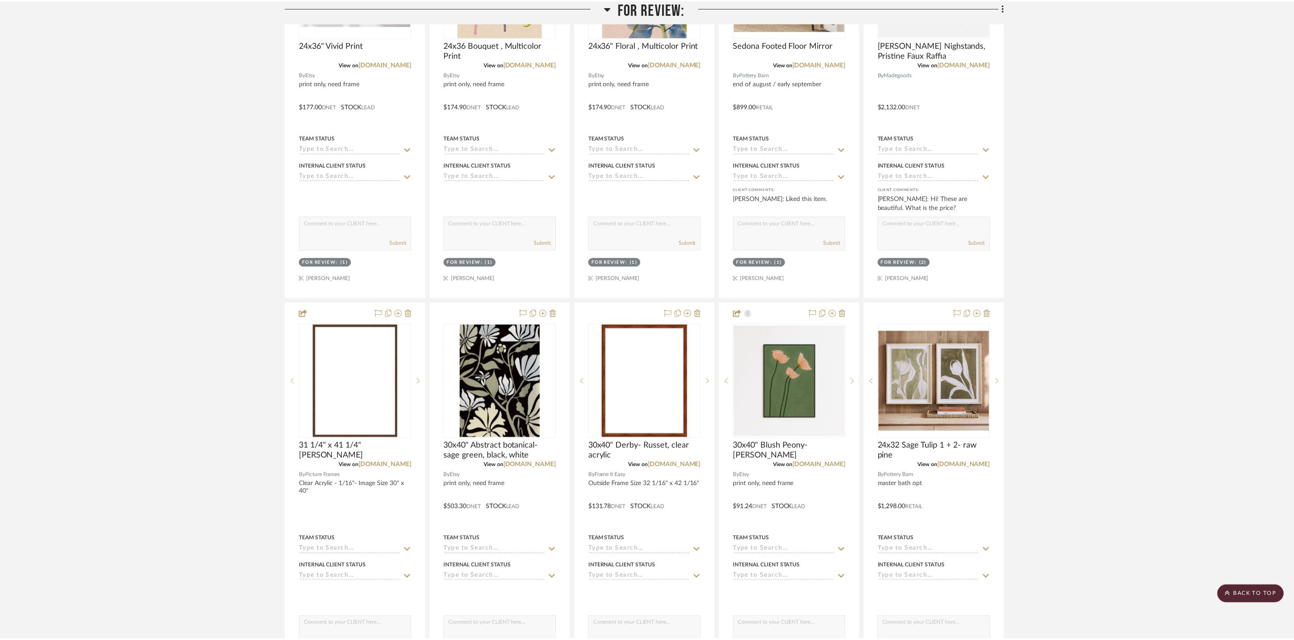
scroll to position [745, 0]
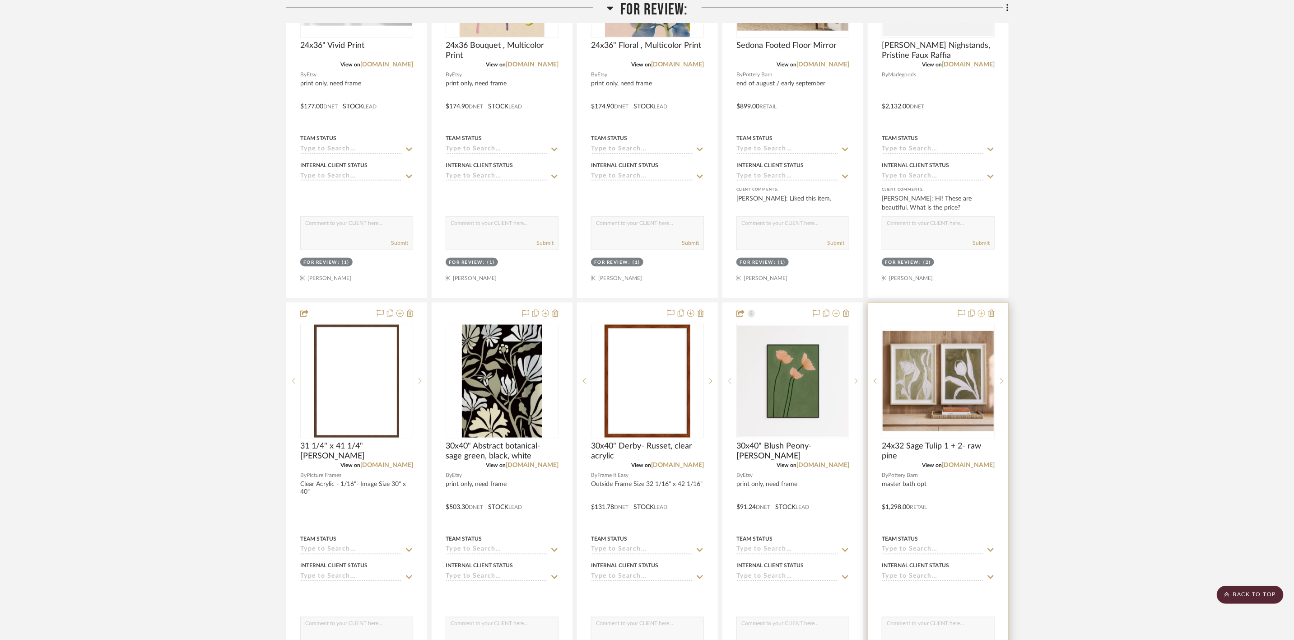
click at [982, 317] on icon at bounding box center [981, 313] width 7 height 7
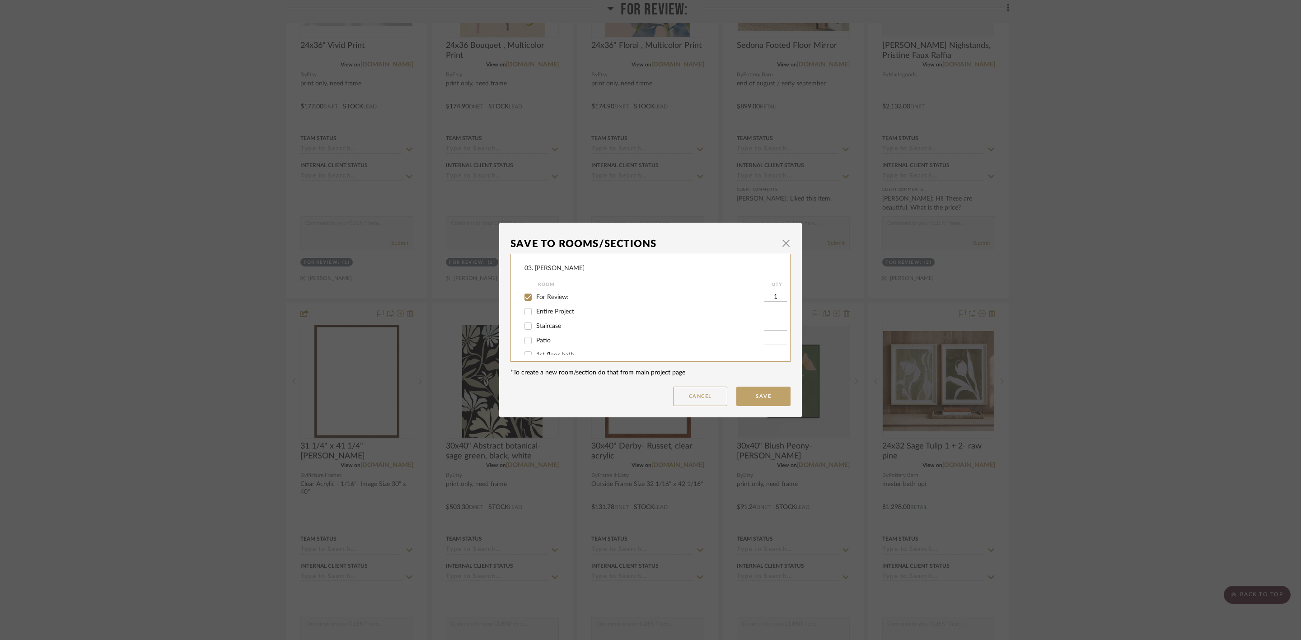
click at [536, 296] on span "For Review:" at bounding box center [552, 297] width 33 height 6
click at [535, 296] on input "For Review:" at bounding box center [528, 297] width 14 height 14
checkbox input "false"
click at [547, 342] on span "Will Not Use" at bounding box center [554, 345] width 36 height 6
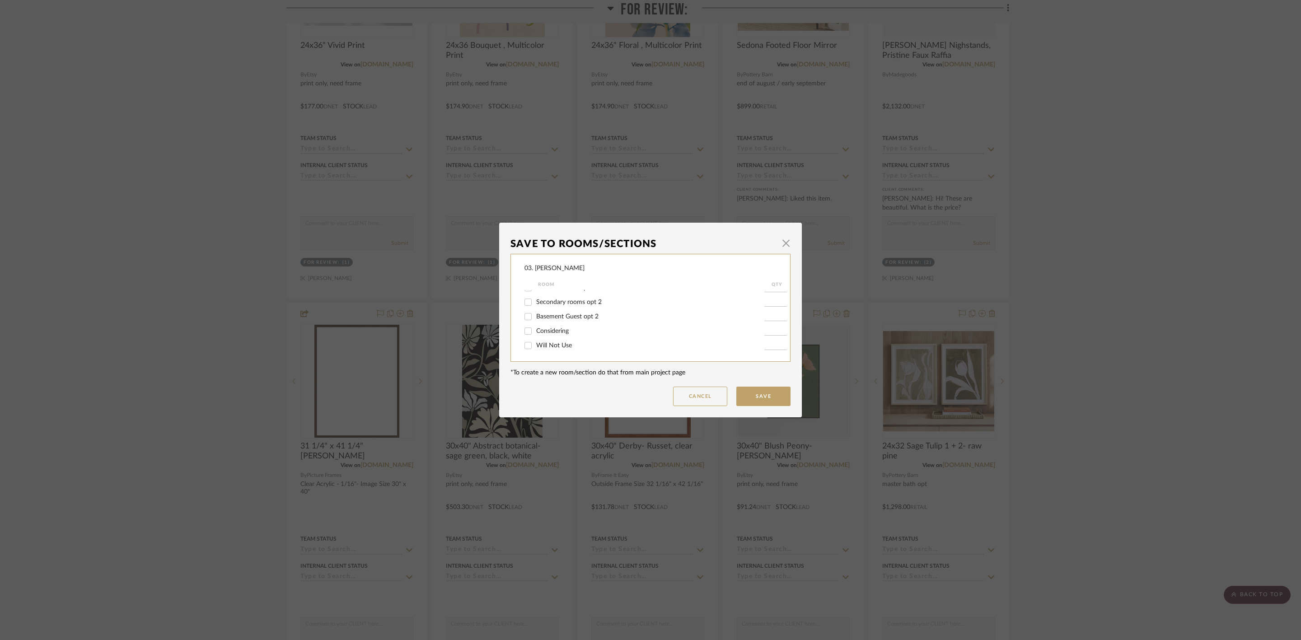
click at [535, 341] on input "Will Not Use" at bounding box center [528, 345] width 14 height 14
checkbox input "true"
type input "1"
click at [750, 396] on button "Save" at bounding box center [763, 396] width 54 height 19
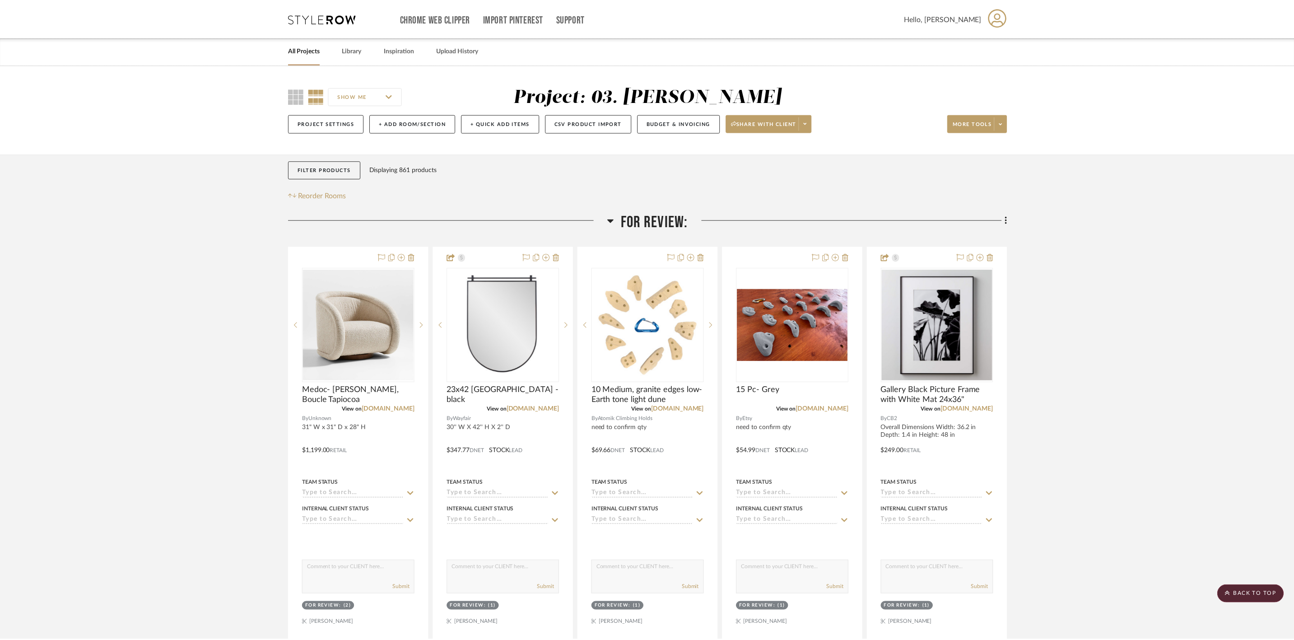
scroll to position [745, 0]
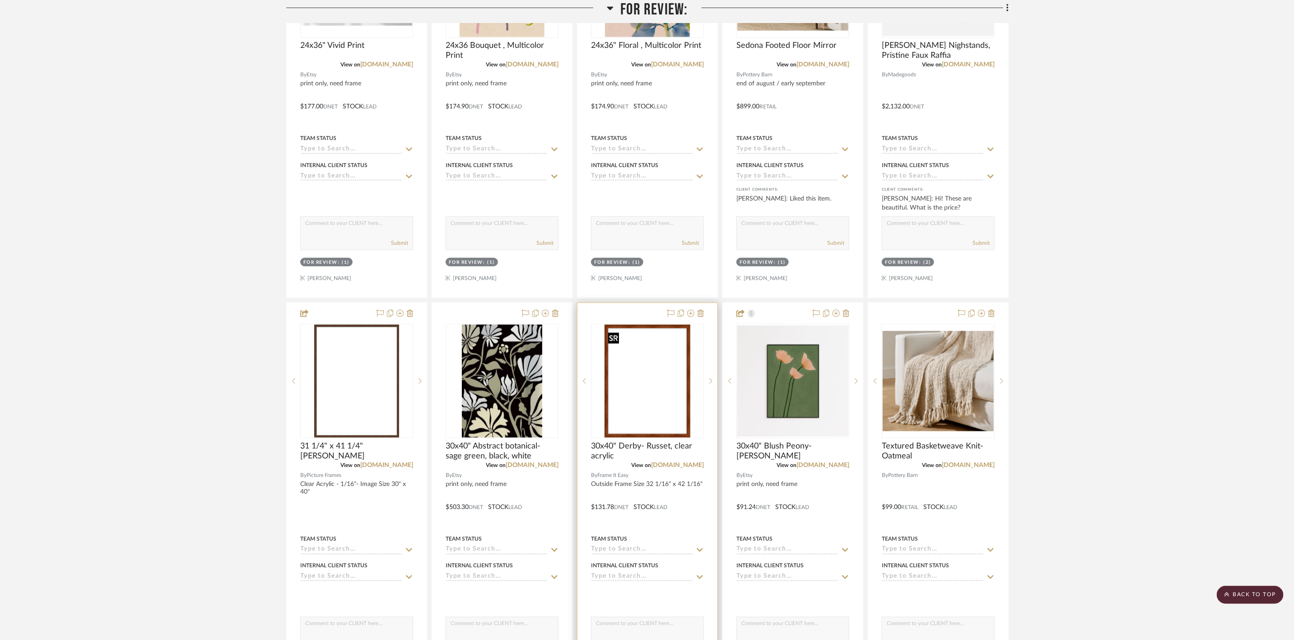
click at [645, 417] on img "0" at bounding box center [648, 381] width 86 height 113
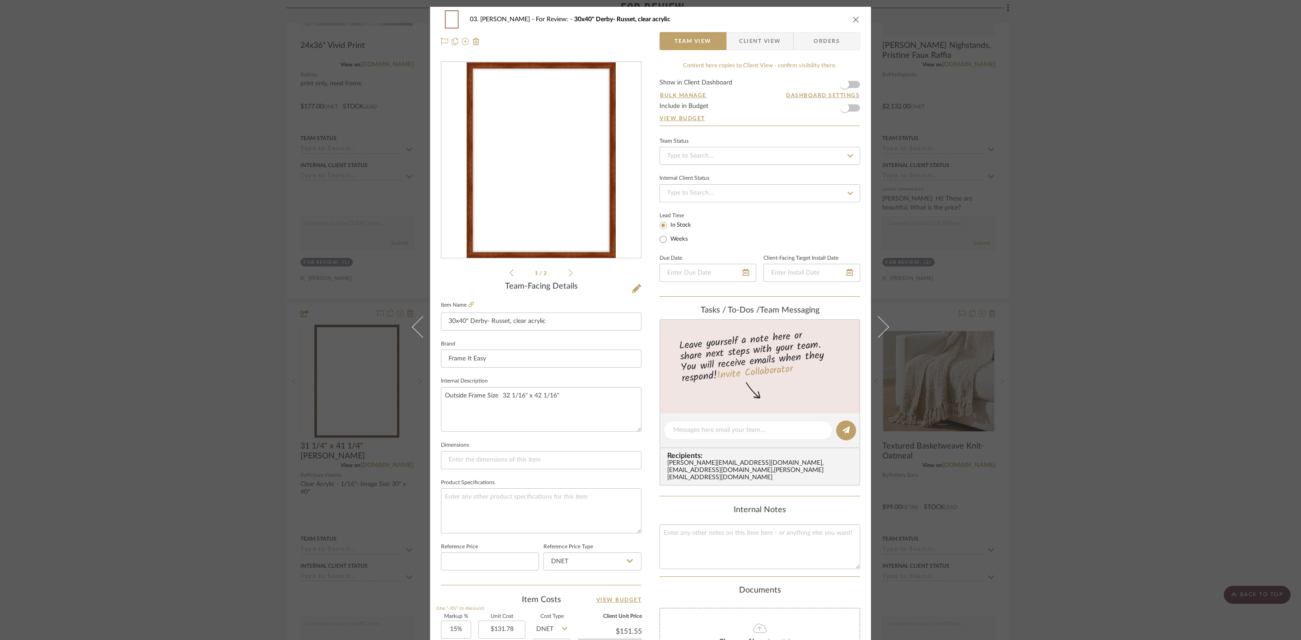
click at [851, 85] on form "Show in Client Dashboard Bulk Manage Dashboard Settings Include in Budget View …" at bounding box center [759, 102] width 201 height 46
click at [845, 84] on span "button" at bounding box center [844, 84] width 9 height 9
click at [753, 34] on span "Client View" at bounding box center [760, 41] width 42 height 18
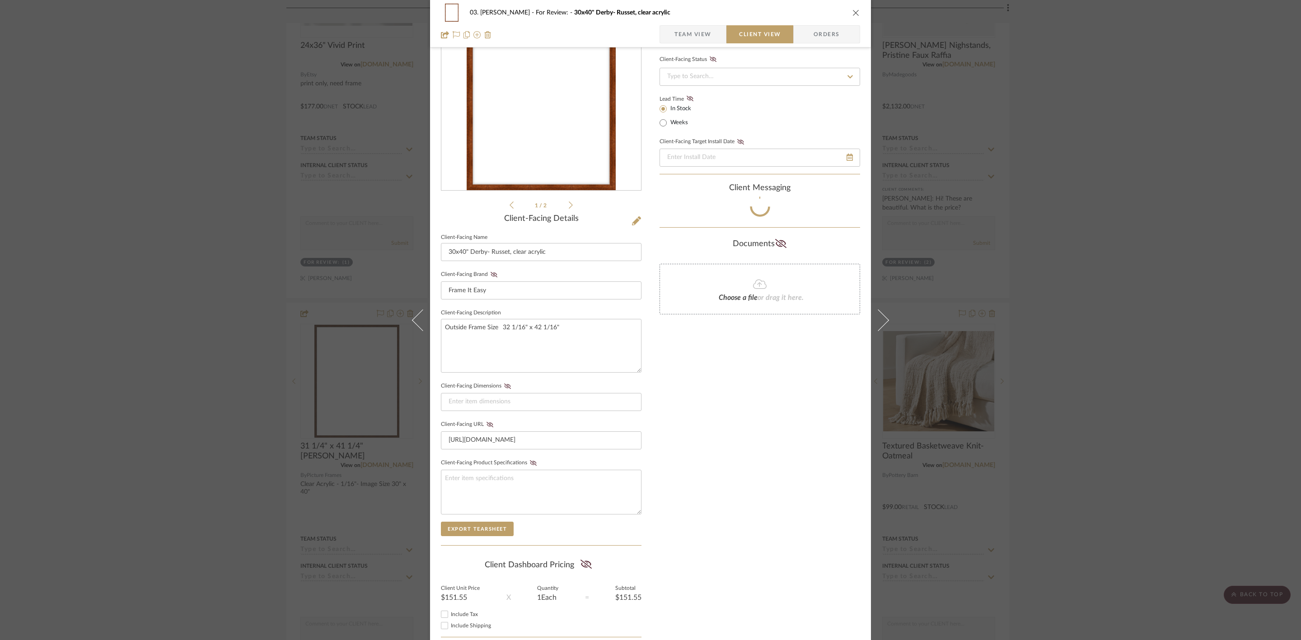
scroll to position [122, 0]
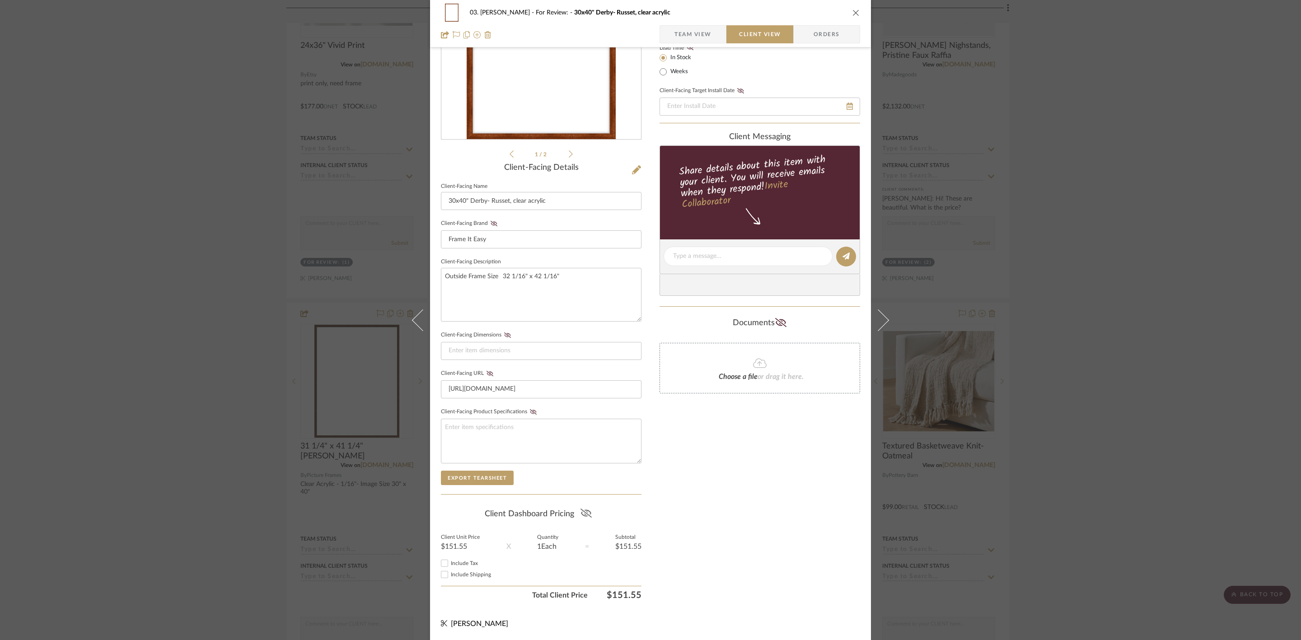
click at [584, 507] on fa-icon at bounding box center [585, 514] width 11 height 14
click at [1139, 399] on div "03. Jennifer For Review: 30x40" Derby- Russet, clear acrylic Team View Client V…" at bounding box center [650, 320] width 1301 height 640
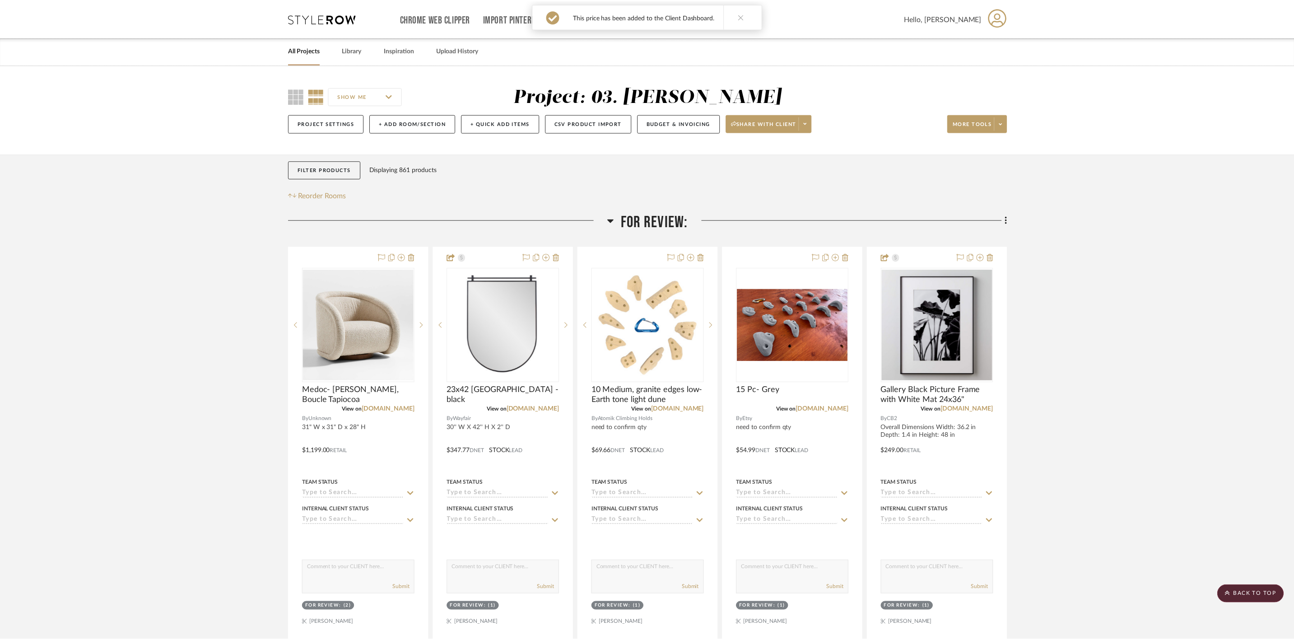
scroll to position [745, 0]
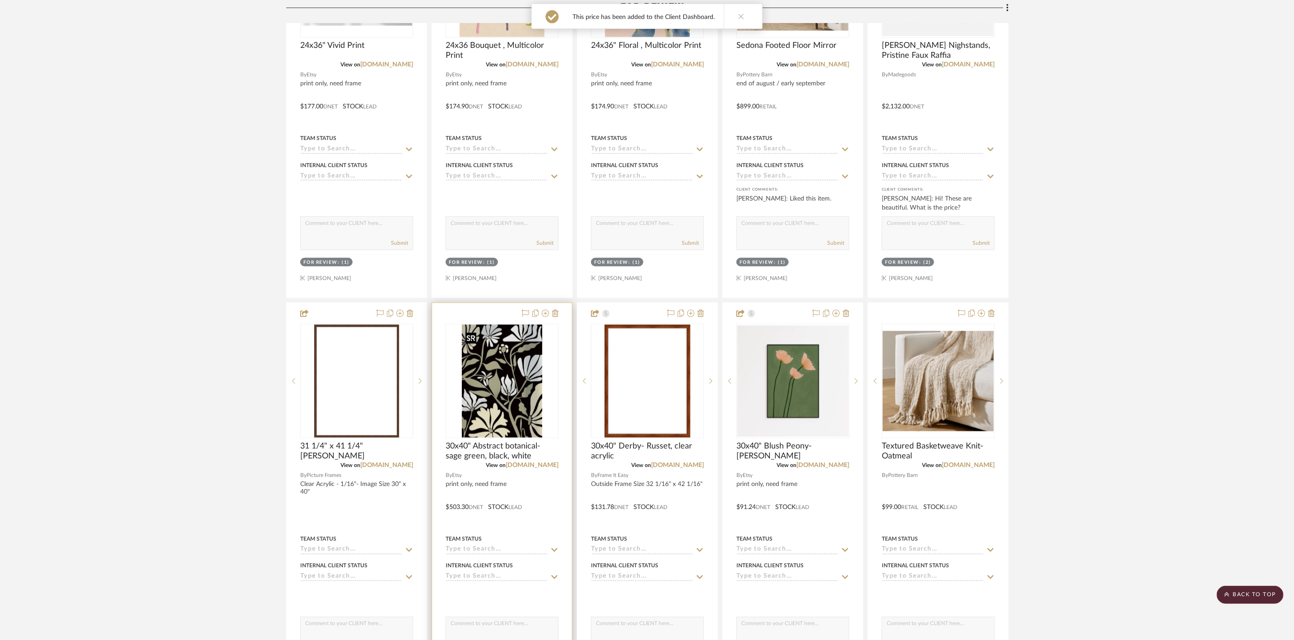
click at [504, 381] on img "0" at bounding box center [502, 381] width 81 height 113
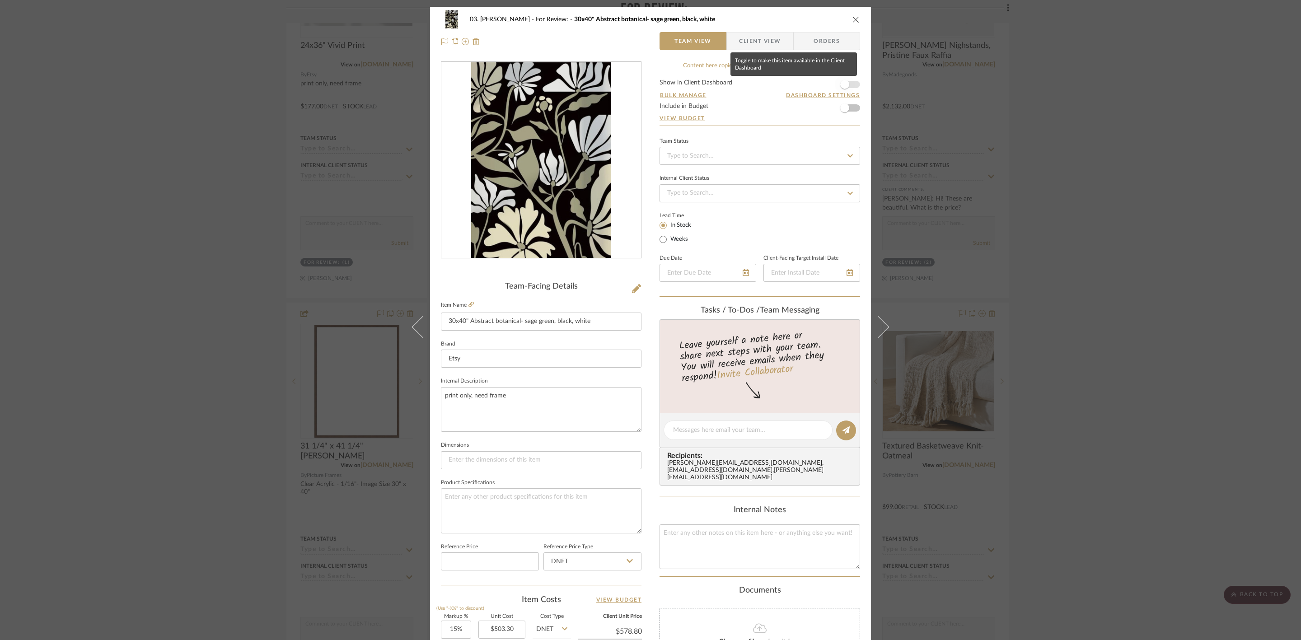
click at [844, 84] on span "button" at bounding box center [844, 84] width 9 height 9
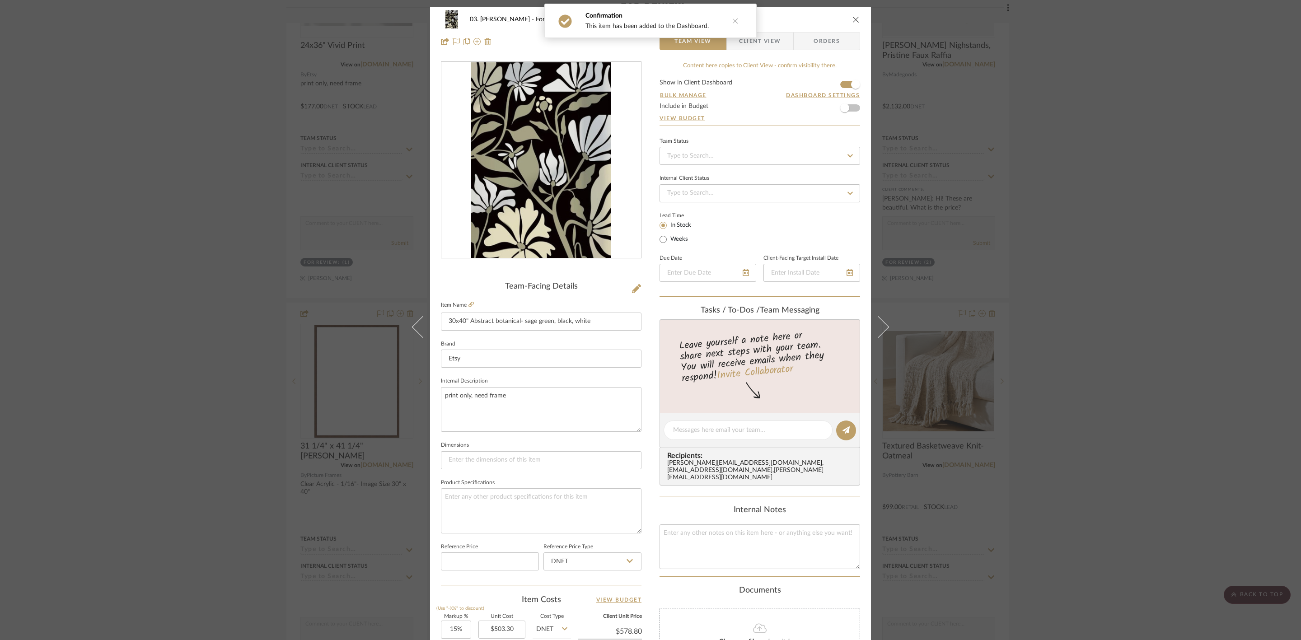
click at [759, 46] on span "Client View" at bounding box center [760, 41] width 42 height 18
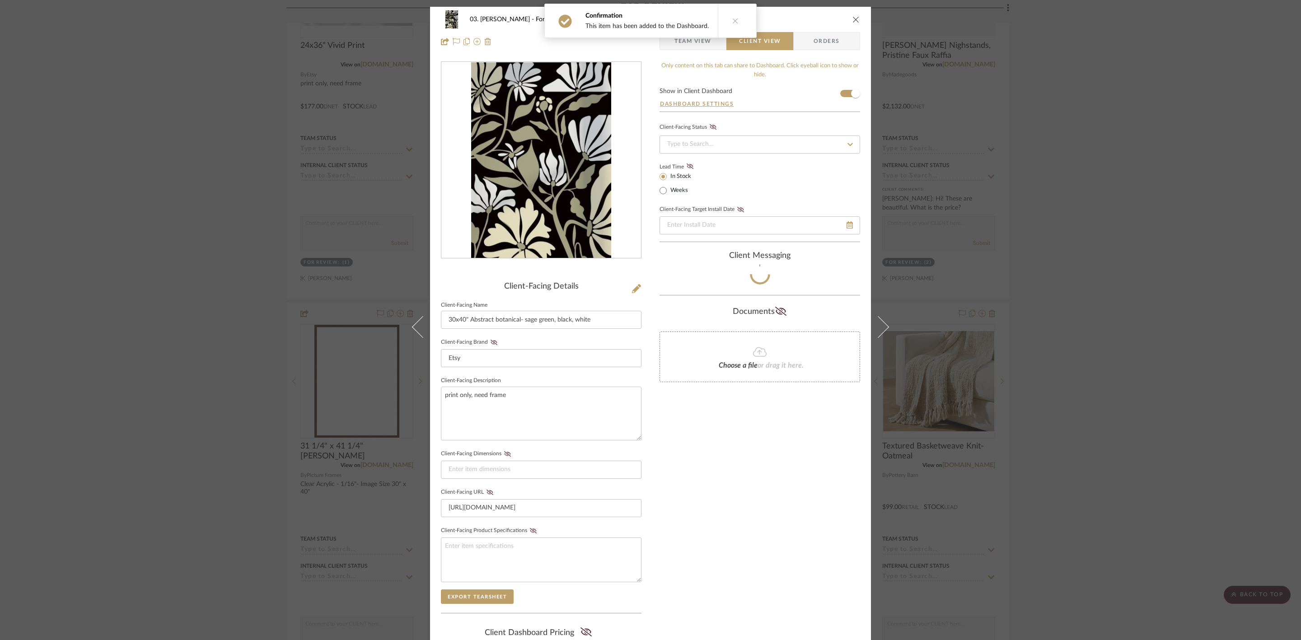
click at [739, 27] on button at bounding box center [735, 20] width 35 height 33
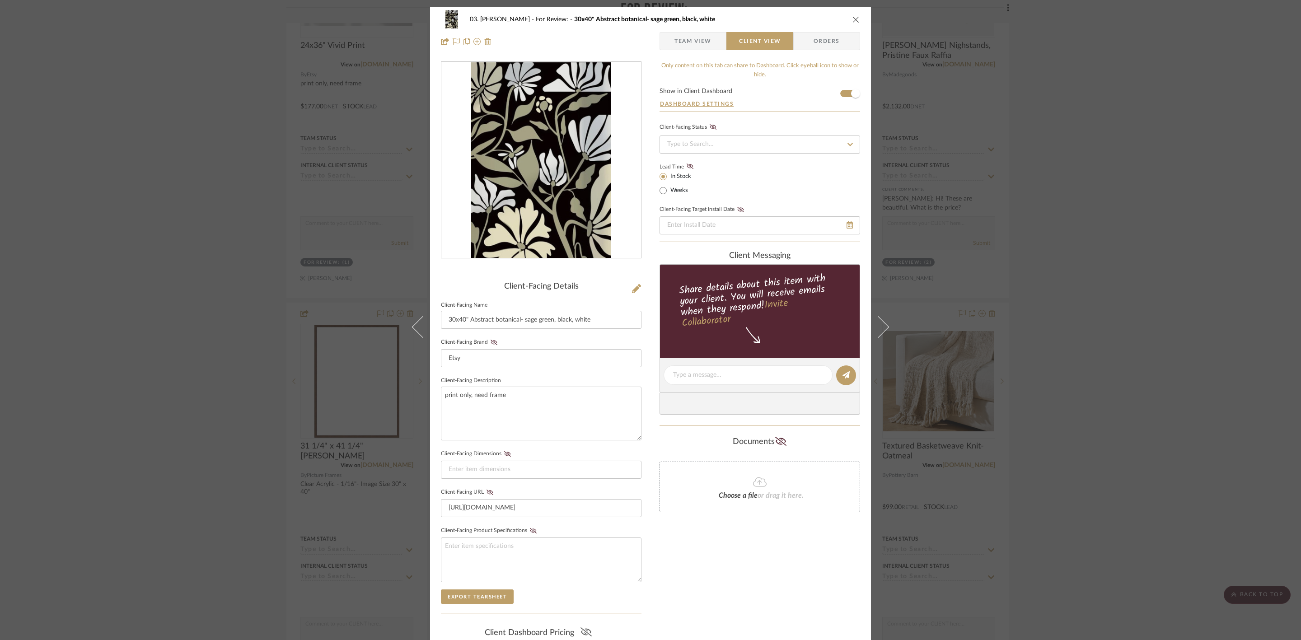
click at [583, 630] on icon at bounding box center [585, 631] width 11 height 9
click at [1105, 364] on div "03. Jennifer For Review: 30x40" Abstract botanical- sage green, black, white Te…" at bounding box center [650, 320] width 1301 height 640
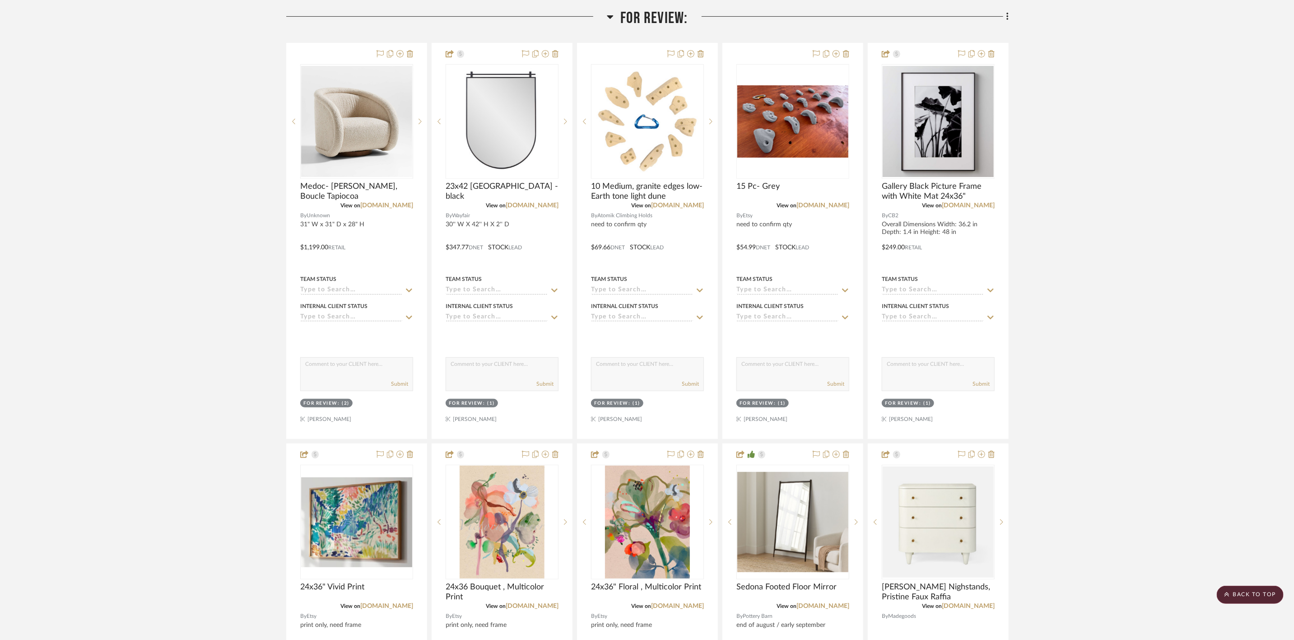
scroll to position [203, 0]
click at [637, 127] on img "0" at bounding box center [647, 121] width 111 height 111
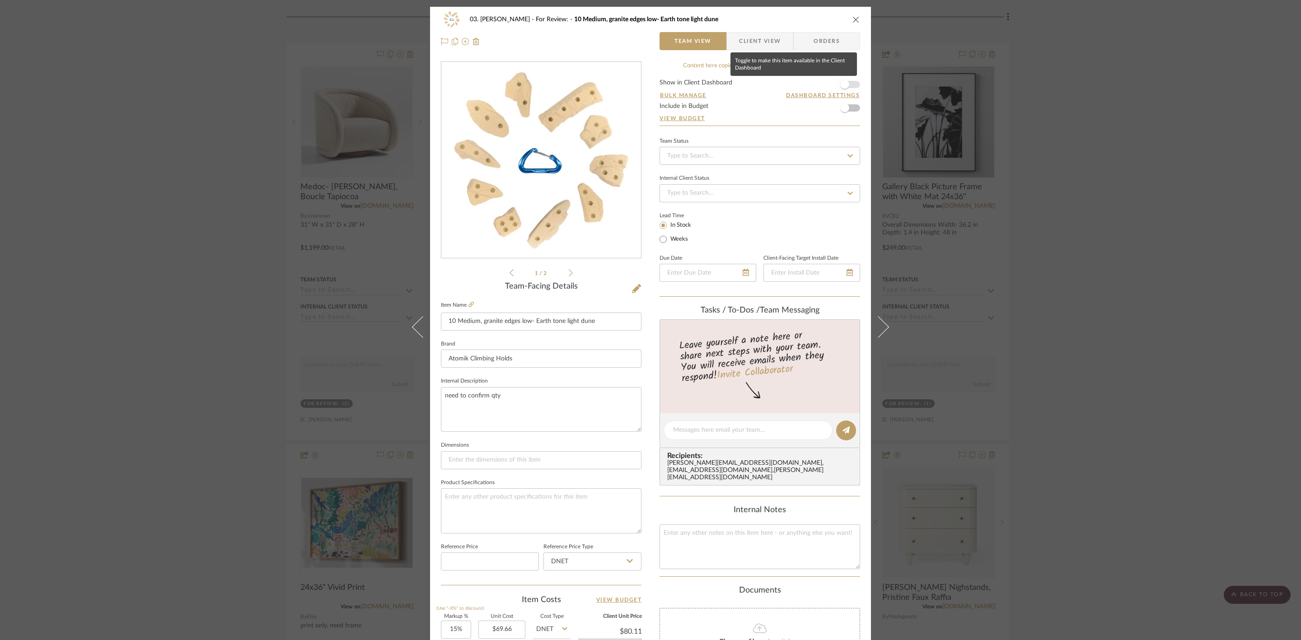
click at [843, 85] on span "button" at bounding box center [844, 84] width 9 height 9
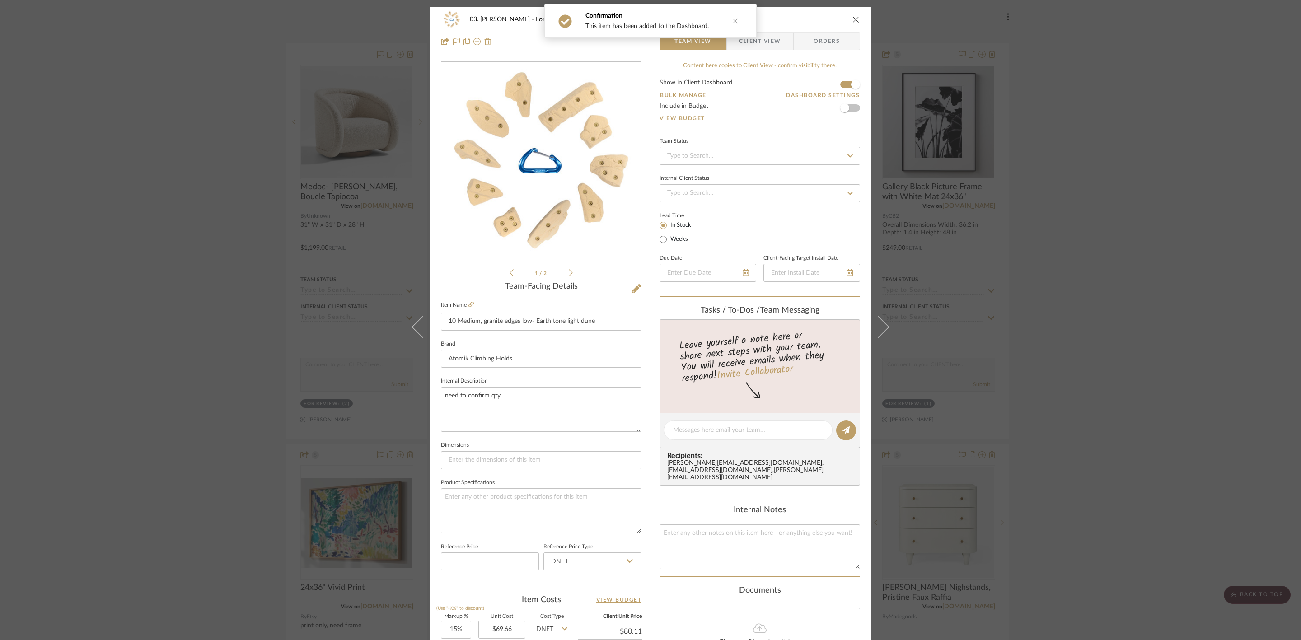
drag, startPoint x: 737, startPoint y: 22, endPoint x: 755, endPoint y: 37, distance: 23.4
click at [736, 22] on button at bounding box center [735, 20] width 35 height 33
click at [760, 38] on span "Client View" at bounding box center [760, 41] width 42 height 18
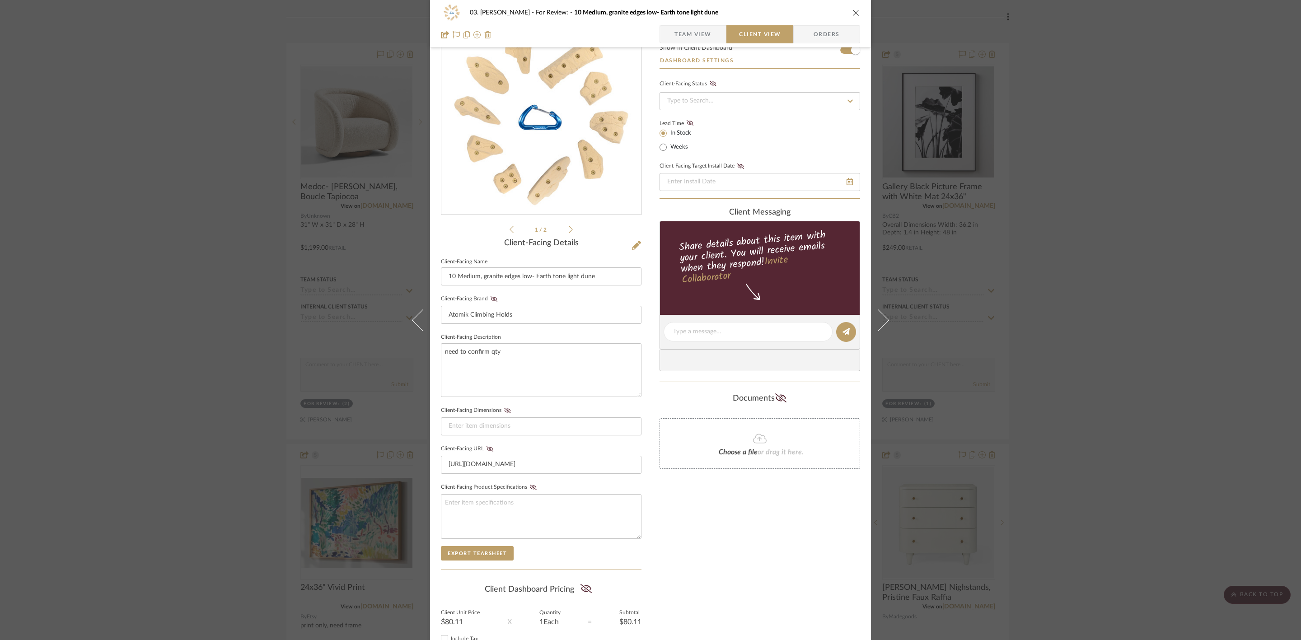
scroll to position [122, 0]
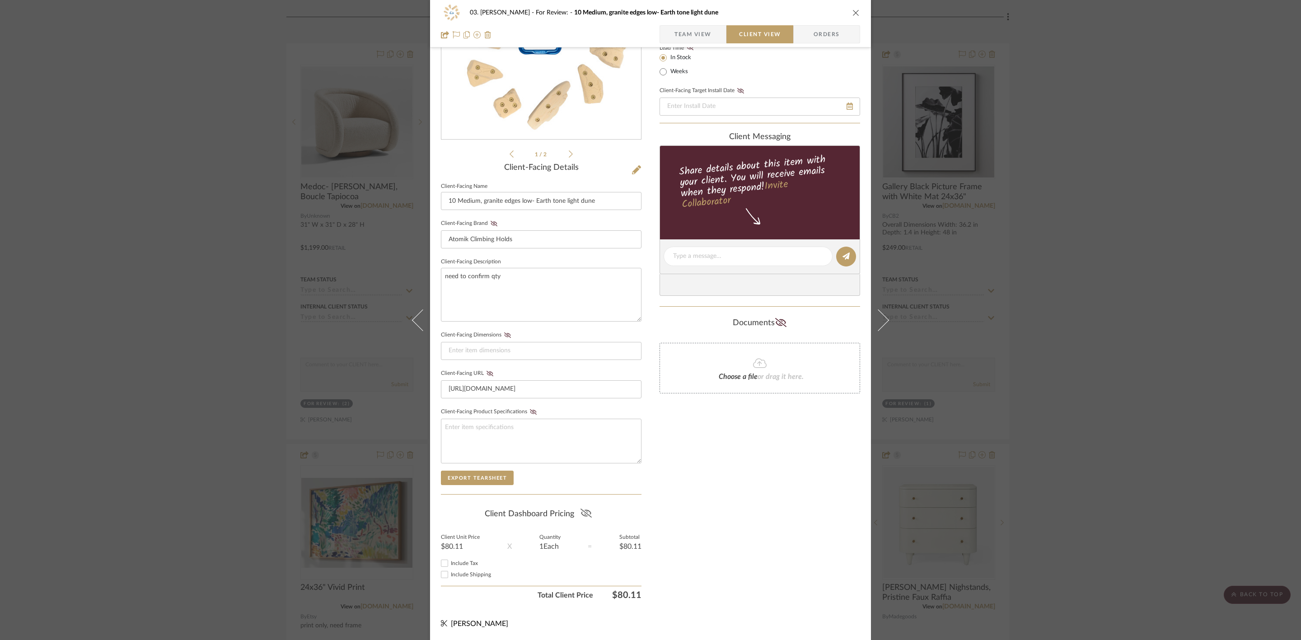
click at [583, 511] on icon at bounding box center [585, 512] width 11 height 9
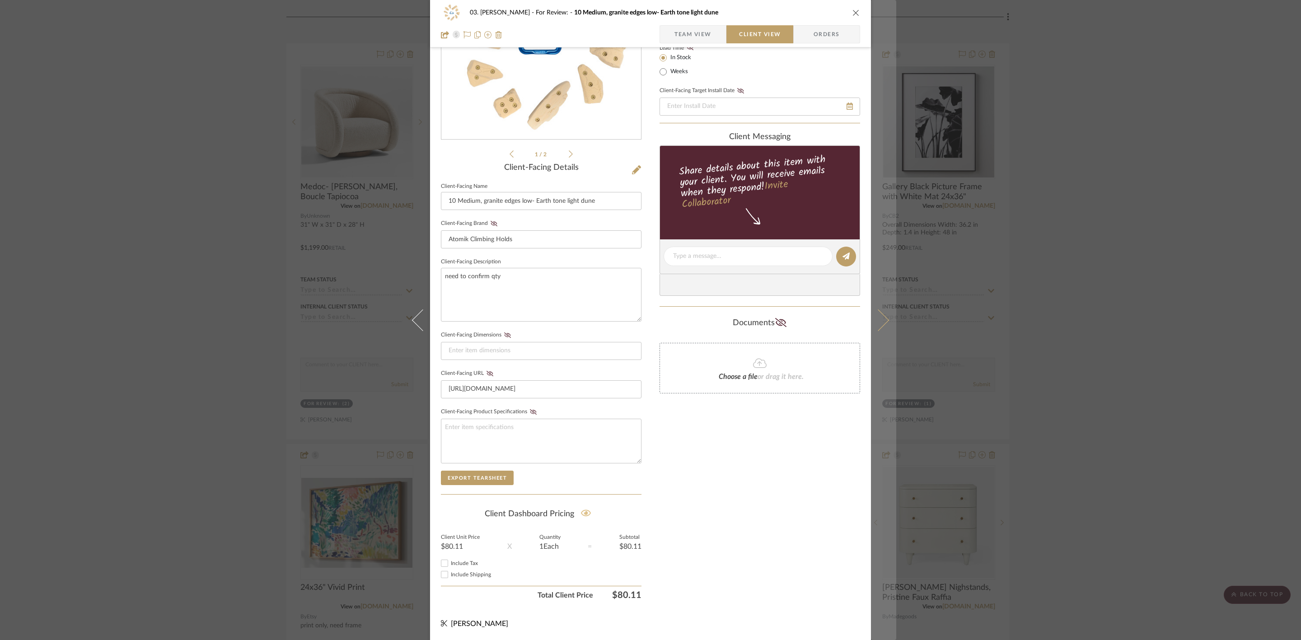
click at [882, 316] on icon at bounding box center [878, 320] width 22 height 22
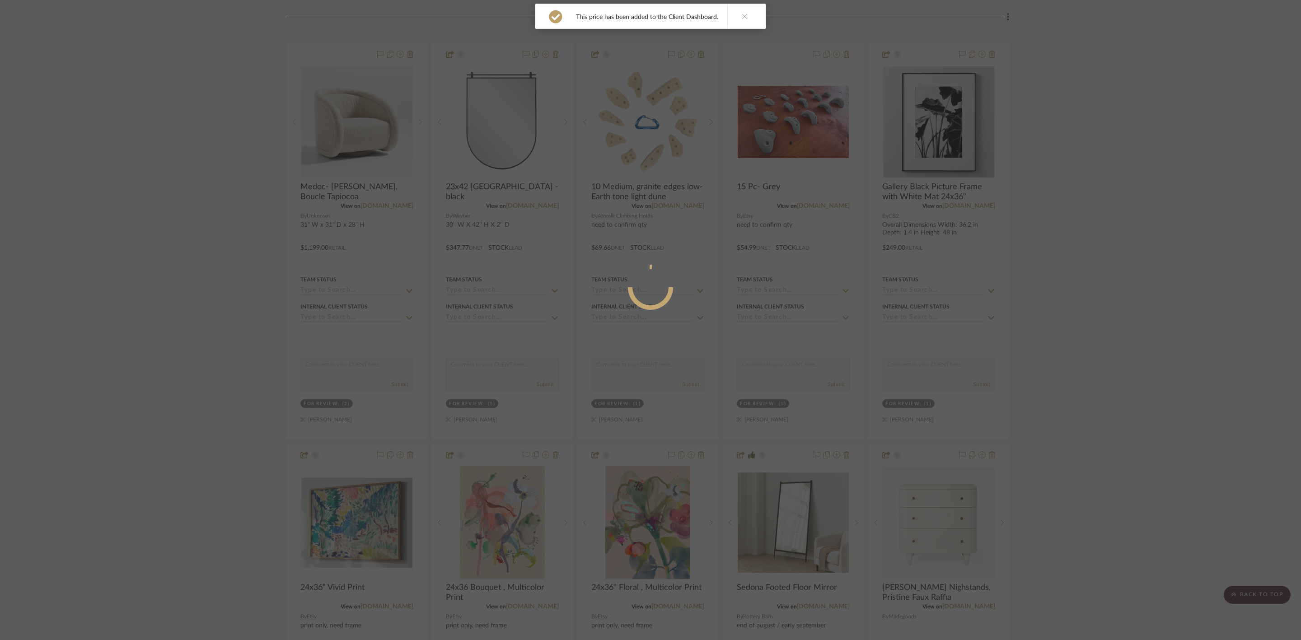
scroll to position [0, 0]
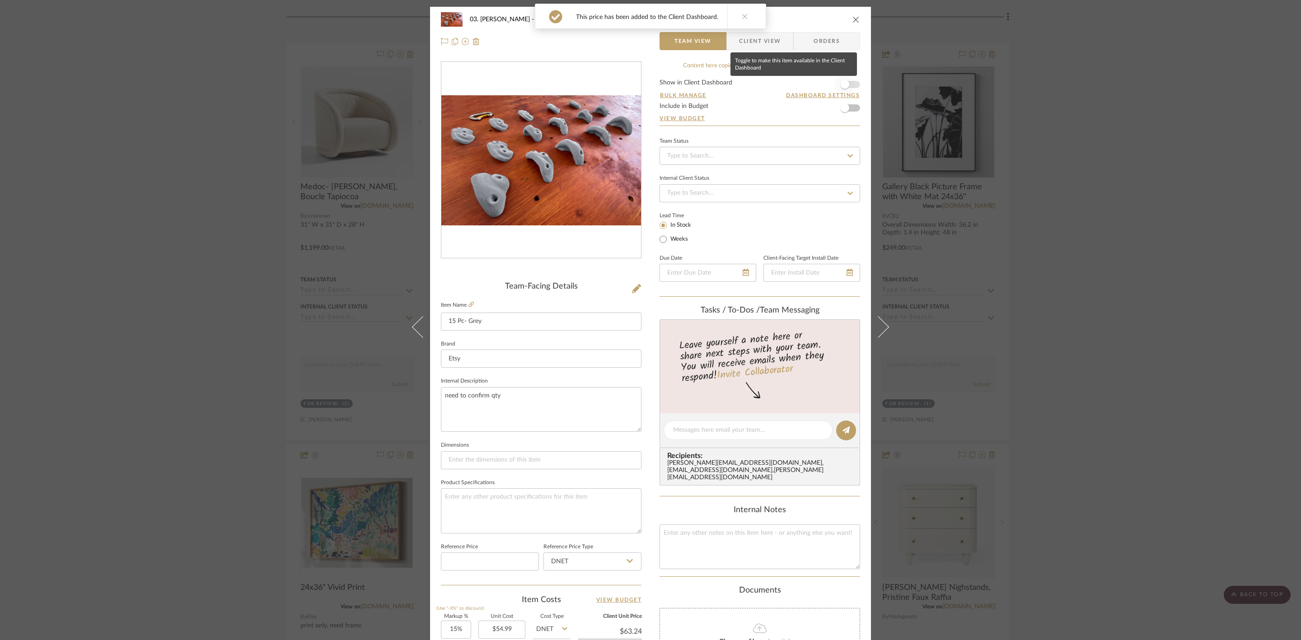
click at [847, 83] on span "button" at bounding box center [845, 85] width 20 height 20
click at [743, 16] on icon at bounding box center [745, 16] width 6 height 6
click at [749, 35] on div "Confirmation This item has been added to the Dashboard." at bounding box center [650, 21] width 212 height 34
click at [755, 41] on div "Confirmation This item has been added to the Dashboard." at bounding box center [650, 21] width 219 height 42
click at [737, 27] on button at bounding box center [735, 20] width 35 height 33
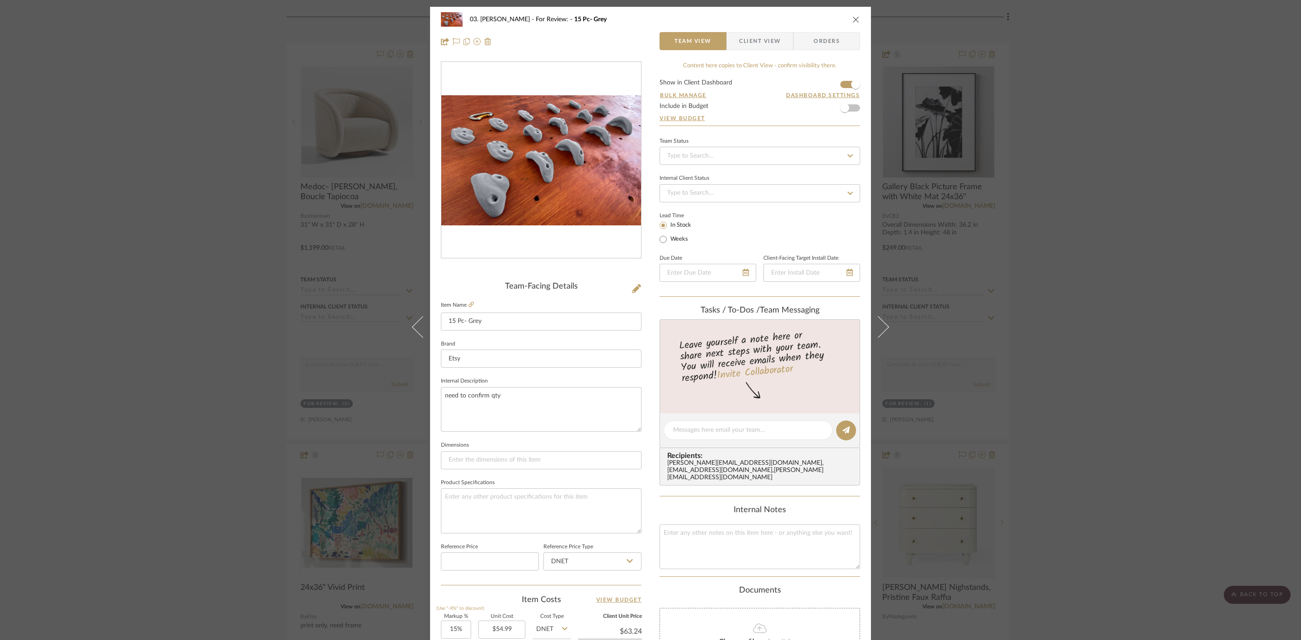
drag, startPoint x: 754, startPoint y: 40, endPoint x: 751, endPoint y: 52, distance: 12.5
click at [754, 41] on span "Client View" at bounding box center [760, 41] width 42 height 18
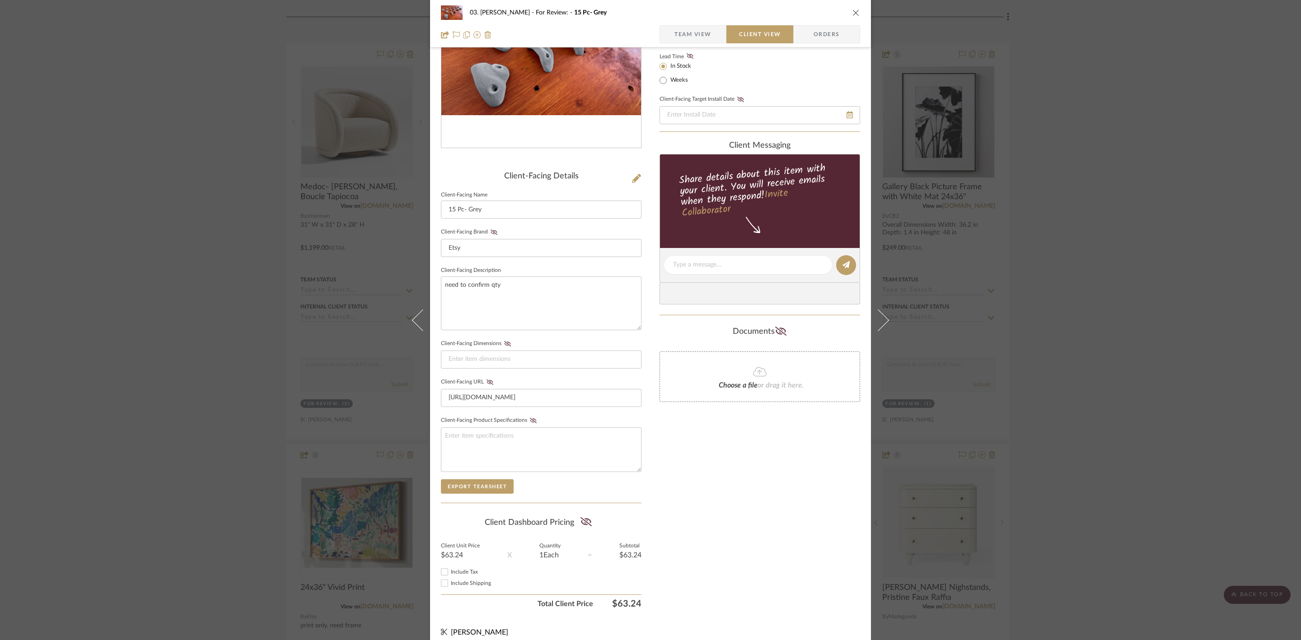
scroll to position [122, 0]
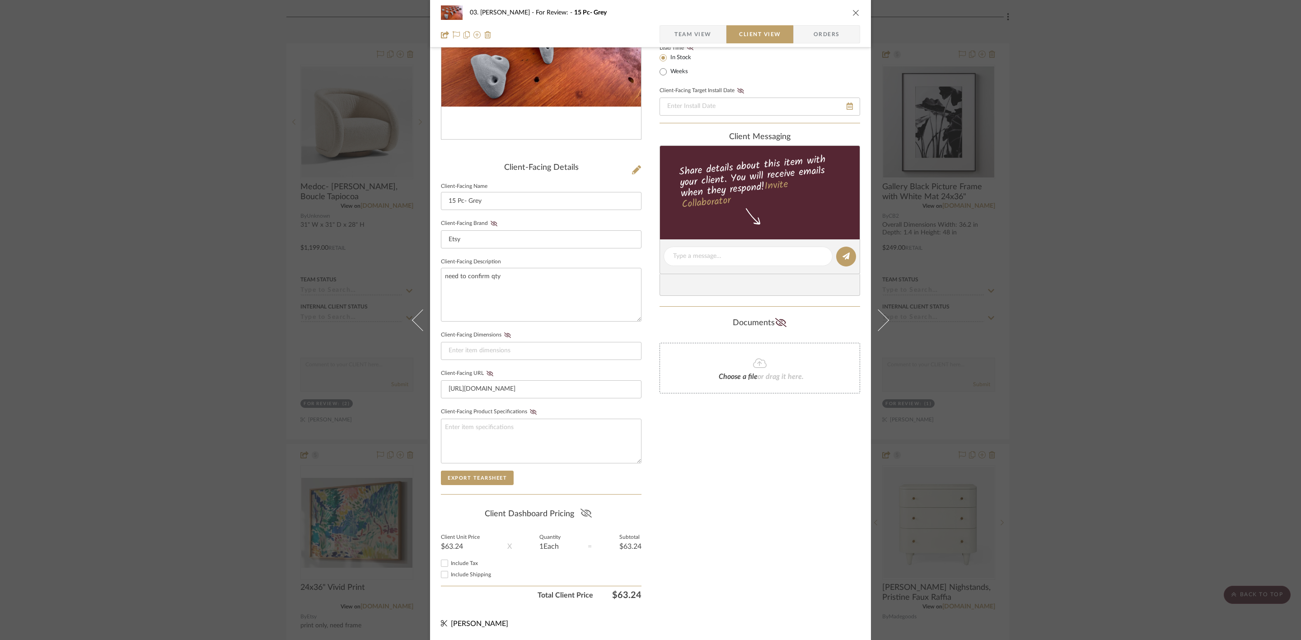
click at [583, 511] on icon at bounding box center [585, 512] width 11 height 9
click at [1139, 303] on div "03. Jennifer For Review: 15 Pc- Grey Team View Client View Orders Client-Facing…" at bounding box center [650, 320] width 1301 height 640
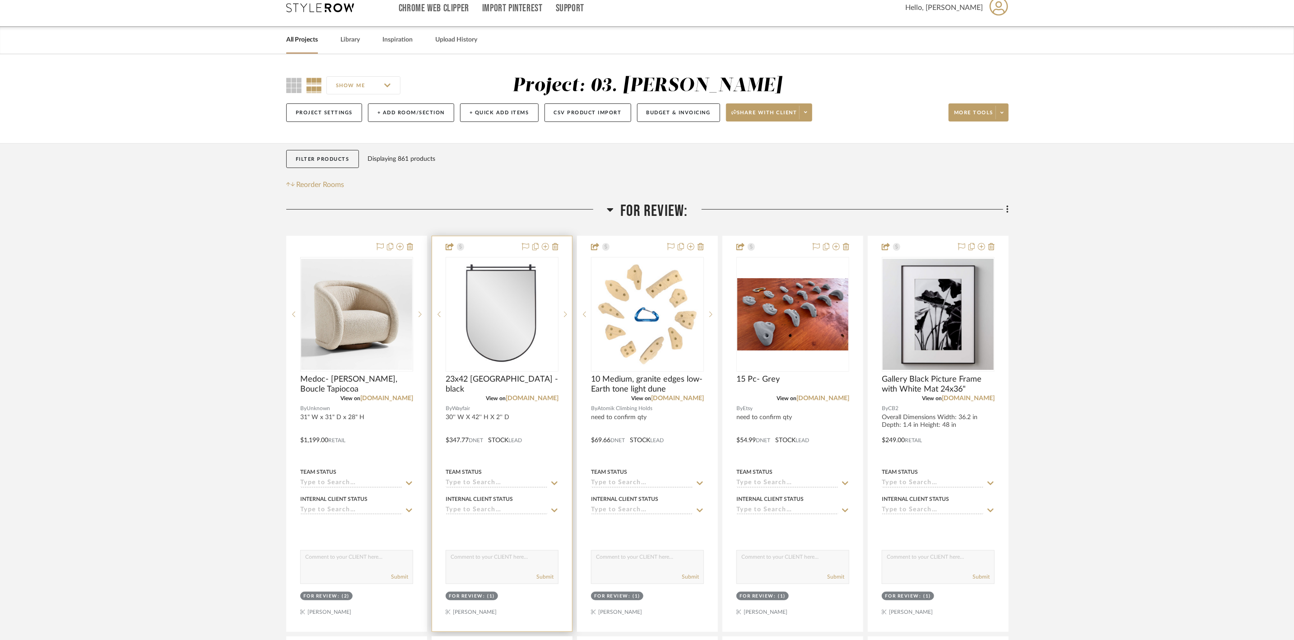
scroll to position [0, 0]
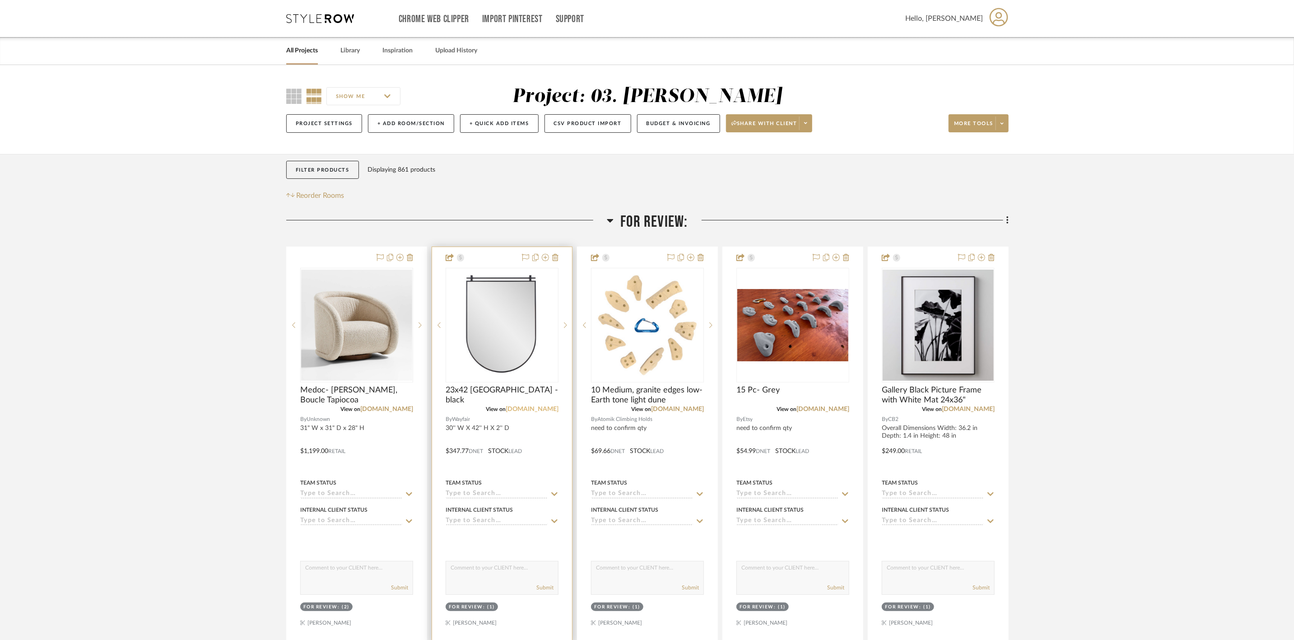
click at [545, 410] on link "wayfair.com" at bounding box center [532, 409] width 53 height 6
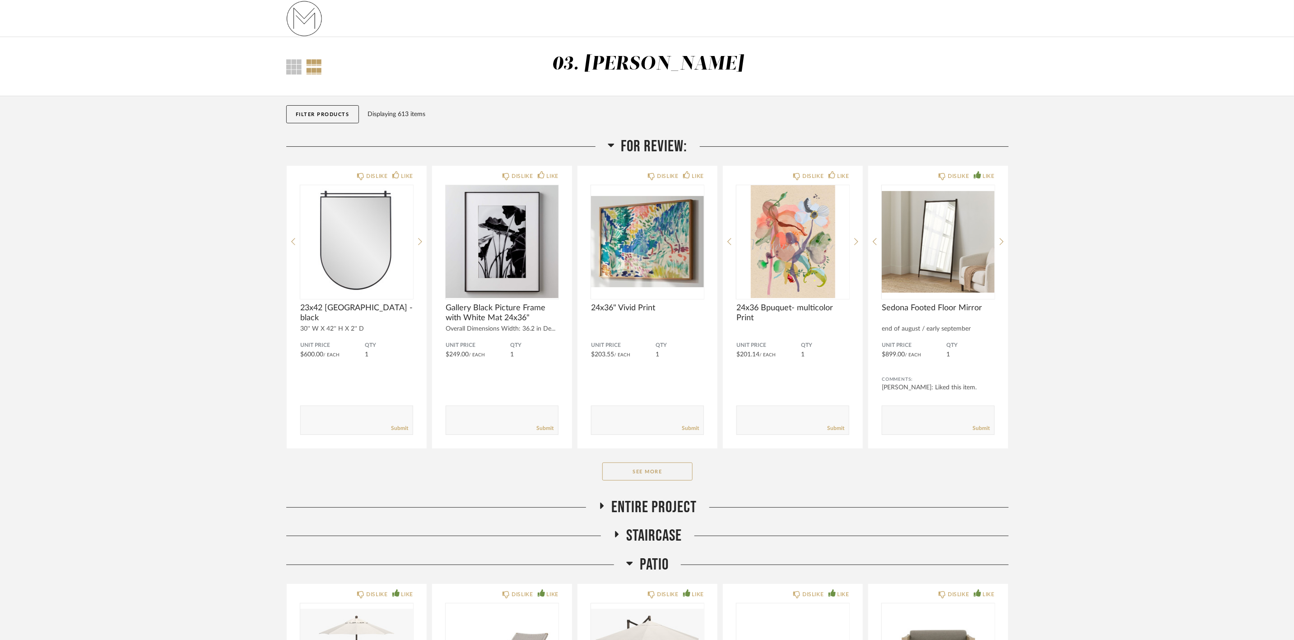
drag, startPoint x: 649, startPoint y: 472, endPoint x: 654, endPoint y: 471, distance: 5.6
click at [649, 472] on button "See More" at bounding box center [647, 471] width 90 height 18
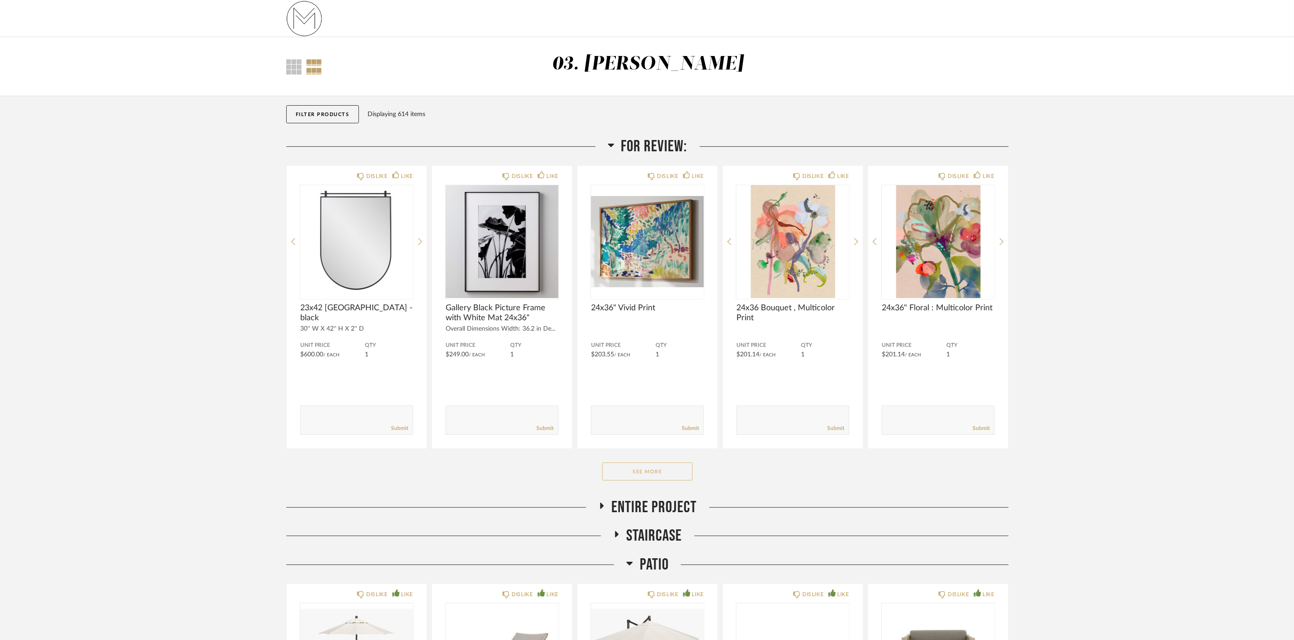
click at [666, 472] on button "See More" at bounding box center [647, 471] width 90 height 18
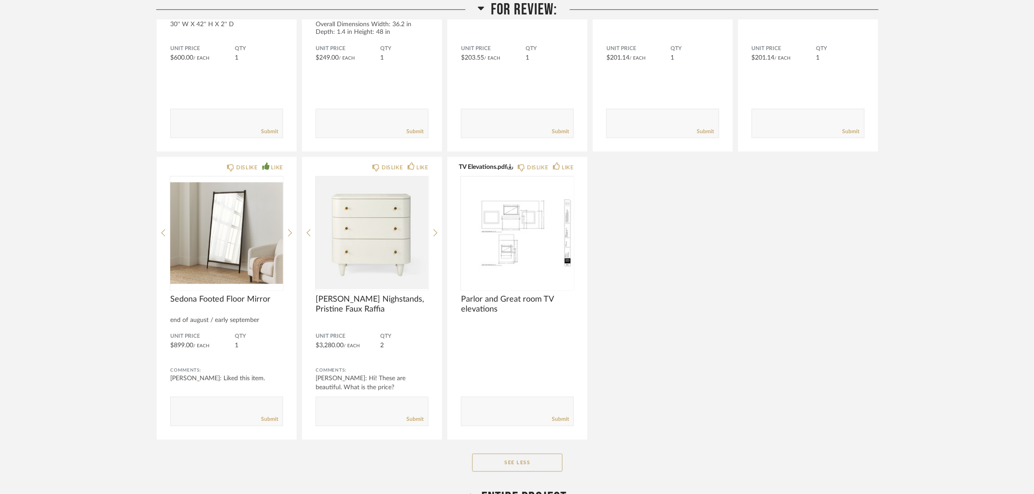
scroll to position [338, 0]
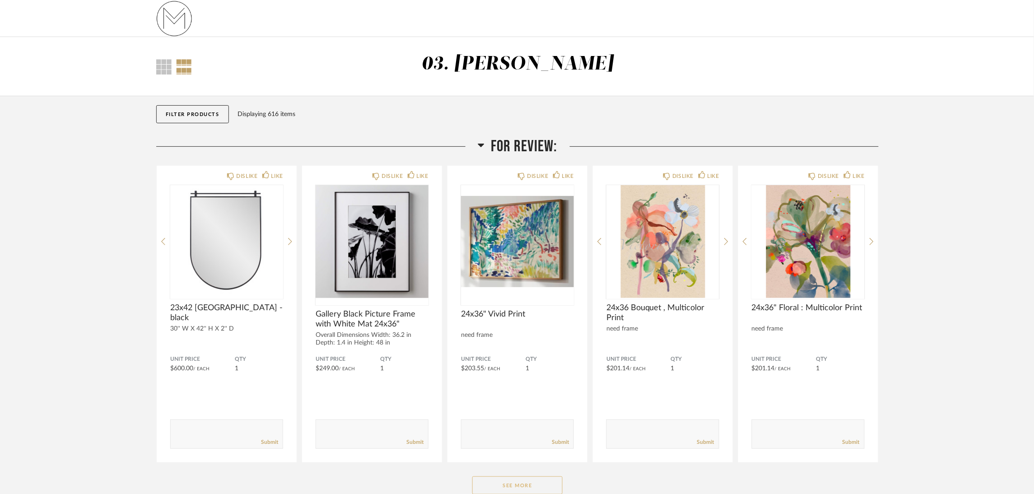
click at [504, 484] on button "See More" at bounding box center [517, 485] width 90 height 18
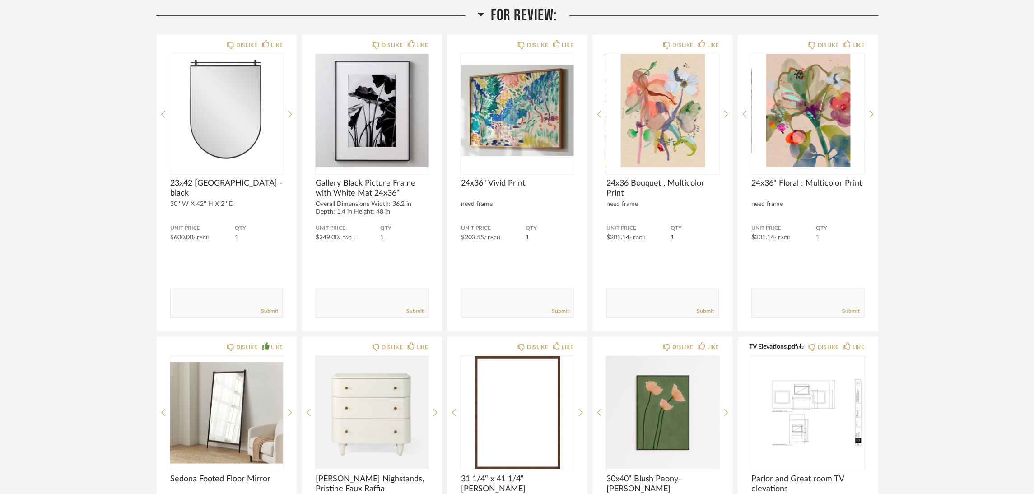
scroll to position [203, 0]
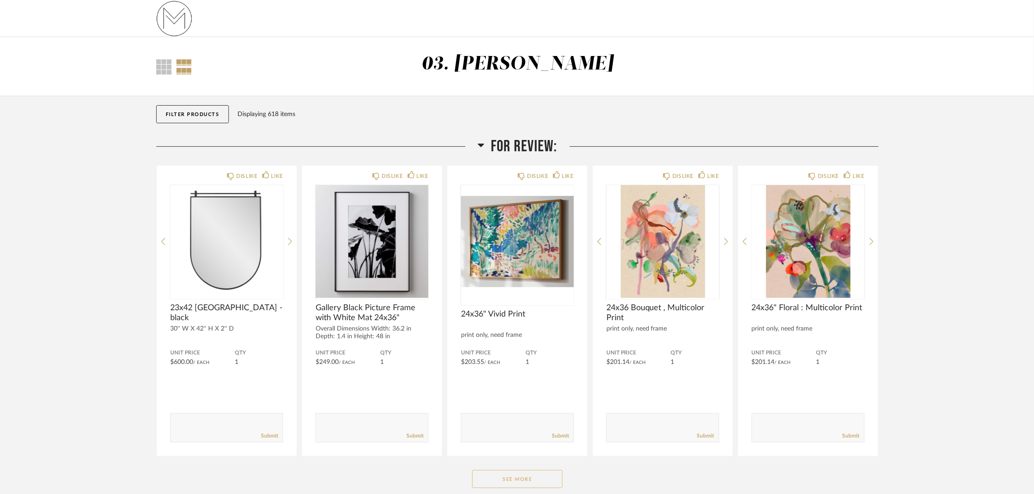
click at [510, 478] on button "See More" at bounding box center [517, 479] width 90 height 18
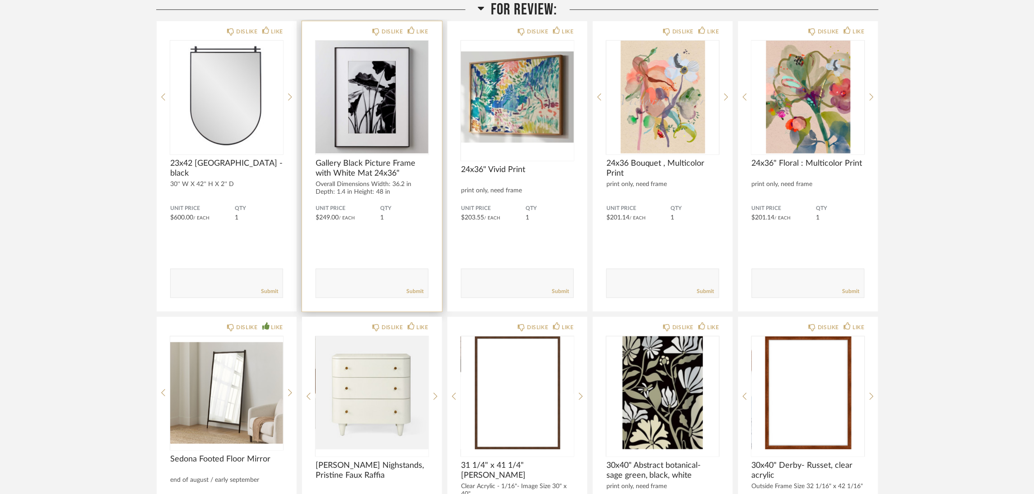
scroll to position [135, 0]
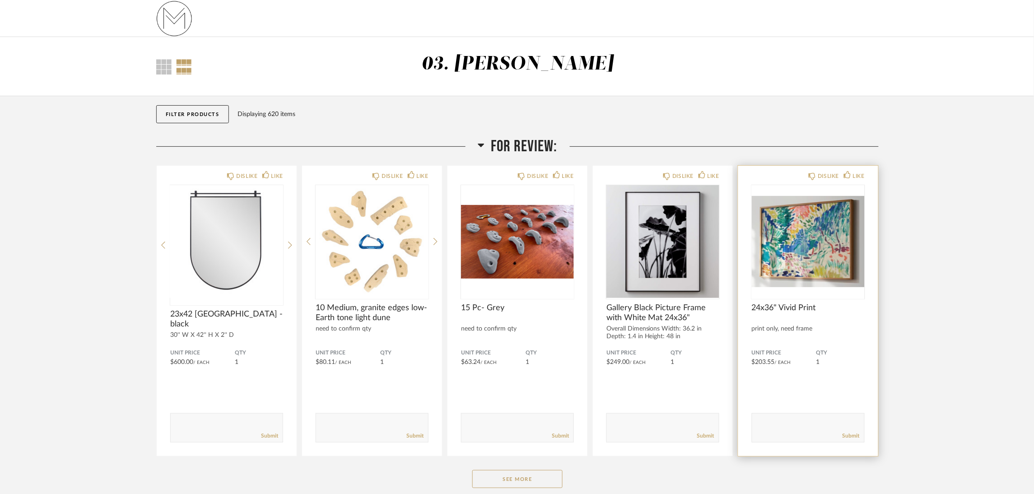
drag, startPoint x: 522, startPoint y: 484, endPoint x: 820, endPoint y: 384, distance: 313.7
click at [522, 484] on button "See More" at bounding box center [517, 479] width 90 height 18
